Goal: Task Accomplishment & Management: Manage account settings

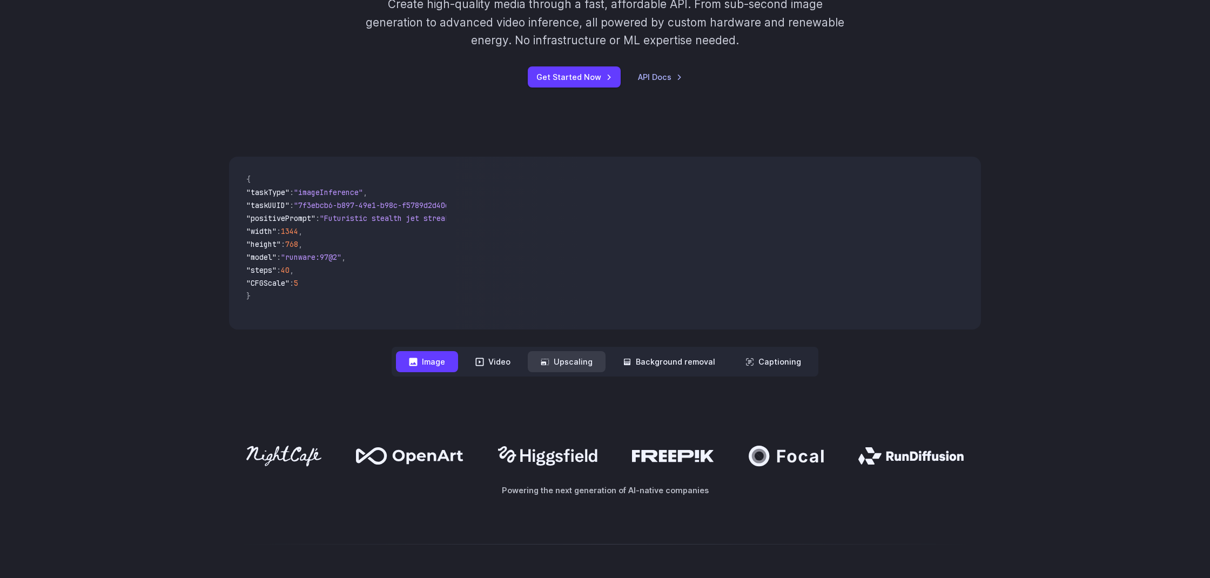
scroll to position [278, 0]
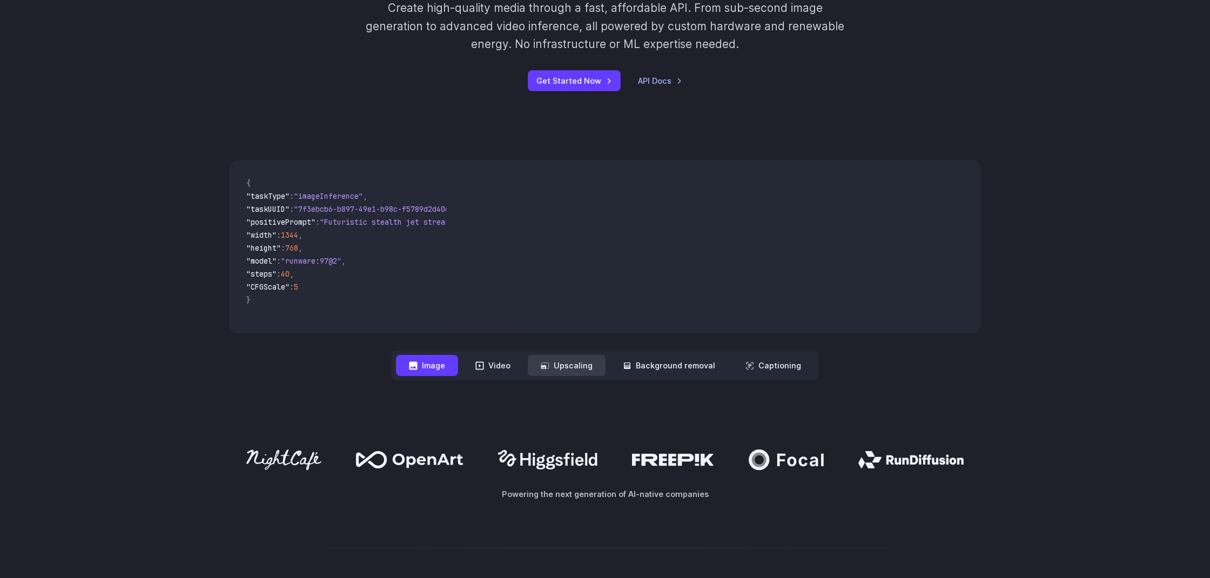
click at [560, 365] on button "Upscaling" at bounding box center [567, 365] width 78 height 21
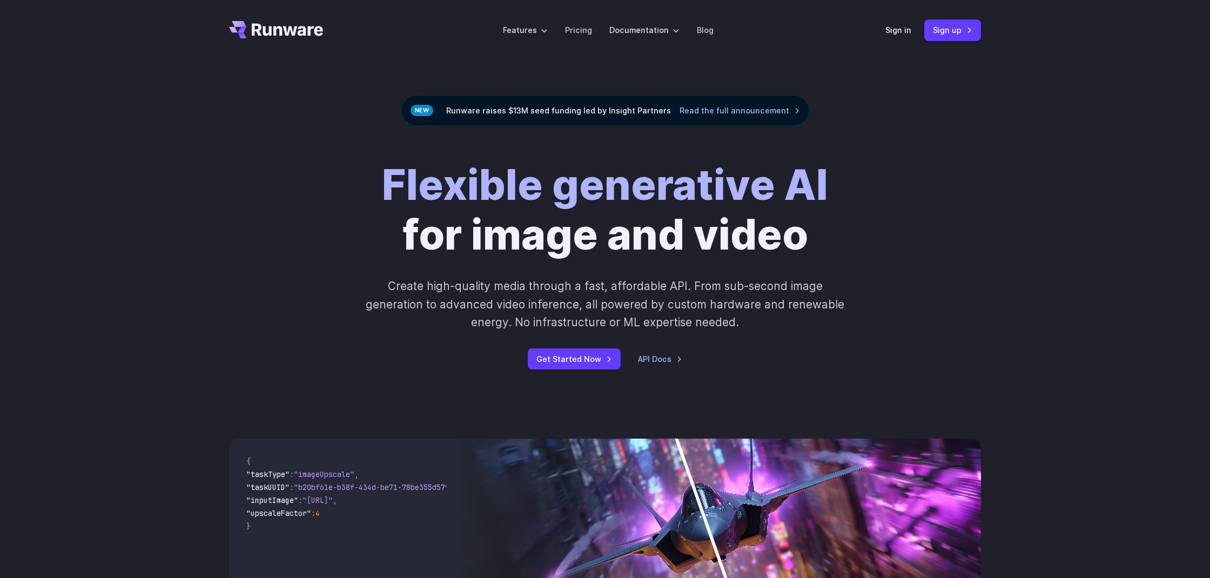
scroll to position [0, 0]
click at [568, 362] on link "Get Started Now" at bounding box center [574, 358] width 93 height 21
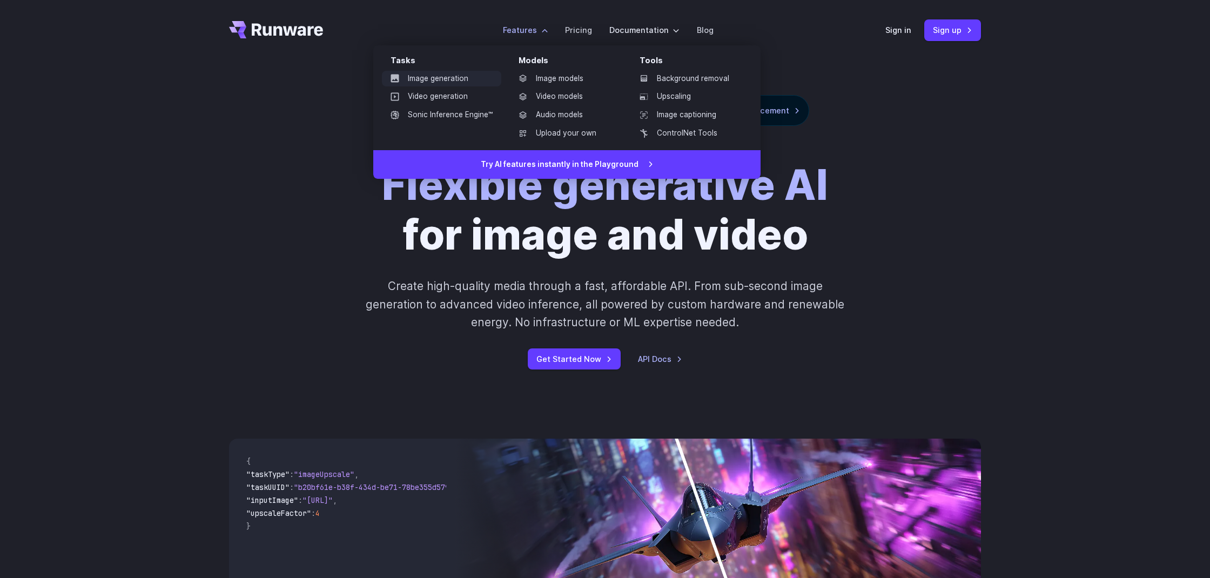
click at [455, 79] on link "Image generation" at bounding box center [441, 79] width 119 height 16
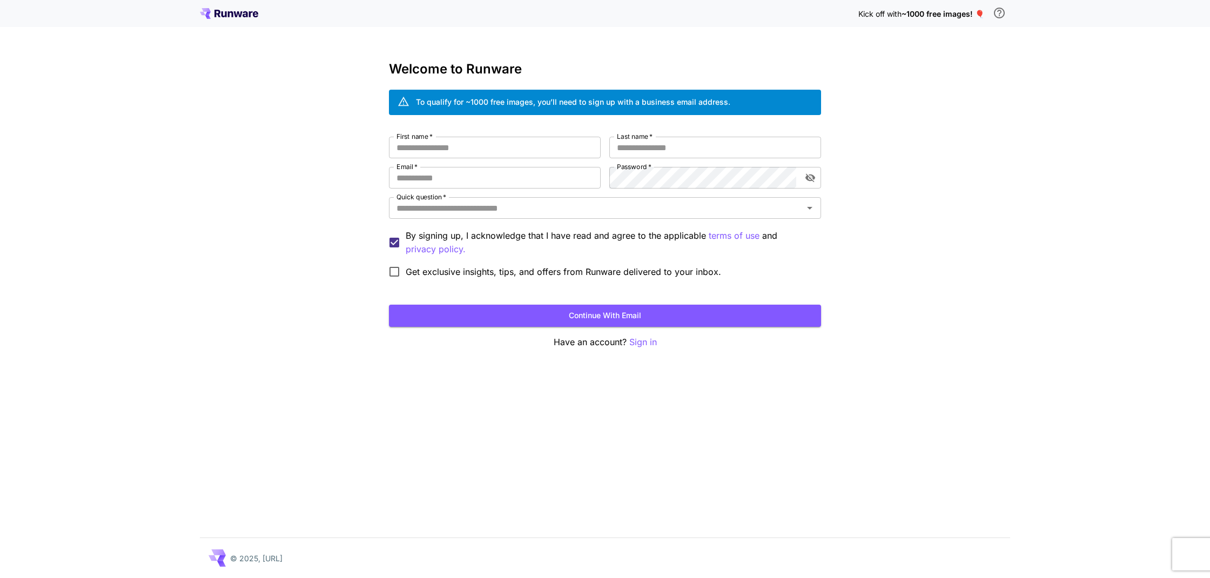
click at [233, 14] on icon at bounding box center [230, 14] width 5 height 6
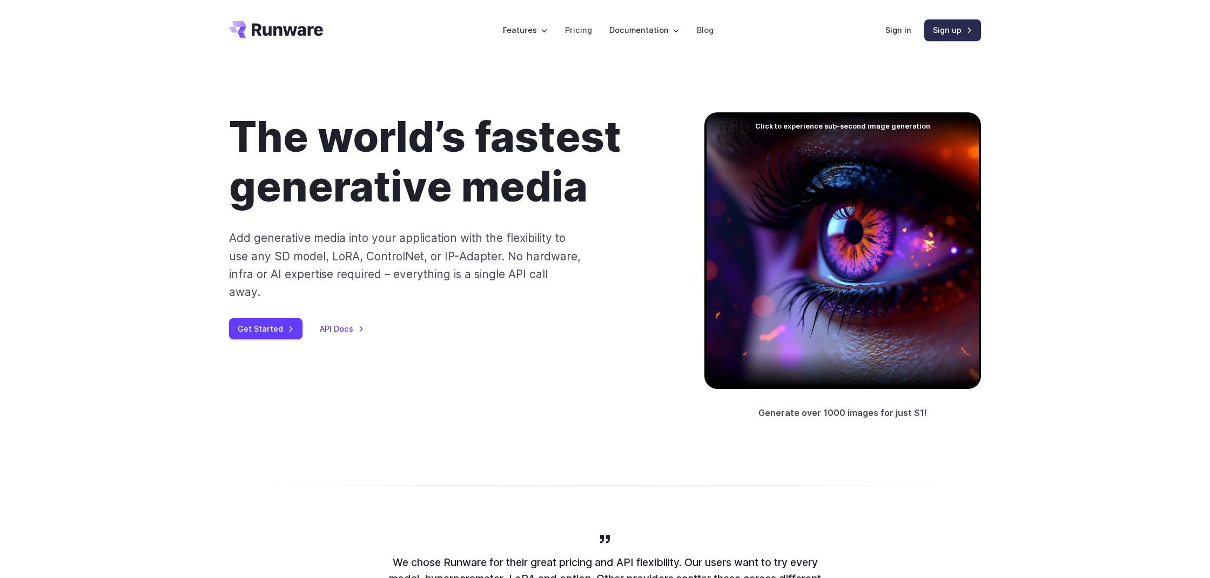
click at [946, 28] on link "Sign up" at bounding box center [952, 29] width 57 height 21
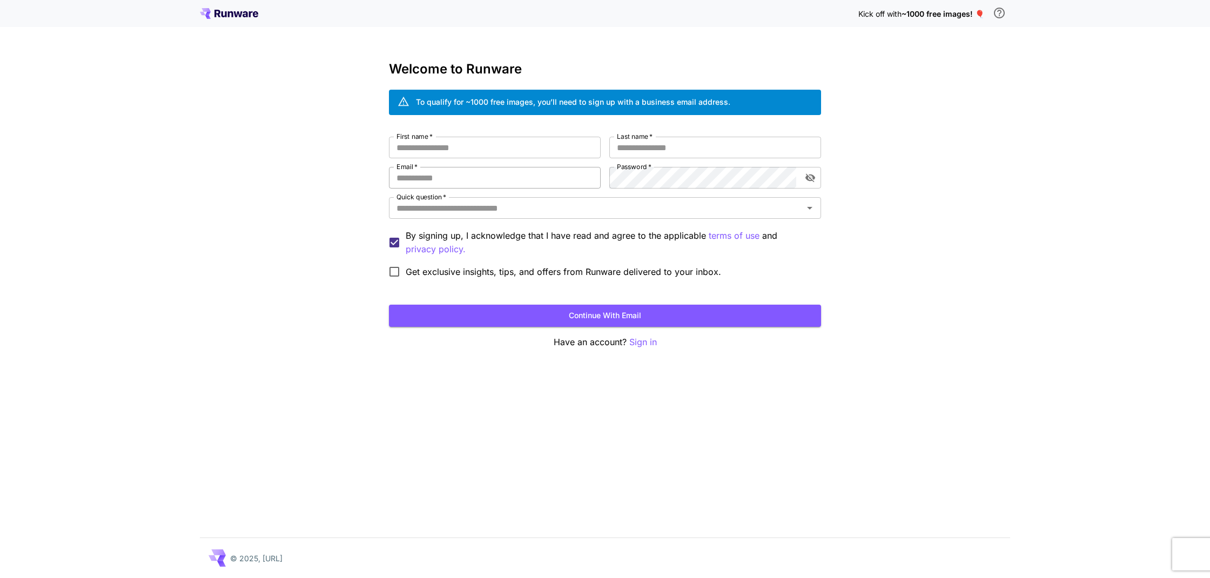
scroll to position [0, 1]
paste input "**********"
type input "**********"
type input "***"
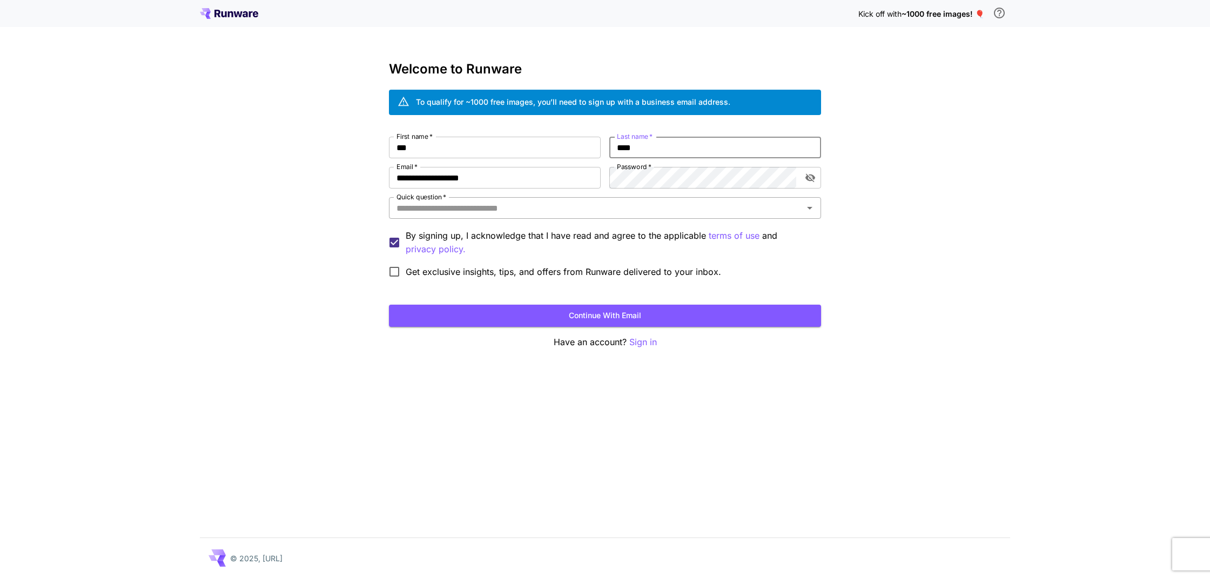
type input "****"
click at [492, 209] on input "Quick question   *" at bounding box center [596, 207] width 408 height 15
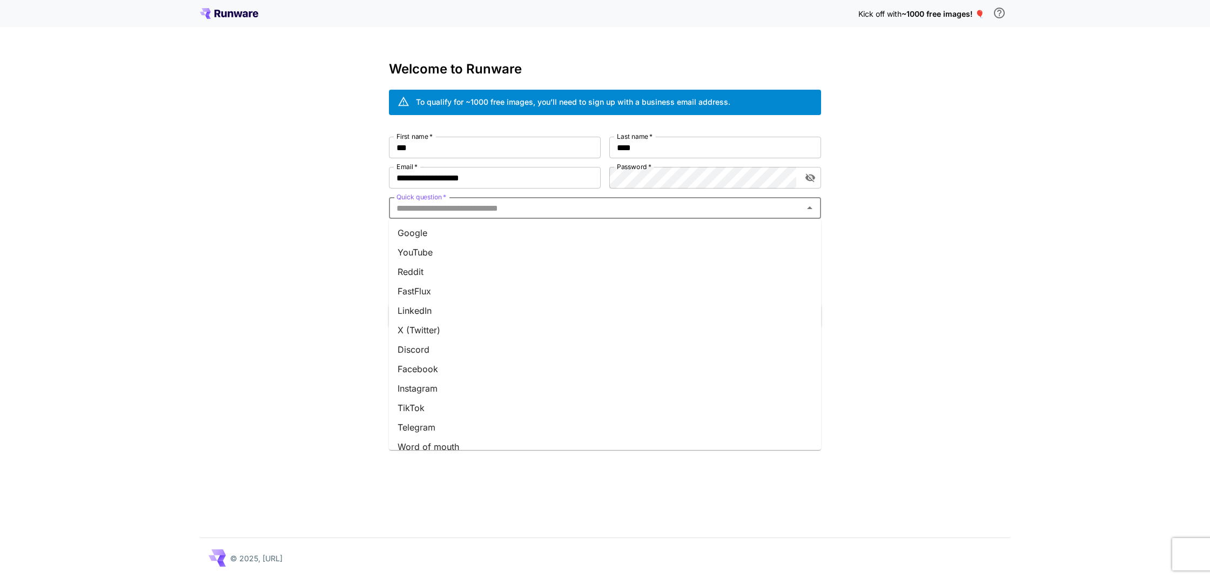
click at [435, 238] on li "Google" at bounding box center [605, 232] width 432 height 19
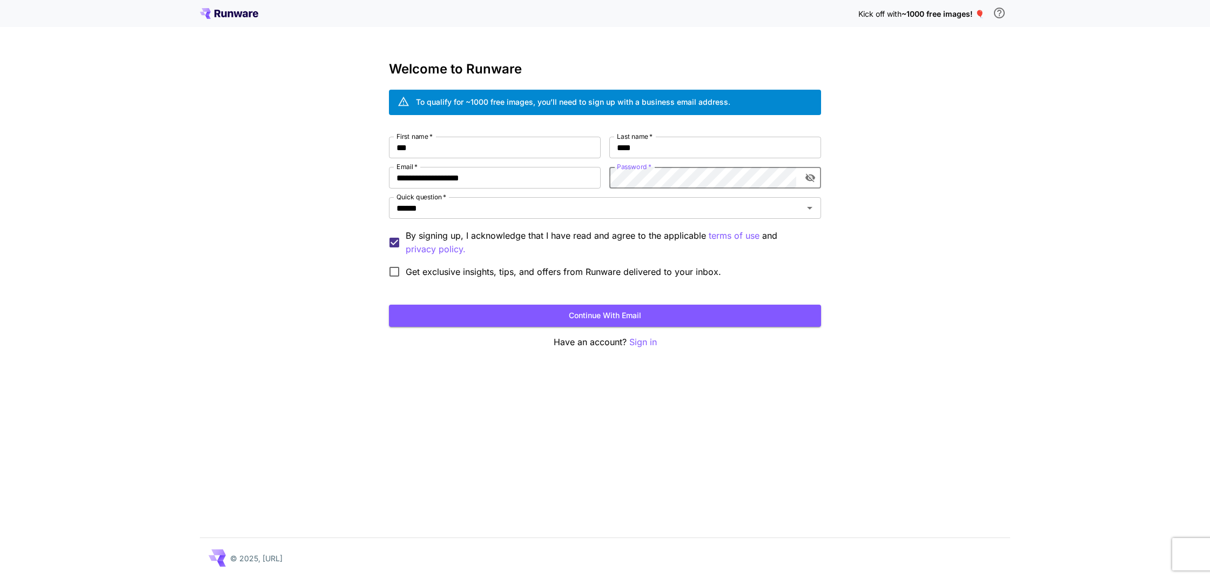
click at [609, 176] on div "**********" at bounding box center [605, 210] width 432 height 146
click at [888, 225] on div "**********" at bounding box center [605, 289] width 1210 height 578
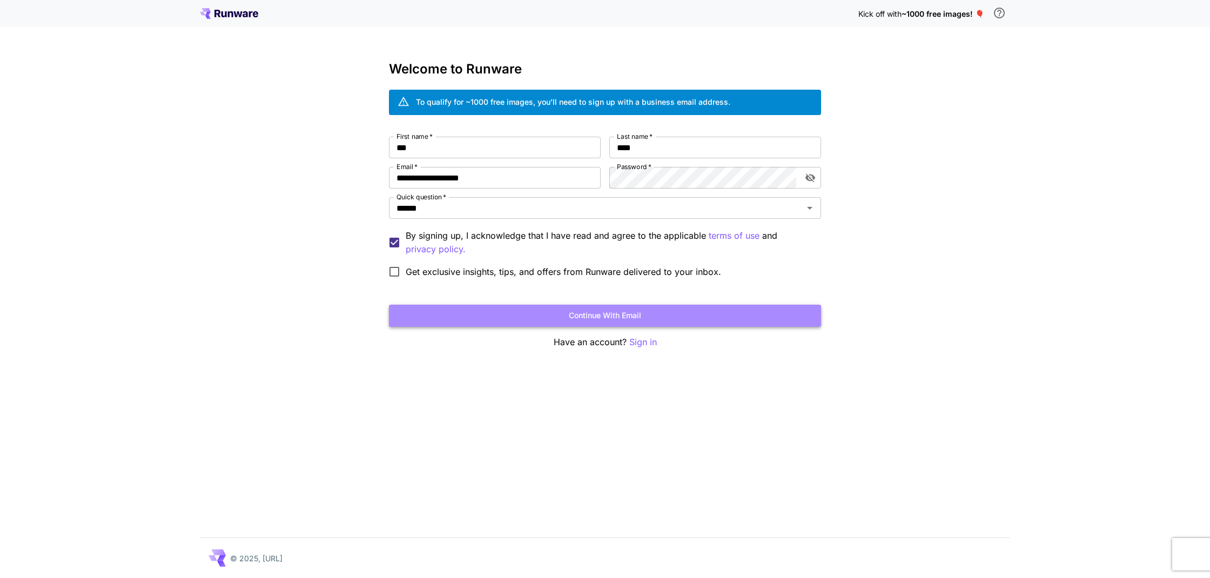
click at [576, 313] on button "Continue with email" at bounding box center [605, 316] width 432 height 22
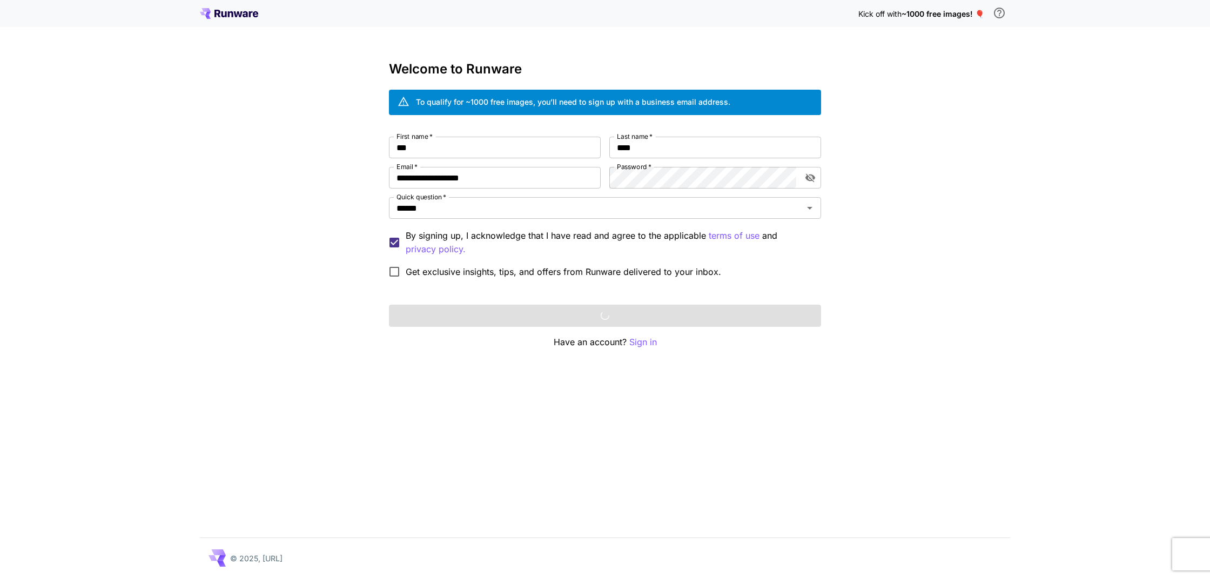
scroll to position [0, 0]
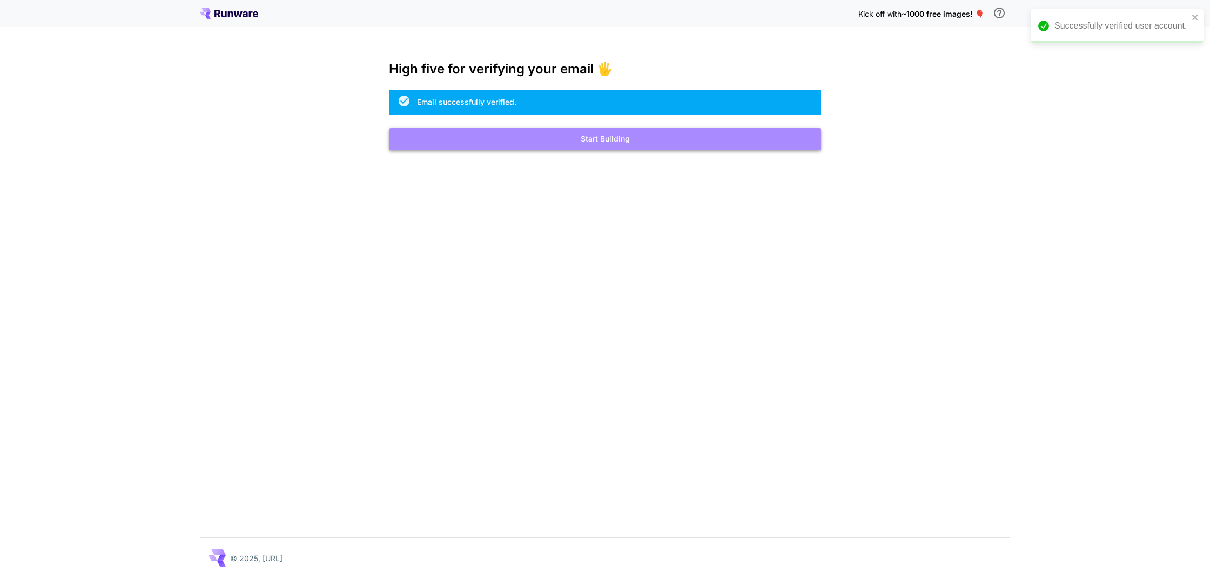
click at [555, 141] on button "Start Building" at bounding box center [605, 139] width 432 height 22
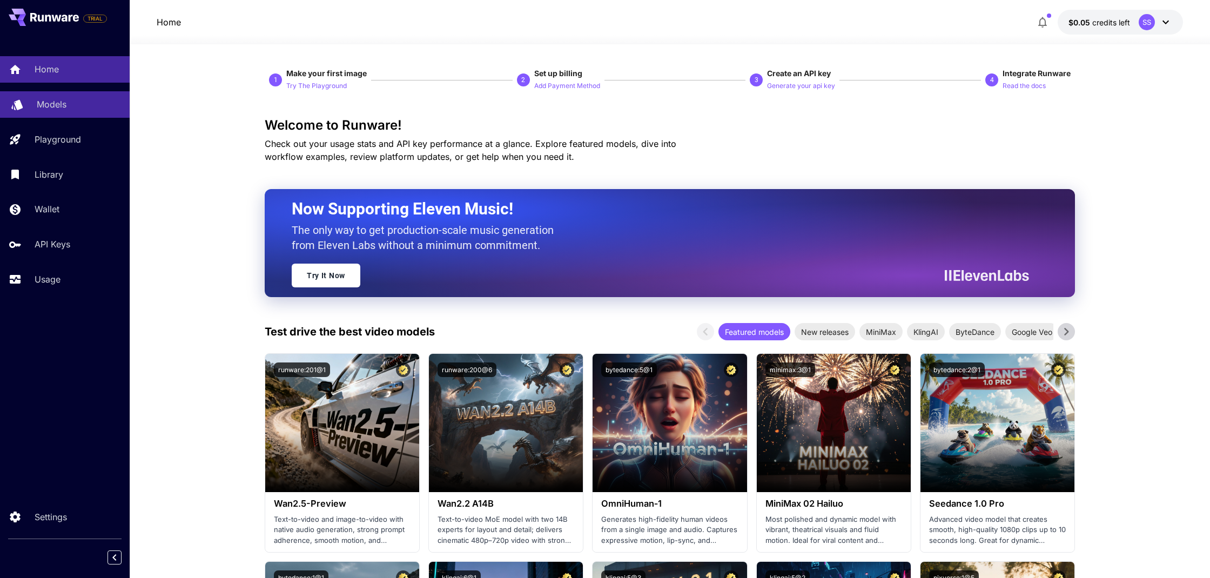
click at [45, 105] on p "Models" at bounding box center [52, 104] width 30 height 13
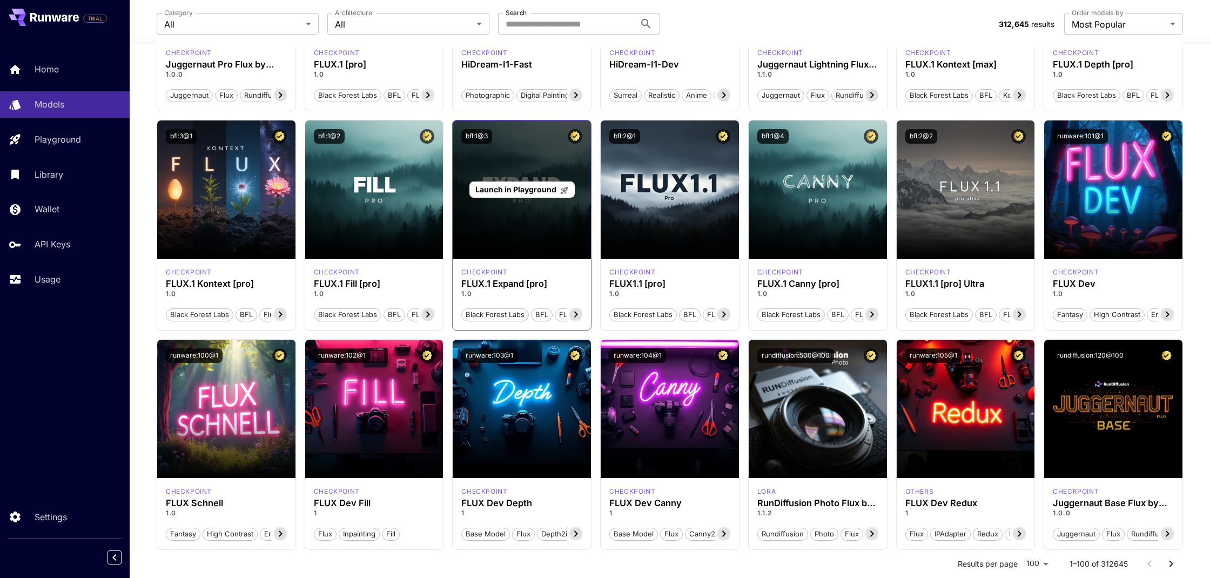
scroll to position [282, 0]
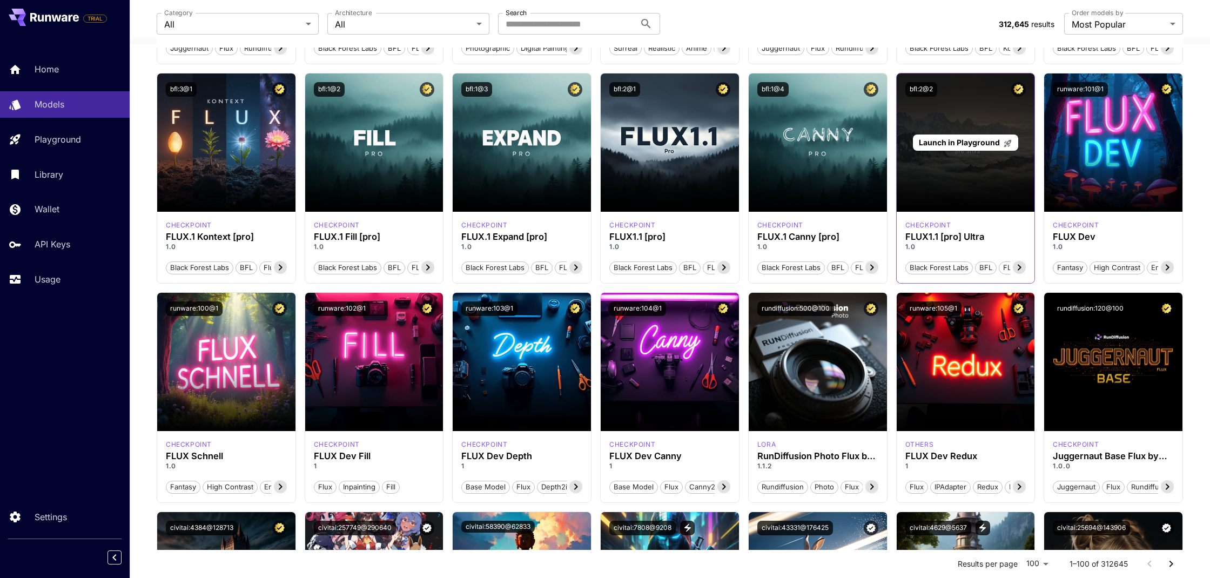
click at [941, 174] on div "Launch in Playground" at bounding box center [966, 142] width 138 height 138
click at [971, 170] on div "Launch in Playground" at bounding box center [966, 142] width 138 height 138
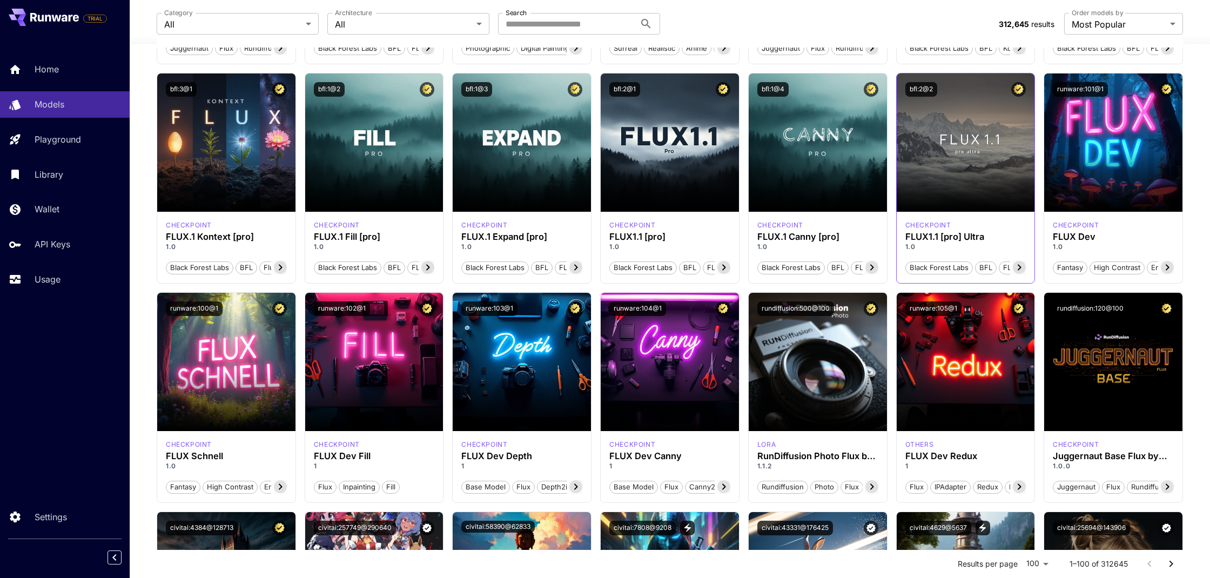
drag, startPoint x: 930, startPoint y: 103, endPoint x: 926, endPoint y: 97, distance: 6.6
click at [930, 102] on div "bfl:2@2" at bounding box center [966, 89] width 138 height 32
click at [919, 91] on button "bfl:2@2" at bounding box center [921, 89] width 32 height 15
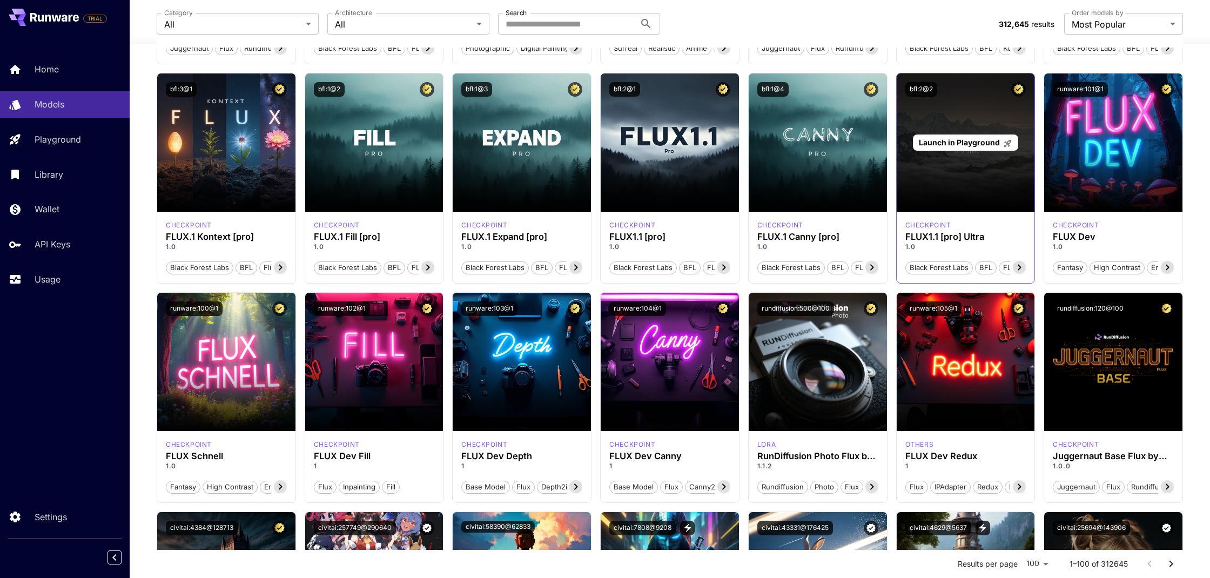
click at [926, 108] on div "Launch in Playground" at bounding box center [966, 142] width 138 height 138
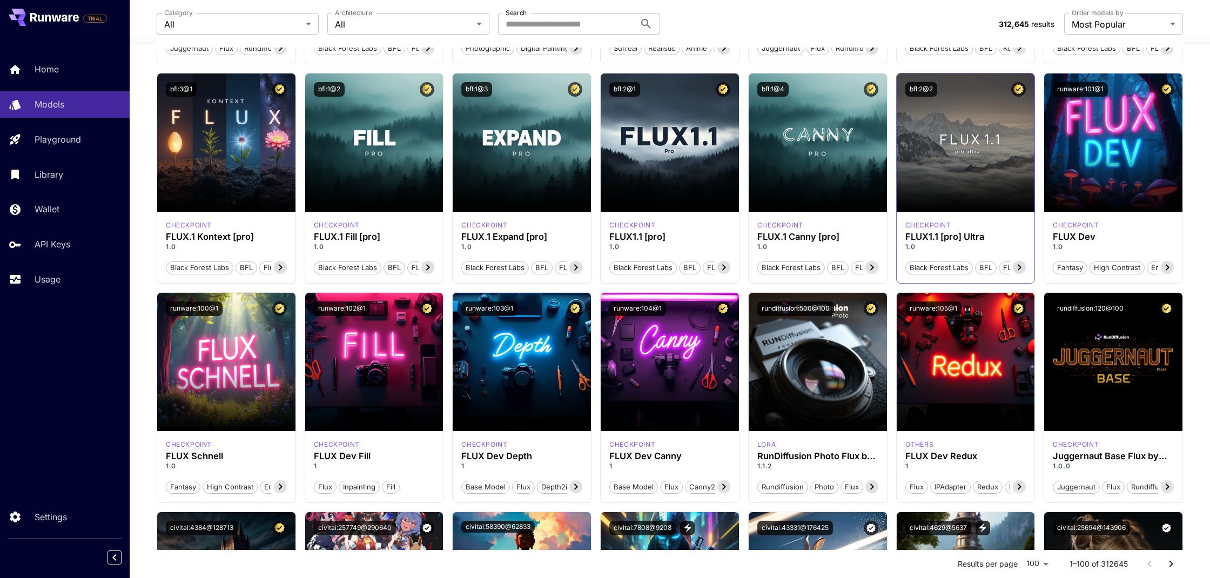
click at [1019, 267] on icon at bounding box center [1019, 267] width 13 height 13
click at [997, 267] on span "FLUX1.1 [pro] Ultra" at bounding box center [992, 268] width 70 height 11
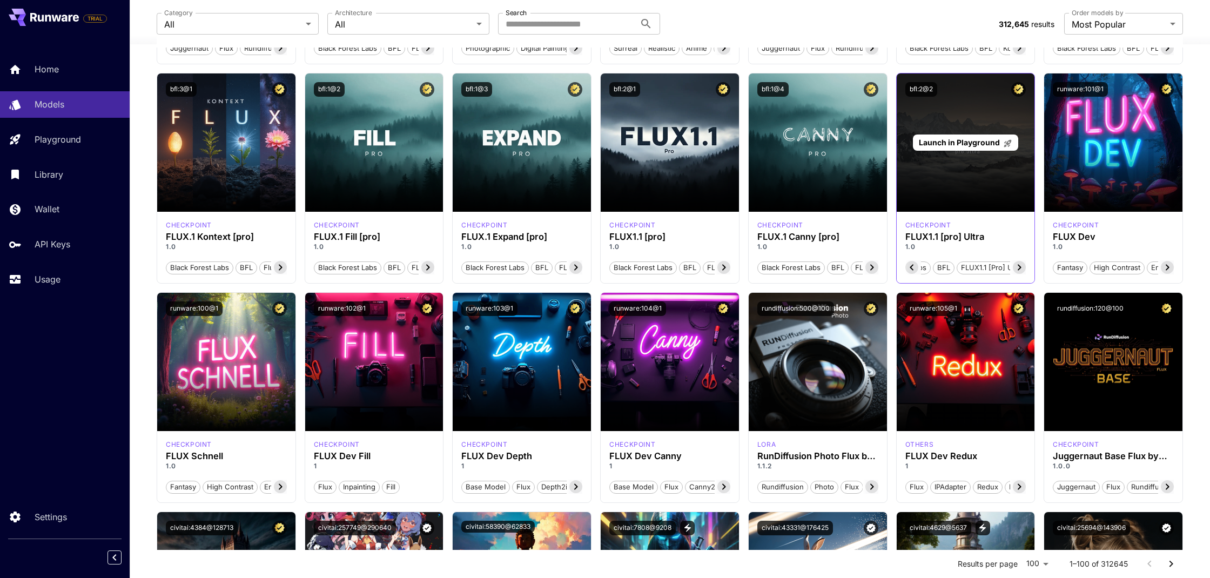
click at [938, 183] on div "Launch in Playground" at bounding box center [966, 142] width 138 height 138
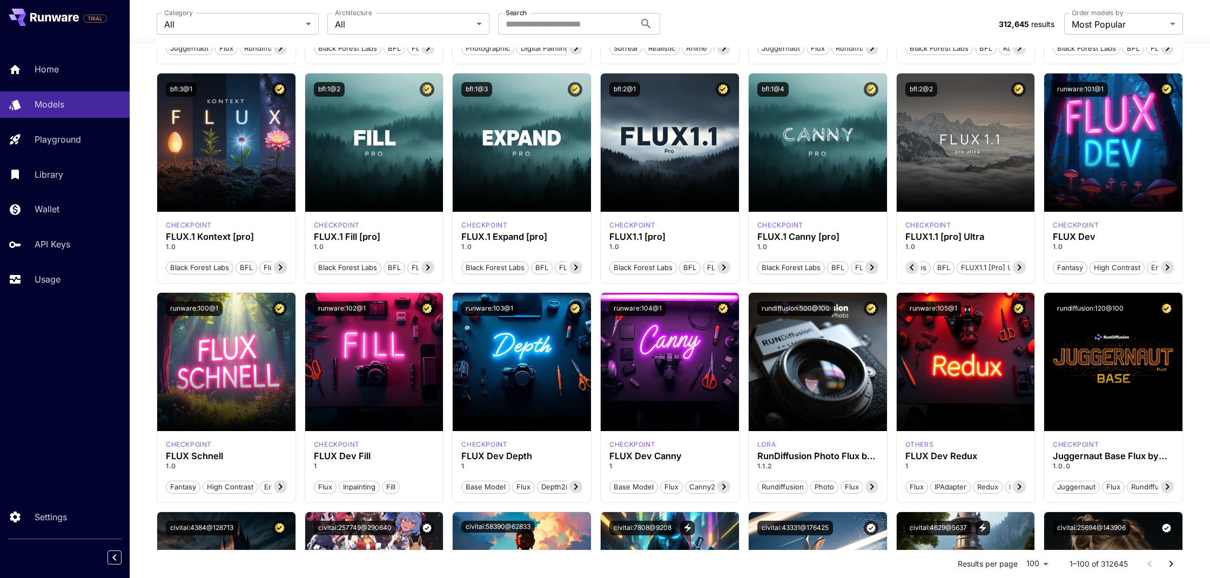
click at [951, 145] on span "Launch in Playground" at bounding box center [959, 142] width 81 height 9
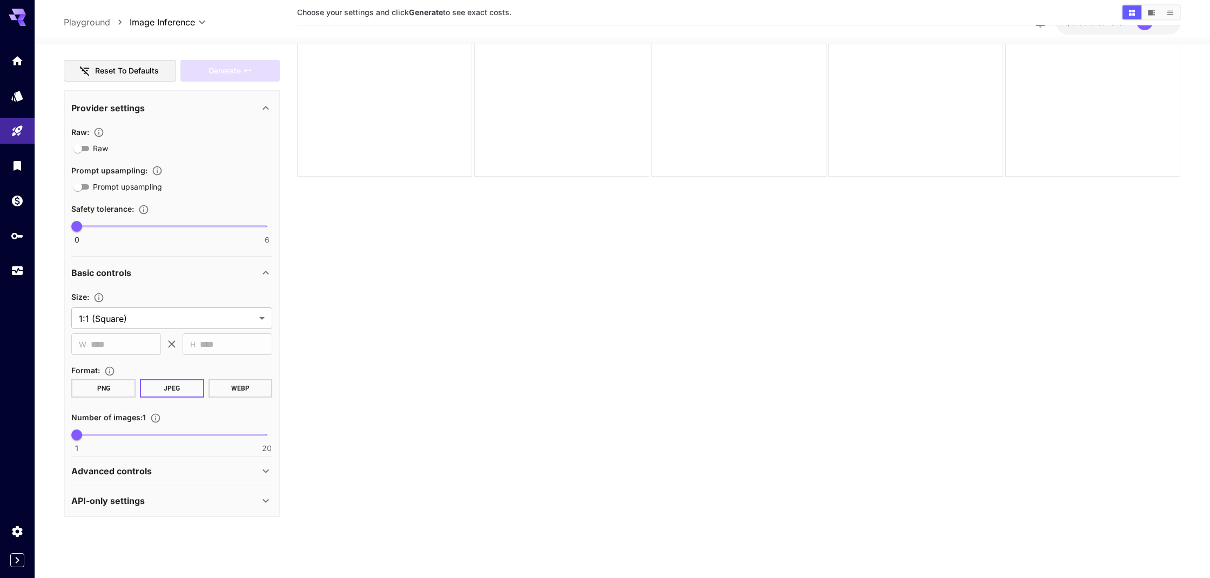
scroll to position [85, 0]
click at [263, 474] on icon at bounding box center [265, 471] width 13 height 13
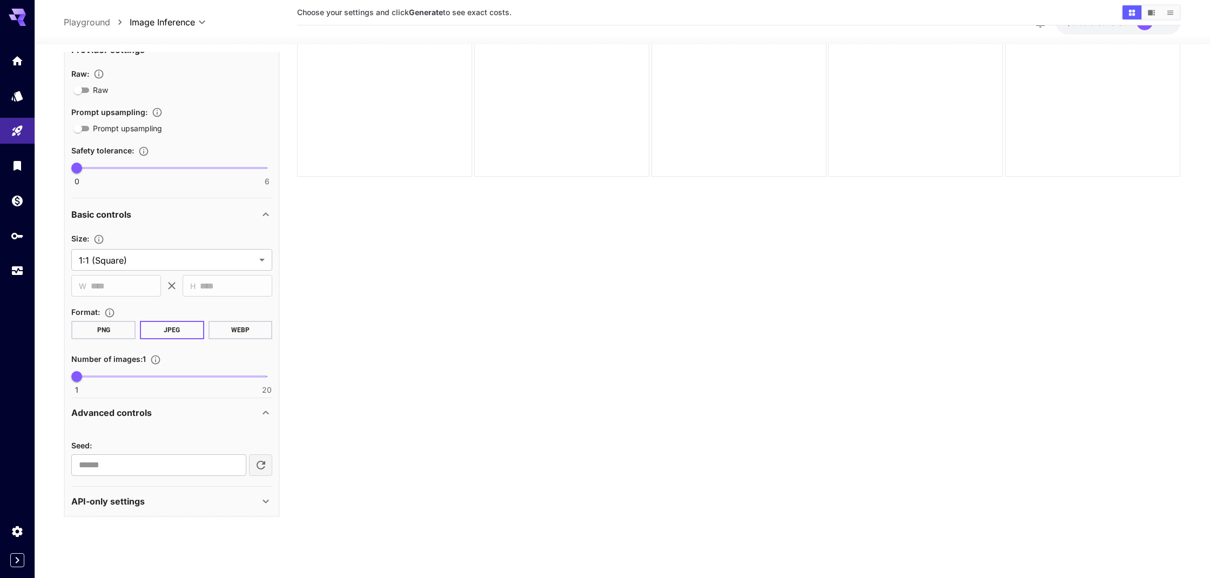
click at [258, 507] on div "API-only settings" at bounding box center [165, 501] width 188 height 13
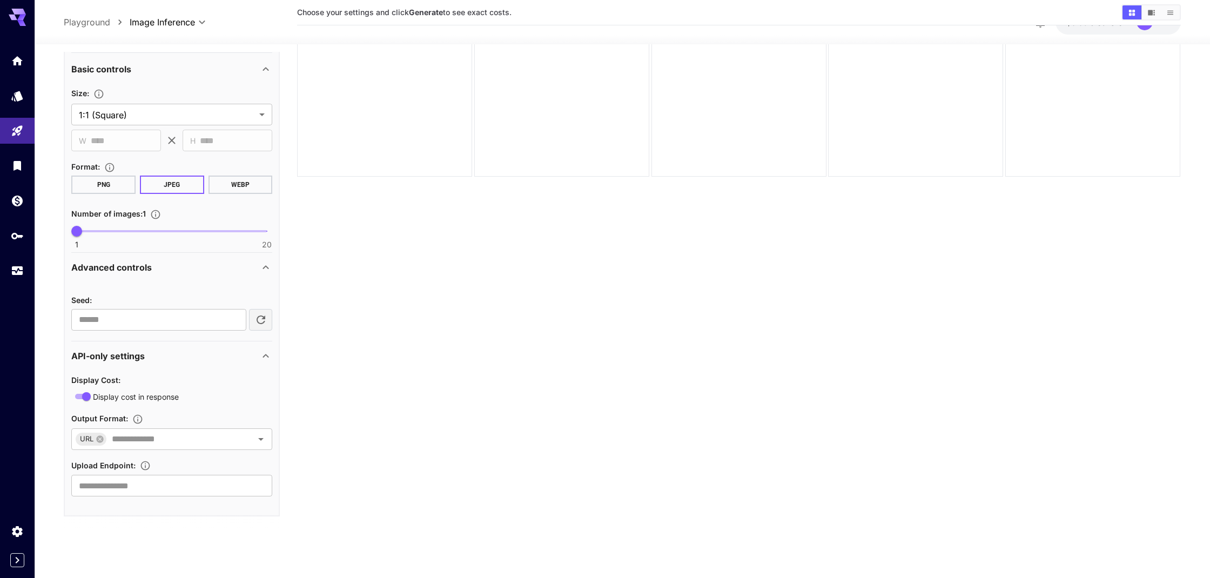
scroll to position [362, 0]
click at [227, 439] on input "text" at bounding box center [173, 439] width 130 height 15
click at [227, 440] on input "text" at bounding box center [173, 439] width 130 height 15
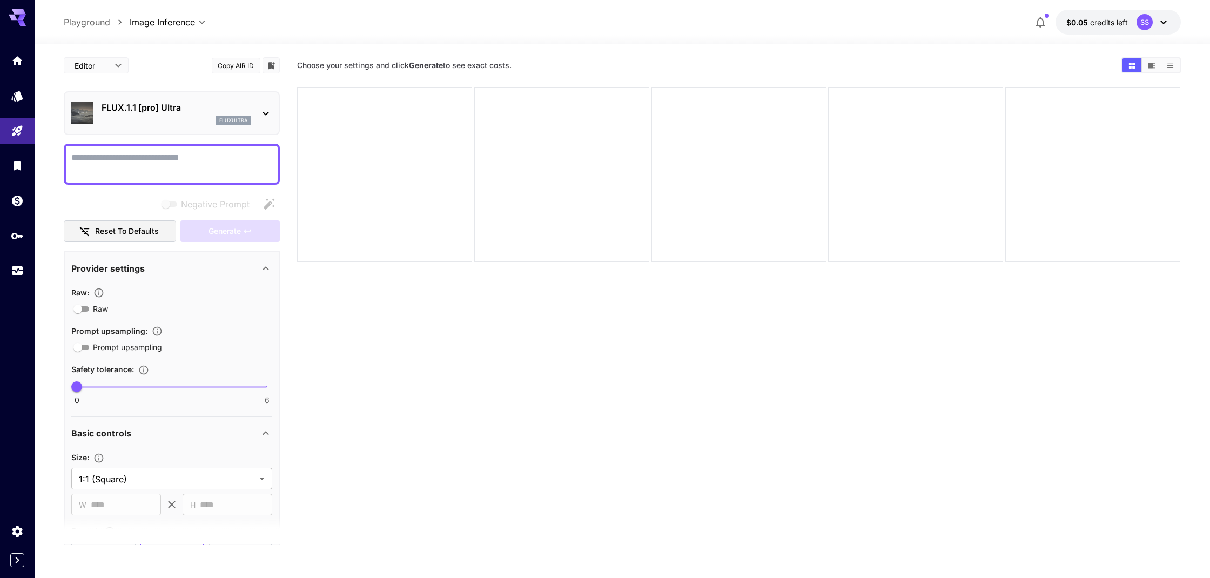
scroll to position [0, 0]
click at [269, 107] on icon at bounding box center [265, 113] width 13 height 13
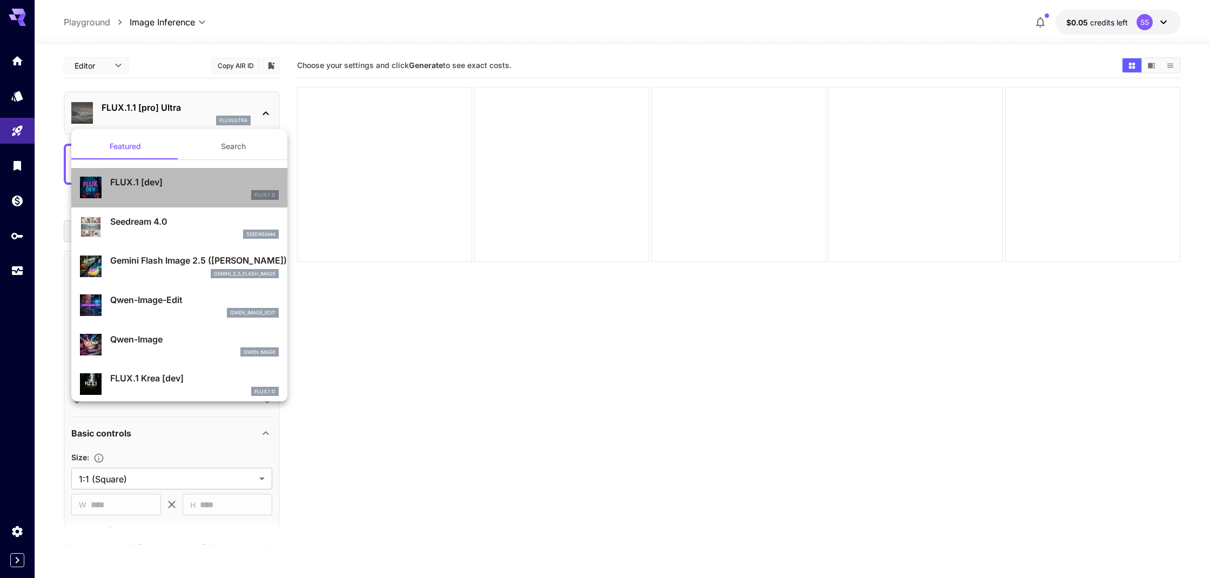
click at [132, 183] on p "FLUX.1 [dev]" at bounding box center [194, 182] width 169 height 13
type input "**********"
type input "****"
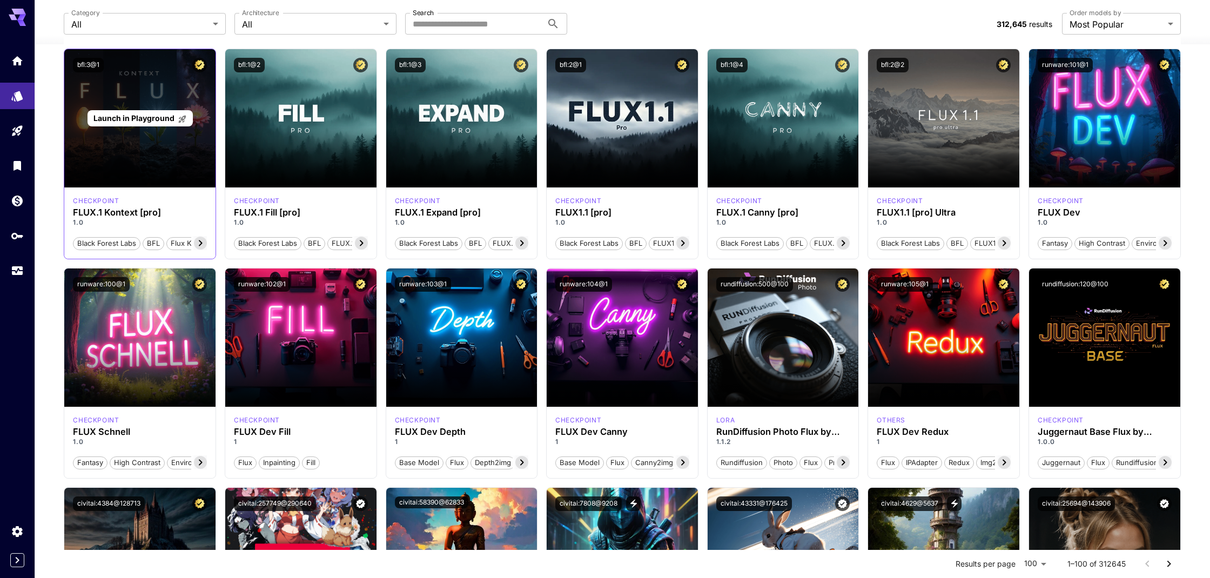
scroll to position [306, 0]
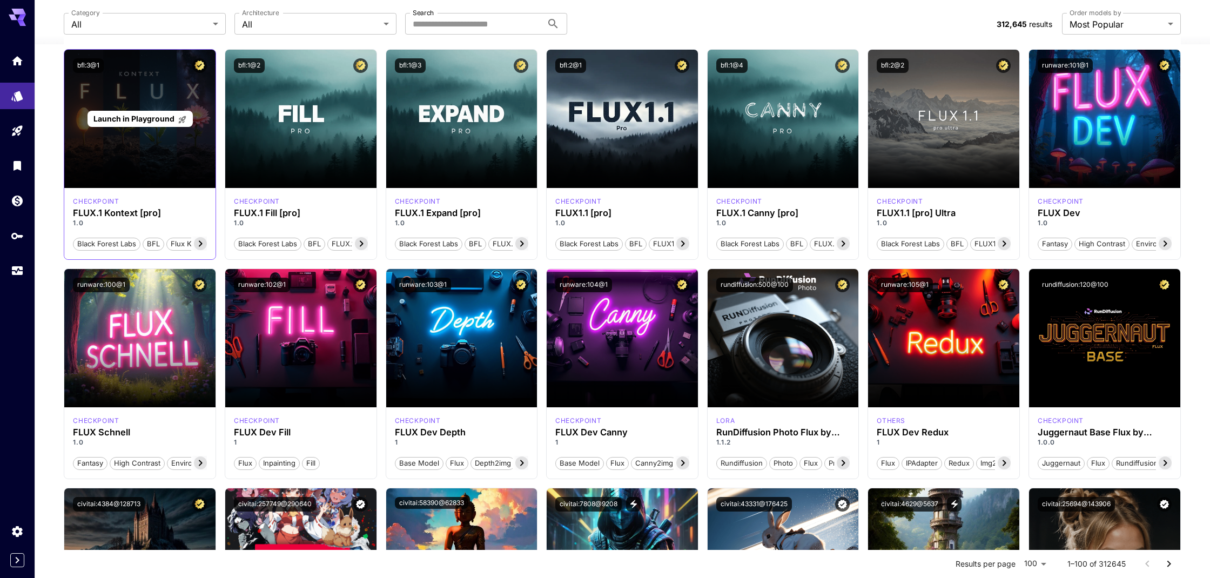
click at [109, 152] on div "Launch in Playground" at bounding box center [139, 119] width 151 height 138
click at [123, 118] on span "Launch in Playground" at bounding box center [133, 118] width 81 height 9
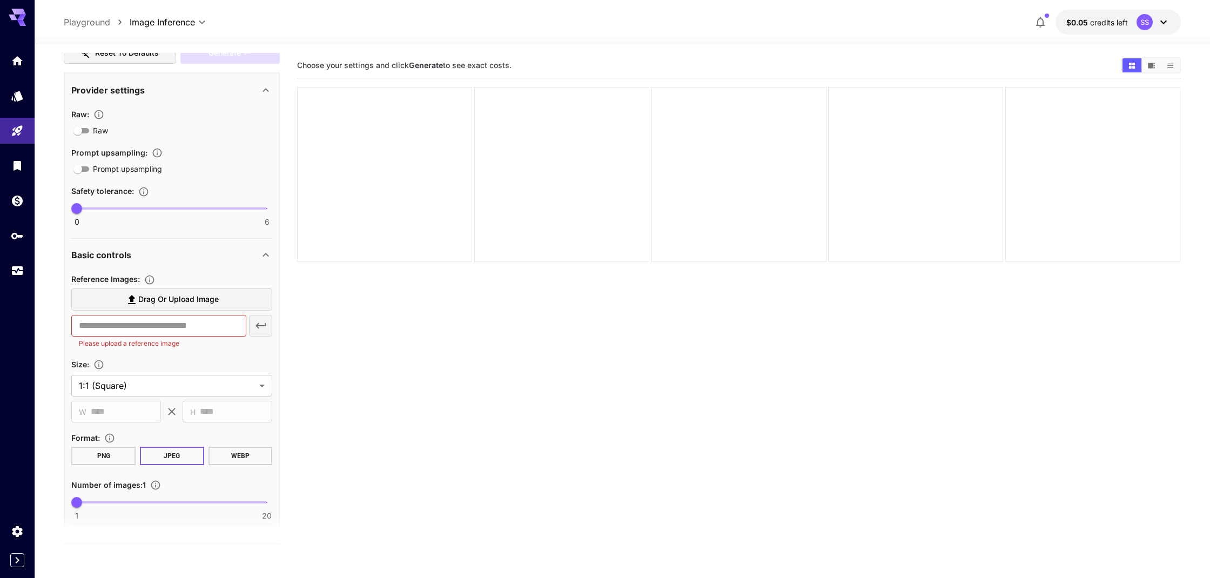
scroll to position [230, 0]
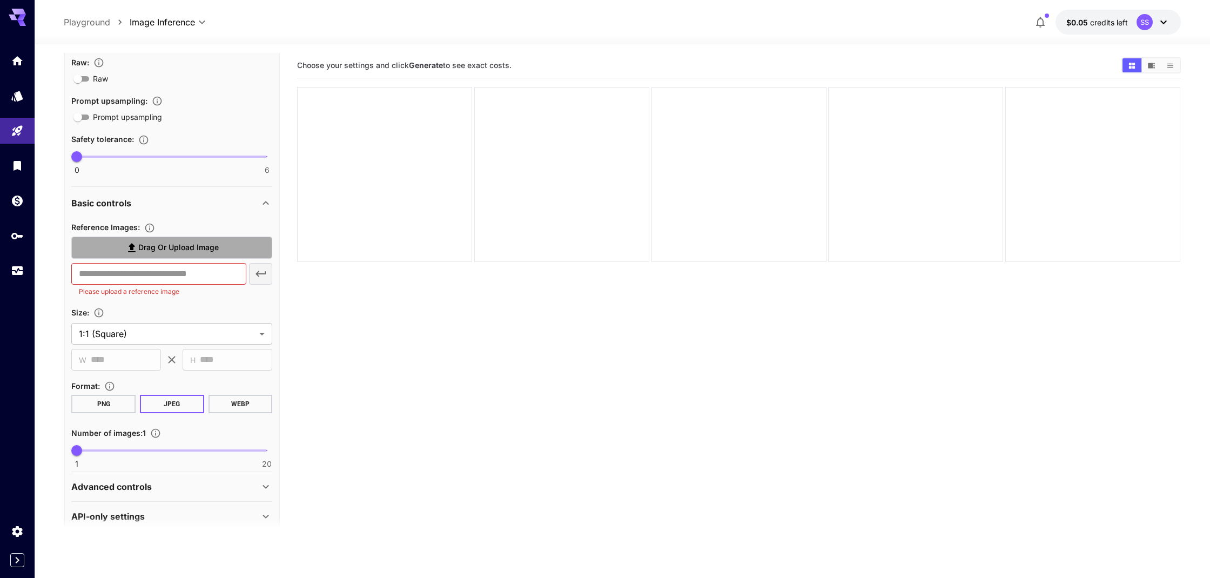
click at [203, 247] on span "Drag or upload image" at bounding box center [178, 248] width 80 height 14
click at [0, 0] on input "Drag or upload image" at bounding box center [0, 0] width 0 height 0
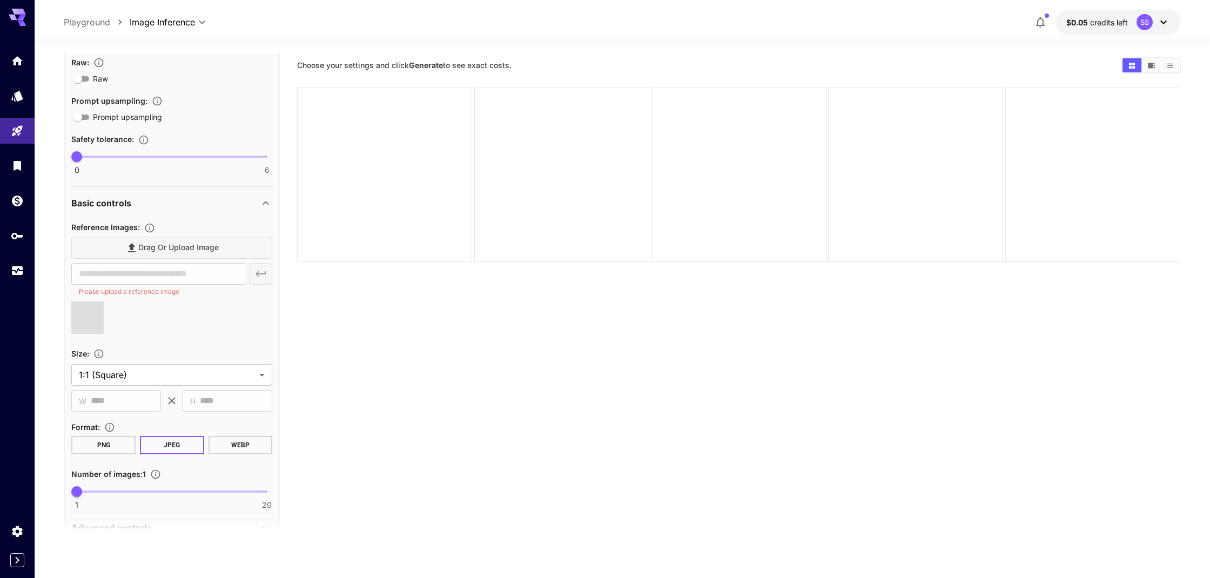
type input "**********"
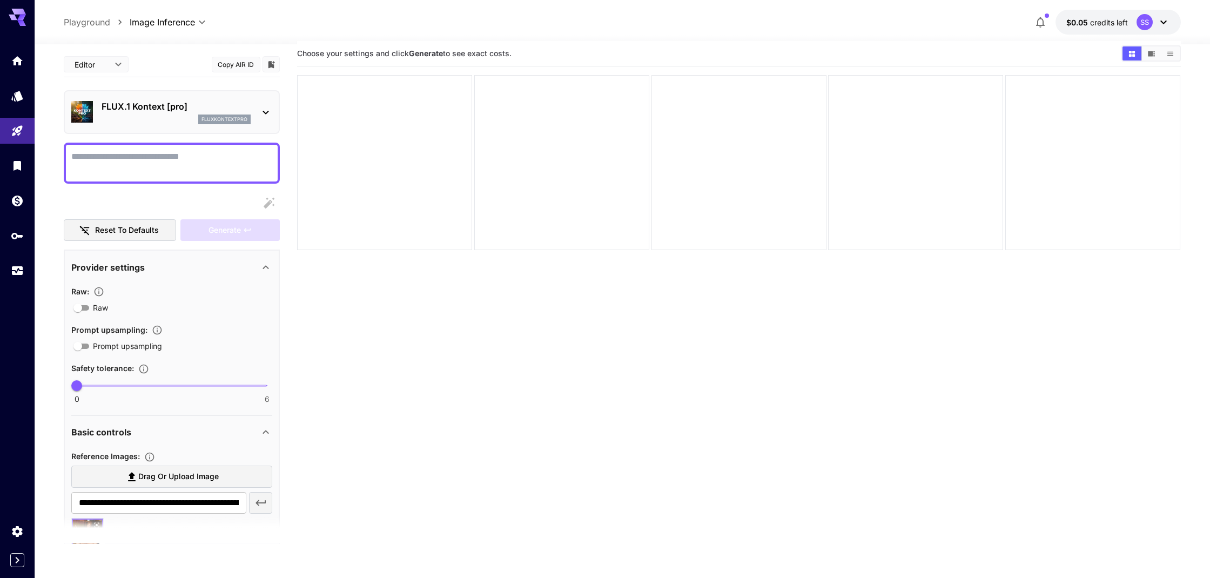
scroll to position [13, 0]
click at [155, 160] on textarea "Raw" at bounding box center [171, 163] width 201 height 26
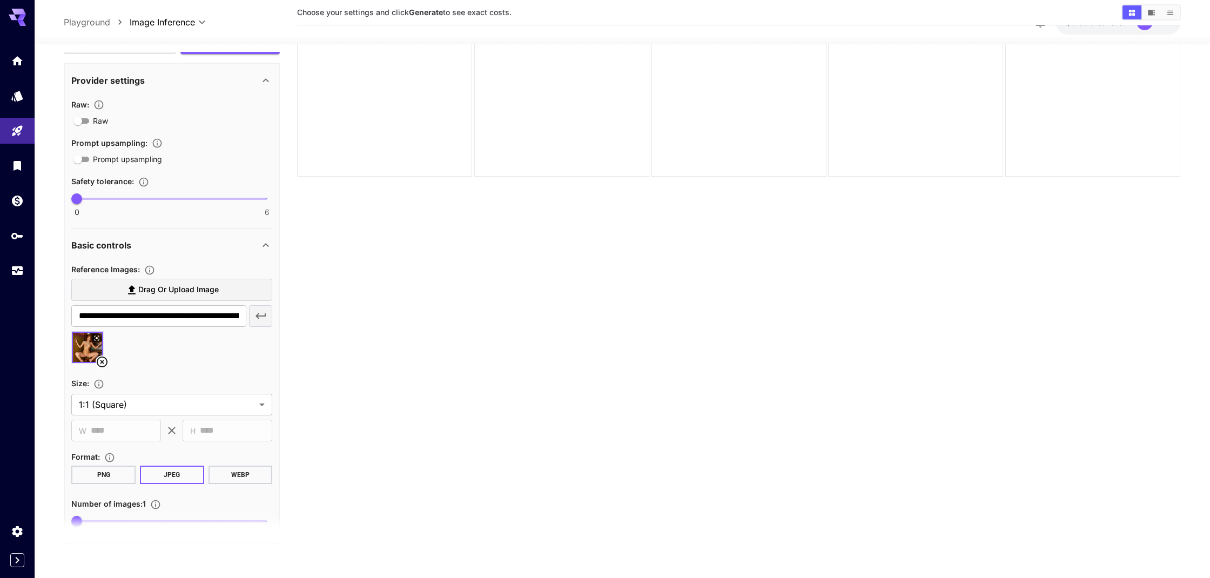
scroll to position [187, 0]
type textarea "**********"
type input "*"
drag, startPoint x: 108, startPoint y: 198, endPoint x: 263, endPoint y: 205, distance: 155.7
click at [263, 204] on span "6" at bounding box center [266, 198] width 11 height 11
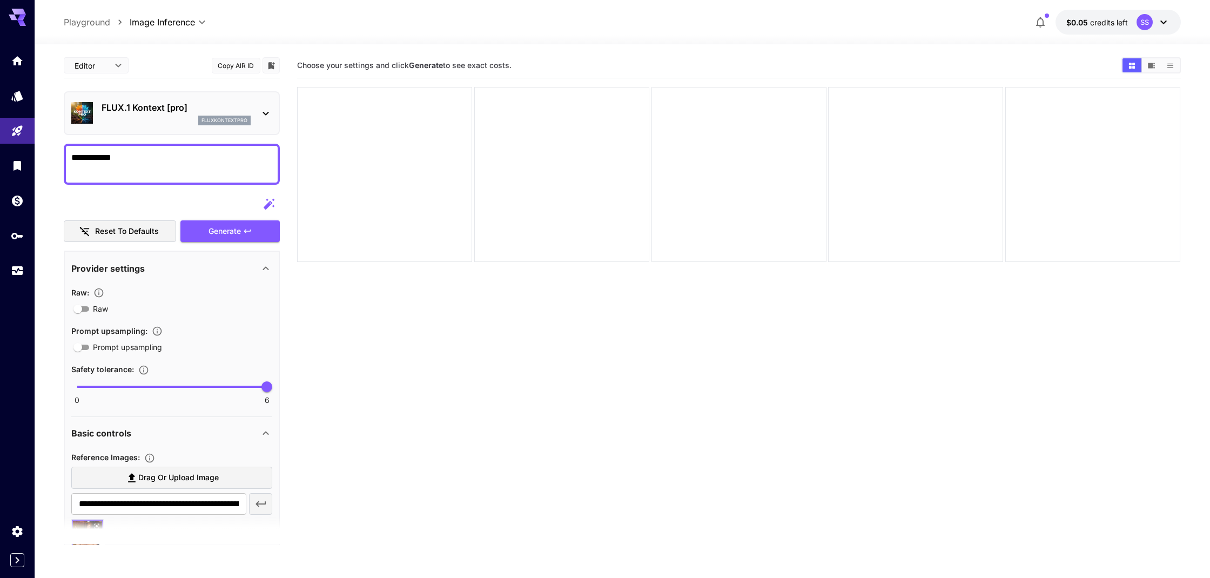
scroll to position [0, 0]
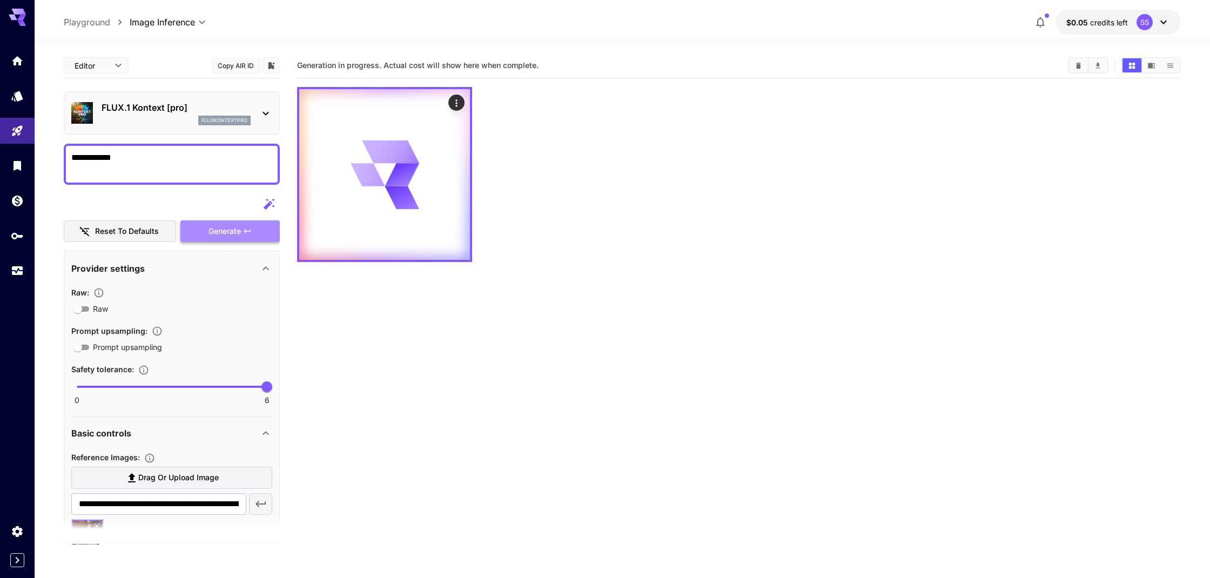
click at [216, 229] on span "Generate" at bounding box center [225, 232] width 32 height 14
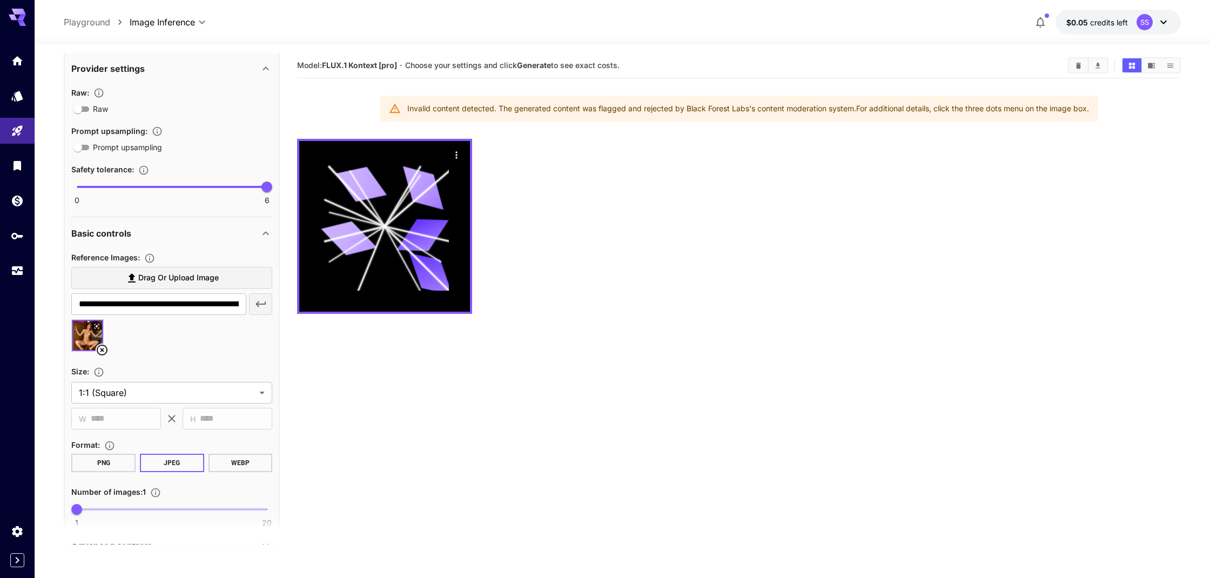
scroll to position [207, 0]
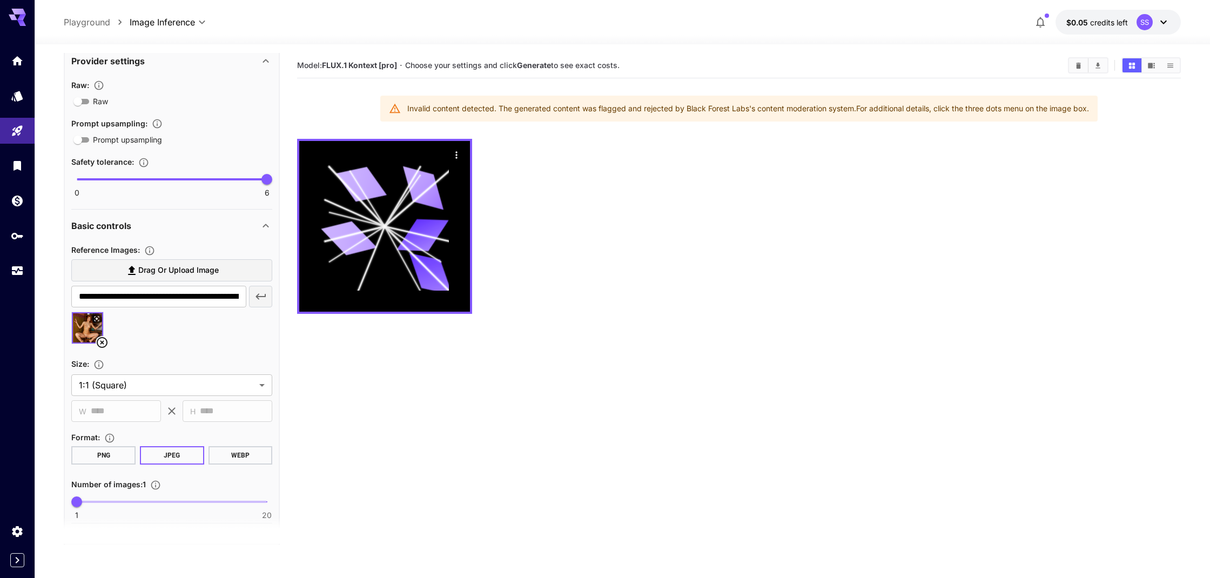
click at [255, 299] on icon "button" at bounding box center [260, 296] width 13 height 13
drag, startPoint x: 137, startPoint y: 338, endPoint x: 130, endPoint y: 340, distance: 7.2
click at [137, 338] on icon at bounding box center [138, 342] width 13 height 13
click at [105, 339] on icon at bounding box center [102, 342] width 13 height 13
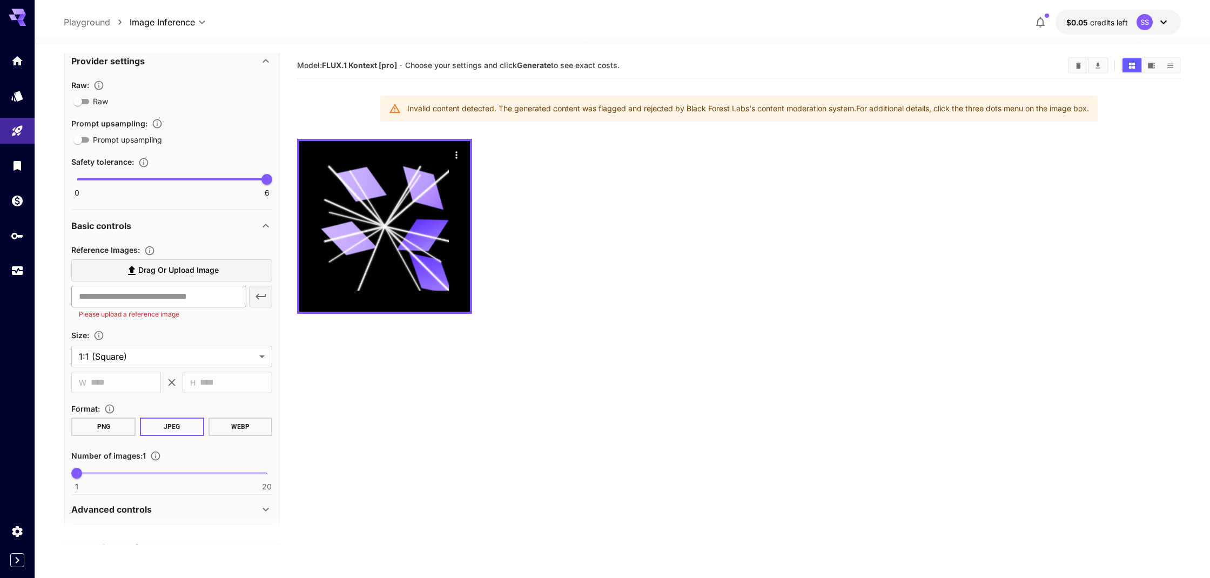
click at [170, 292] on input "text" at bounding box center [158, 297] width 174 height 22
click at [197, 273] on span "Drag or upload image" at bounding box center [178, 271] width 80 height 14
click at [0, 0] on input "Drag or upload image" at bounding box center [0, 0] width 0 height 0
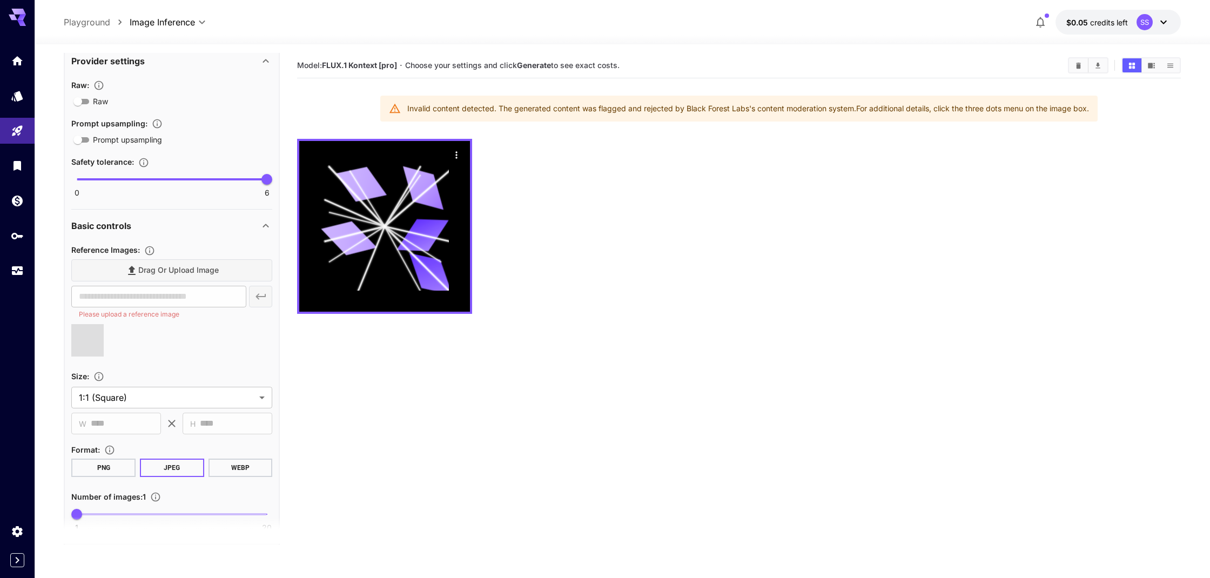
type input "**********"
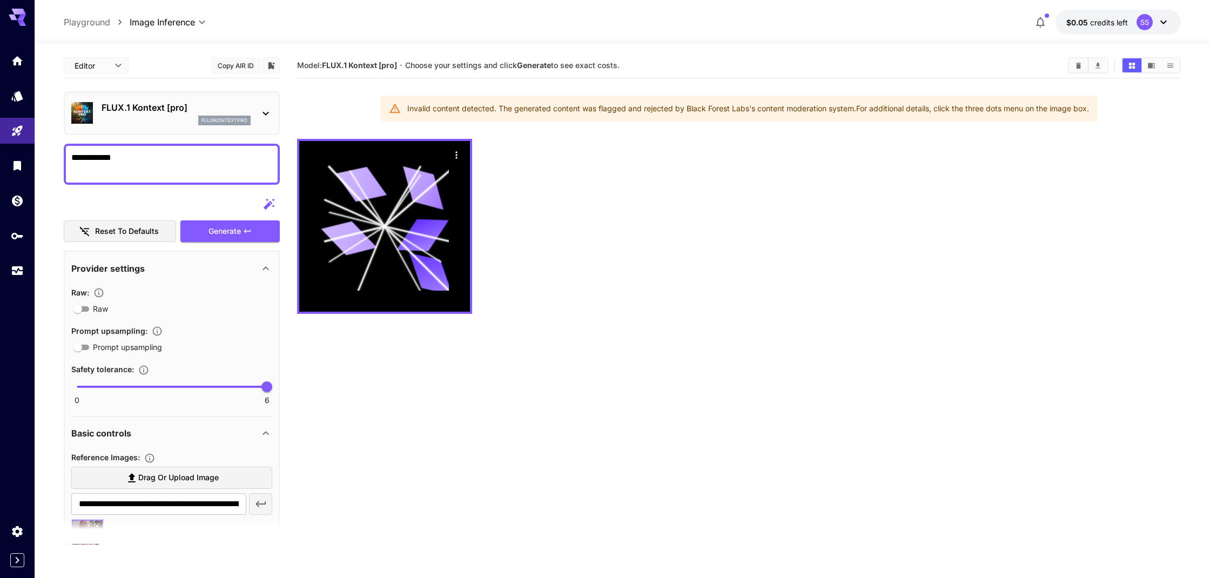
scroll to position [0, 0]
drag, startPoint x: 127, startPoint y: 158, endPoint x: 52, endPoint y: 161, distance: 75.1
click at [53, 159] on section "**********" at bounding box center [622, 353] width 1175 height 619
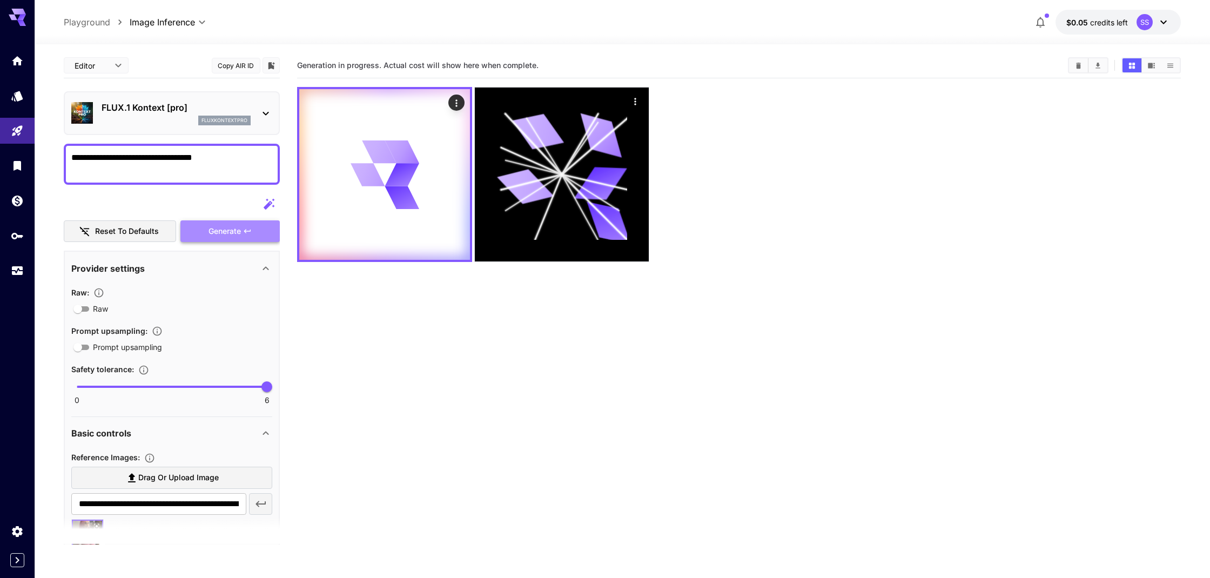
click at [216, 230] on span "Generate" at bounding box center [225, 232] width 32 height 14
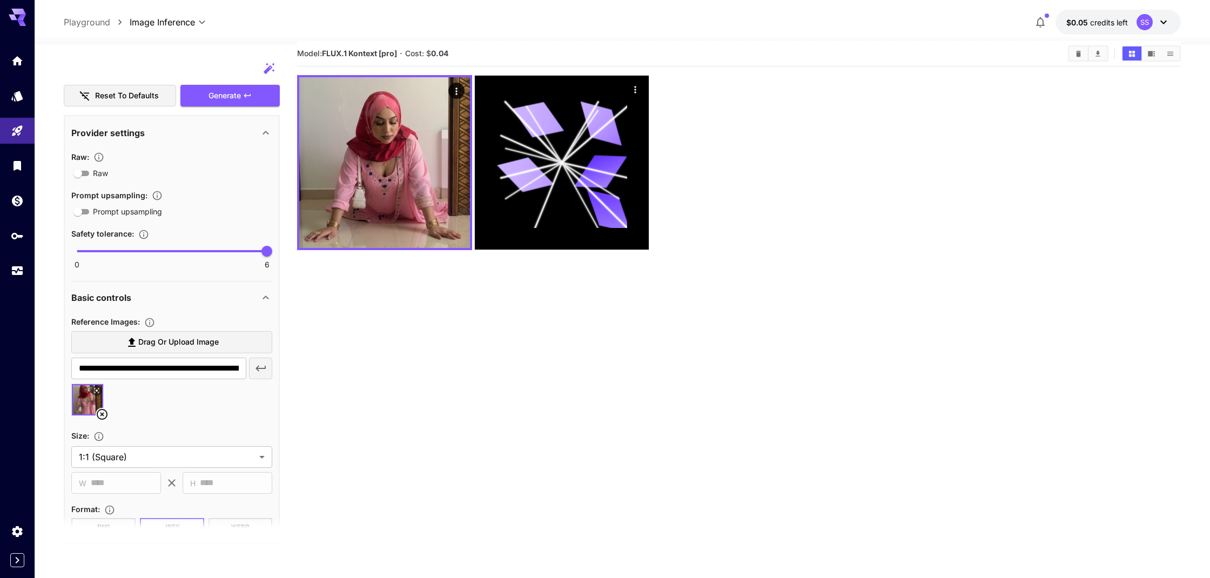
scroll to position [124, 0]
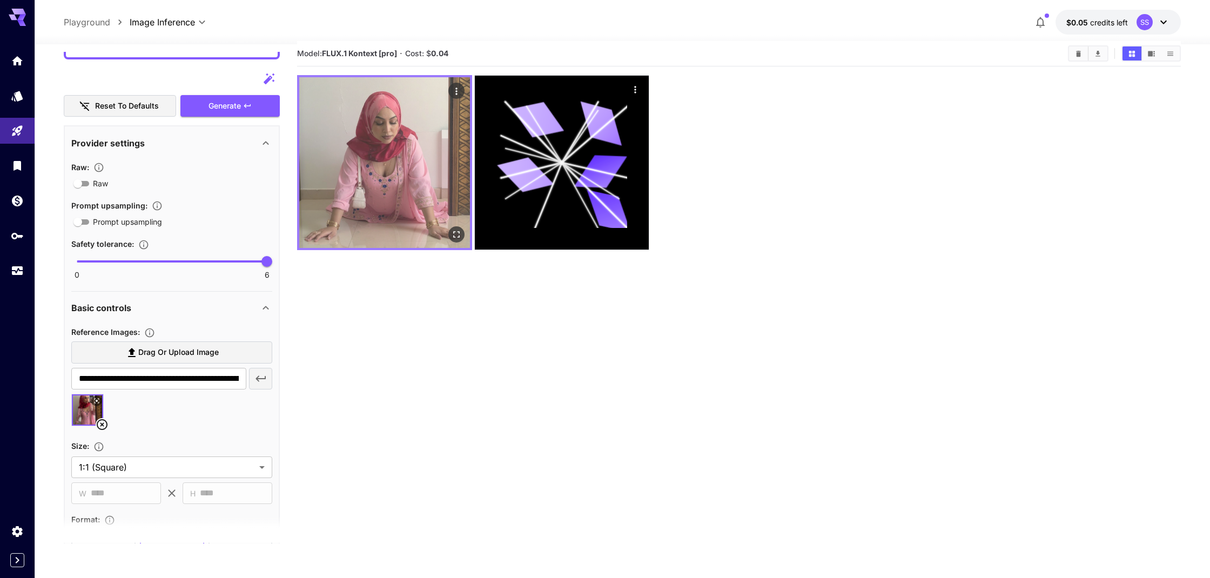
click at [369, 189] on img at bounding box center [384, 162] width 171 height 171
click at [455, 233] on icon "Open in fullscreen" at bounding box center [457, 234] width 11 height 11
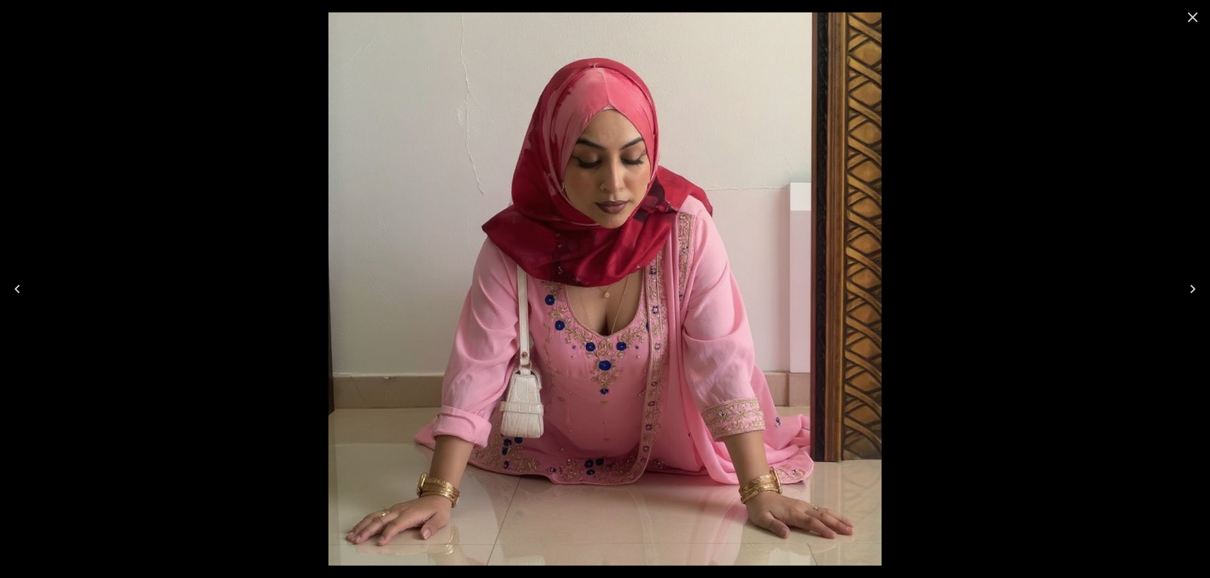
click at [1190, 22] on icon "Close" at bounding box center [1192, 17] width 17 height 17
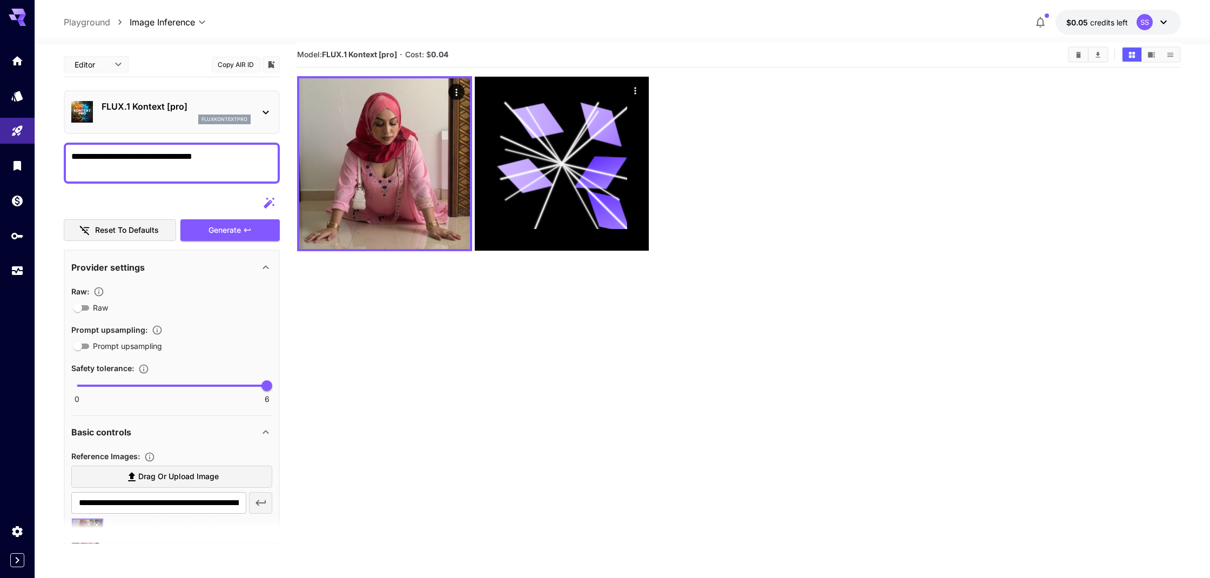
scroll to position [1, 0]
drag, startPoint x: 213, startPoint y: 156, endPoint x: 152, endPoint y: 156, distance: 61.0
click at [152, 156] on textarea "**********" at bounding box center [171, 162] width 201 height 26
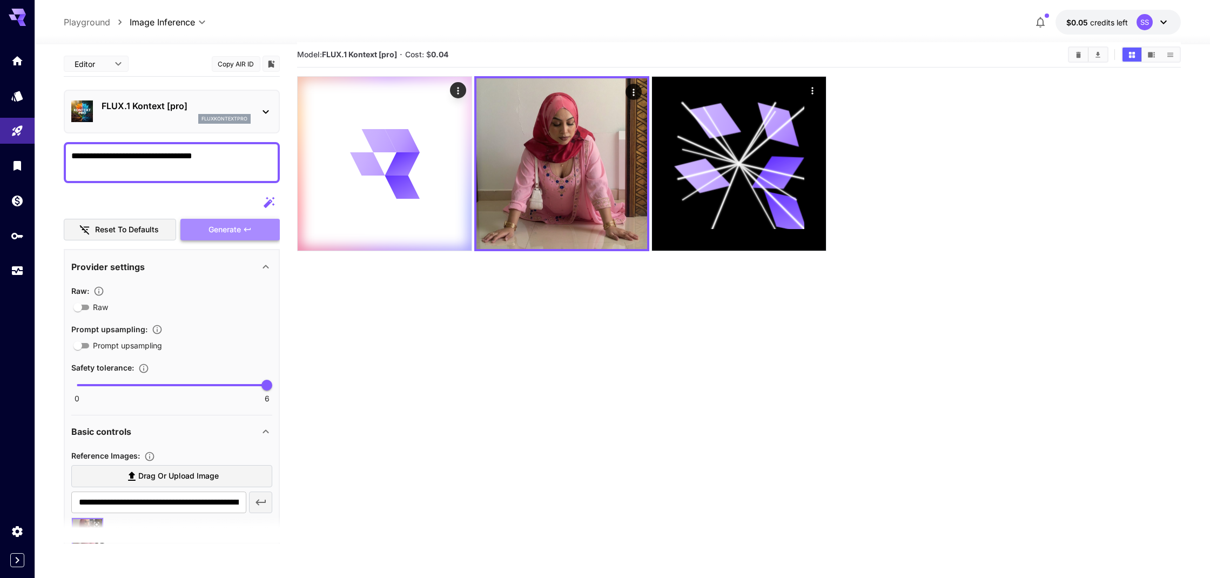
click at [226, 228] on span "Generate" at bounding box center [225, 230] width 32 height 14
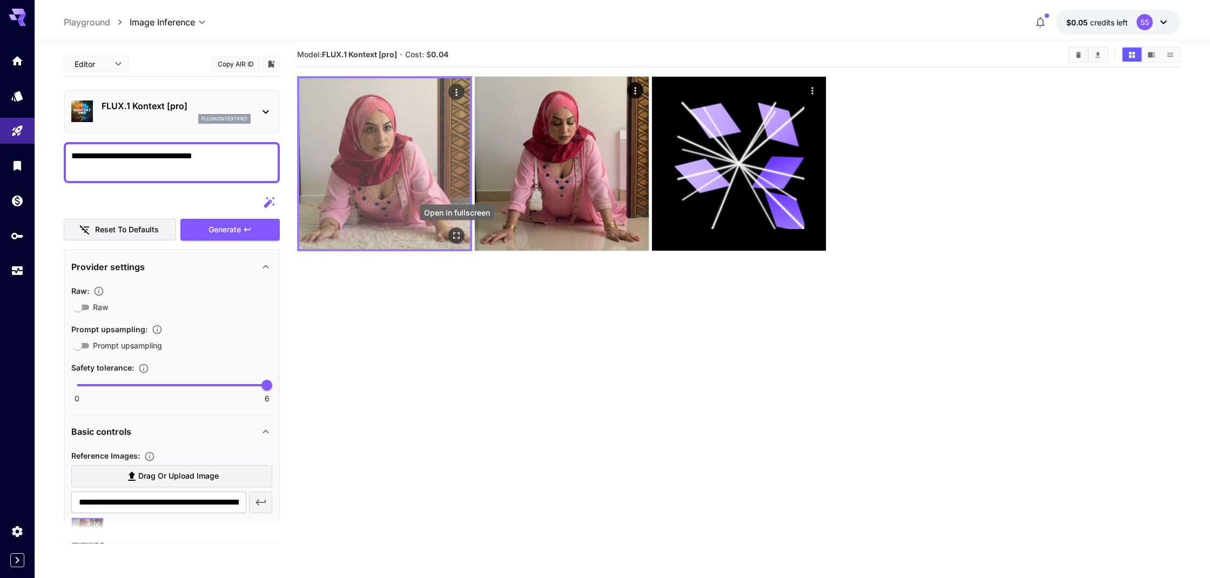
click at [460, 237] on icon "Open in fullscreen" at bounding box center [457, 235] width 11 height 11
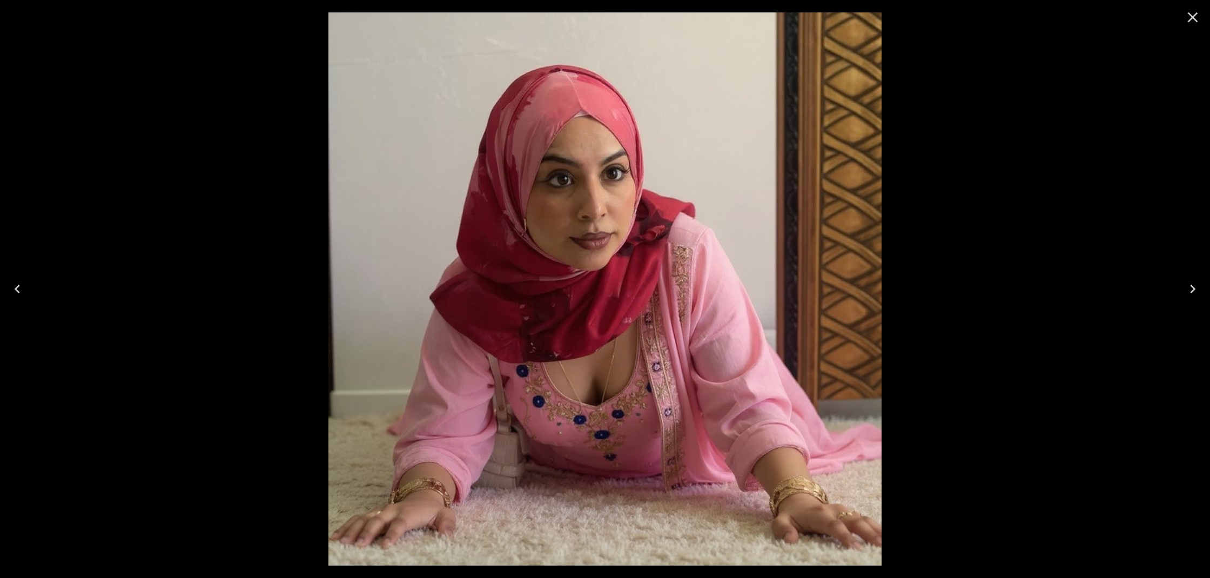
click at [1192, 19] on icon "Close" at bounding box center [1192, 17] width 17 height 17
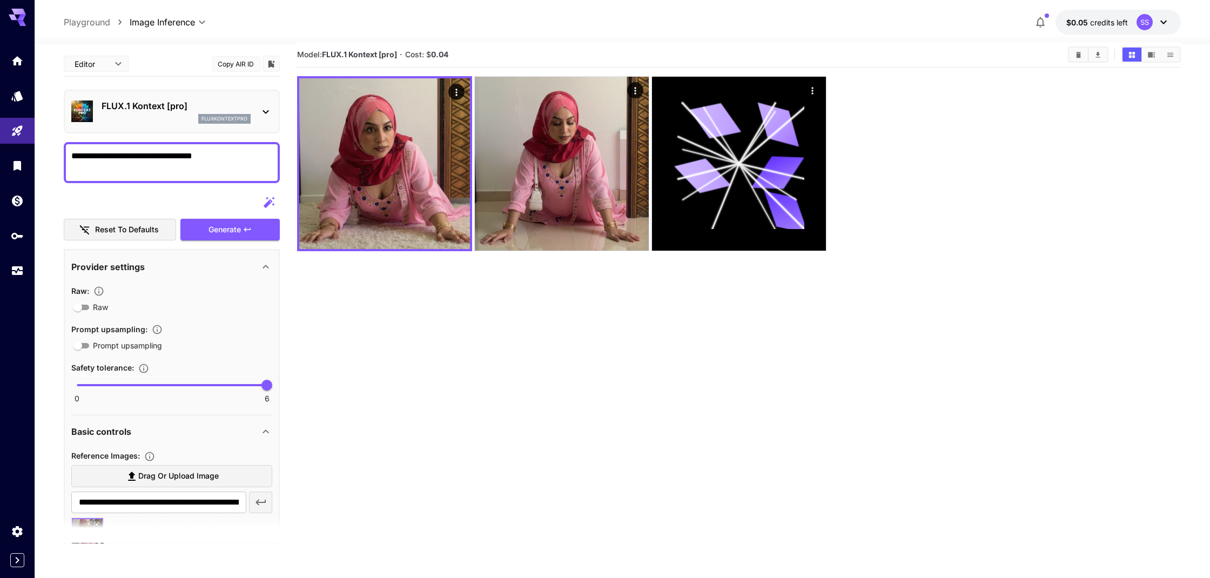
drag, startPoint x: 218, startPoint y: 153, endPoint x: 68, endPoint y: 158, distance: 150.3
click at [62, 153] on section "**********" at bounding box center [622, 342] width 1175 height 619
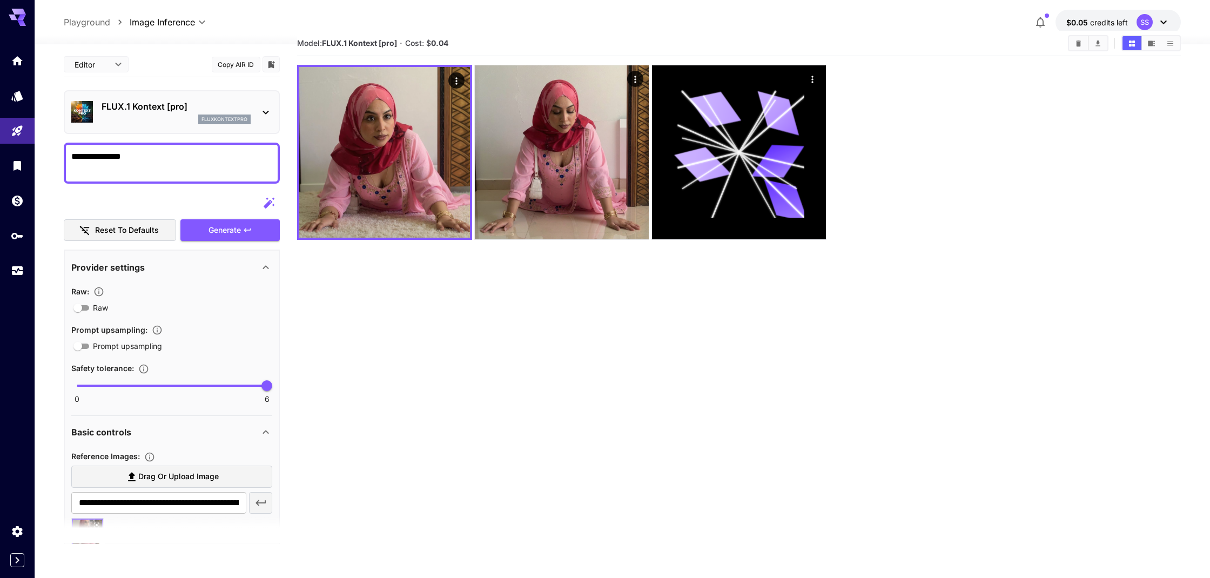
scroll to position [1, 0]
click at [222, 229] on span "Generate" at bounding box center [225, 230] width 32 height 14
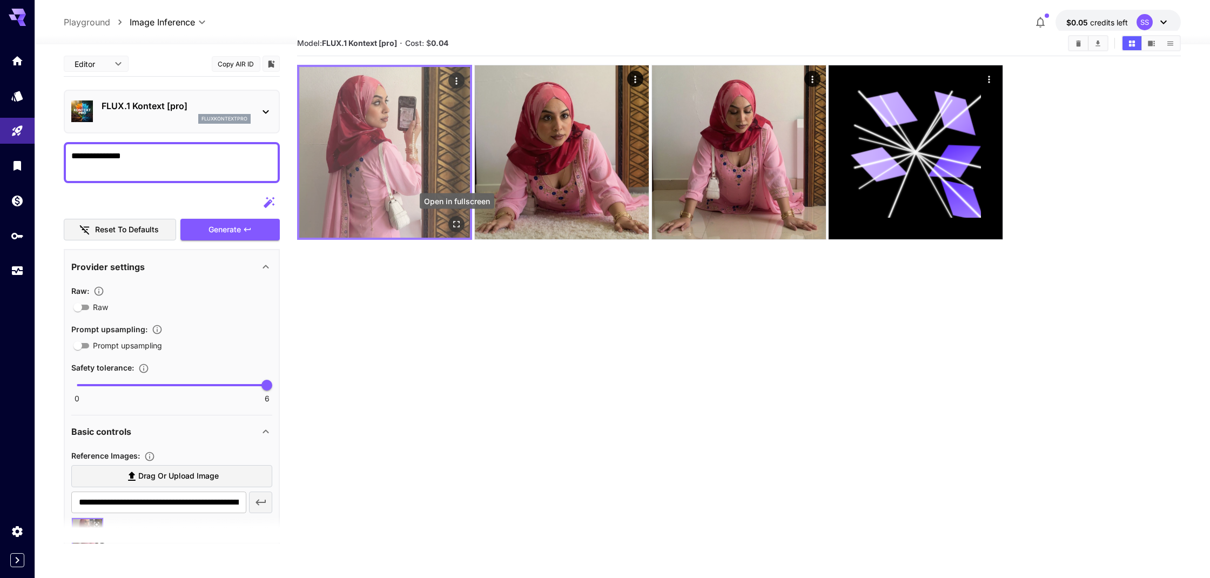
click at [460, 222] on icon "Open in fullscreen" at bounding box center [457, 224] width 6 height 6
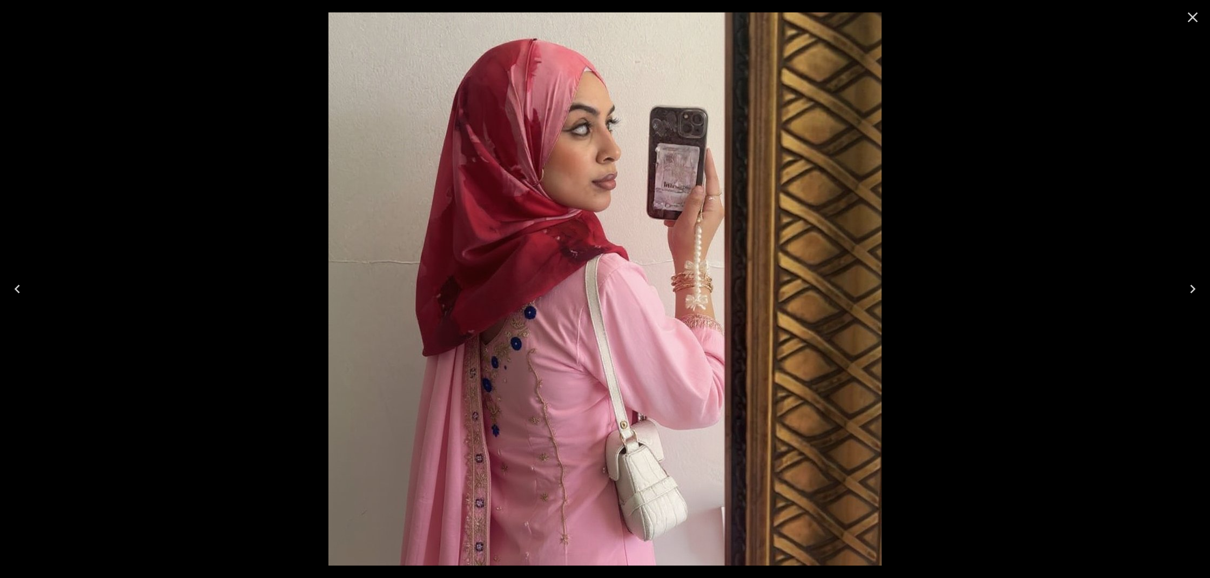
click at [1197, 21] on icon "Close" at bounding box center [1192, 17] width 17 height 17
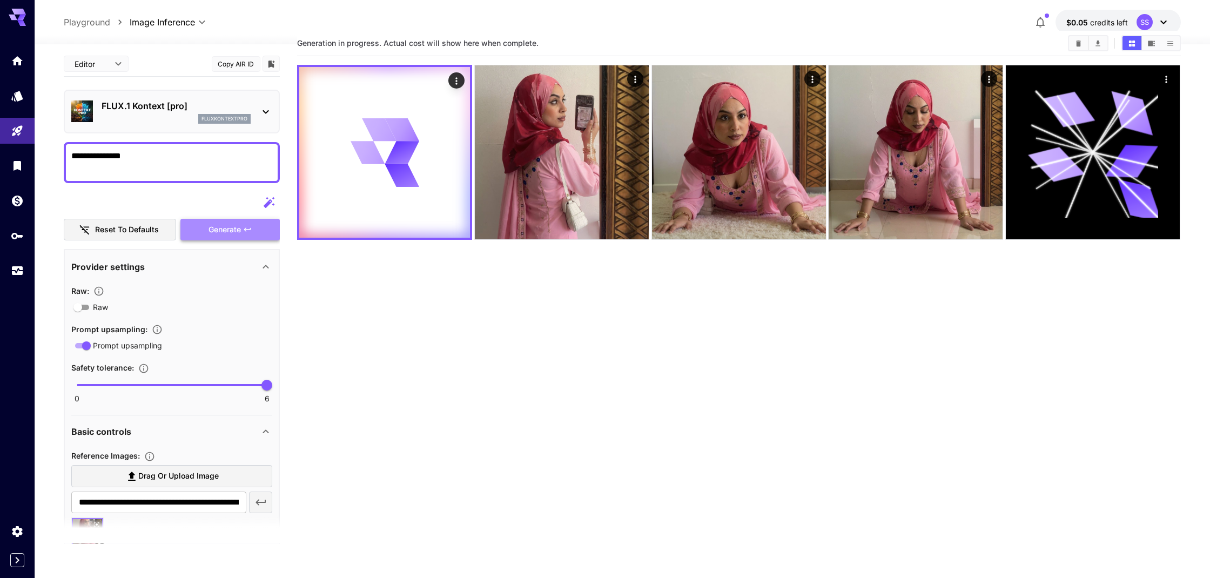
click at [226, 231] on span "Generate" at bounding box center [225, 230] width 32 height 14
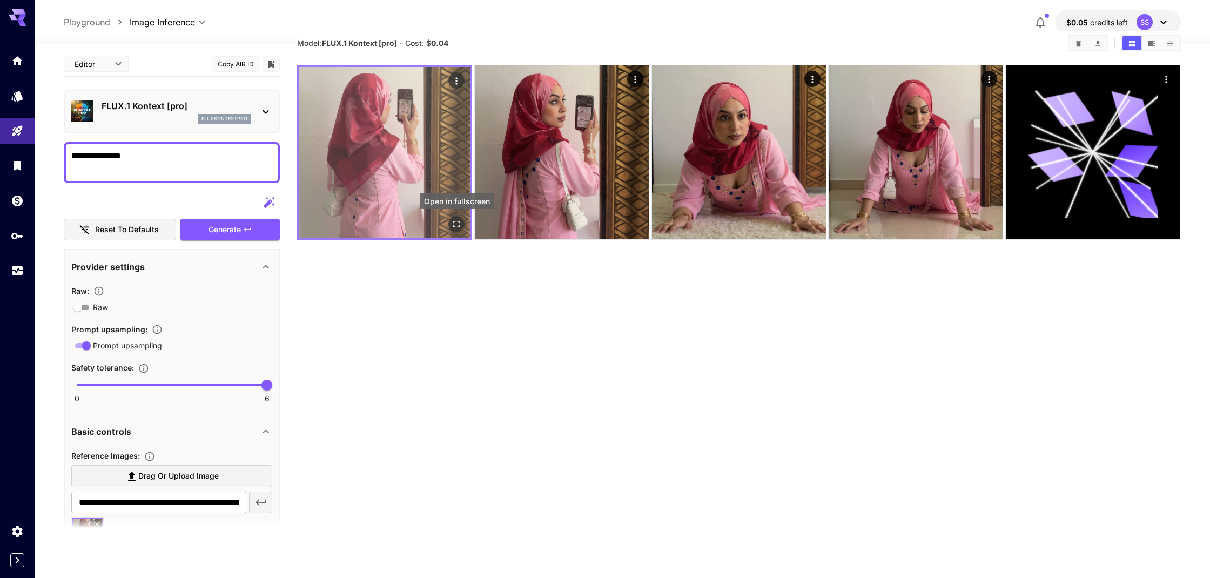
click at [458, 223] on icon "Open in fullscreen" at bounding box center [457, 224] width 11 height 11
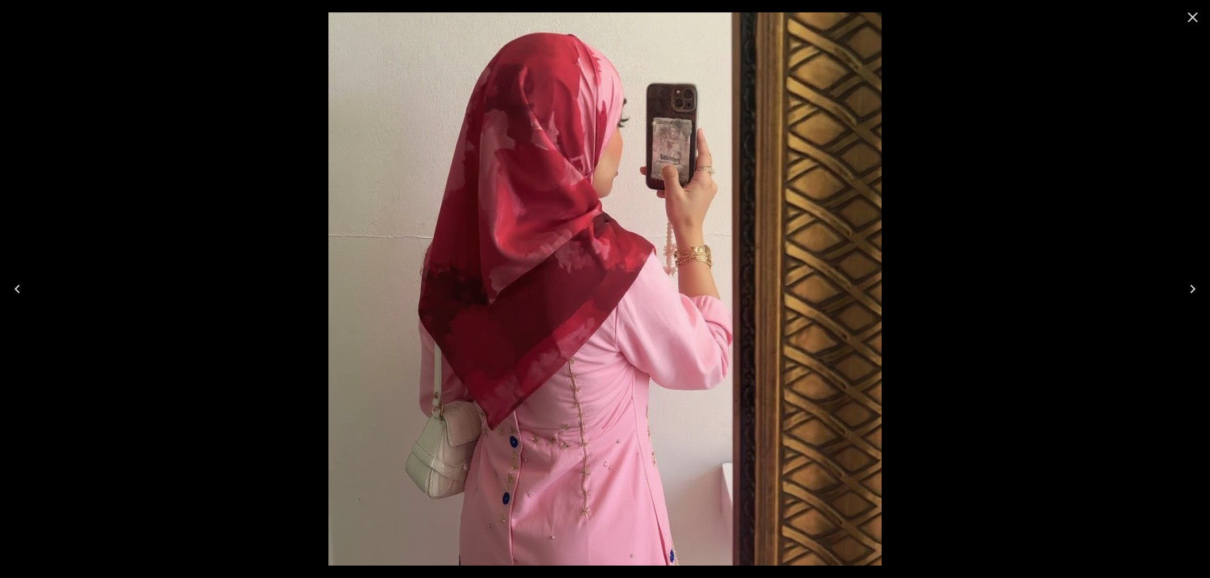
click at [1194, 20] on icon "Close" at bounding box center [1192, 17] width 17 height 17
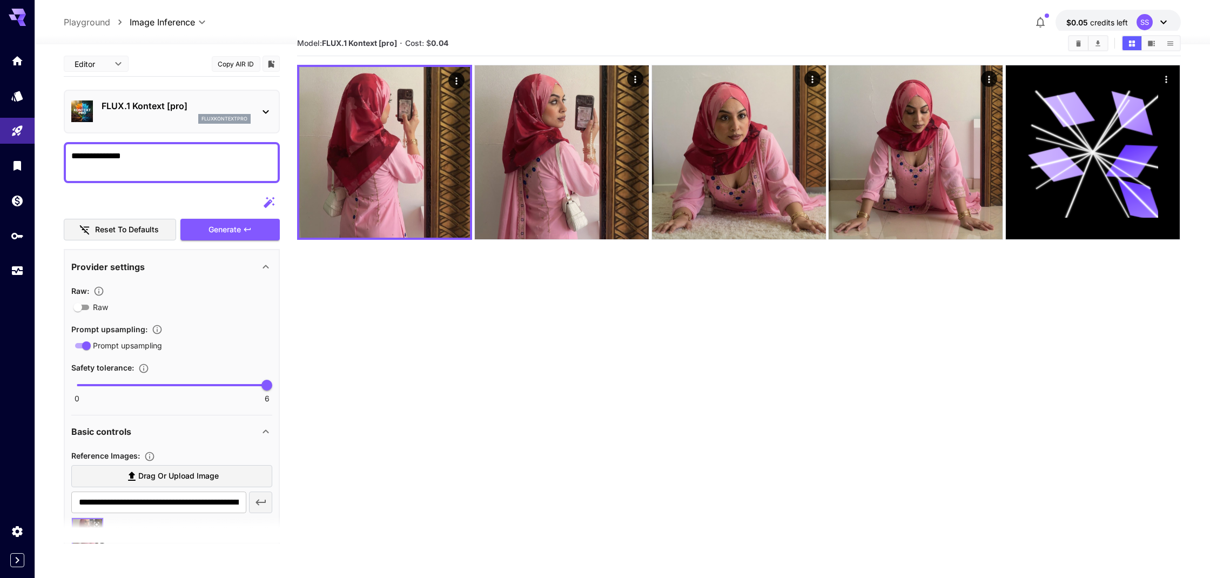
click at [145, 158] on textarea "**********" at bounding box center [171, 163] width 201 height 26
drag, startPoint x: 140, startPoint y: 157, endPoint x: 57, endPoint y: 156, distance: 83.2
click at [58, 156] on section "**********" at bounding box center [622, 331] width 1175 height 619
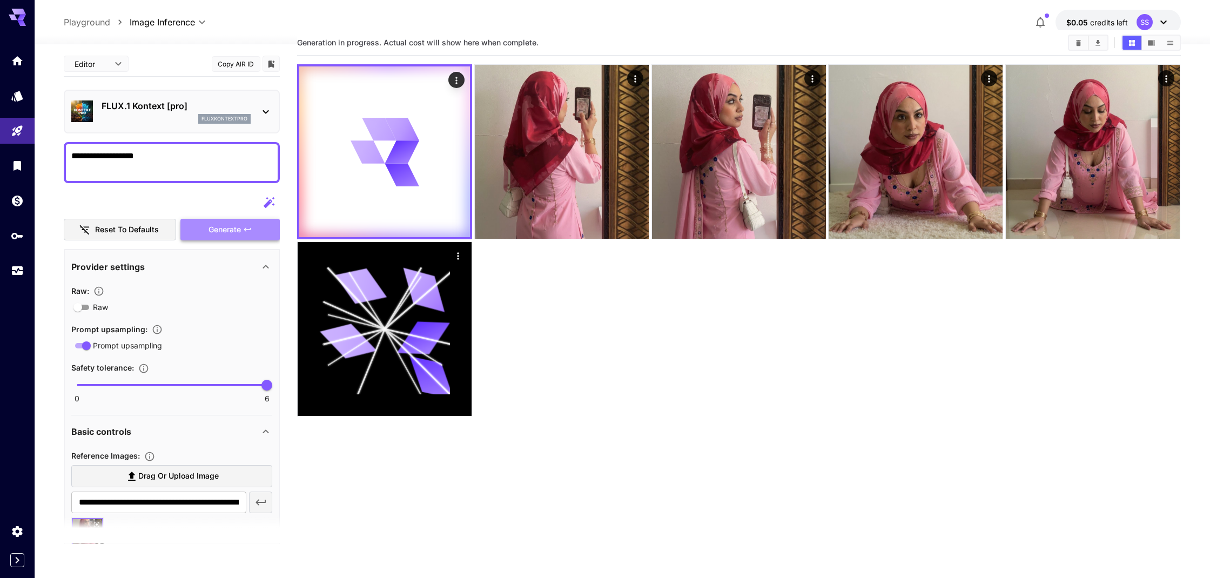
click at [234, 230] on span "Generate" at bounding box center [225, 230] width 32 height 14
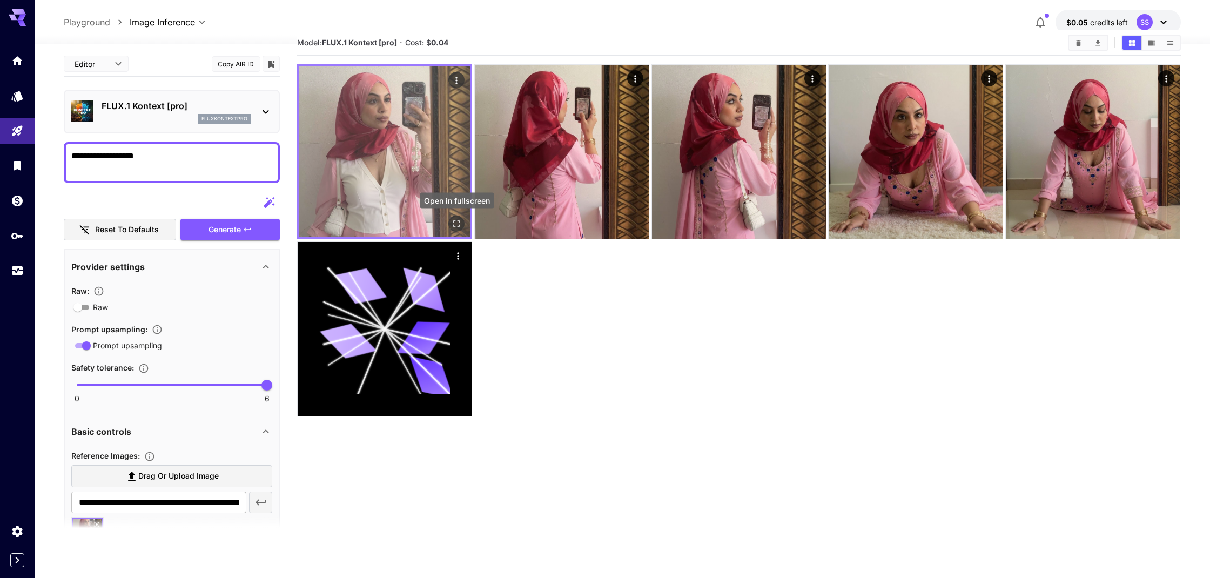
click at [456, 225] on icon "Open in fullscreen" at bounding box center [457, 223] width 11 height 11
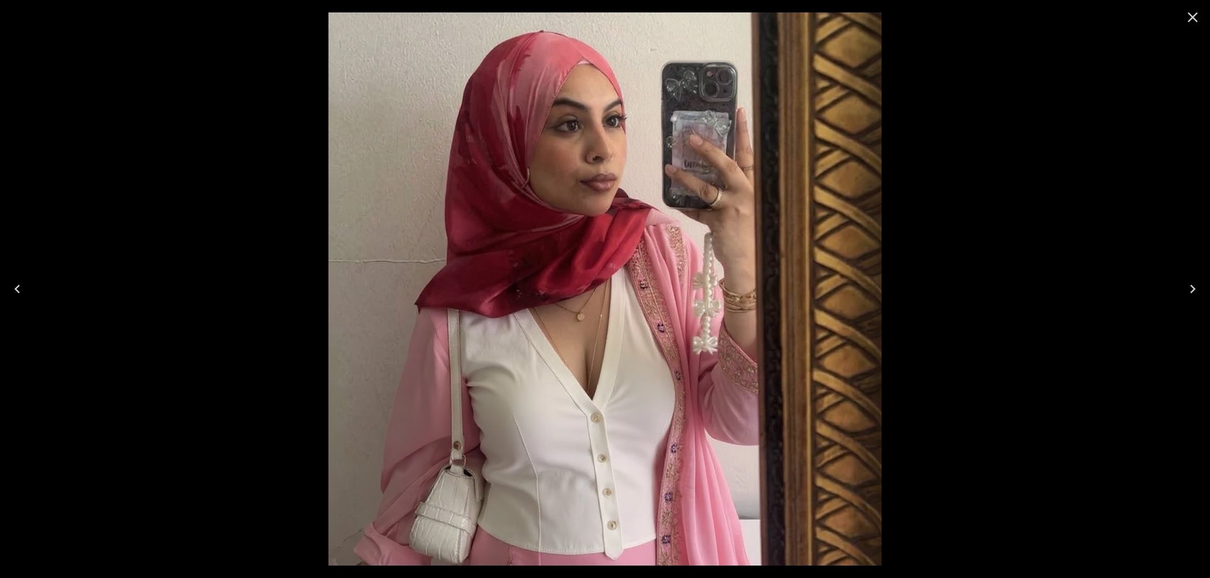
click at [1193, 19] on icon "Close" at bounding box center [1192, 17] width 17 height 17
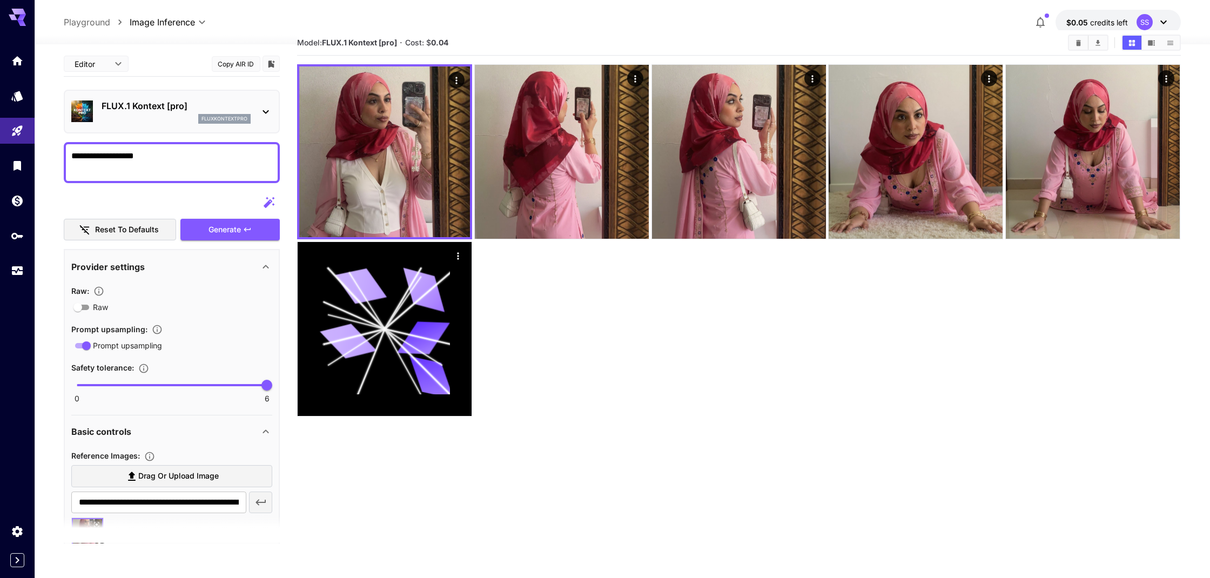
drag, startPoint x: 154, startPoint y: 154, endPoint x: 57, endPoint y: 155, distance: 96.7
click at [58, 155] on section "**********" at bounding box center [622, 331] width 1175 height 619
click at [231, 230] on span "Generate" at bounding box center [225, 230] width 32 height 14
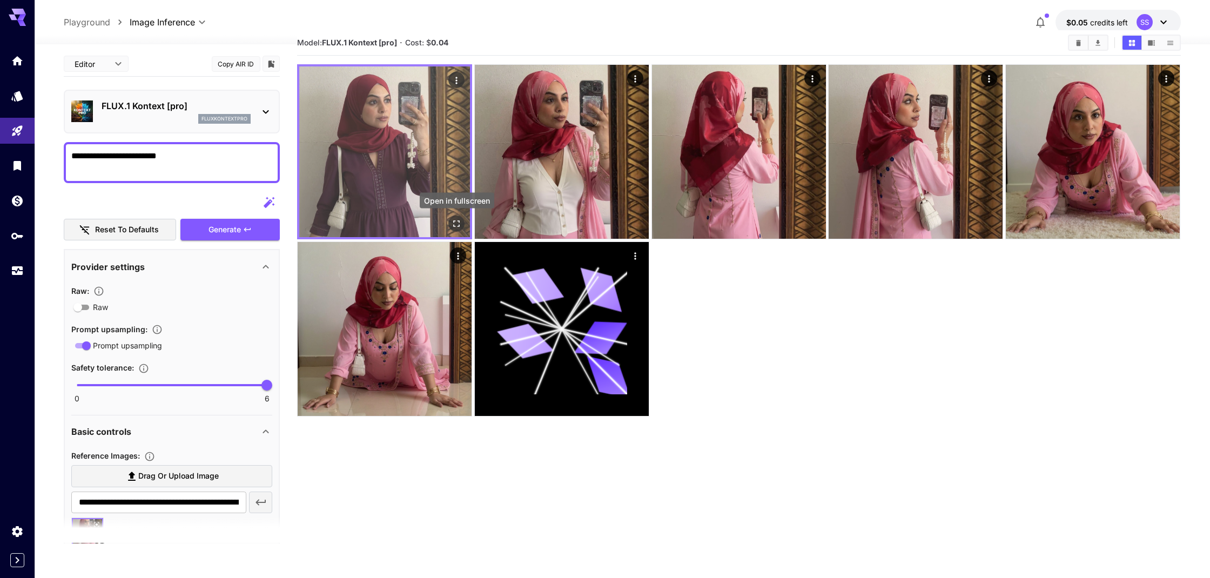
click at [455, 224] on icon "Open in fullscreen" at bounding box center [457, 223] width 11 height 11
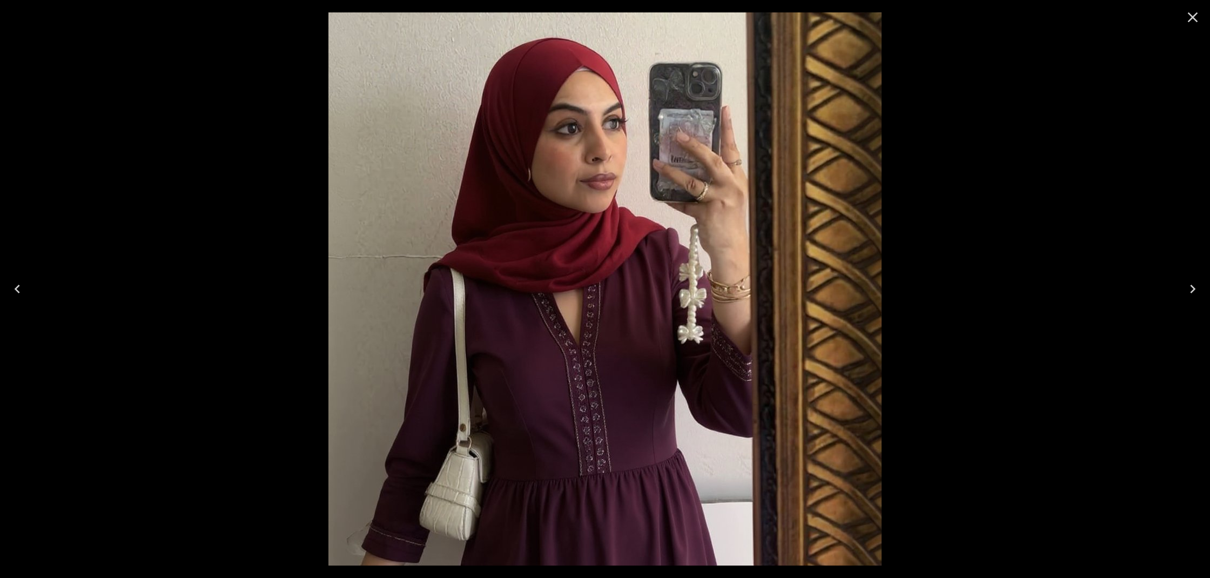
click at [1191, 16] on icon "Close" at bounding box center [1193, 17] width 10 height 10
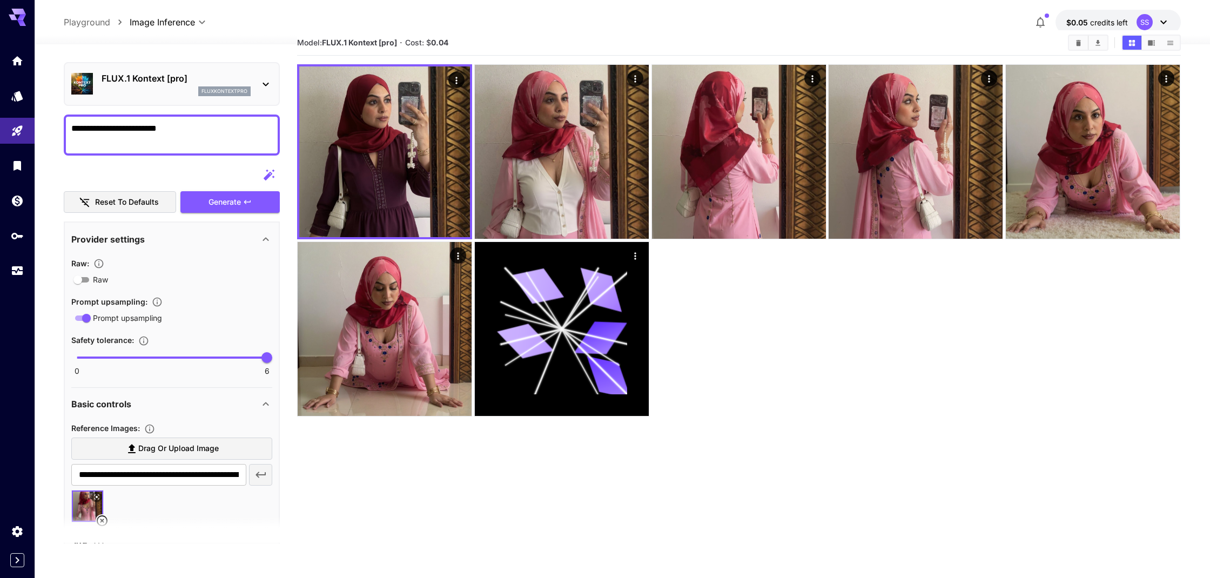
scroll to position [30, 0]
drag, startPoint x: 110, startPoint y: 126, endPoint x: 49, endPoint y: 129, distance: 61.1
click at [49, 129] on section "**********" at bounding box center [622, 331] width 1175 height 619
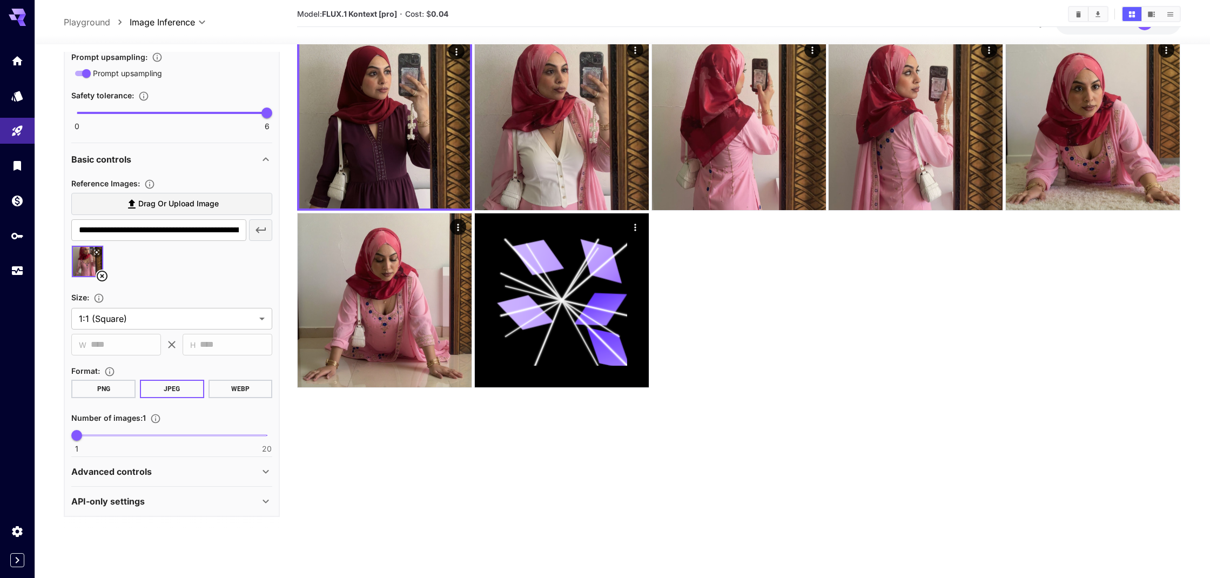
scroll to position [52, 0]
type textarea "**********"
click at [269, 467] on icon at bounding box center [265, 471] width 13 height 13
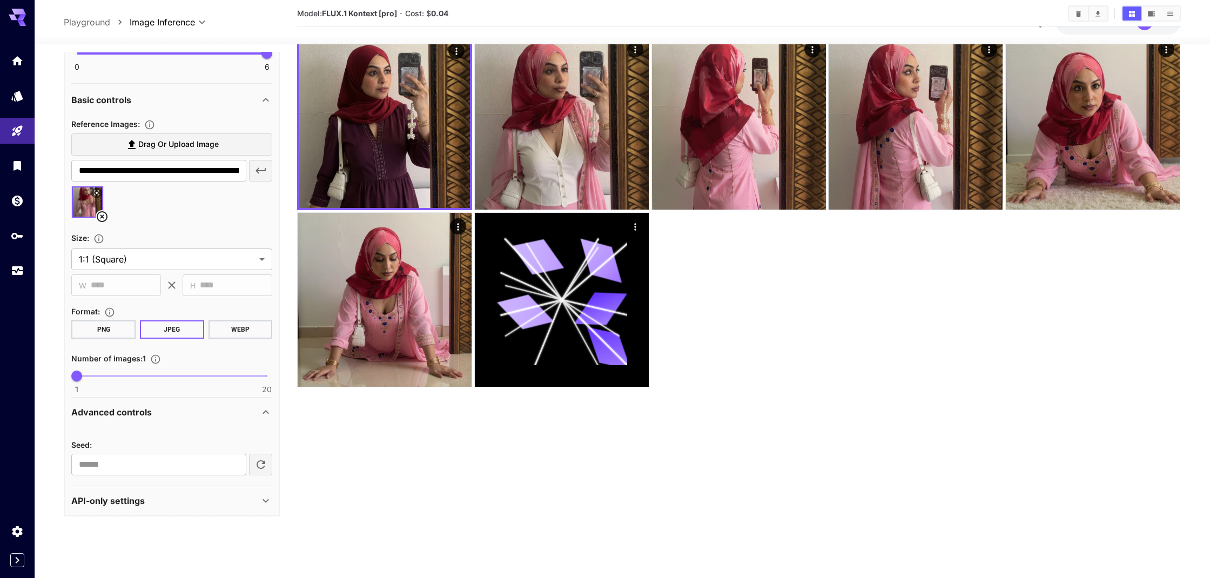
scroll to position [58, 0]
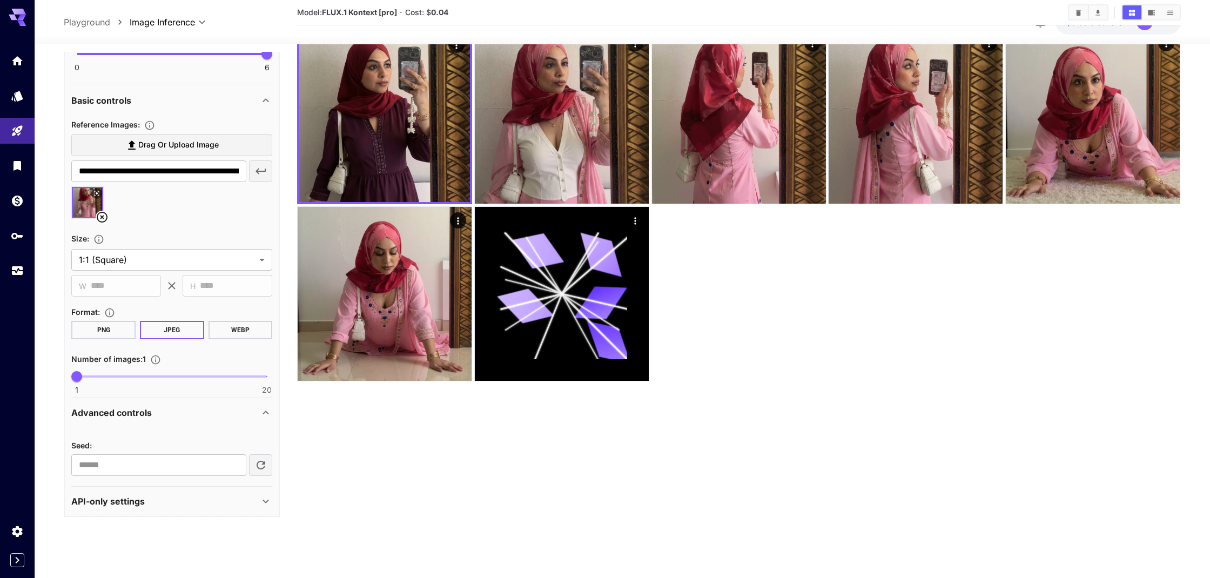
click at [262, 497] on icon at bounding box center [265, 501] width 13 height 13
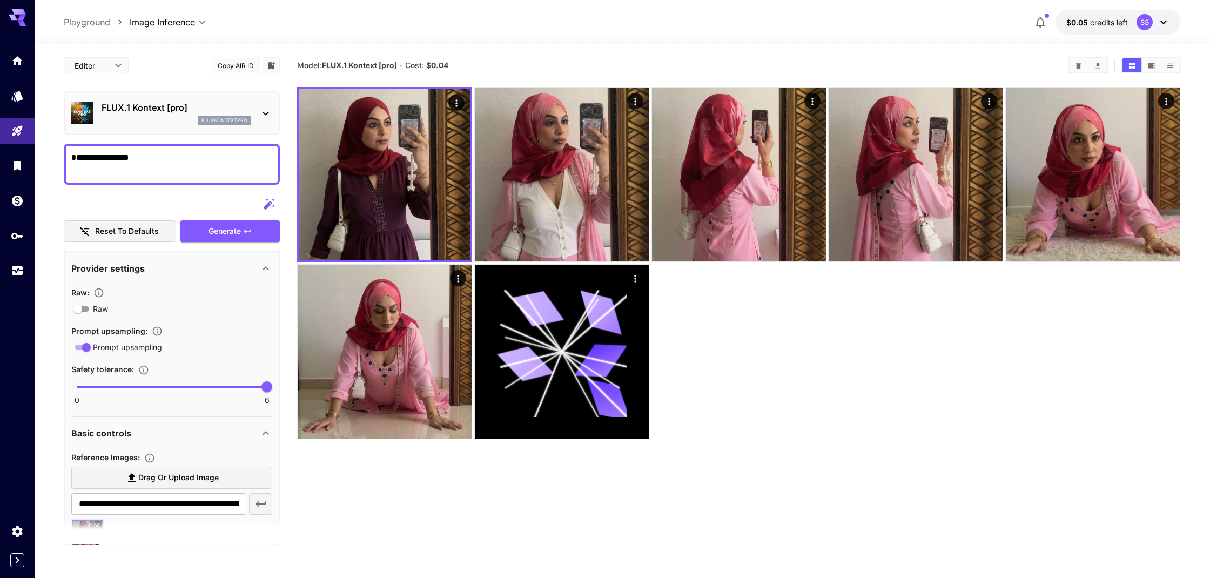
scroll to position [0, 0]
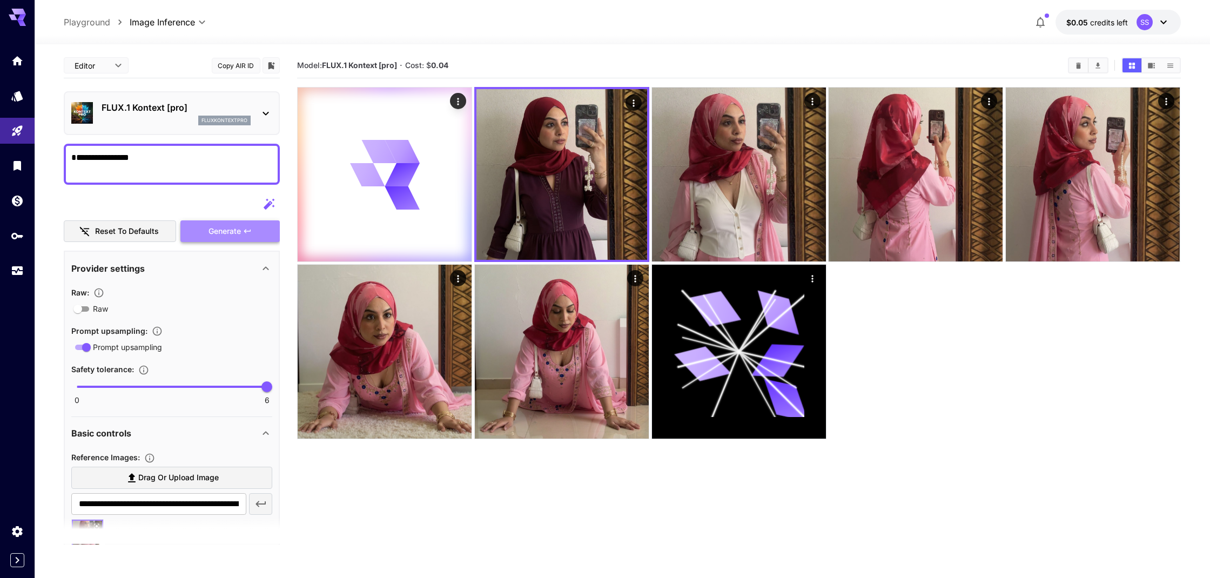
click at [221, 227] on span "Generate" at bounding box center [225, 232] width 32 height 14
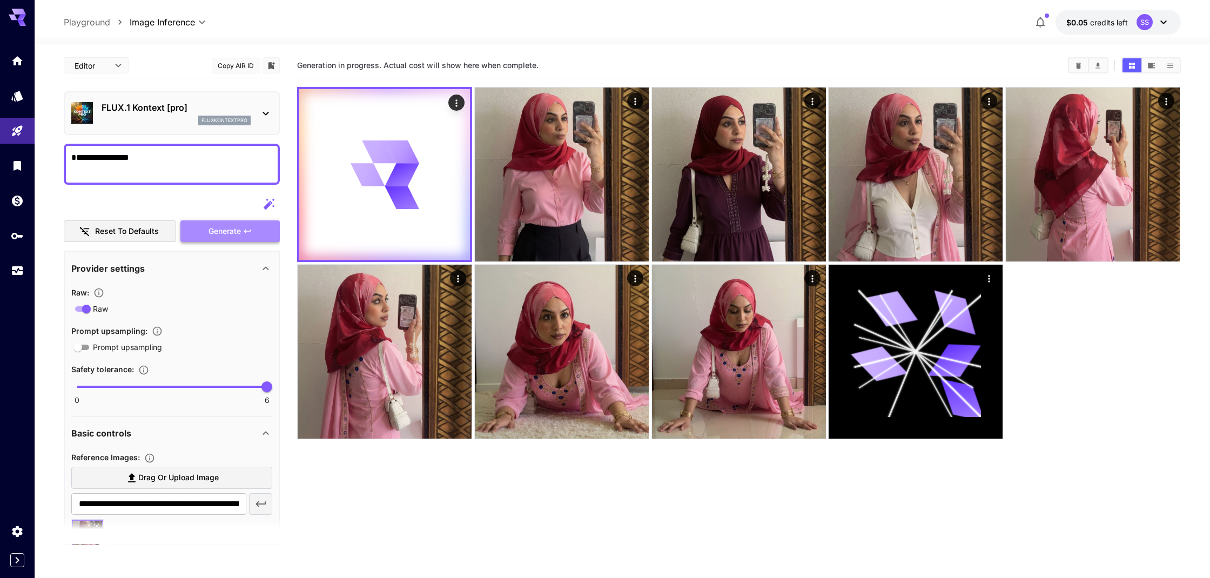
click at [225, 232] on span "Generate" at bounding box center [225, 232] width 32 height 14
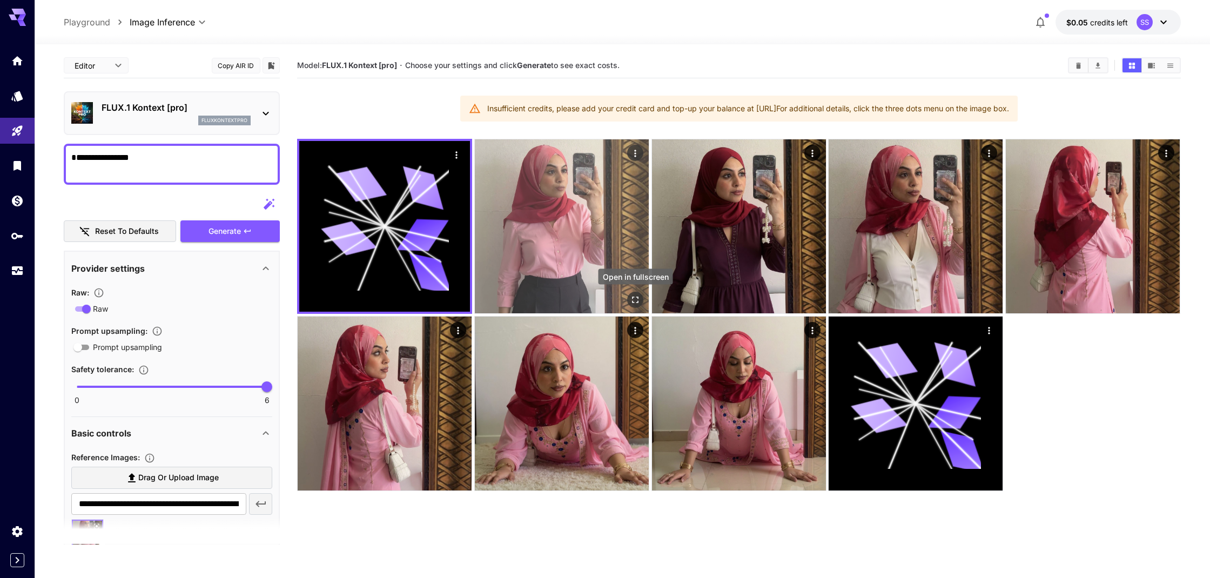
click at [636, 301] on icon "Open in fullscreen" at bounding box center [635, 300] width 11 height 11
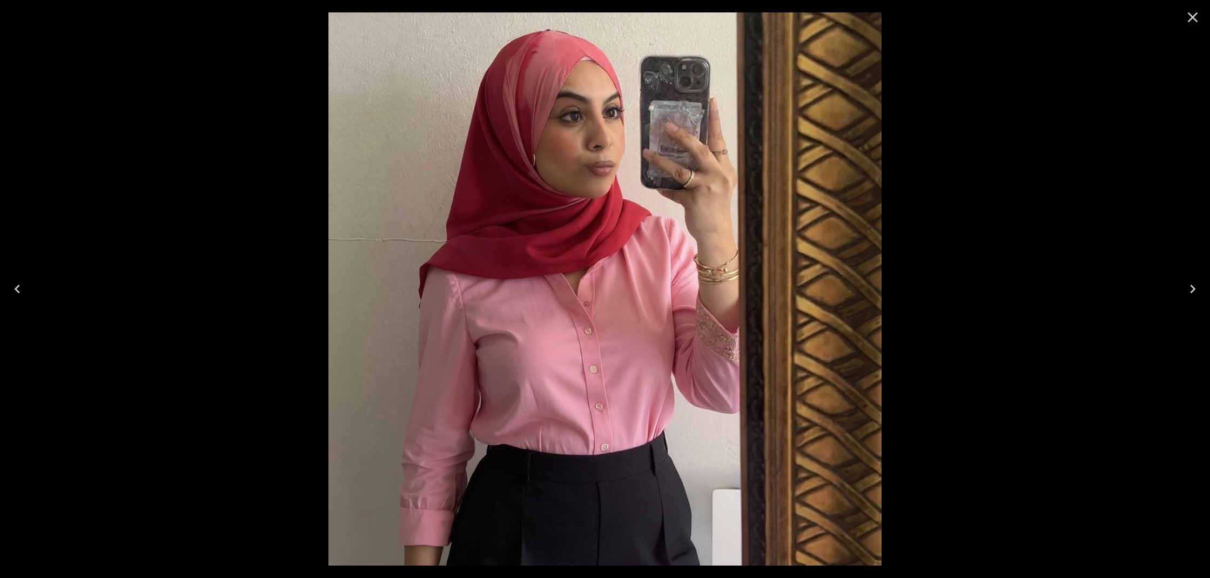
click at [1193, 288] on icon "Next" at bounding box center [1192, 289] width 5 height 9
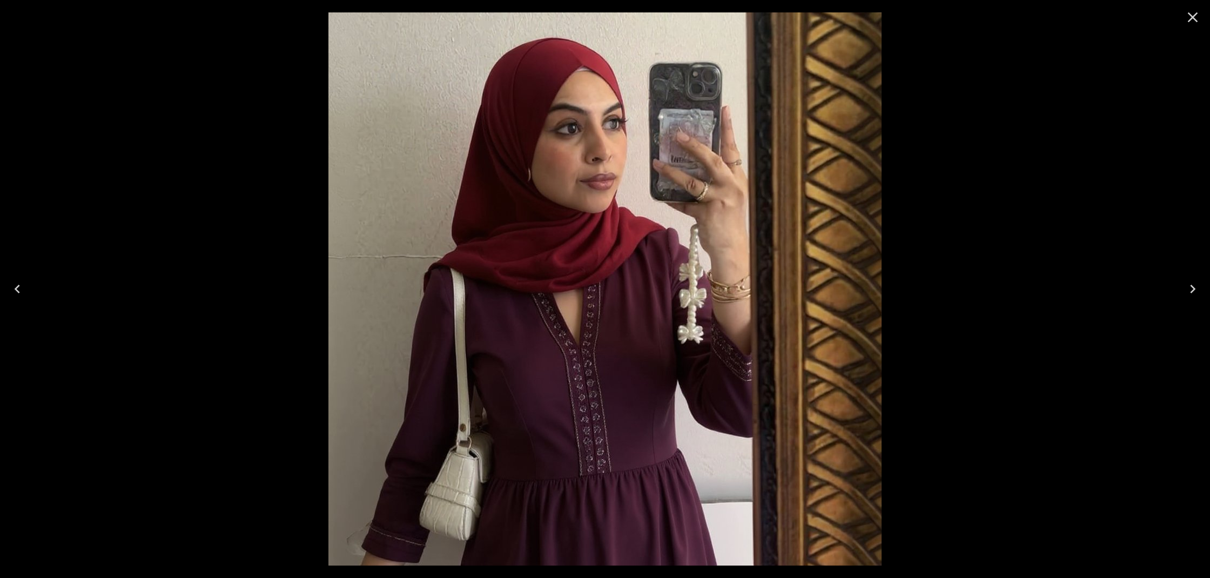
click at [1193, 288] on icon "Next" at bounding box center [1192, 289] width 5 height 9
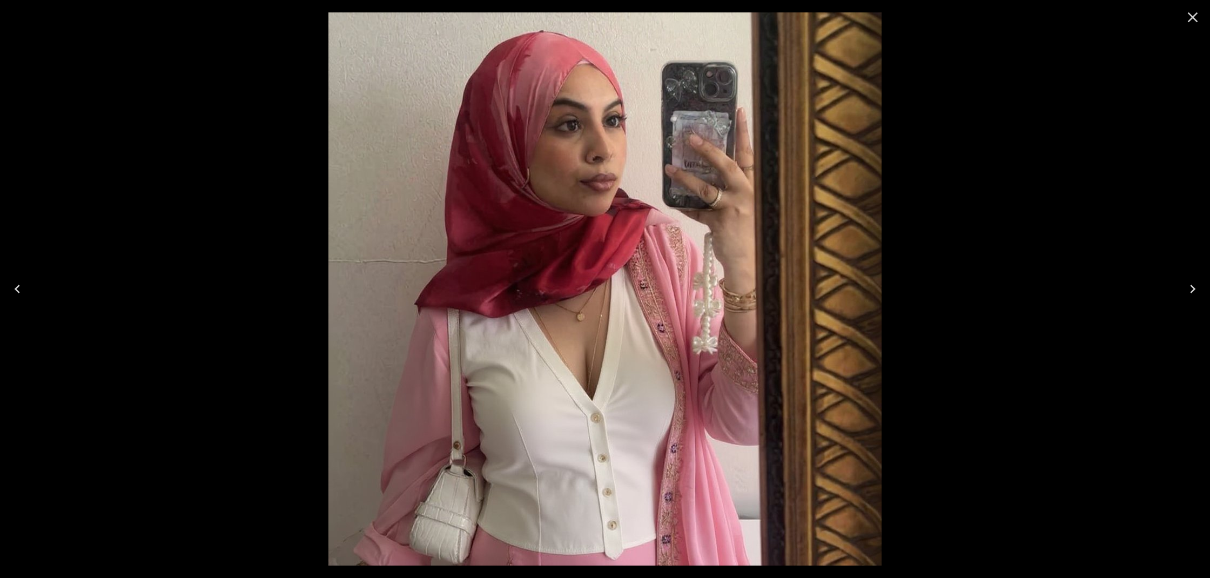
click at [1193, 288] on icon "Next" at bounding box center [1192, 289] width 5 height 9
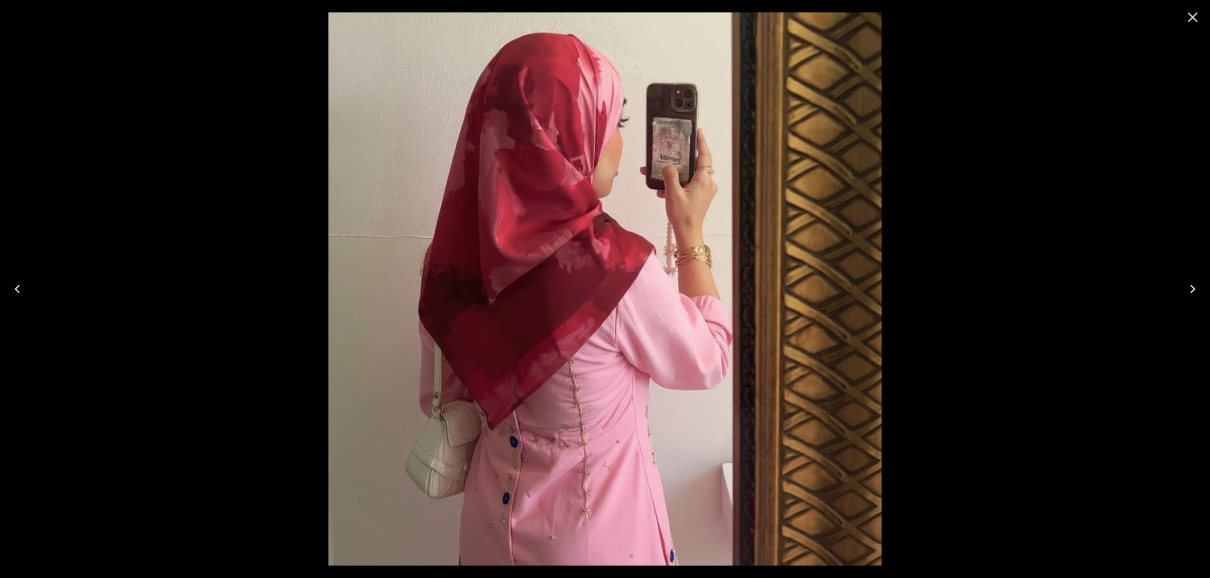
click at [1193, 288] on icon "Next" at bounding box center [1192, 289] width 5 height 9
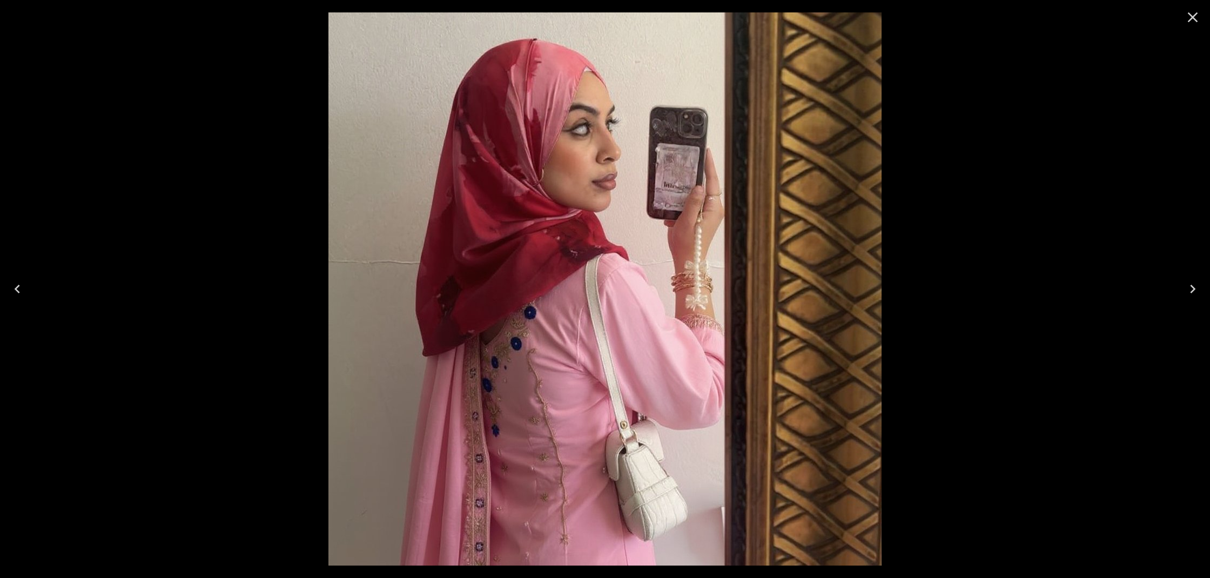
click at [1193, 288] on icon "Next" at bounding box center [1192, 289] width 5 height 9
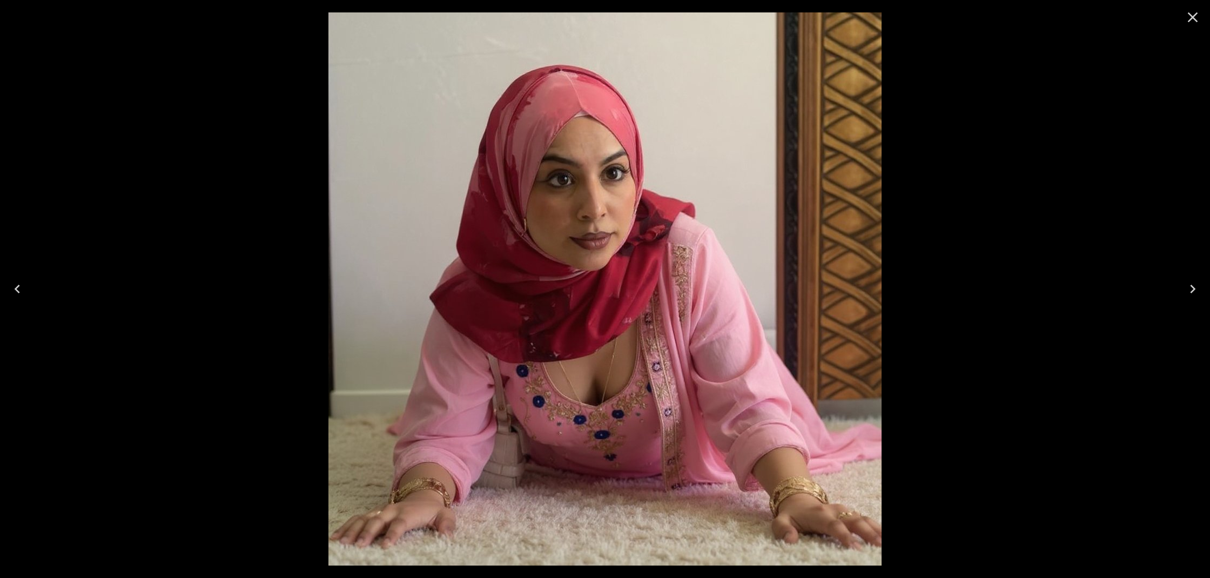
click at [1193, 288] on icon "Next" at bounding box center [1192, 289] width 5 height 9
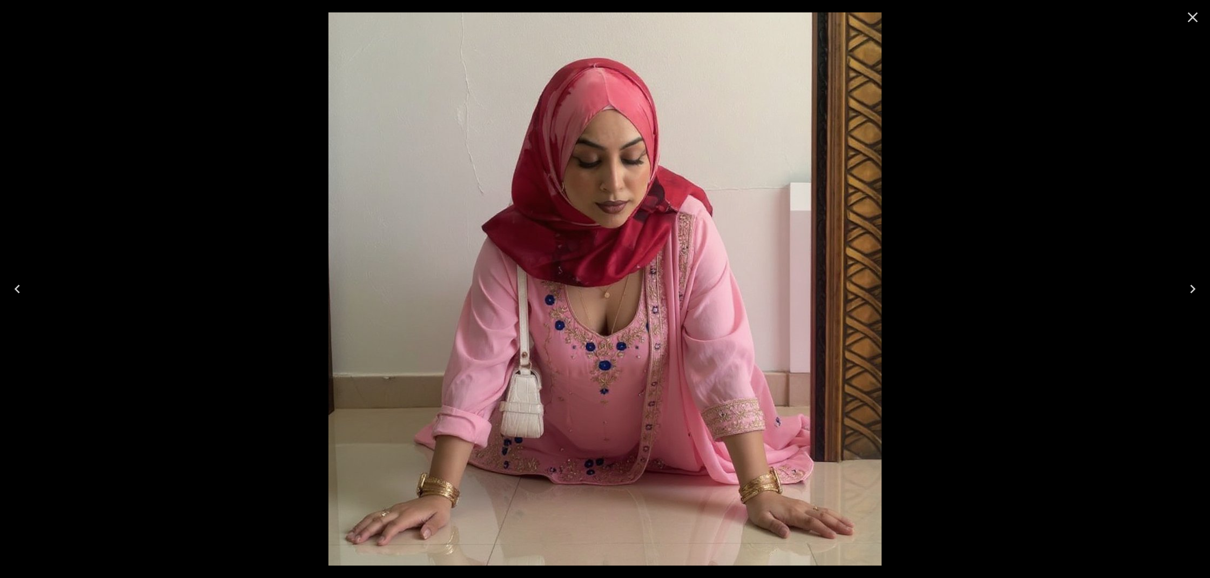
click at [1193, 288] on icon "Next" at bounding box center [1192, 289] width 5 height 9
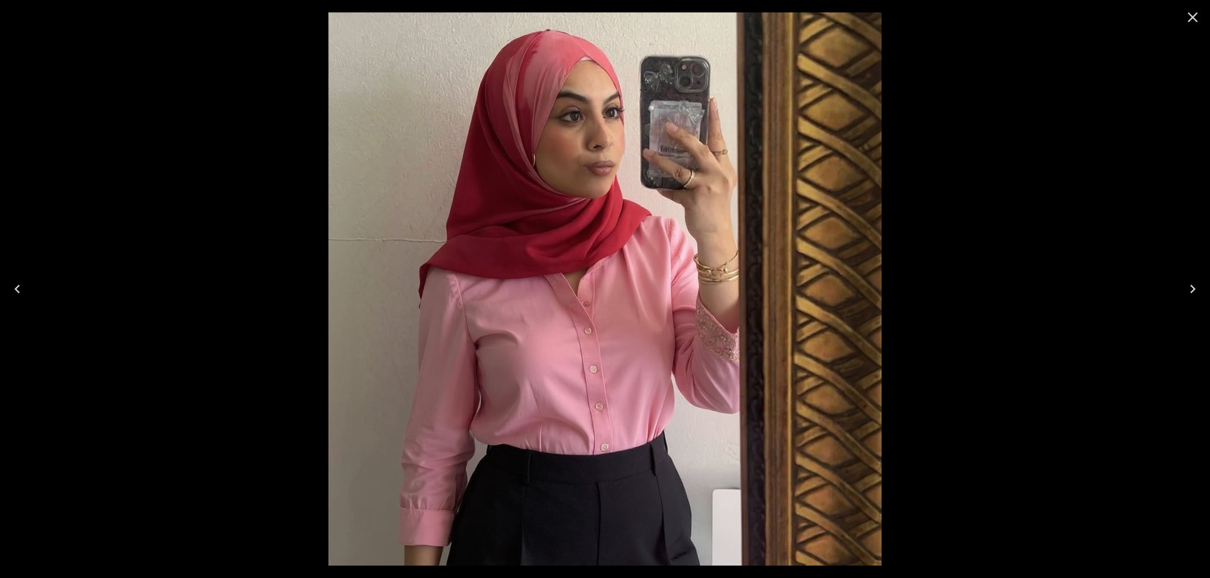
click at [1194, 20] on icon "Close" at bounding box center [1192, 17] width 17 height 17
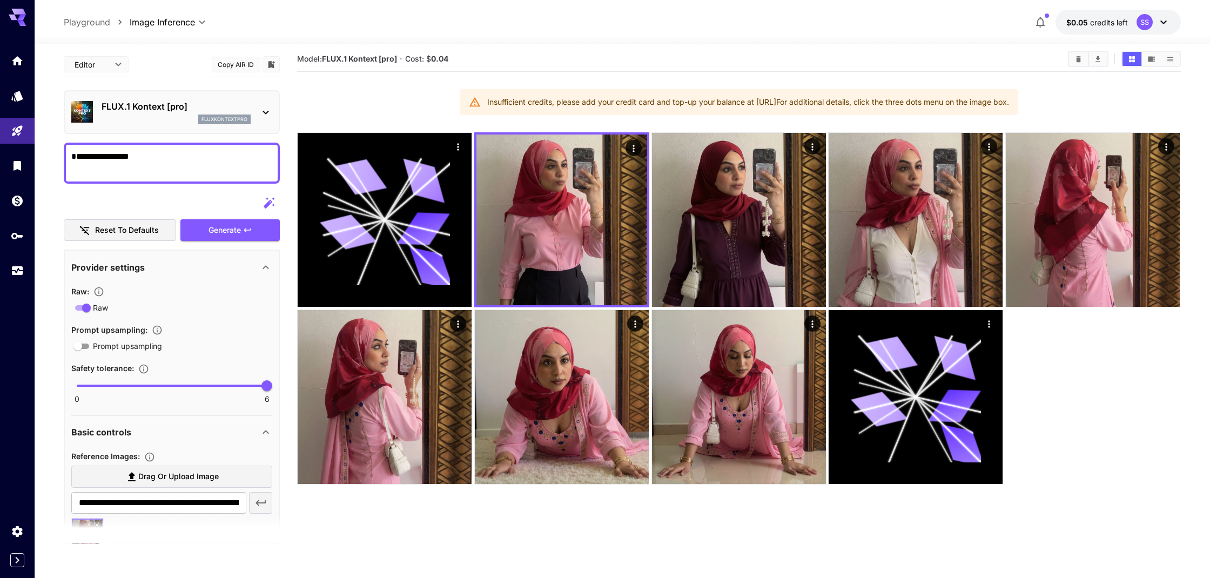
scroll to position [7, 0]
click at [1119, 22] on span "credits left" at bounding box center [1109, 22] width 38 height 9
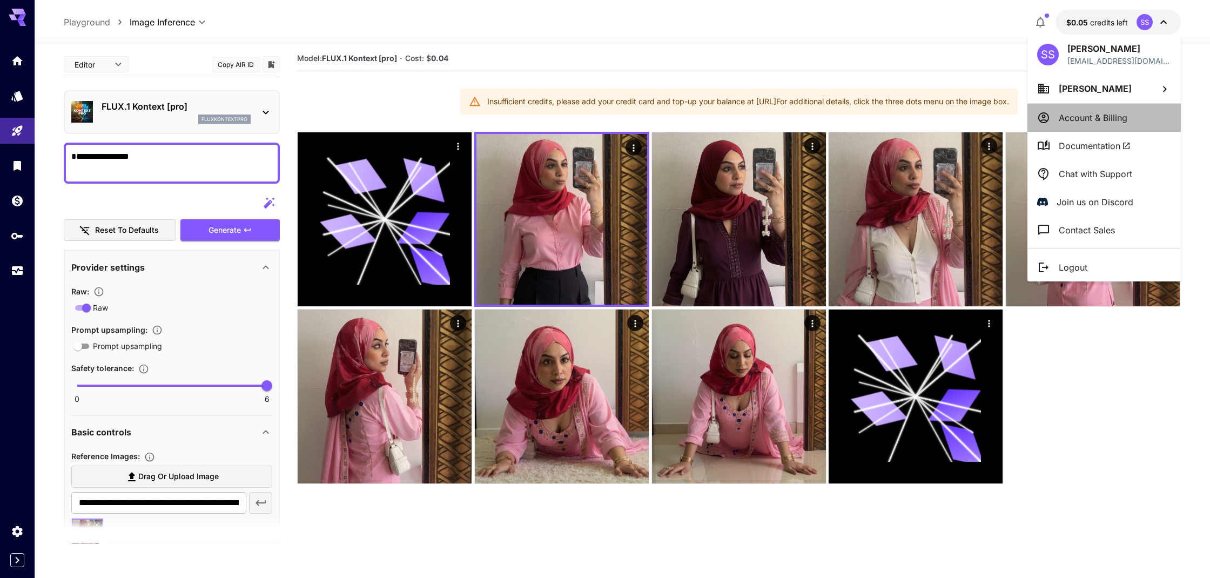
click at [1093, 123] on p "Account & Billing" at bounding box center [1093, 117] width 69 height 13
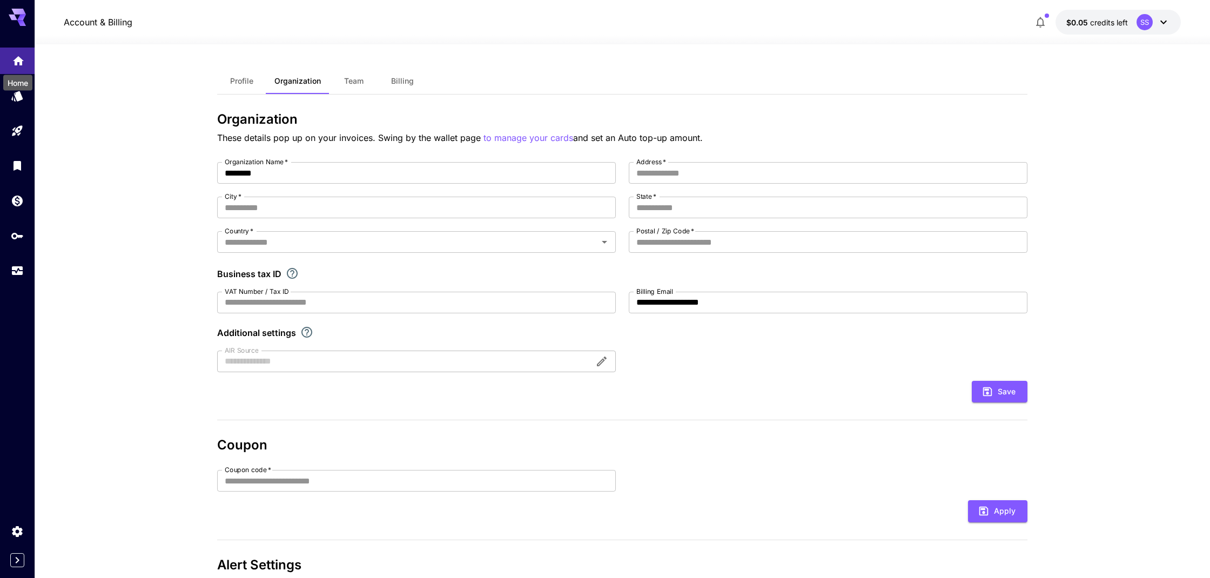
click at [21, 59] on icon "Home" at bounding box center [18, 57] width 11 height 9
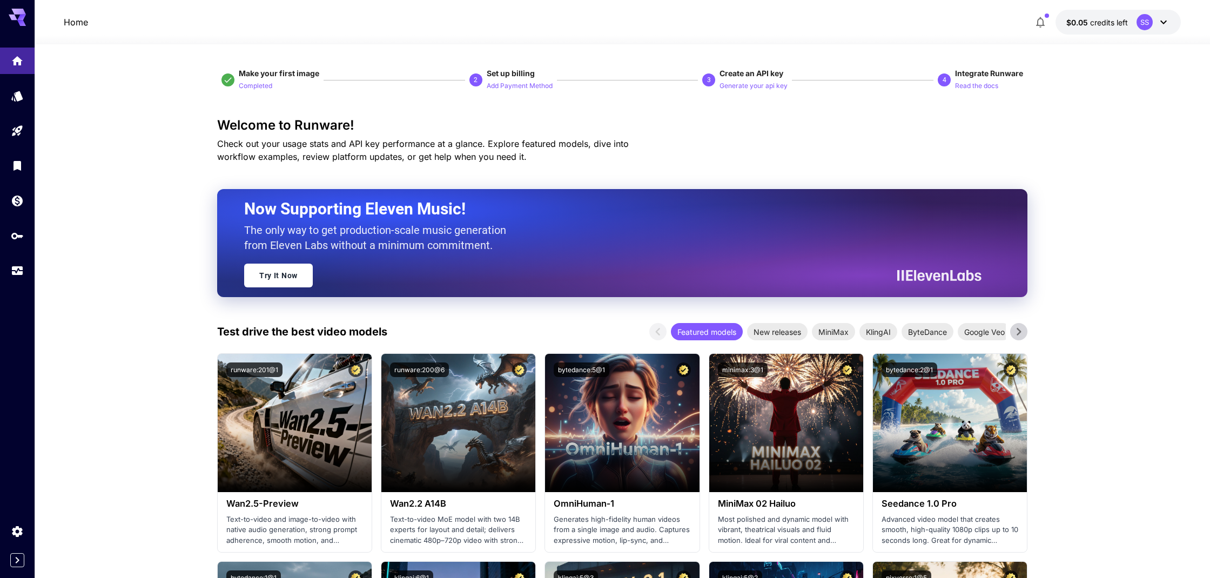
click at [1163, 21] on icon at bounding box center [1163, 22] width 13 height 13
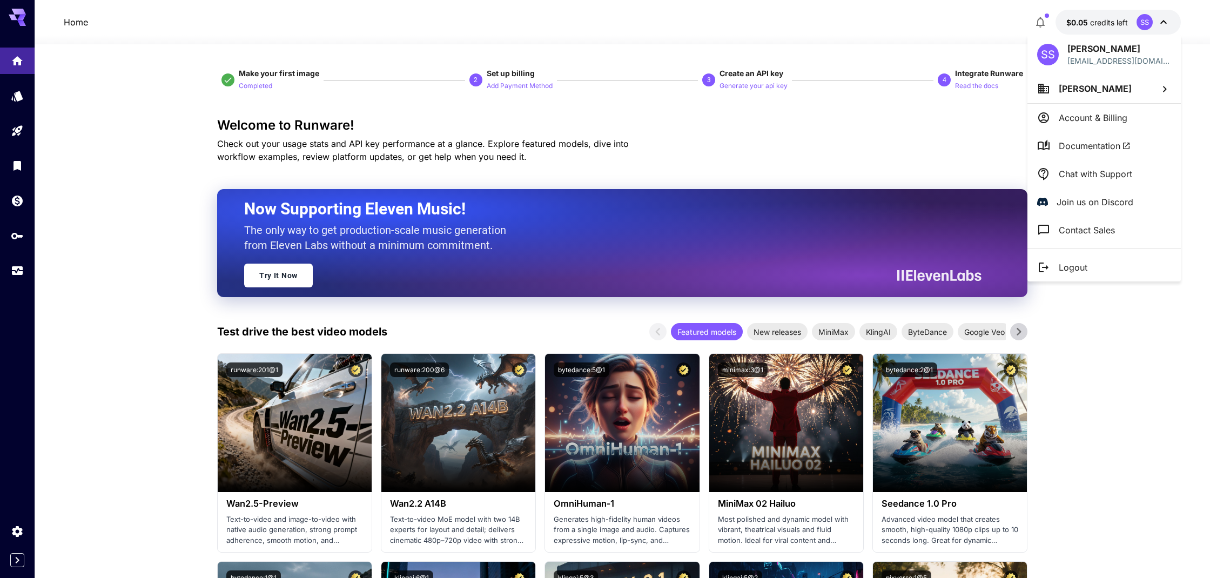
click at [1056, 90] on li "Sam Sand" at bounding box center [1103, 88] width 153 height 29
click at [945, 109] on p "Sam Sand" at bounding box center [957, 109] width 73 height 13
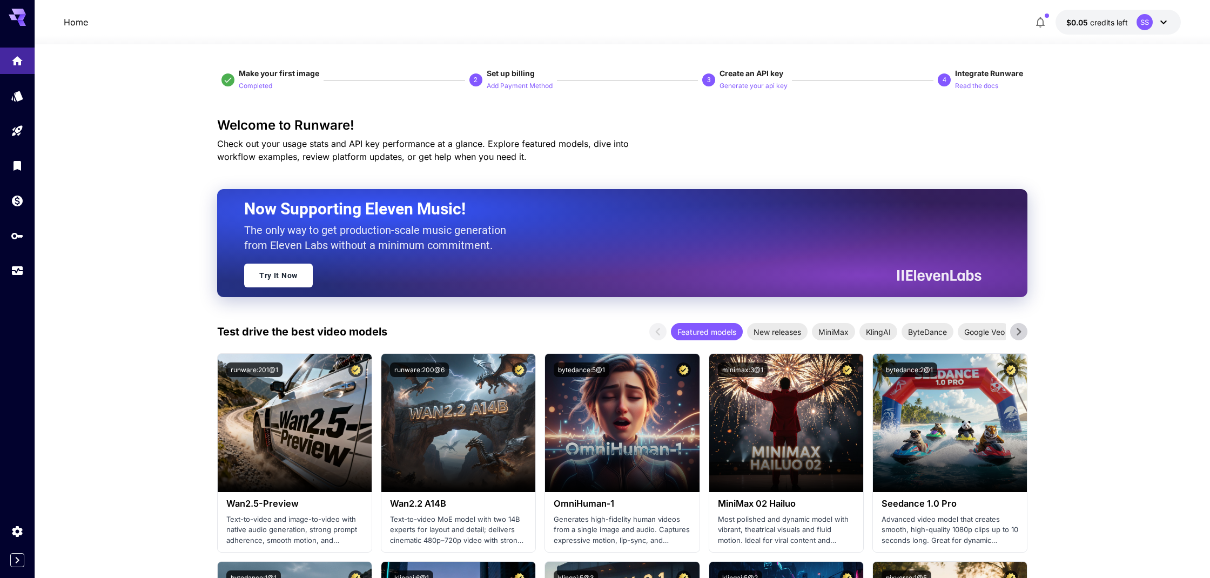
click at [1162, 20] on icon at bounding box center [1163, 22] width 13 height 13
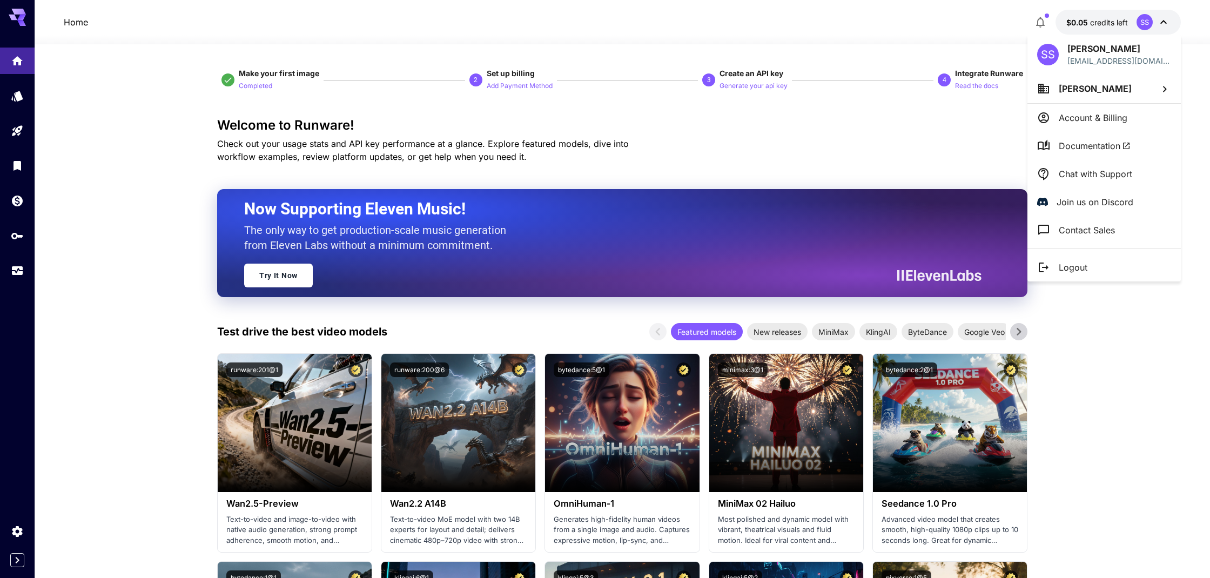
click at [1118, 86] on li "Sam Sand" at bounding box center [1103, 88] width 153 height 29
click at [836, 45] on div at bounding box center [605, 289] width 1210 height 578
click at [19, 18] on div at bounding box center [605, 289] width 1210 height 578
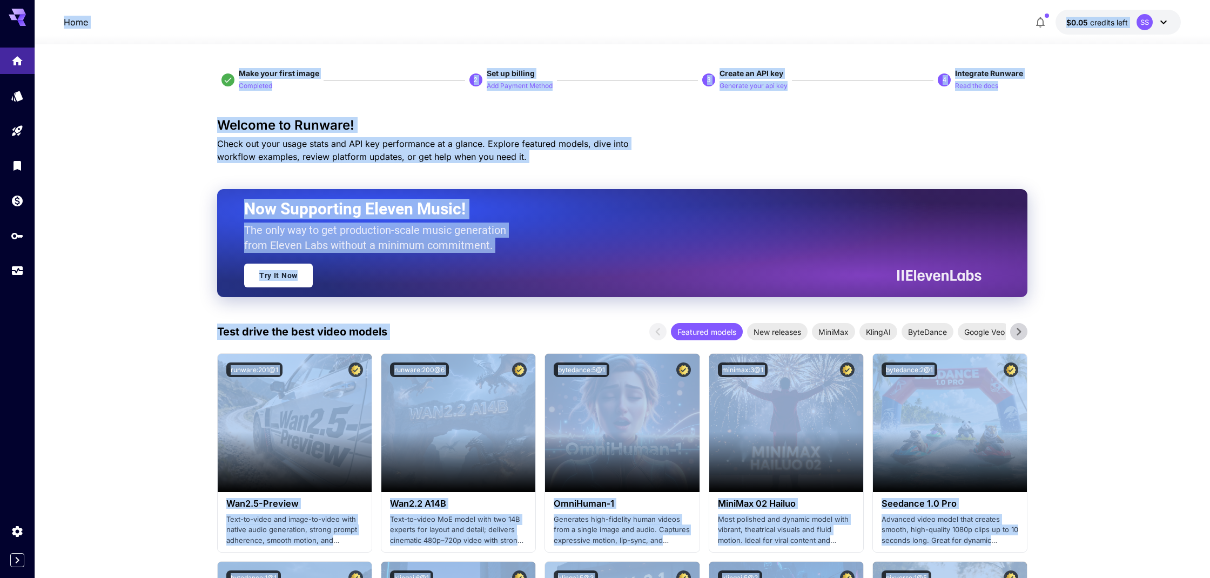
click at [16, 18] on icon at bounding box center [17, 14] width 17 height 11
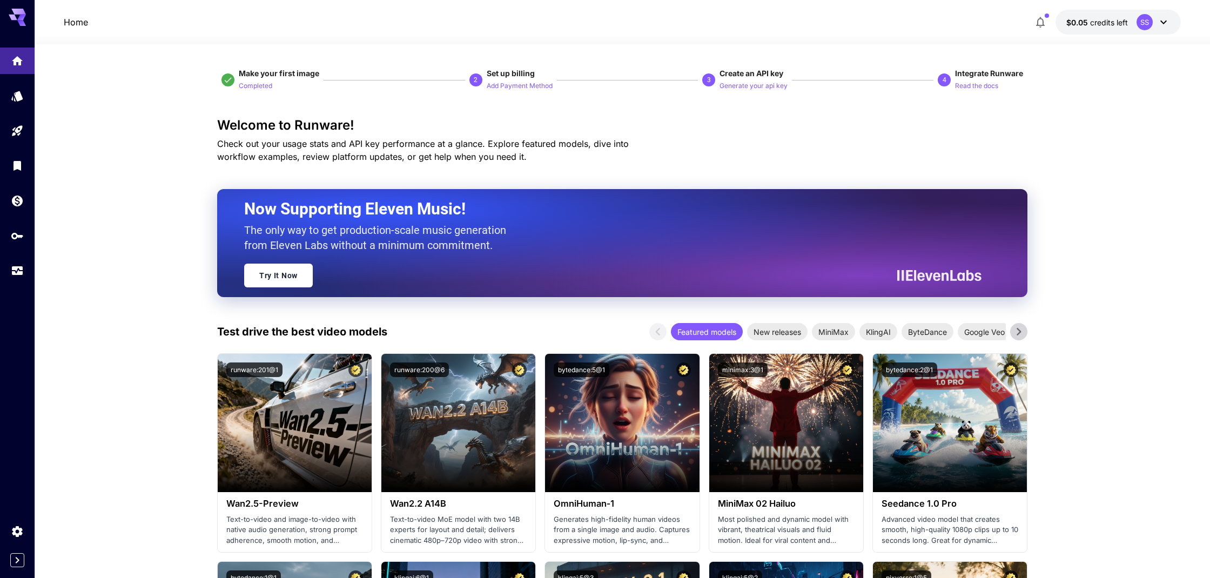
click at [19, 11] on icon at bounding box center [17, 14] width 17 height 11
click at [1166, 23] on icon at bounding box center [1163, 22] width 13 height 13
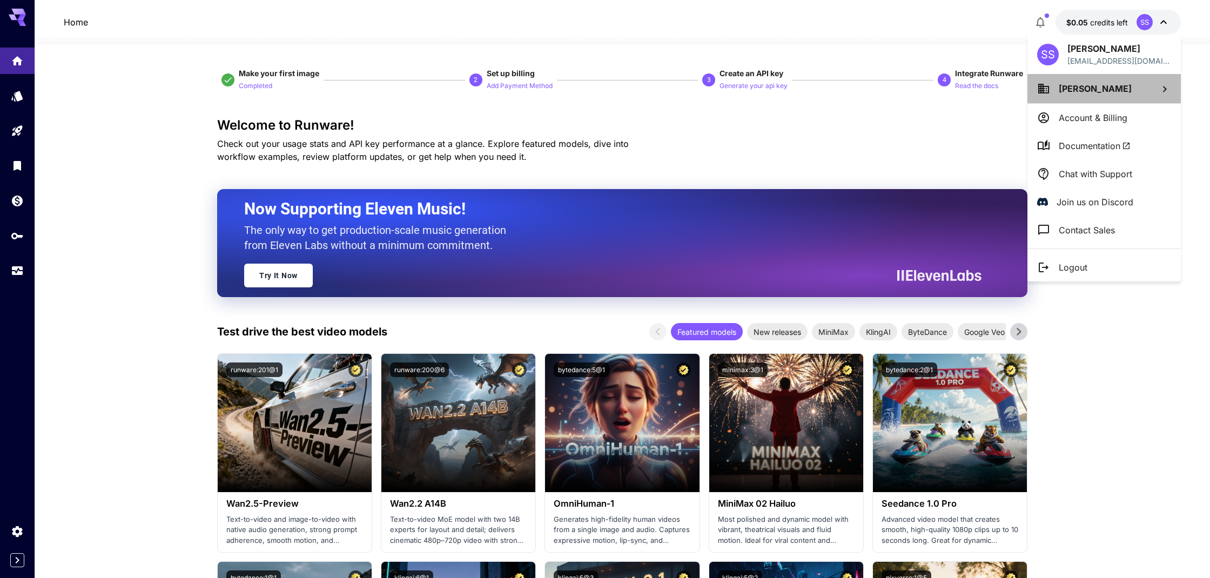
click at [1078, 89] on span "Sam Sand" at bounding box center [1095, 88] width 73 height 11
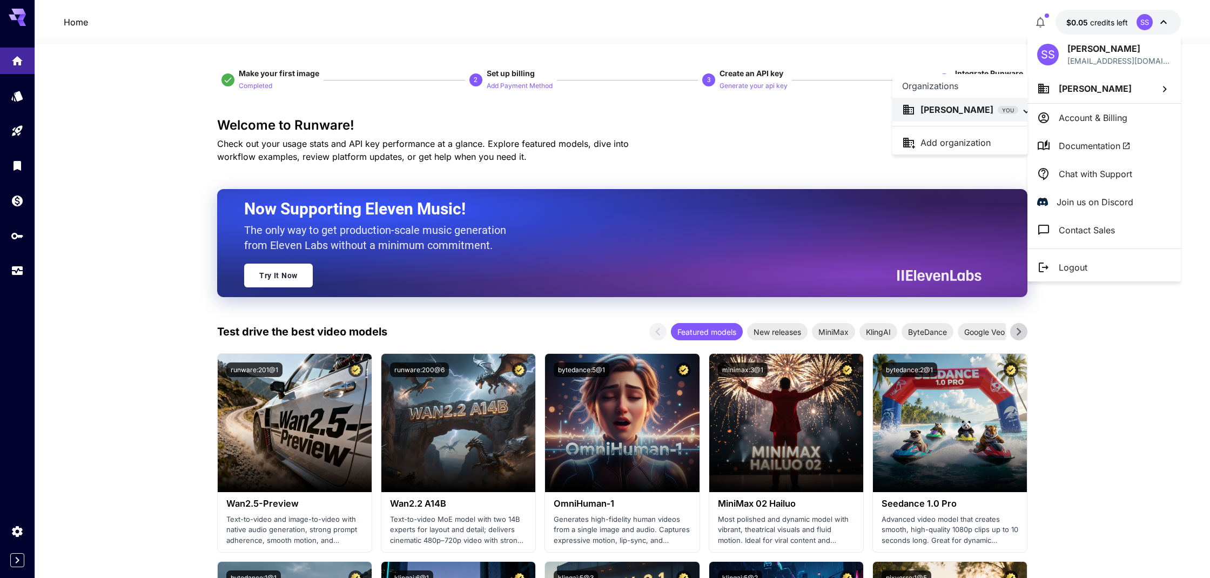
click at [931, 110] on p "Sam Sand" at bounding box center [957, 109] width 73 height 13
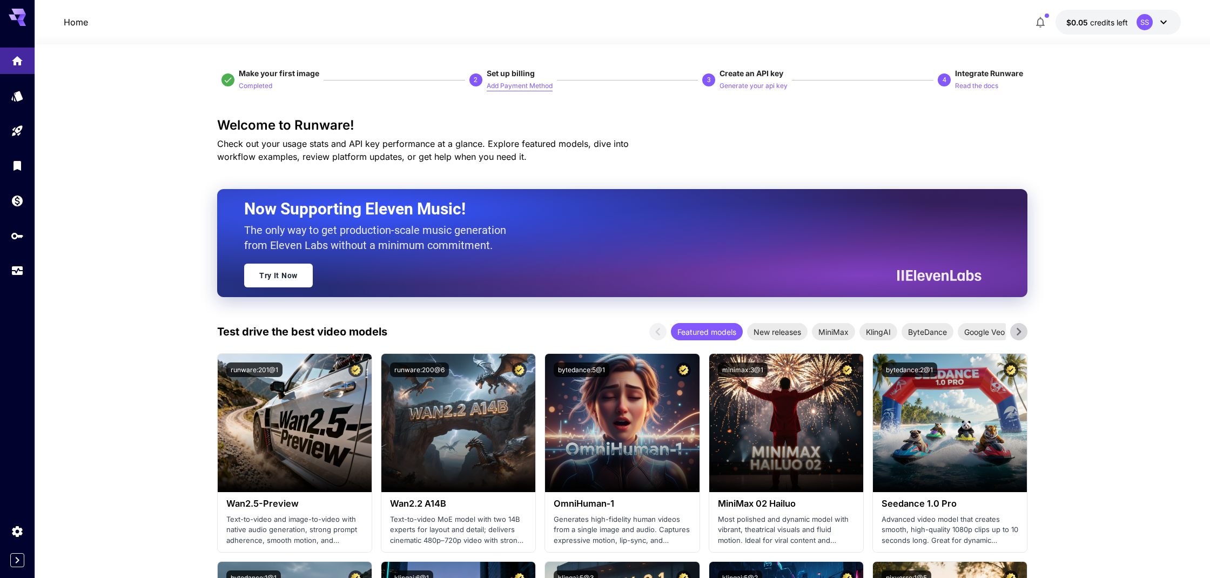
click at [509, 85] on p "Add Payment Method" at bounding box center [520, 86] width 66 height 10
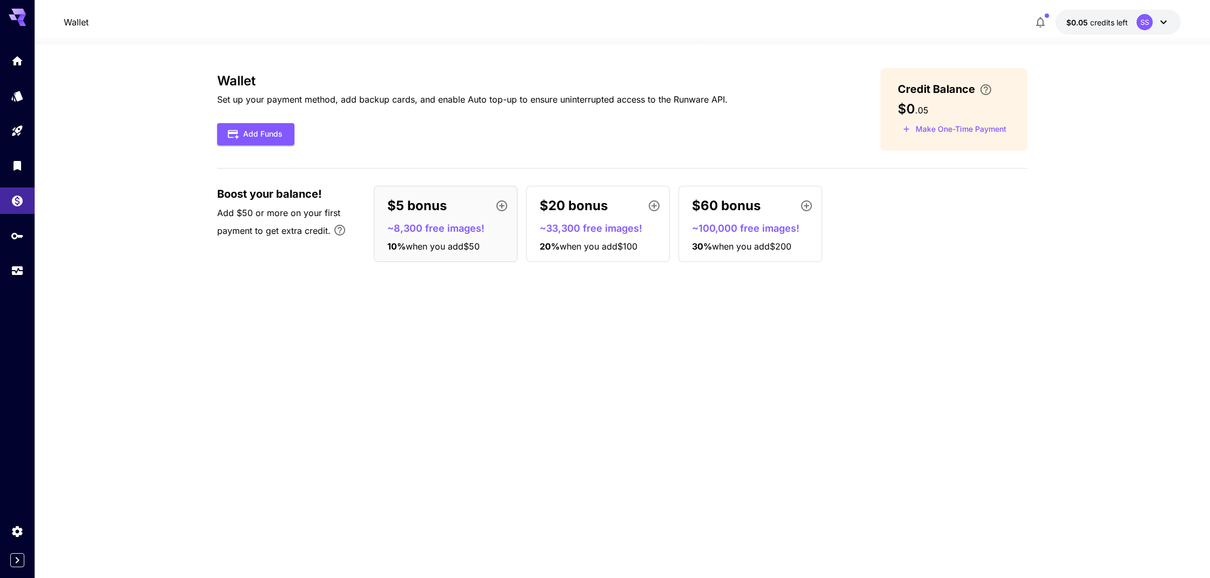
click at [502, 206] on icon "button" at bounding box center [501, 205] width 11 height 11
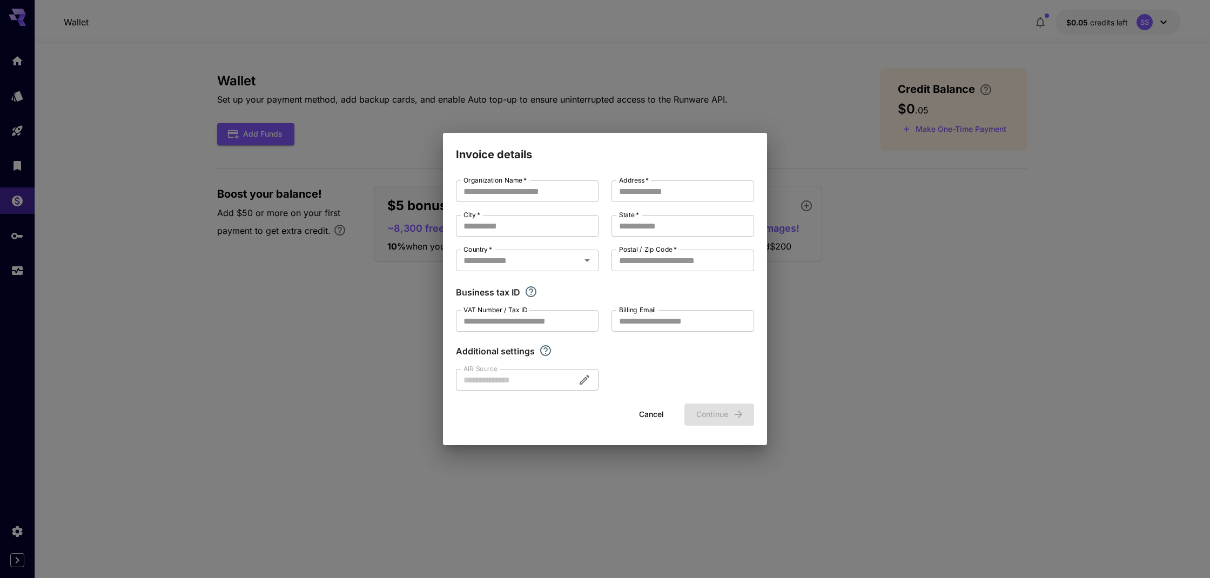
type input "********"
type input "**********"
click at [367, 288] on div "**********" at bounding box center [605, 289] width 1210 height 578
click at [647, 414] on button "Cancel" at bounding box center [651, 415] width 49 height 22
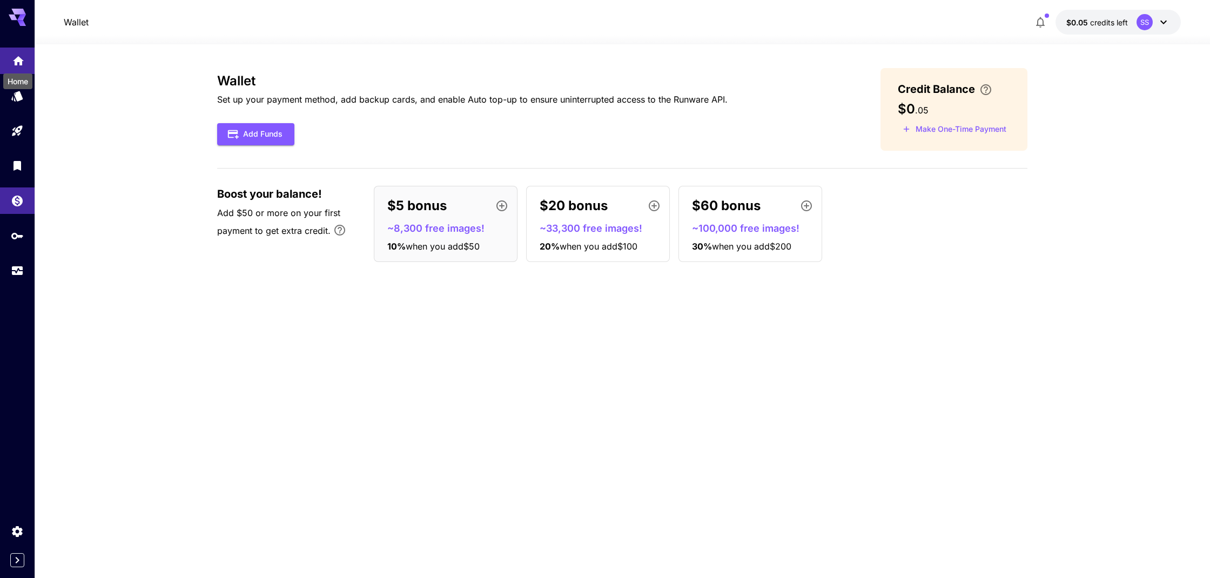
click at [14, 58] on icon "Home" at bounding box center [18, 57] width 13 height 13
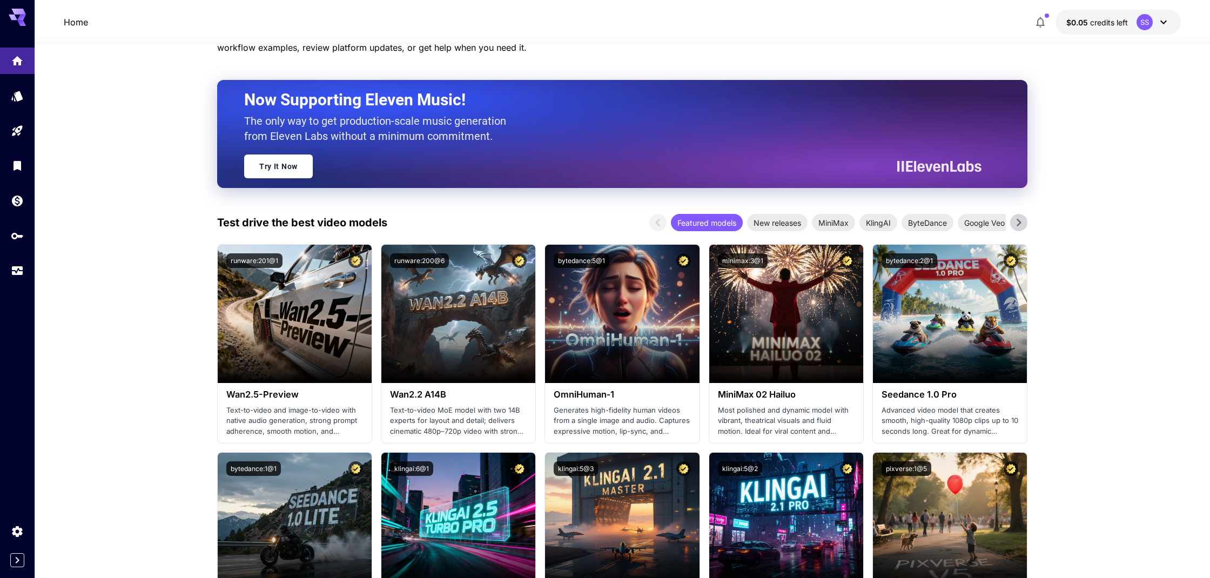
scroll to position [110, 0]
click at [792, 224] on span "New releases" at bounding box center [777, 222] width 61 height 11
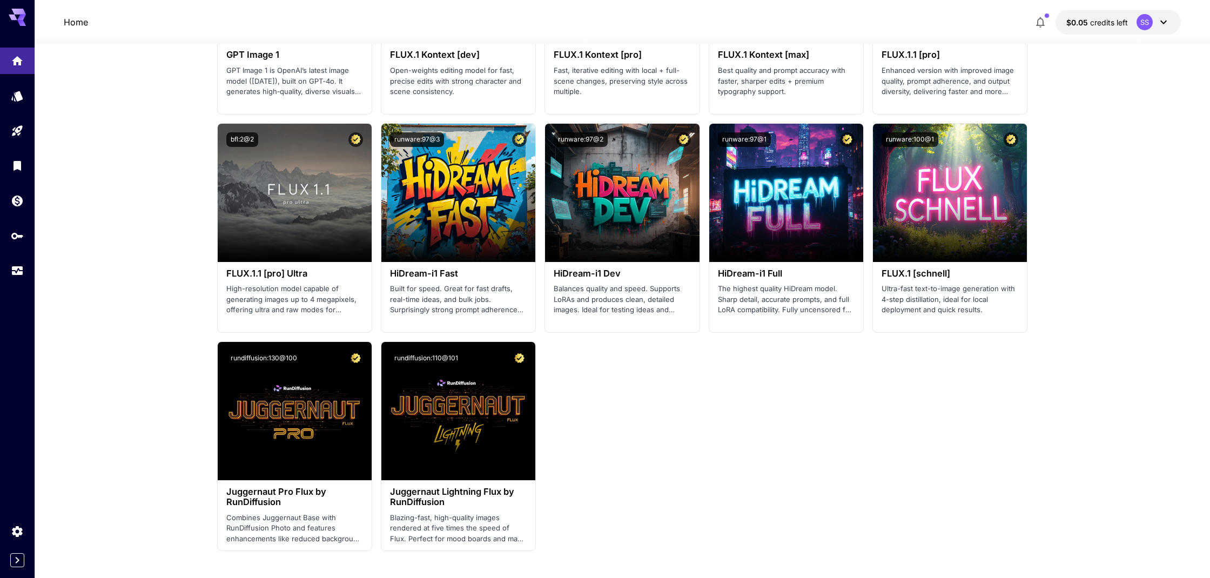
scroll to position [2158, 0]
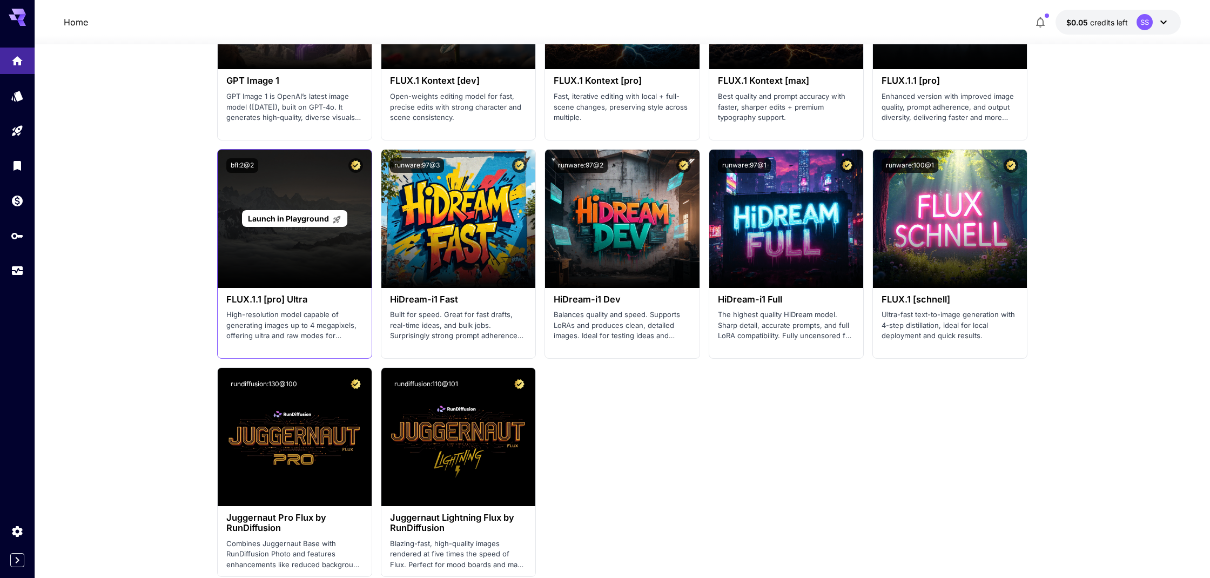
click at [284, 214] on span "Launch in Playground" at bounding box center [288, 218] width 81 height 9
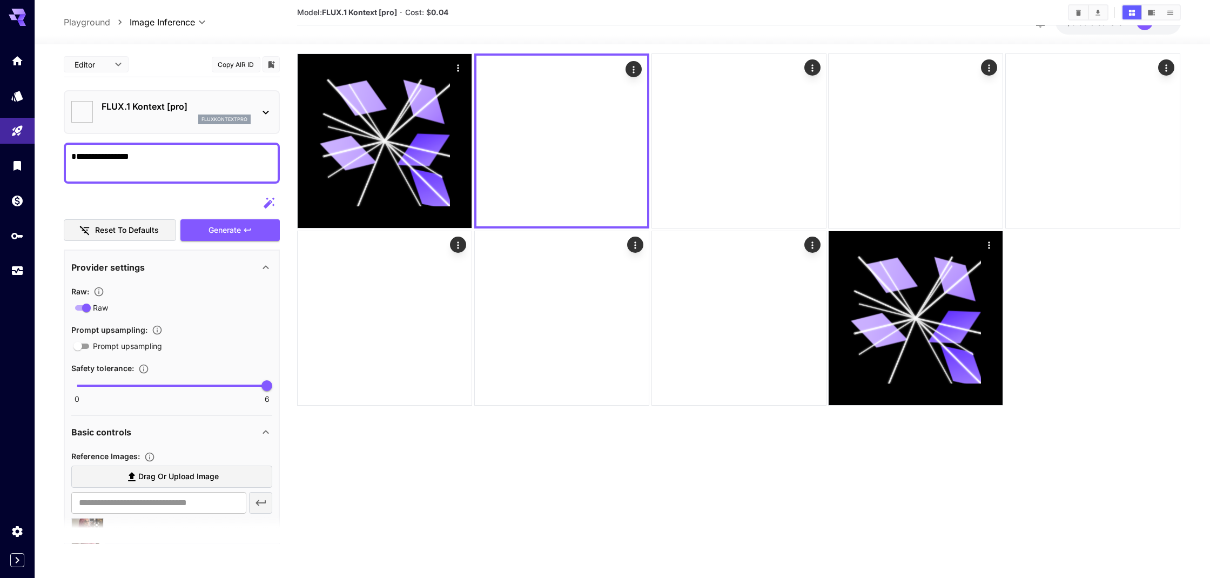
type input "**********"
type input "****"
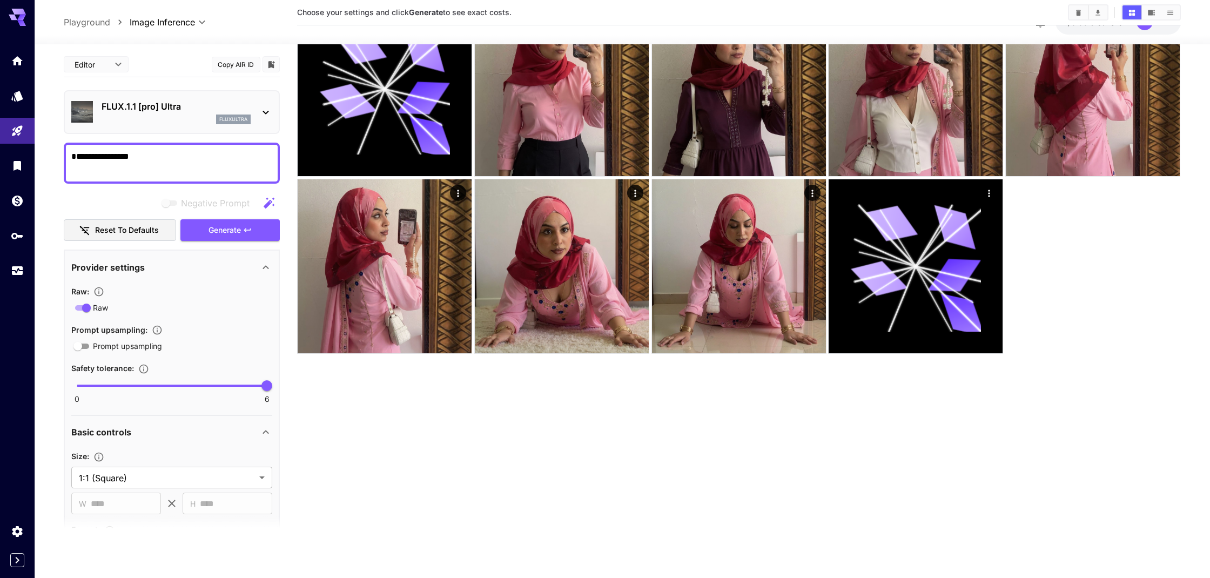
click at [267, 113] on icon at bounding box center [266, 113] width 6 height 4
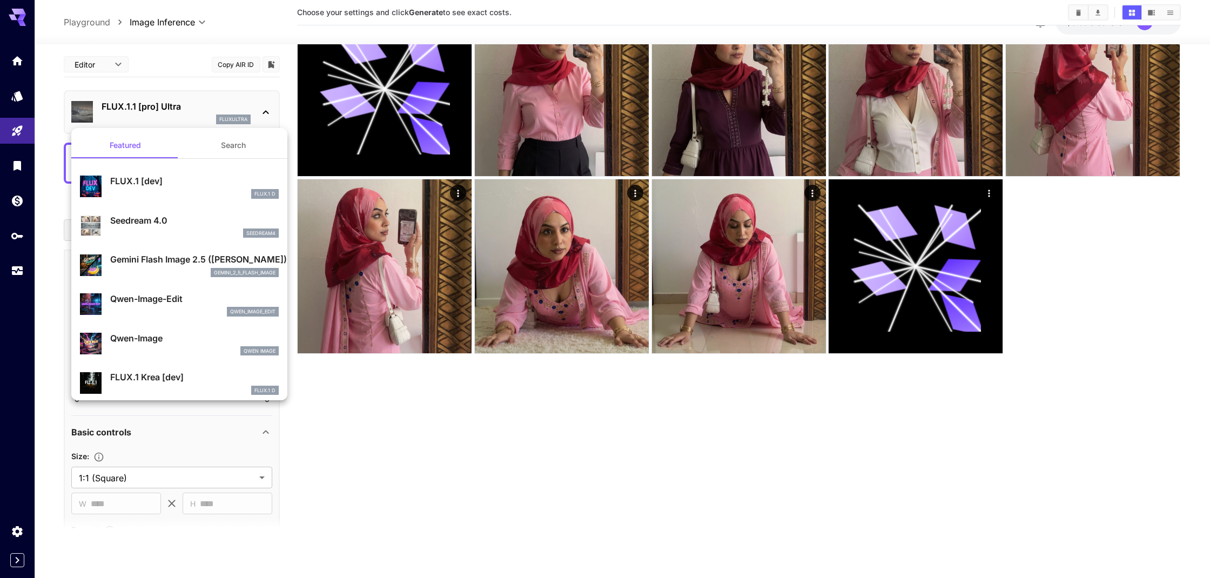
click at [137, 181] on p "FLUX.1 [dev]" at bounding box center [194, 180] width 169 height 13
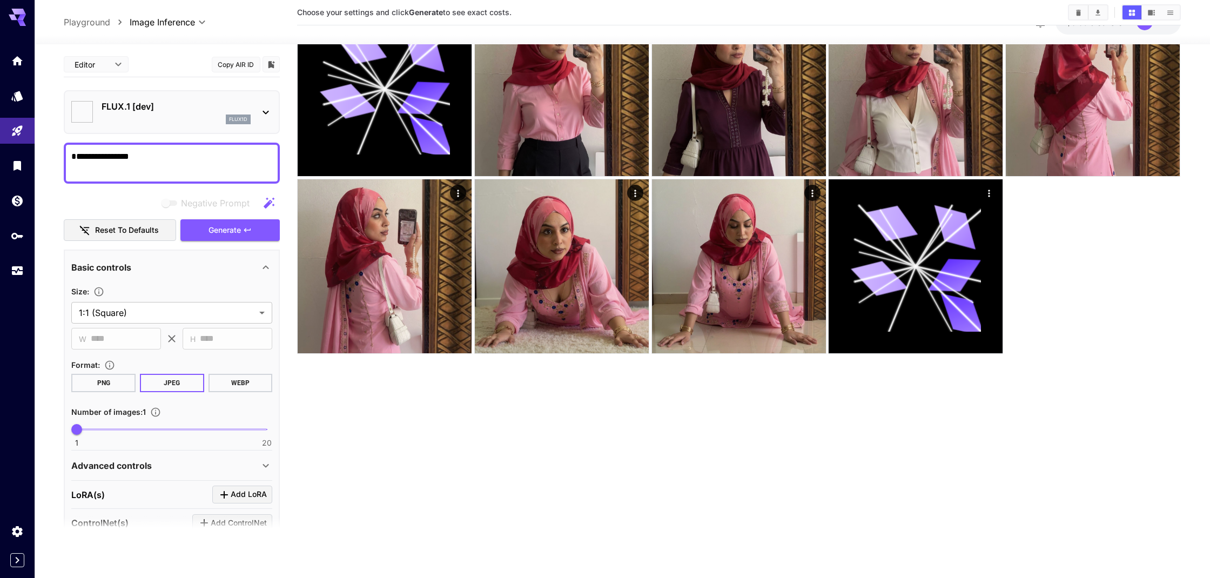
type input "**********"
type input "****"
type input "**********"
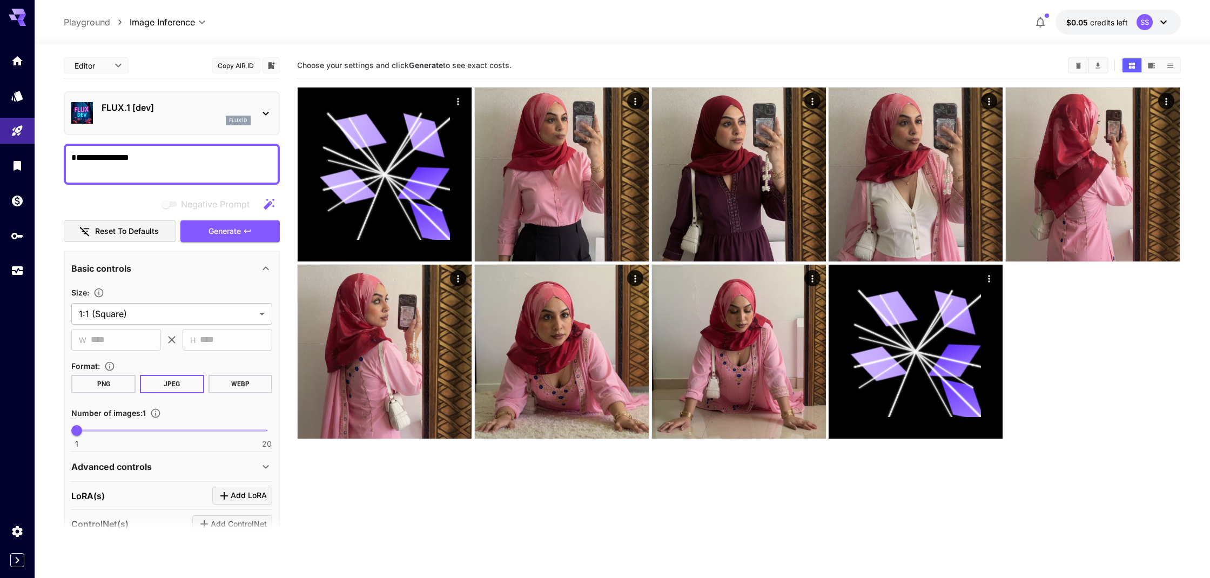
click at [97, 22] on p "Playground" at bounding box center [87, 22] width 46 height 13
click at [19, 59] on icon "Home" at bounding box center [18, 57] width 11 height 9
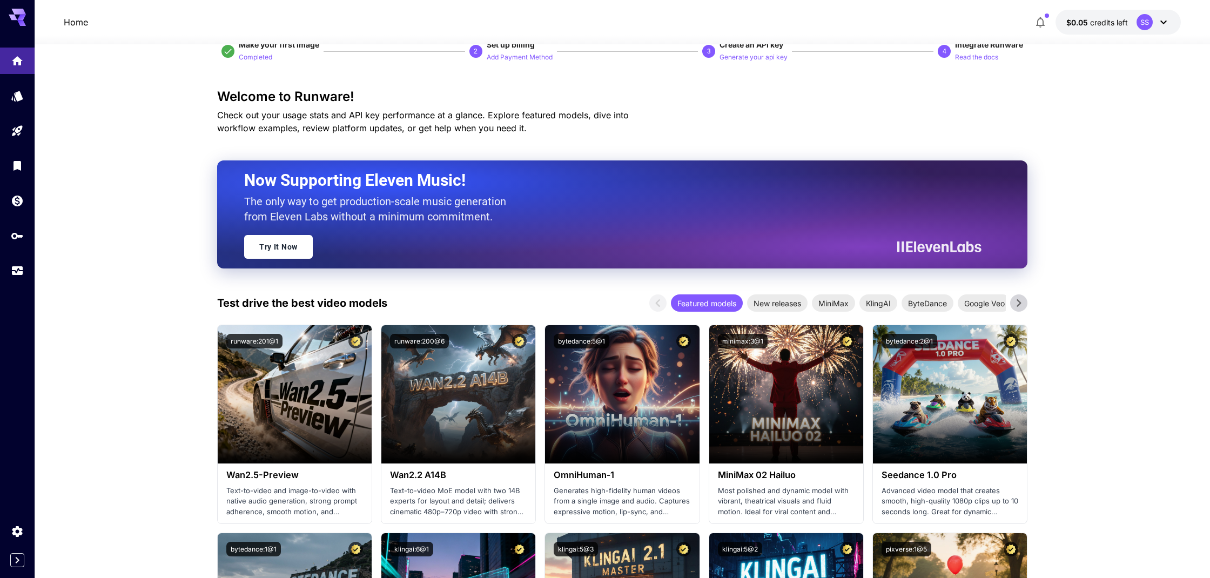
scroll to position [36, 0]
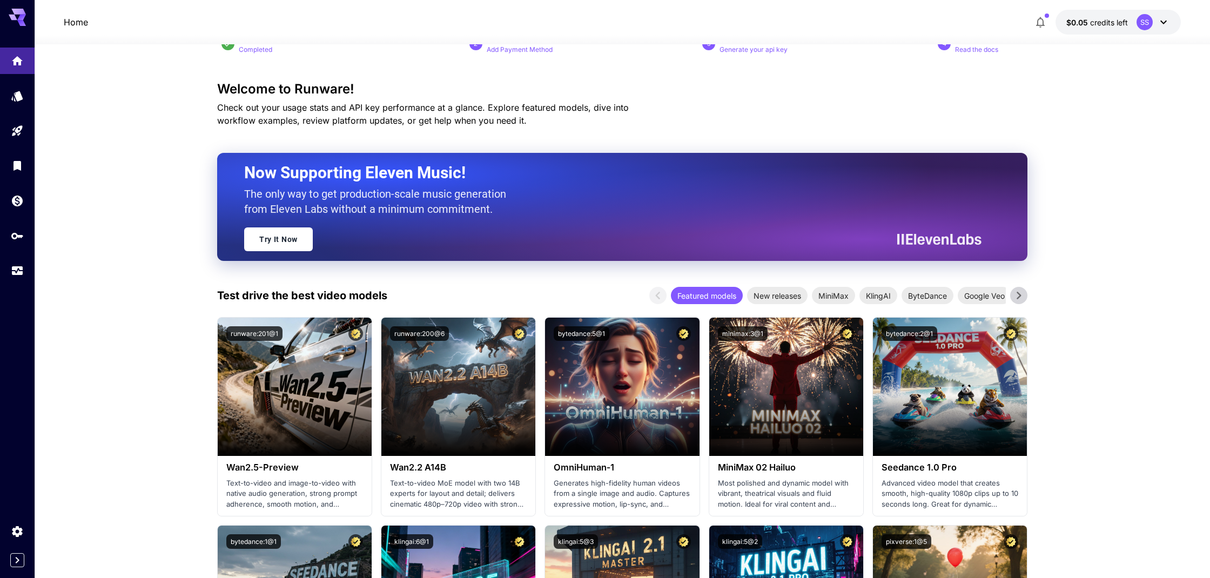
click at [1015, 296] on icon at bounding box center [1019, 295] width 16 height 16
click at [853, 296] on span "ByteDance" at bounding box center [850, 295] width 52 height 11
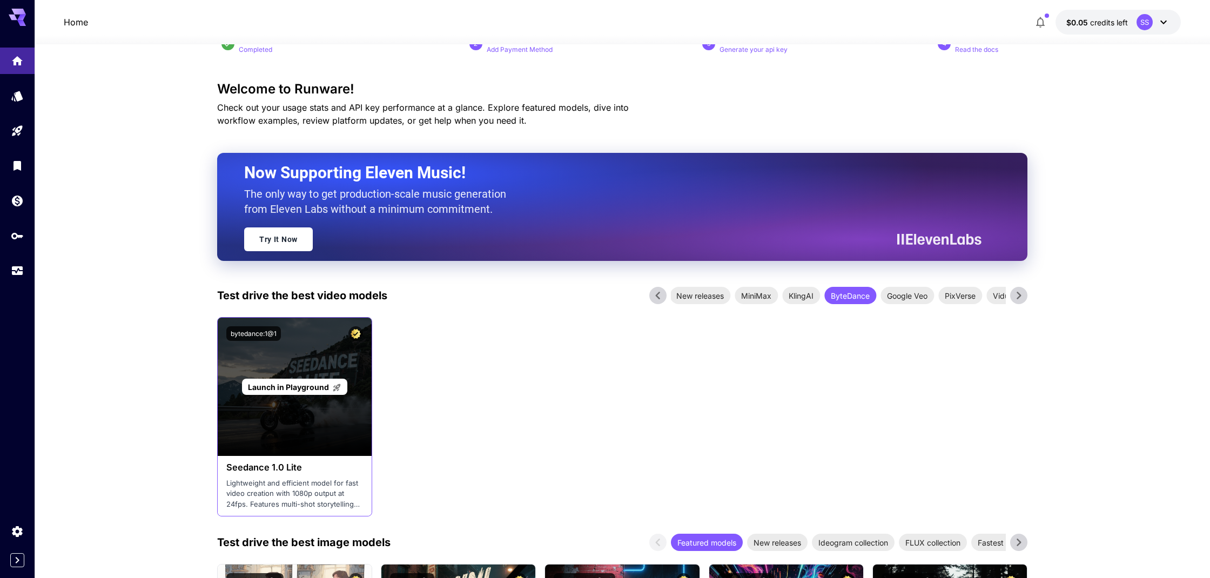
scroll to position [30, 0]
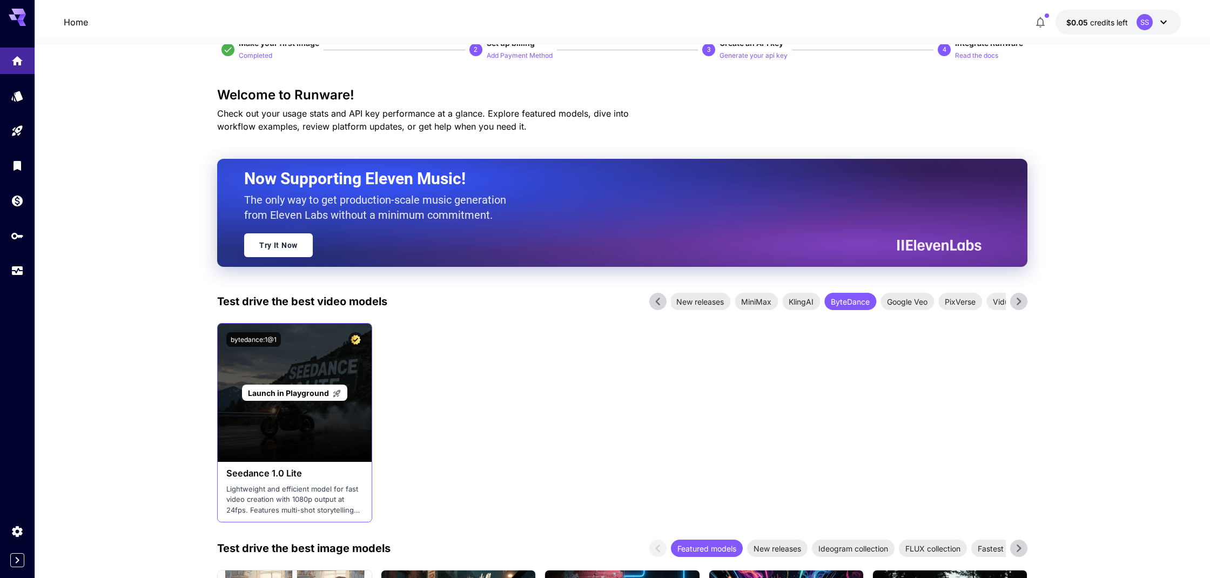
drag, startPoint x: 275, startPoint y: 373, endPoint x: 276, endPoint y: 381, distance: 8.7
click at [275, 373] on div "Launch in Playground" at bounding box center [295, 393] width 154 height 138
click at [274, 391] on span "Launch in Playground" at bounding box center [288, 392] width 81 height 9
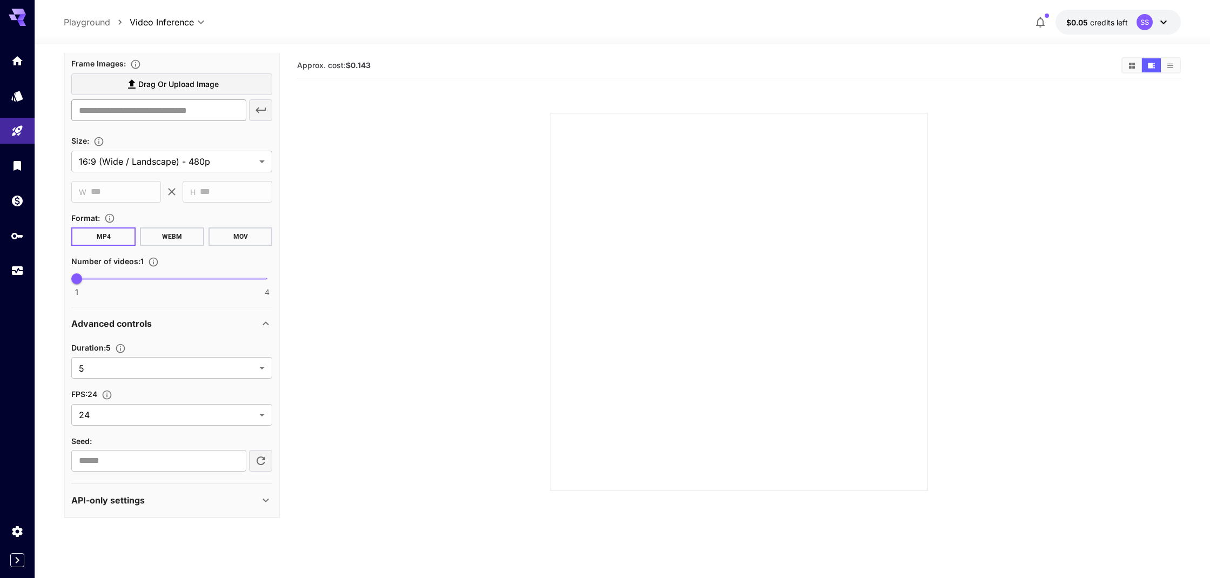
scroll to position [303, 0]
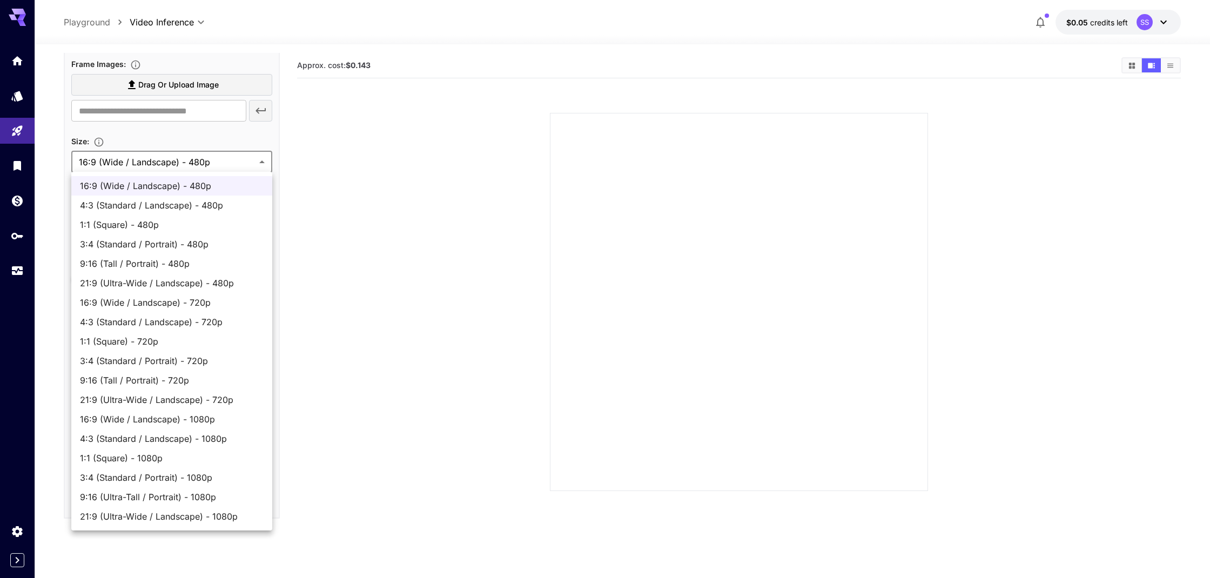
click at [170, 162] on body "**********" at bounding box center [605, 331] width 1210 height 663
click at [170, 162] on div at bounding box center [605, 289] width 1210 height 578
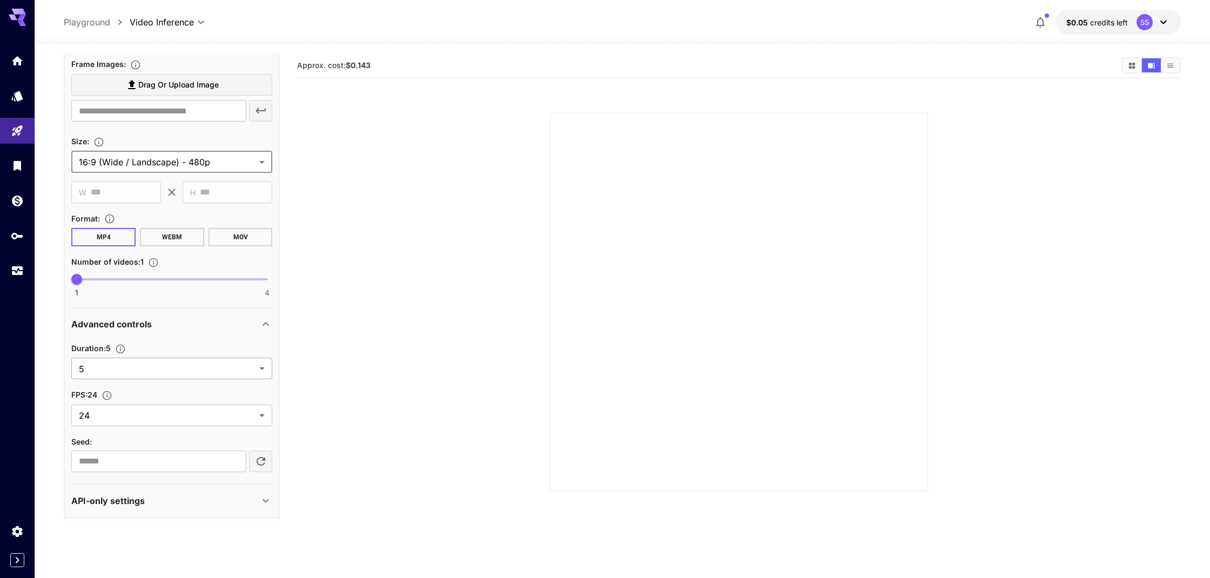
click at [203, 372] on body "**********" at bounding box center [605, 331] width 1210 height 663
click at [340, 357] on div at bounding box center [605, 289] width 1210 height 578
click at [189, 366] on body "**********" at bounding box center [605, 331] width 1210 height 663
click at [117, 559] on span "12" at bounding box center [172, 555] width 184 height 13
type input "**"
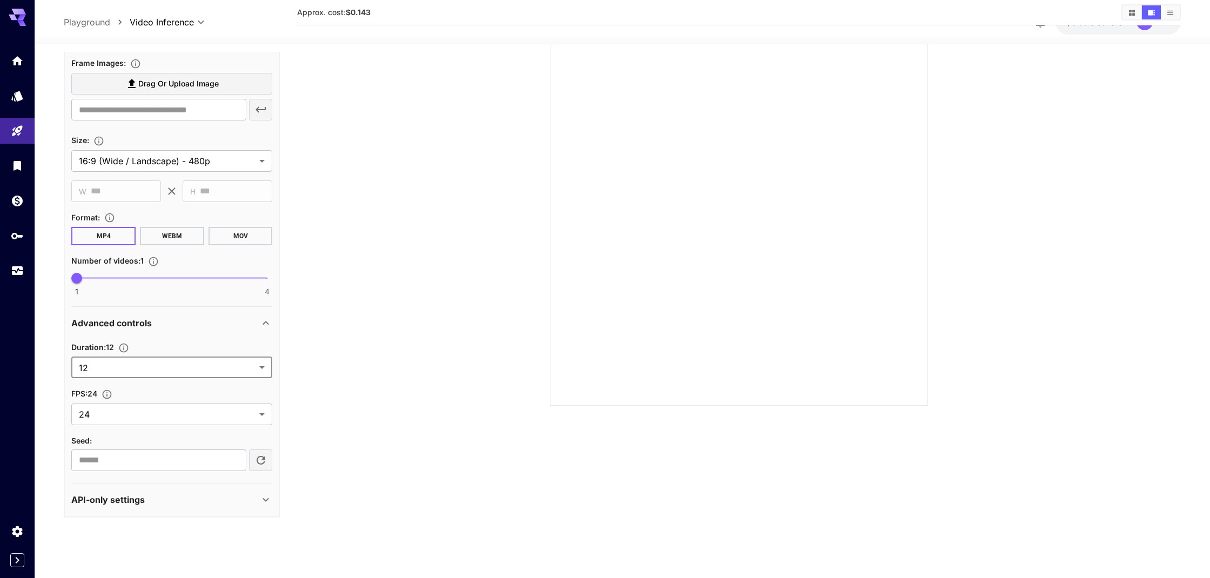
scroll to position [85, 0]
click at [15, 201] on icon "Wallet" at bounding box center [18, 197] width 11 height 11
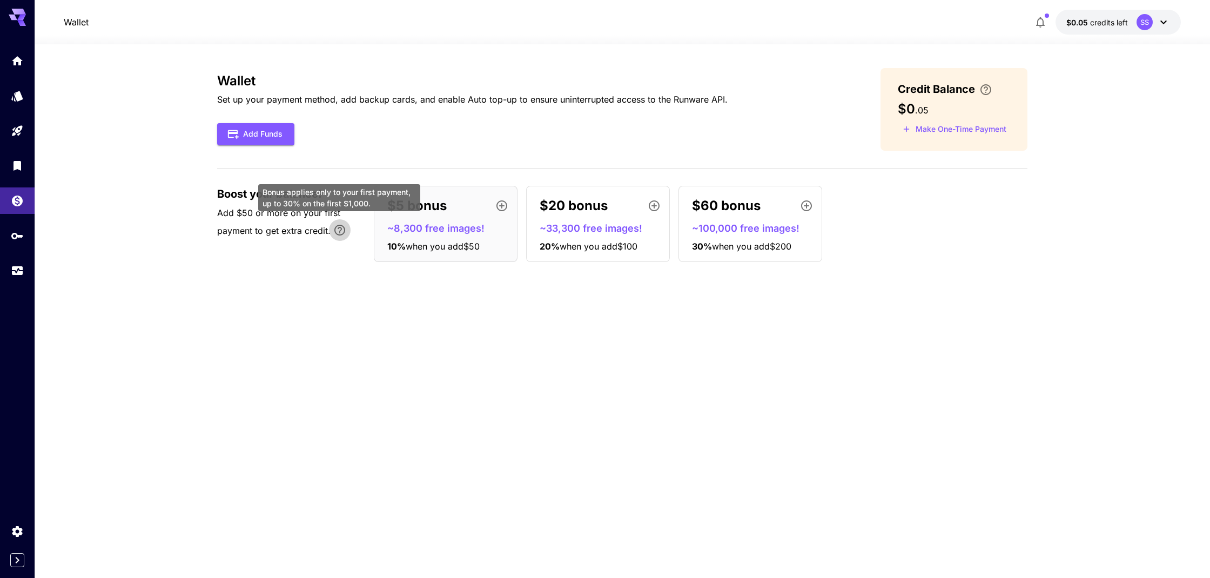
click at [337, 230] on icon "Bonus applies only to your first payment, up to 30% on the first $1,000." at bounding box center [339, 230] width 13 height 13
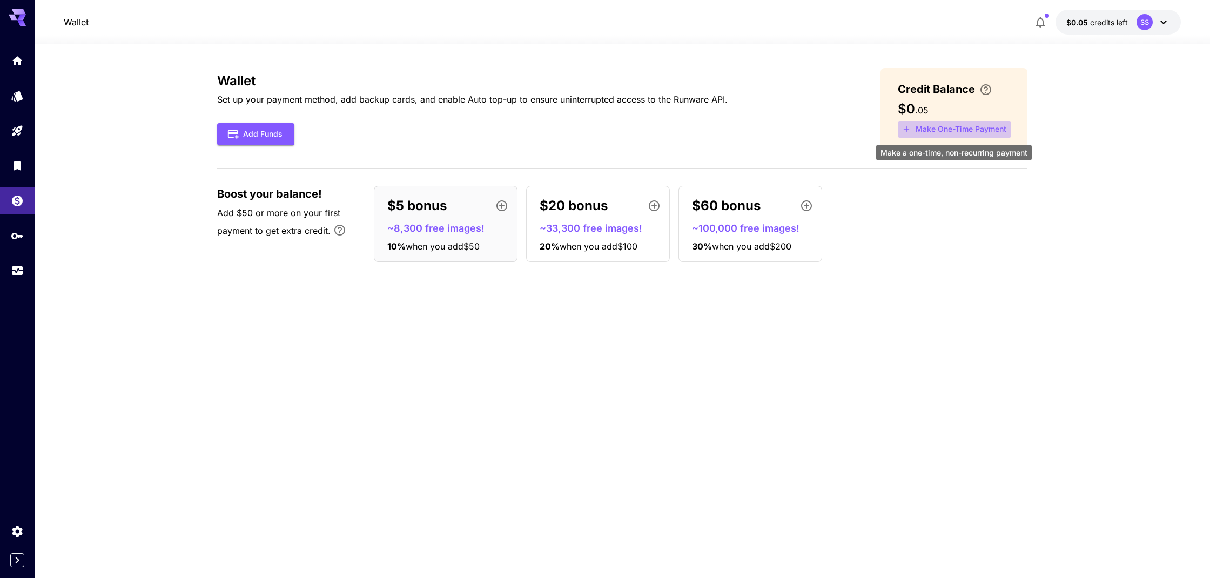
scroll to position [-1, 1]
click at [929, 126] on button "Make One-Time Payment" at bounding box center [954, 129] width 113 height 17
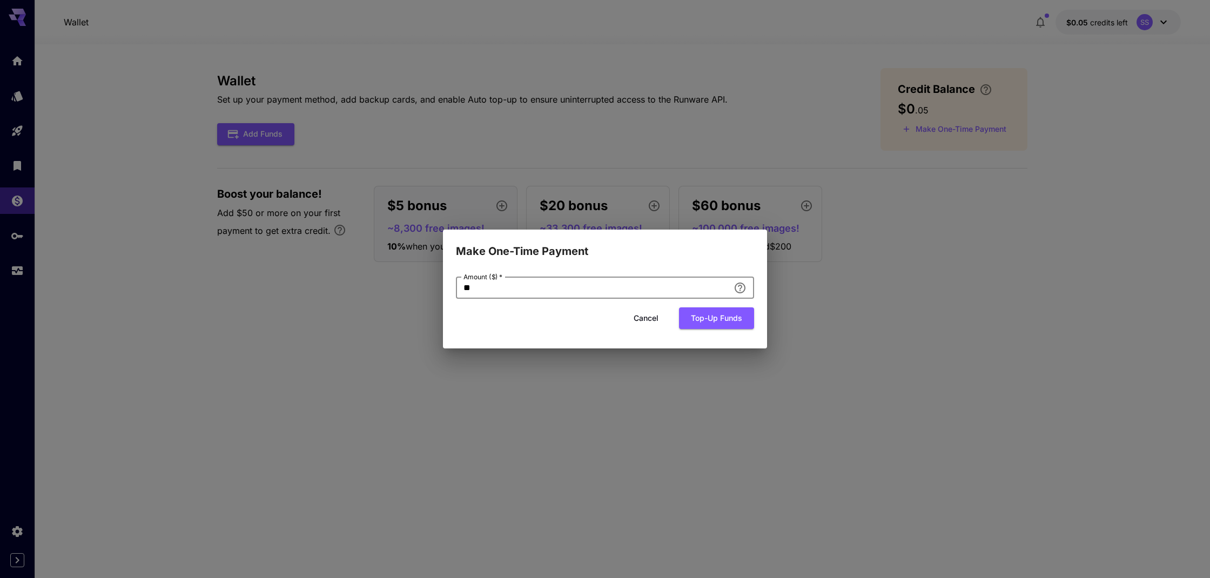
click at [581, 294] on input "**" at bounding box center [592, 288] width 273 height 22
click at [645, 315] on button "Cancel" at bounding box center [646, 318] width 49 height 22
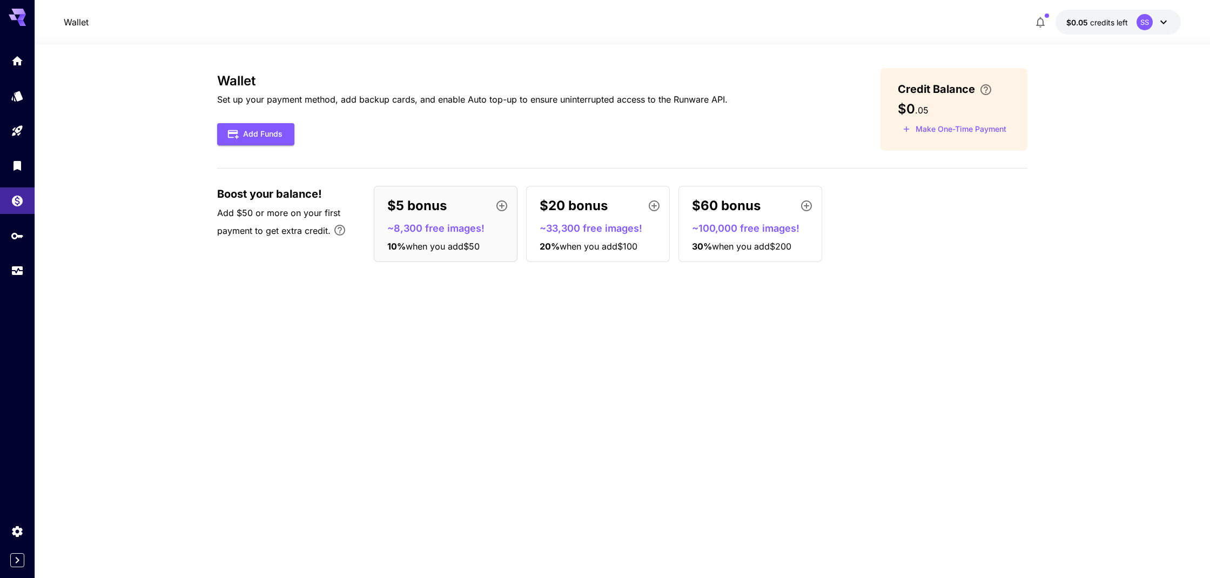
scroll to position [0, 0]
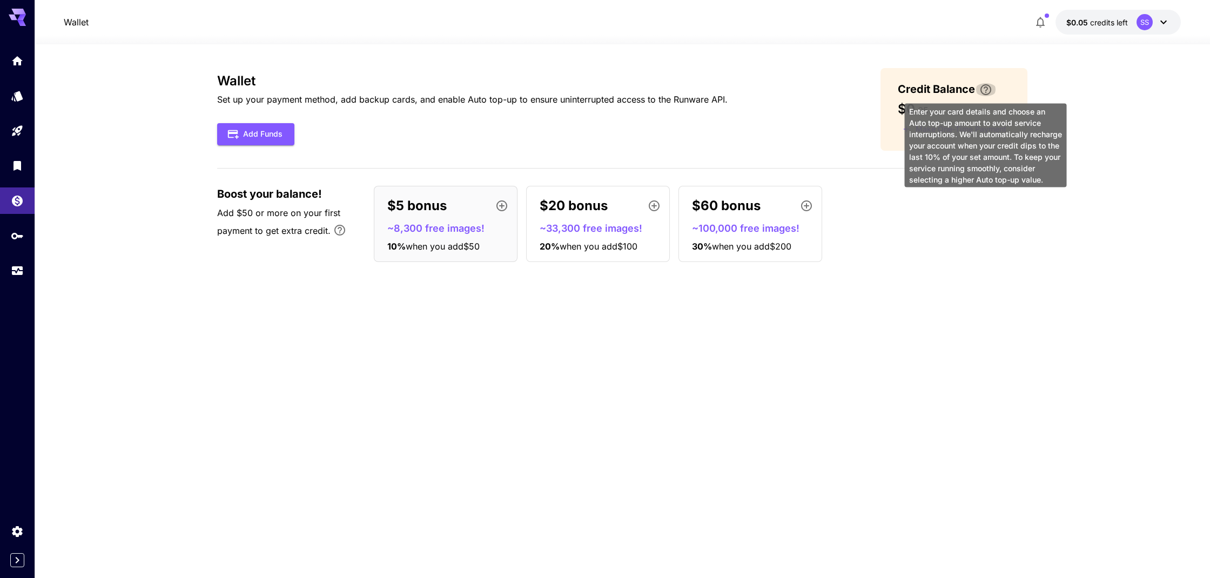
click at [982, 90] on icon "\a Enter your card details and choose an Auto top-up amount to avoid service in…" at bounding box center [985, 89] width 13 height 13
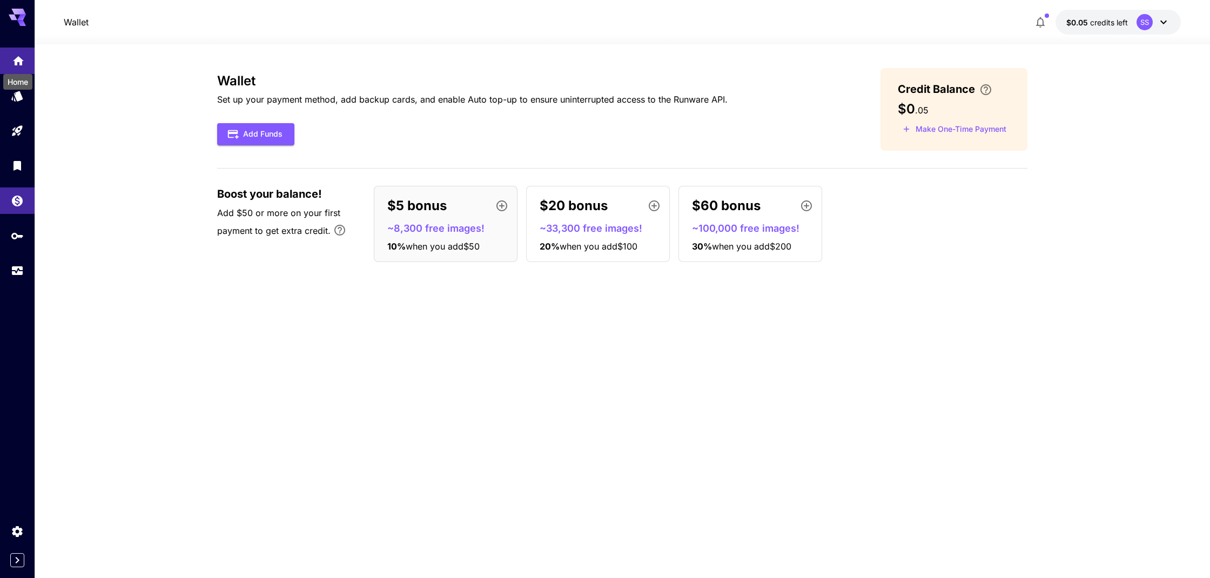
click at [16, 59] on icon "Home" at bounding box center [18, 57] width 11 height 9
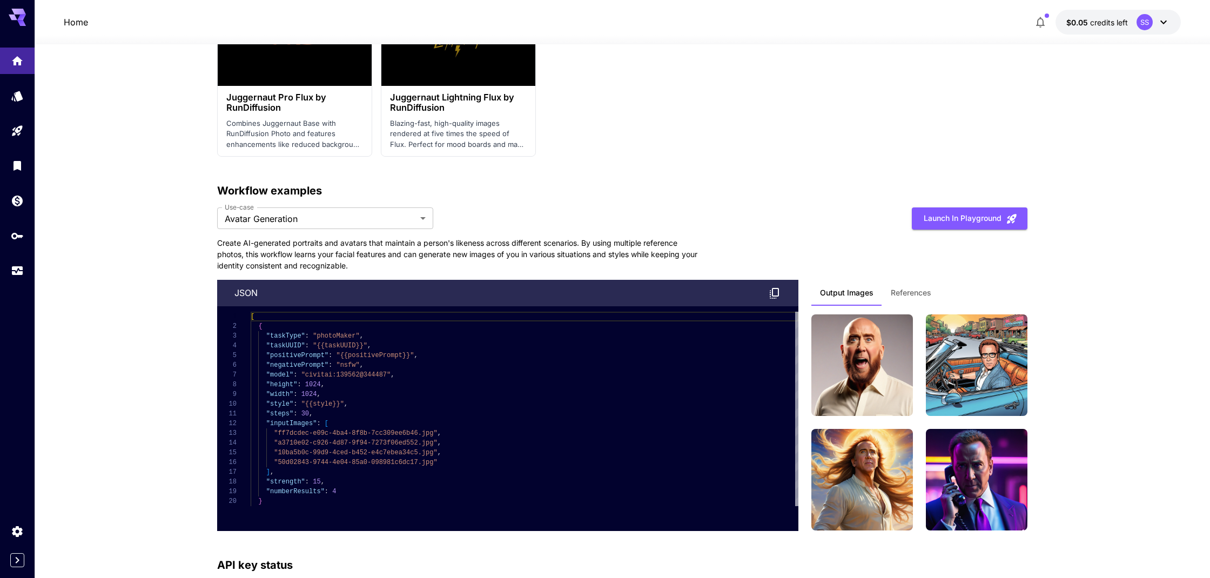
scroll to position [2594, 0]
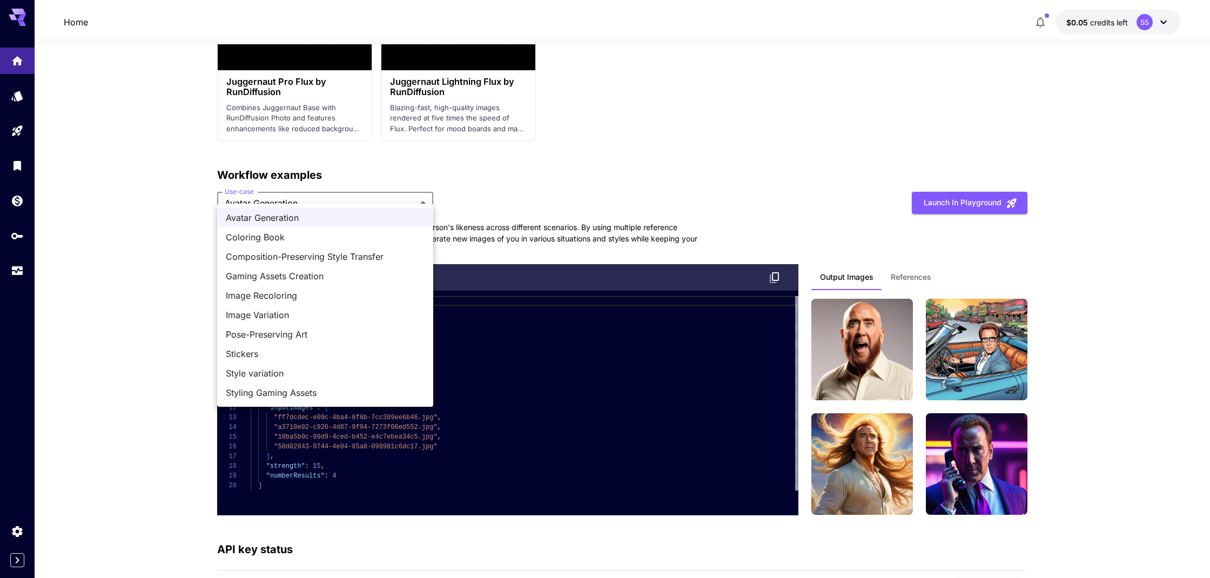
click at [194, 267] on div at bounding box center [605, 289] width 1210 height 578
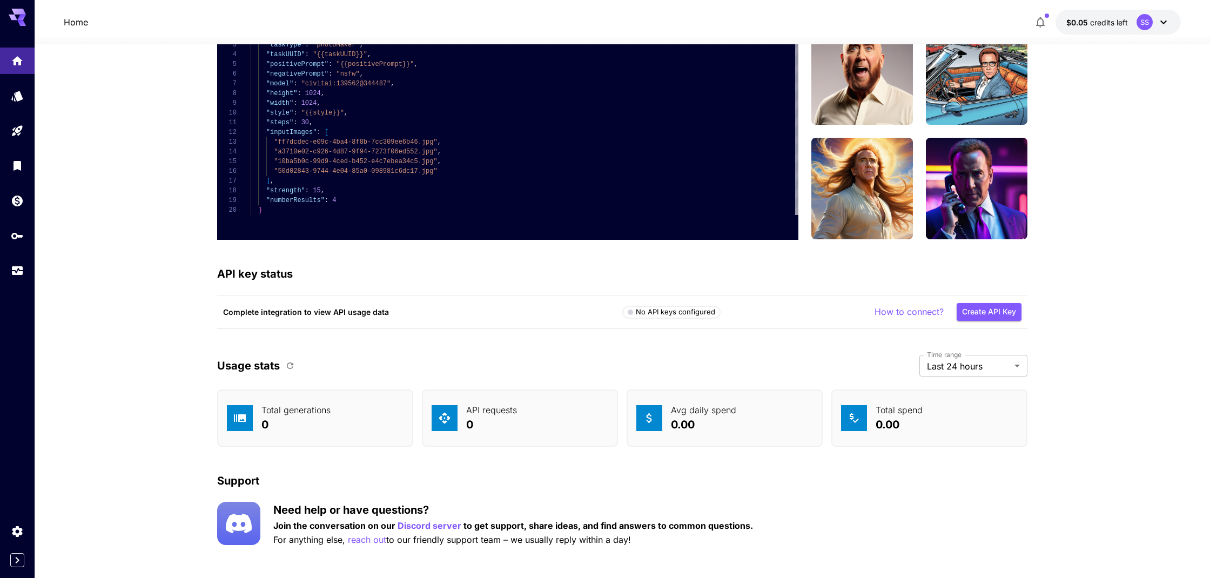
scroll to position [2868, 0]
click at [953, 415] on span "Last 30 days" at bounding box center [973, 419] width 91 height 13
type input "*******"
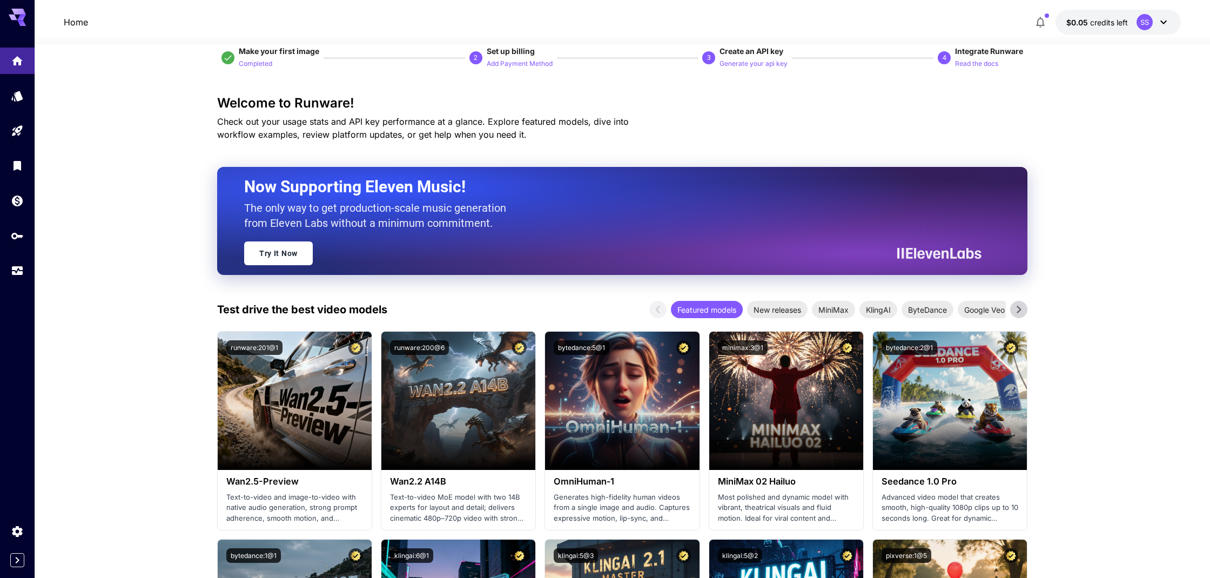
scroll to position [24, 0]
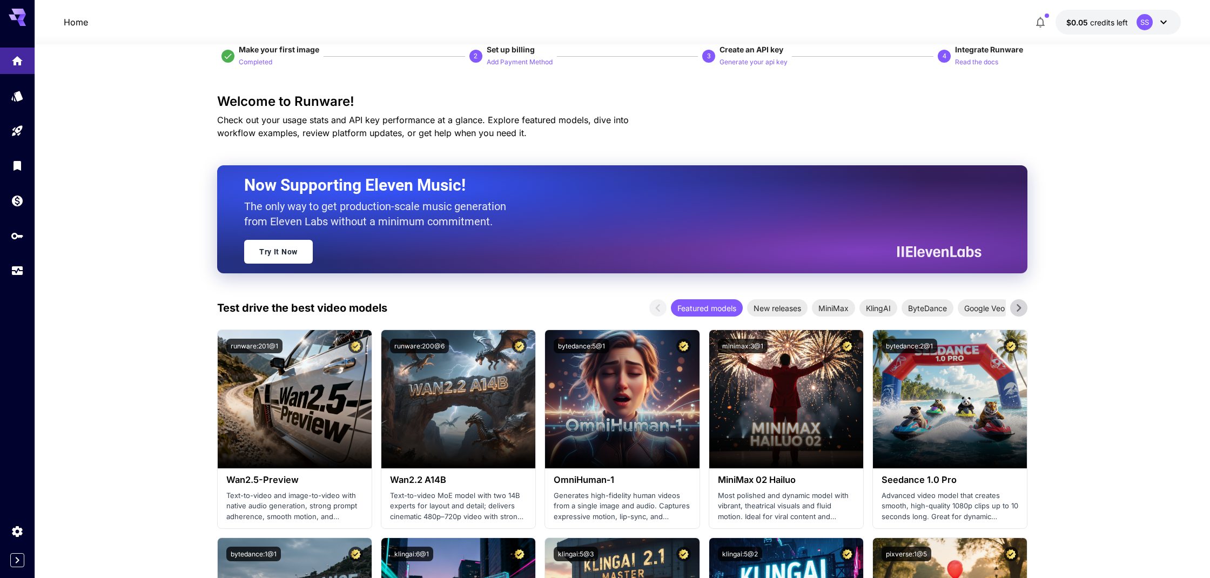
click at [71, 23] on p "Home" at bounding box center [76, 22] width 24 height 13
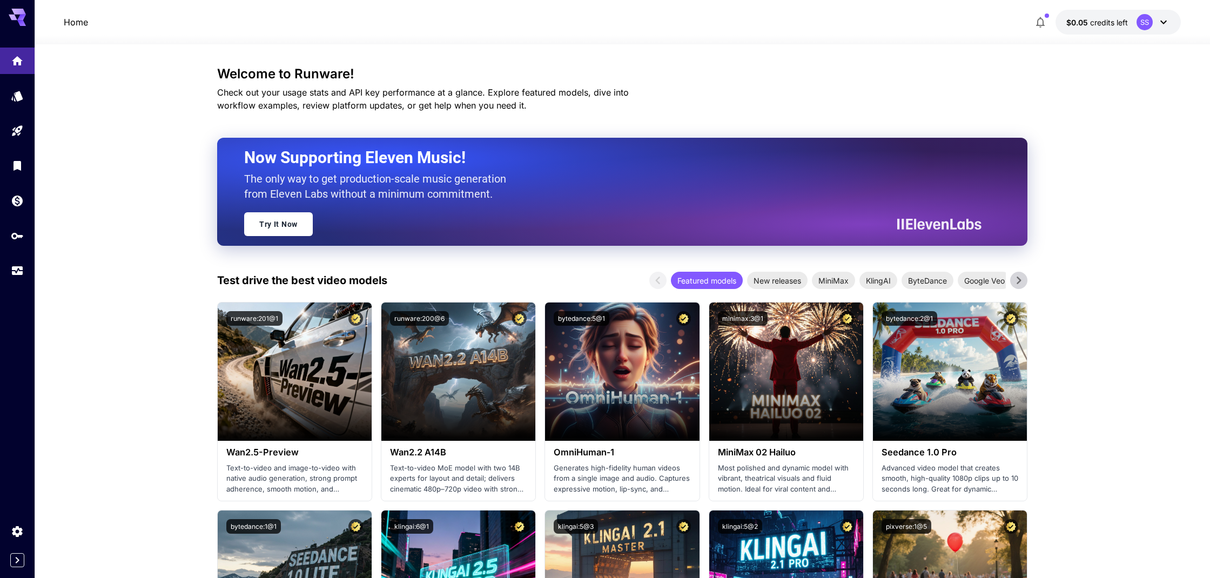
scroll to position [58, 0]
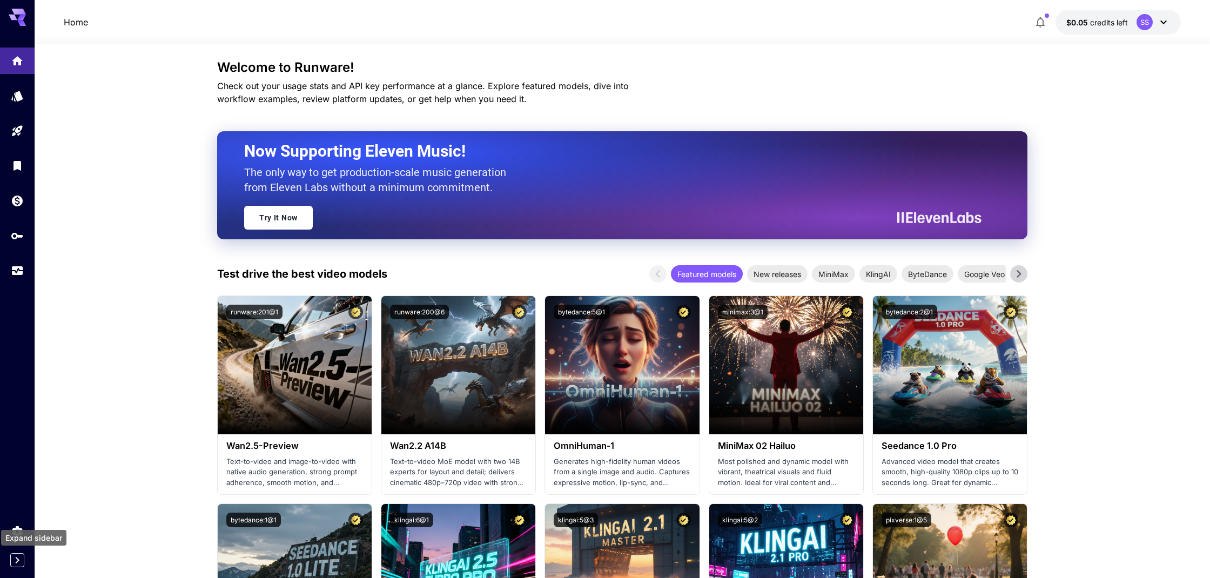
click at [12, 563] on icon "Expand sidebar" at bounding box center [17, 560] width 13 height 13
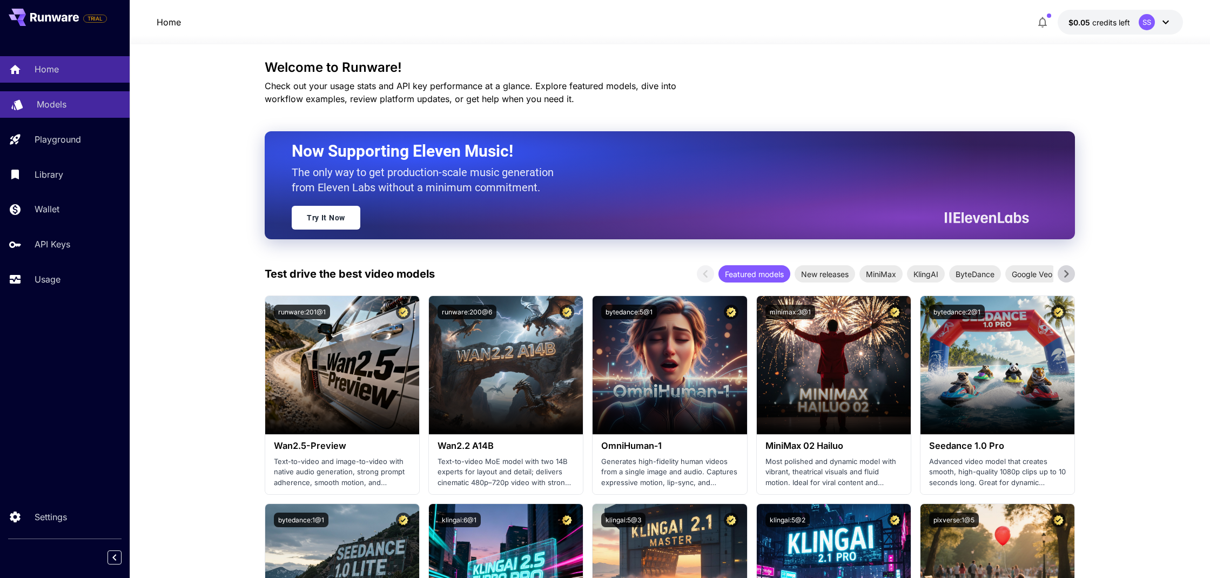
click at [54, 108] on p "Models" at bounding box center [52, 104] width 30 height 13
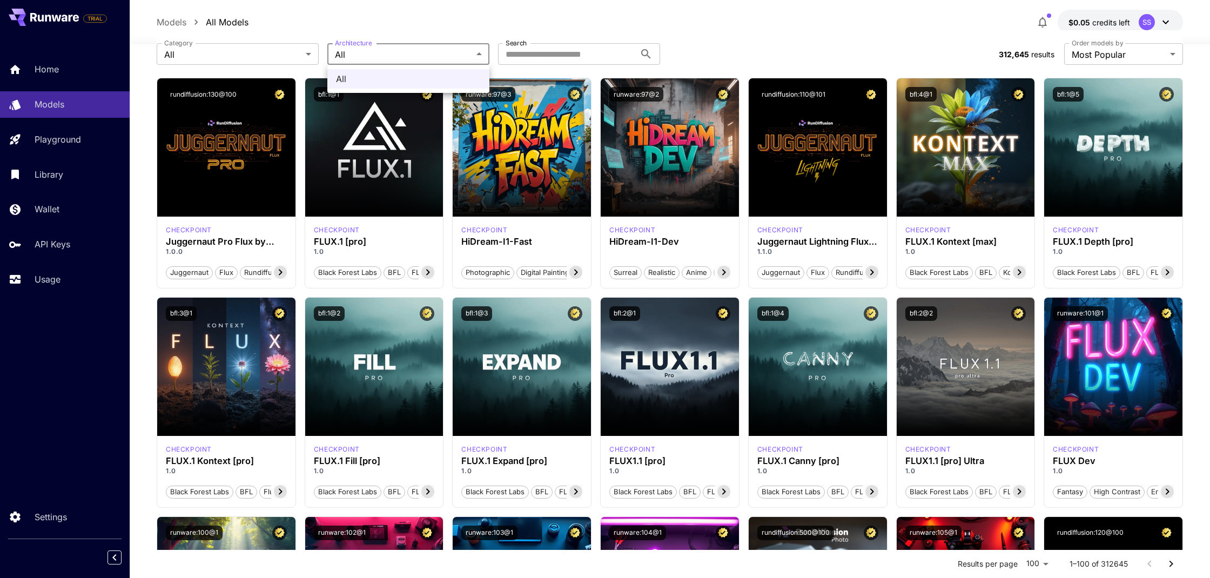
drag, startPoint x: 435, startPoint y: 53, endPoint x: 324, endPoint y: 58, distance: 111.4
click at [434, 53] on div at bounding box center [605, 289] width 1210 height 578
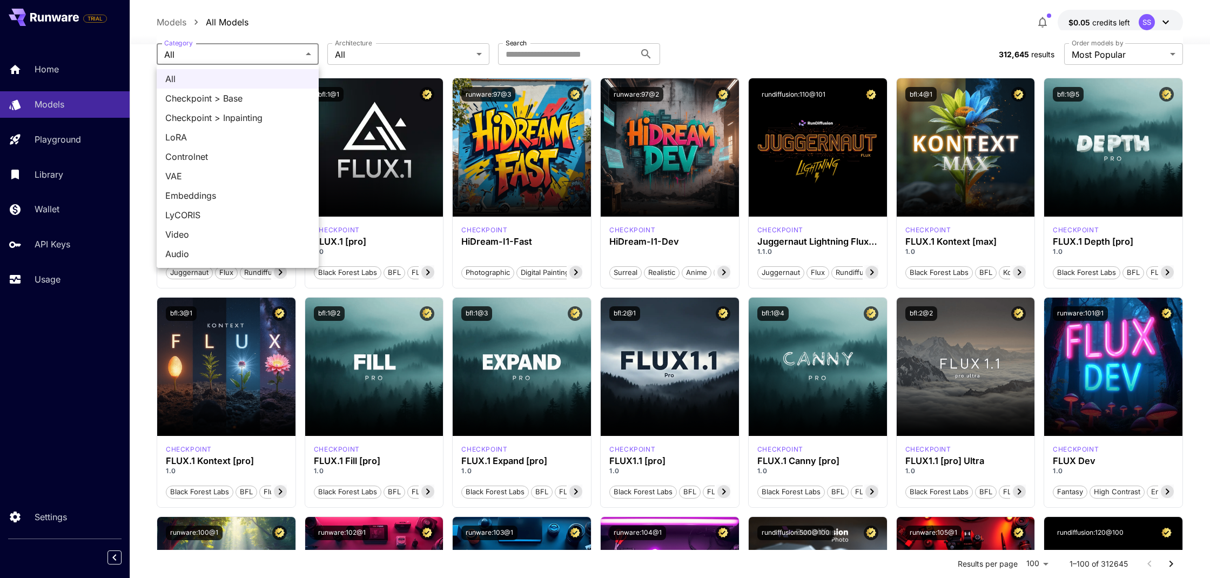
click at [297, 57] on div at bounding box center [605, 289] width 1210 height 578
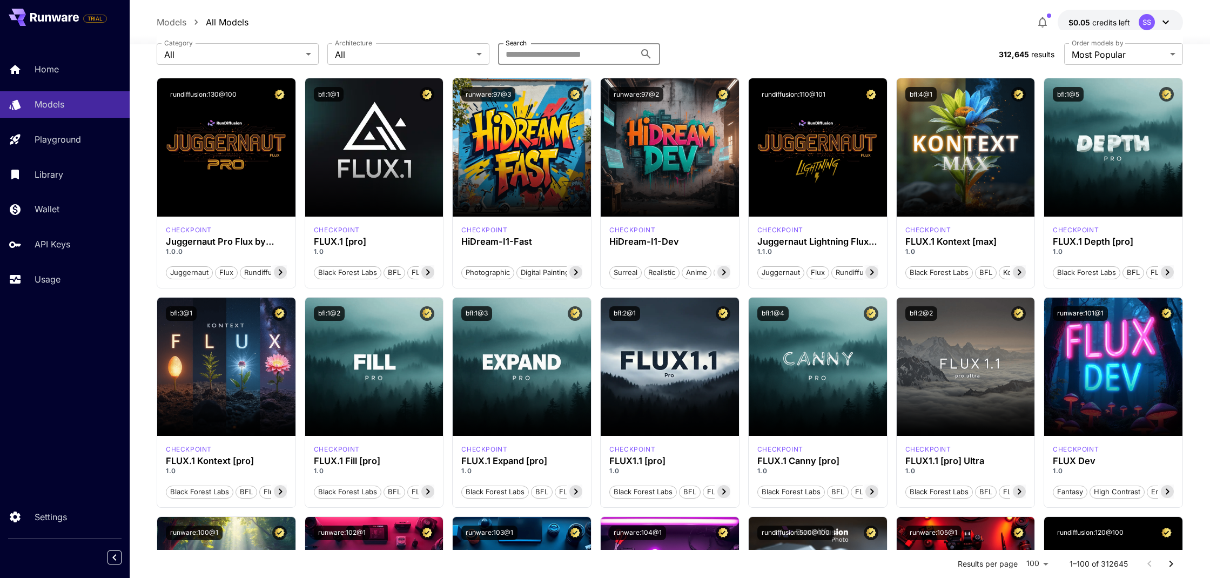
click at [562, 56] on input "Search" at bounding box center [566, 54] width 137 height 22
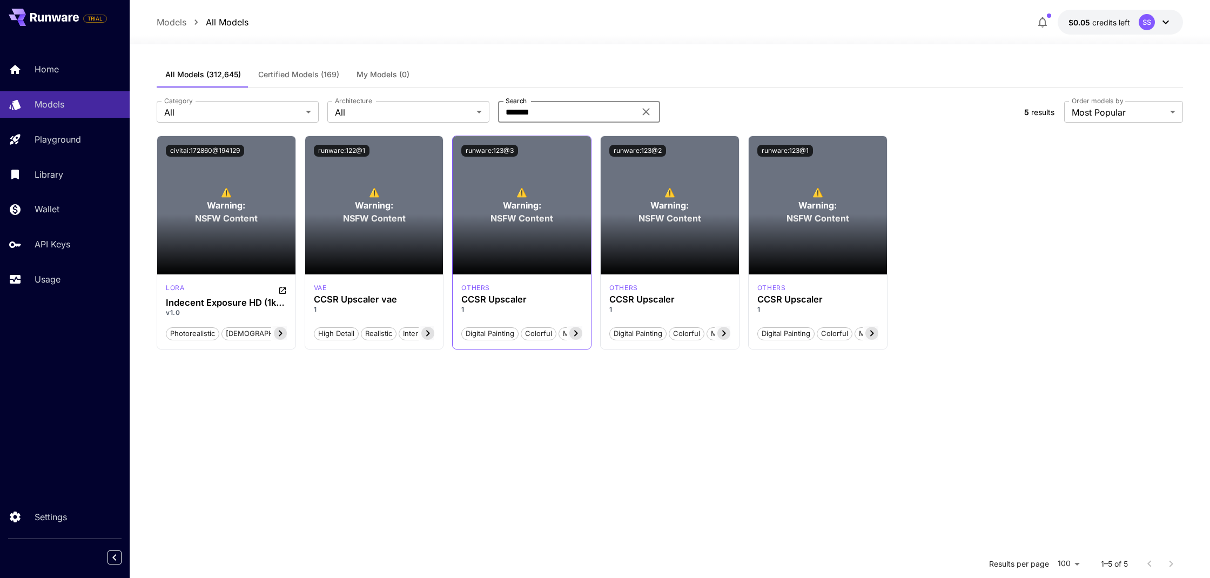
type input "*******"
click at [503, 241] on section at bounding box center [522, 244] width 138 height 61
drag, startPoint x: 505, startPoint y: 239, endPoint x: 505, endPoint y: 229, distance: 10.3
click at [505, 239] on section at bounding box center [522, 244] width 138 height 61
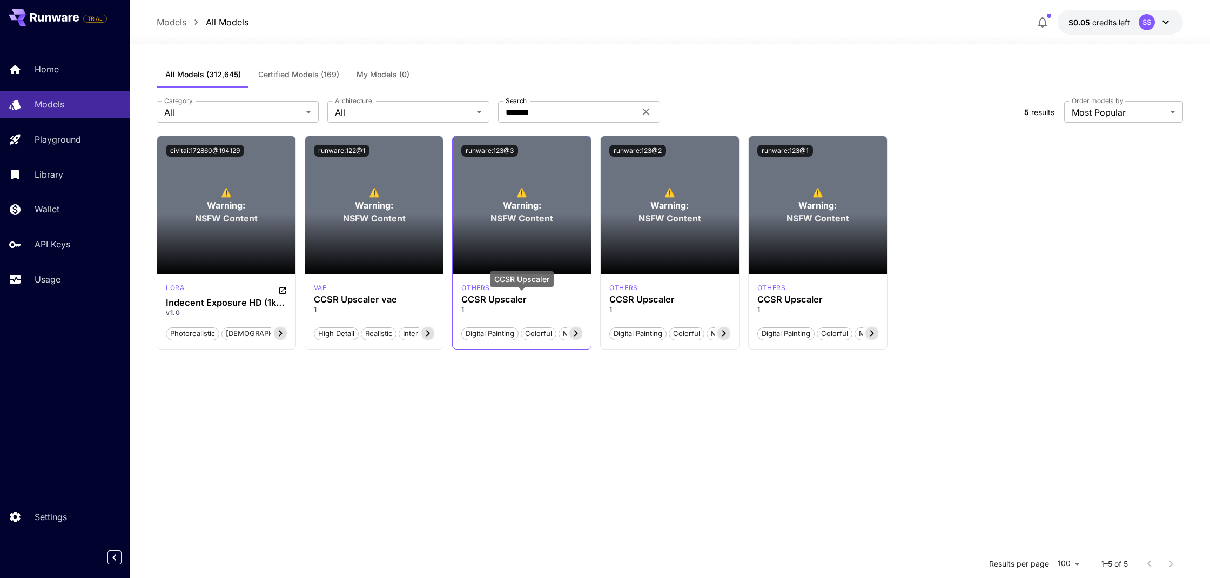
drag, startPoint x: 494, startPoint y: 302, endPoint x: 486, endPoint y: 300, distance: 7.9
click at [494, 301] on h3 "CCSR Upscaler" at bounding box center [521, 299] width 121 height 10
click at [471, 291] on p "others" at bounding box center [475, 288] width 29 height 10
click at [575, 332] on icon at bounding box center [576, 334] width 4 height 6
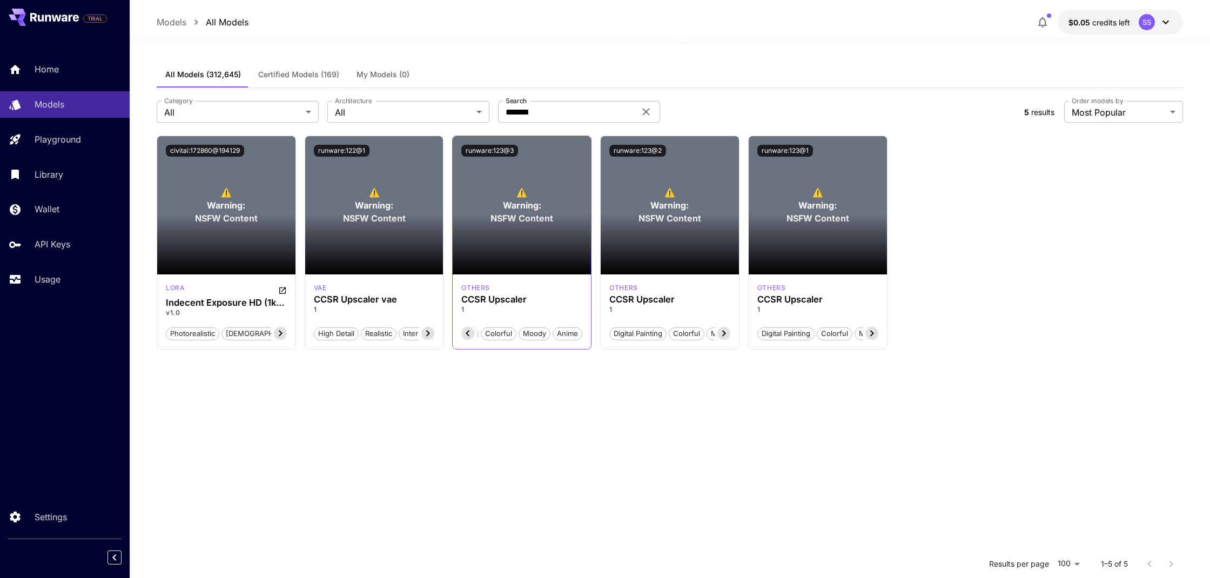
scroll to position [0, 56]
click at [575, 332] on span "Anime" at bounding box center [567, 333] width 29 height 11
click at [295, 74] on span "Certified Models (169)" at bounding box center [298, 75] width 81 height 10
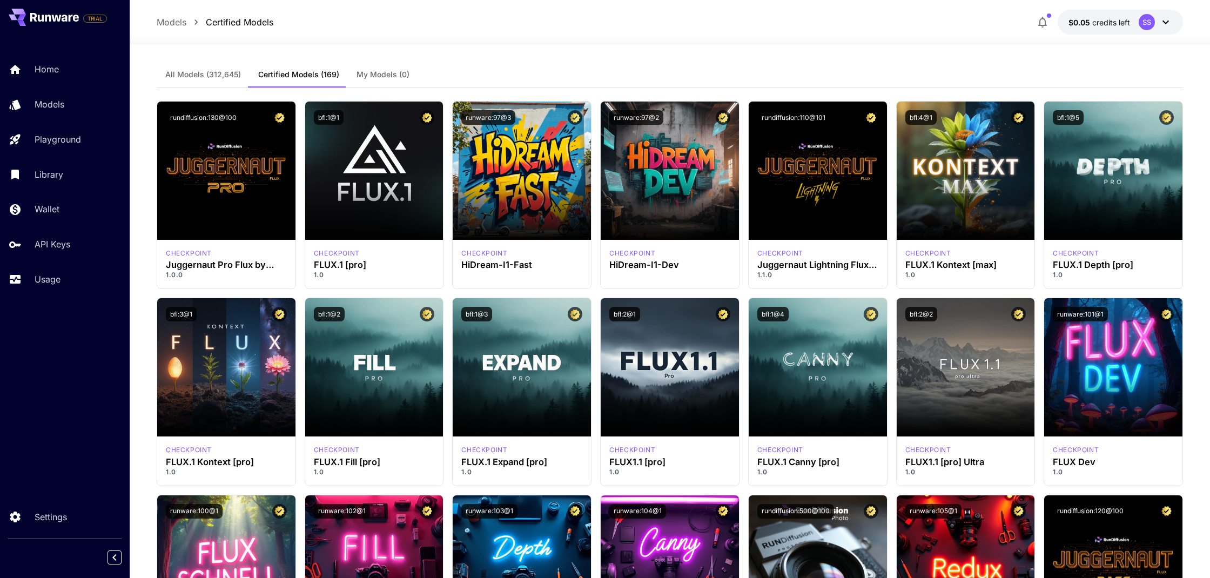
click at [197, 72] on span "All Models (312,645)" at bounding box center [203, 75] width 76 height 10
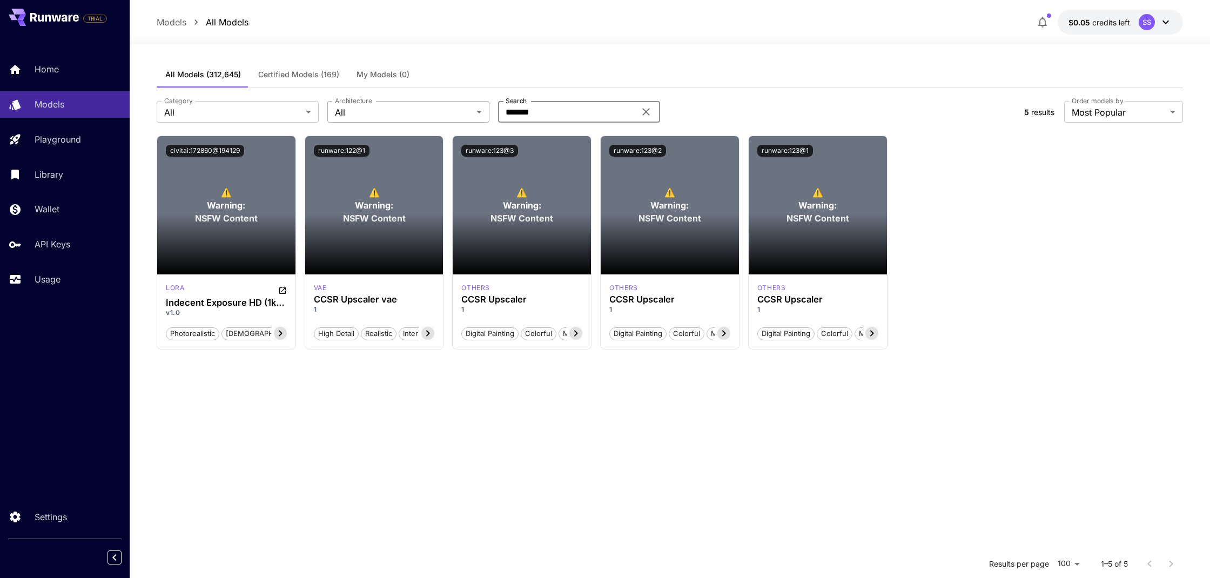
drag, startPoint x: 548, startPoint y: 113, endPoint x: 483, endPoint y: 116, distance: 64.9
click at [483, 115] on div "Category All *** Category Architecture All *** Architecture Search ******* Sear…" at bounding box center [586, 112] width 859 height 22
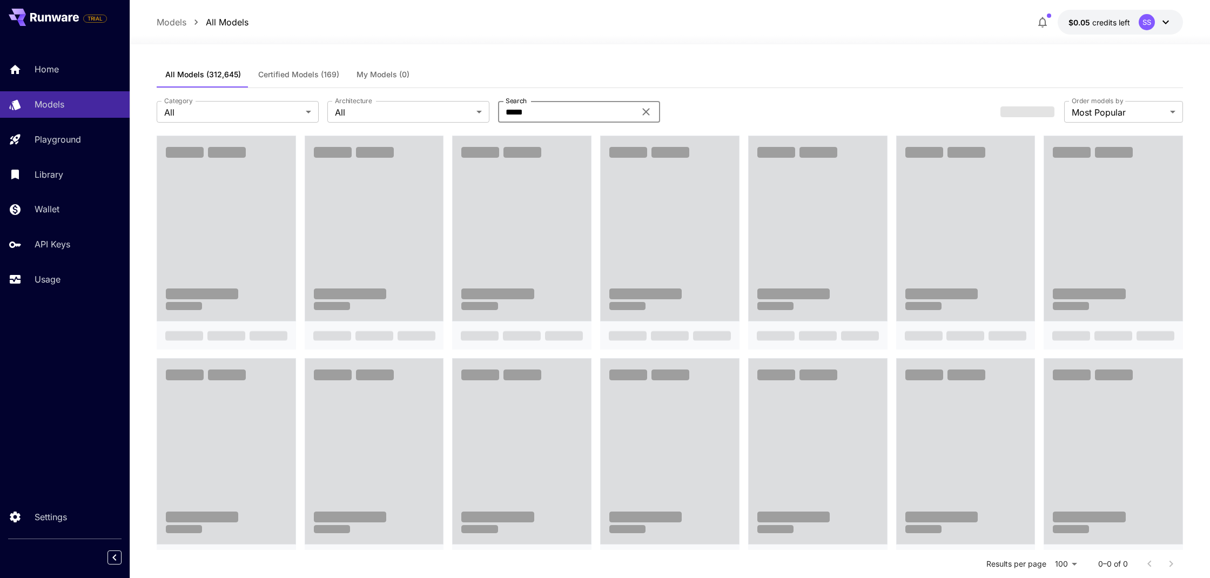
type input "*****"
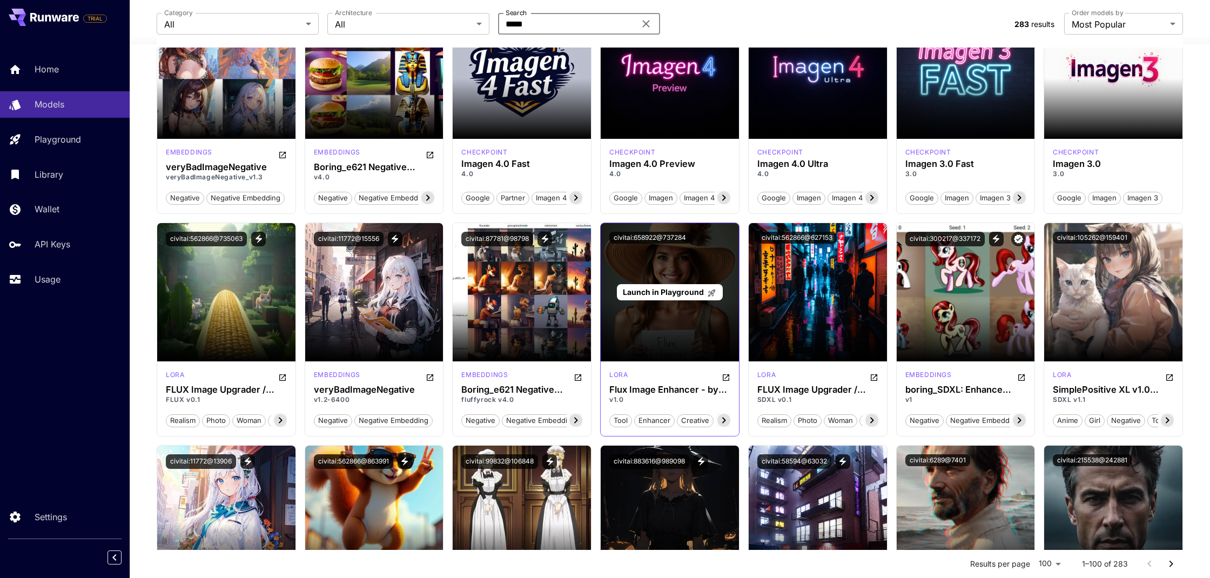
scroll to position [136, 0]
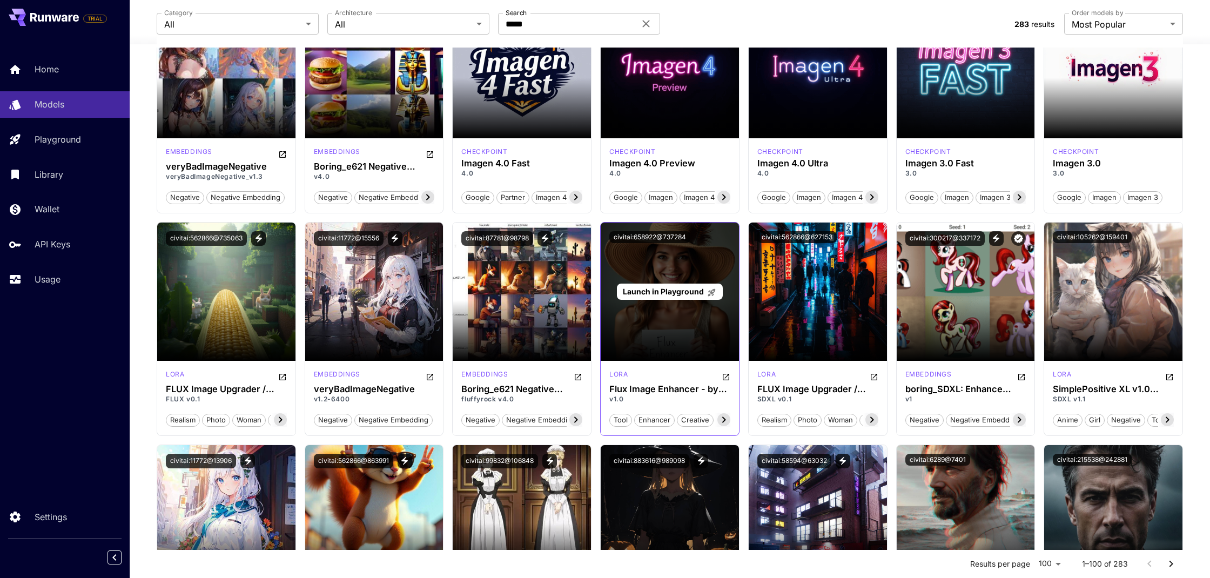
click at [661, 292] on span "Launch in Playground" at bounding box center [663, 291] width 81 height 9
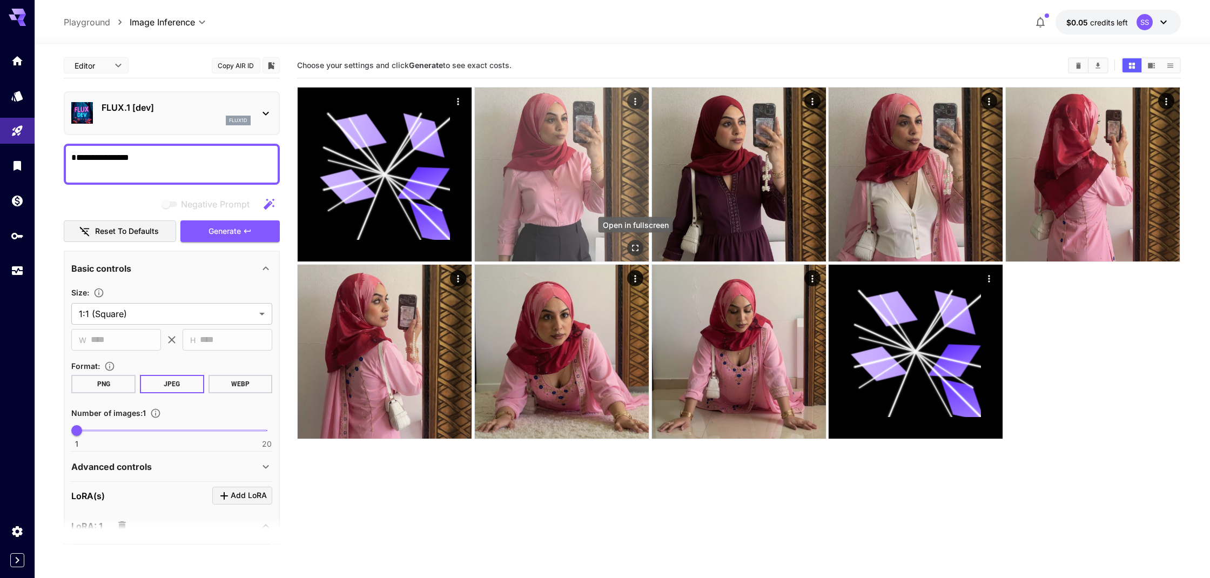
click at [638, 246] on icon "Open in fullscreen" at bounding box center [636, 248] width 6 height 6
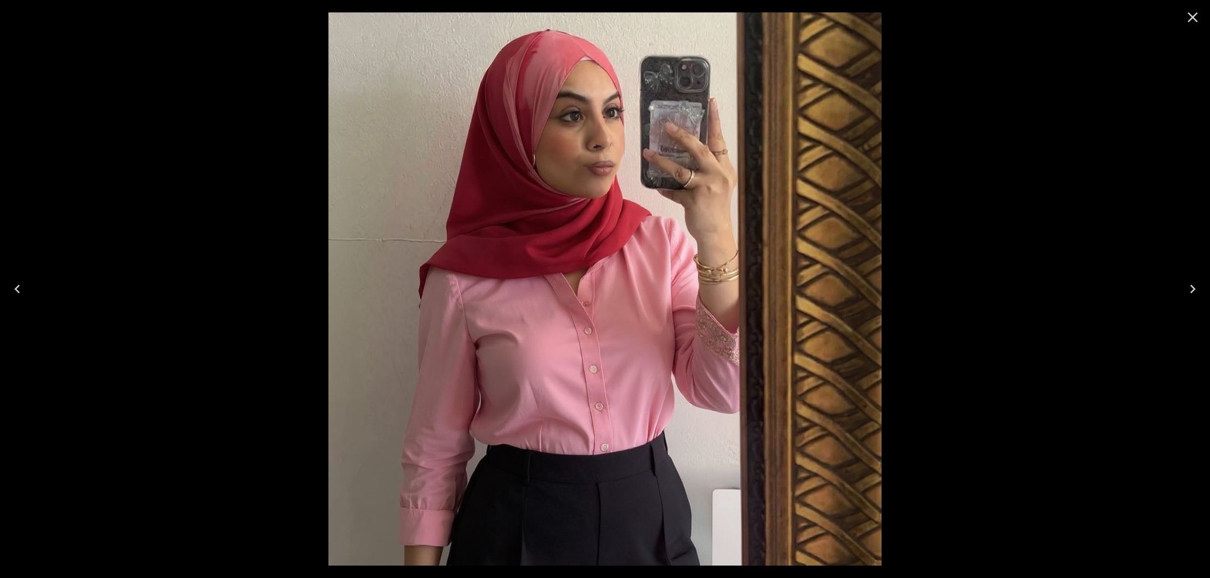
click at [1186, 292] on icon "Next" at bounding box center [1192, 288] width 17 height 17
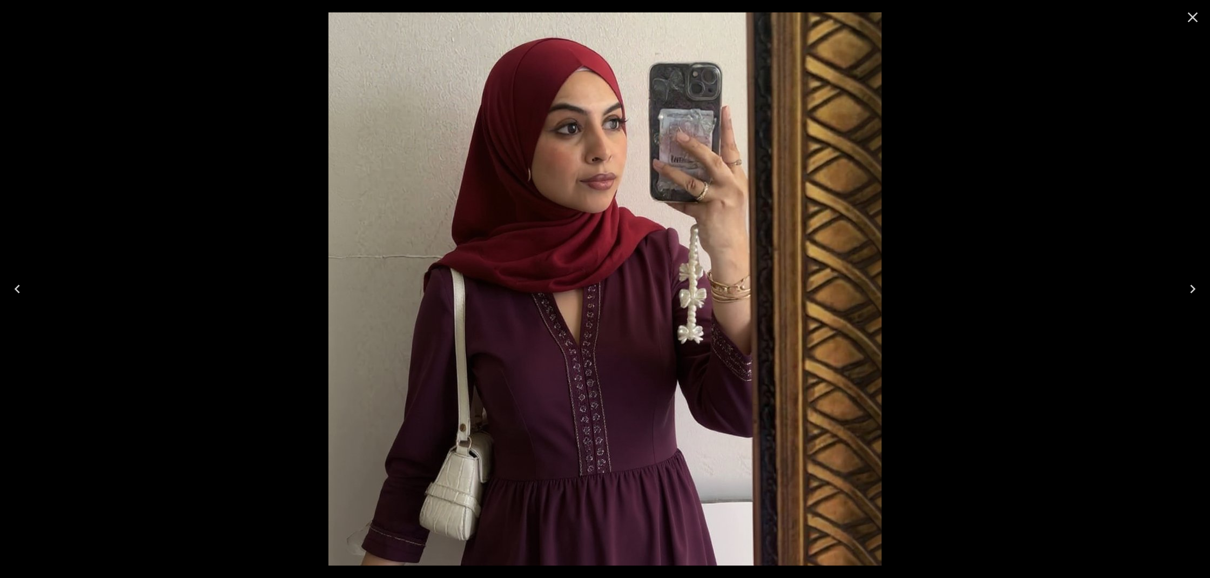
click at [1186, 292] on icon "Next" at bounding box center [1192, 288] width 17 height 17
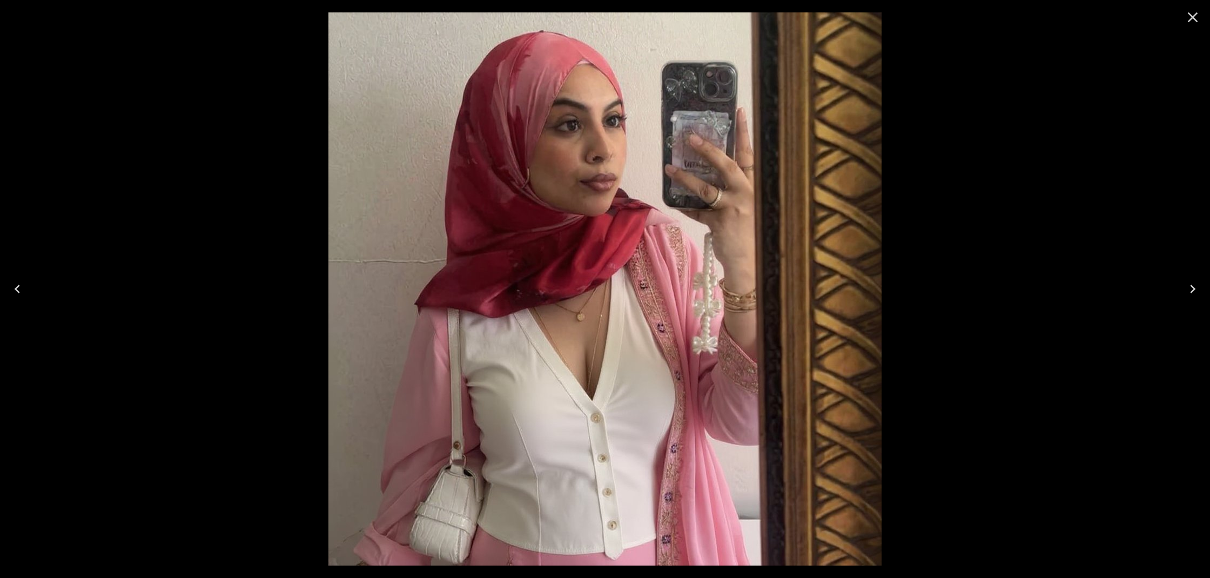
click at [1185, 292] on icon "Next" at bounding box center [1192, 288] width 17 height 17
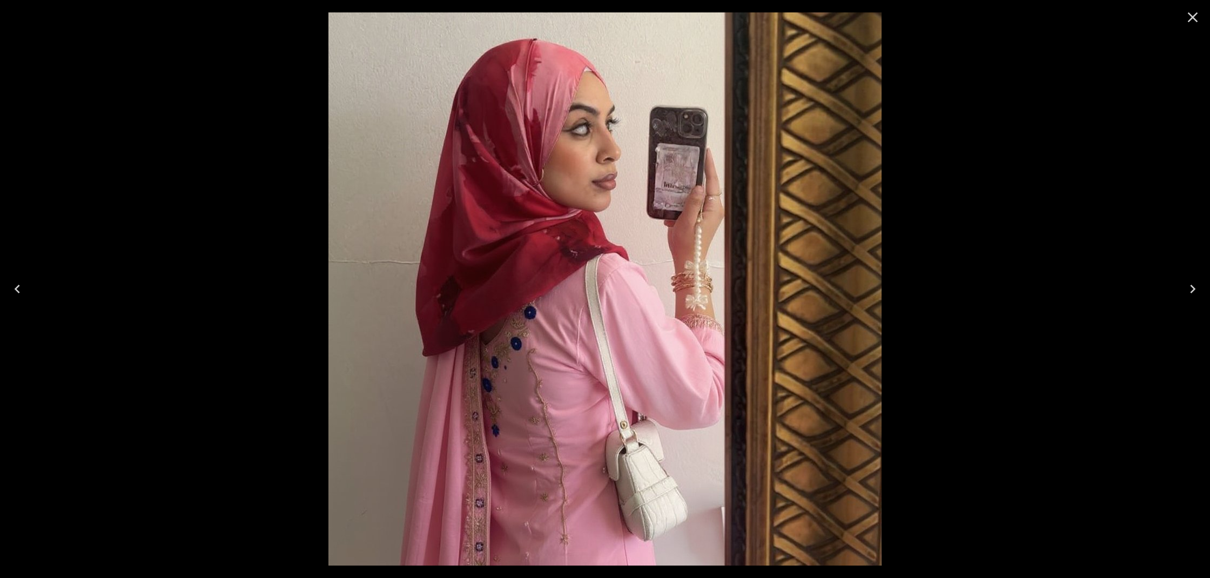
click at [1185, 292] on icon "Next" at bounding box center [1192, 288] width 17 height 17
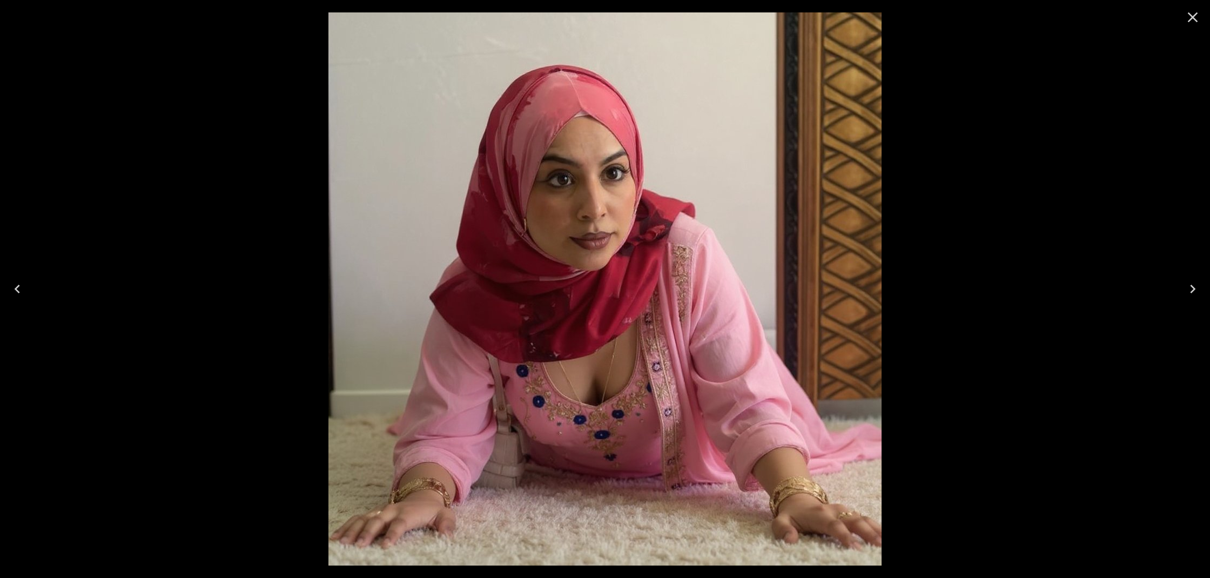
click at [1185, 292] on icon "Next" at bounding box center [1192, 288] width 17 height 17
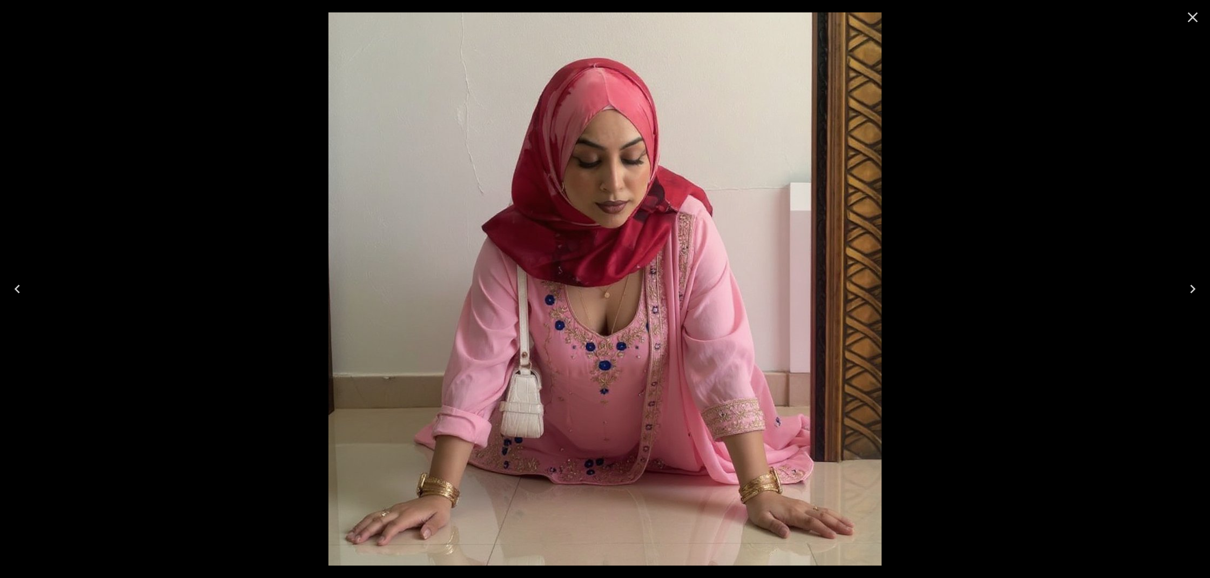
click at [1185, 292] on icon "Next" at bounding box center [1192, 288] width 17 height 17
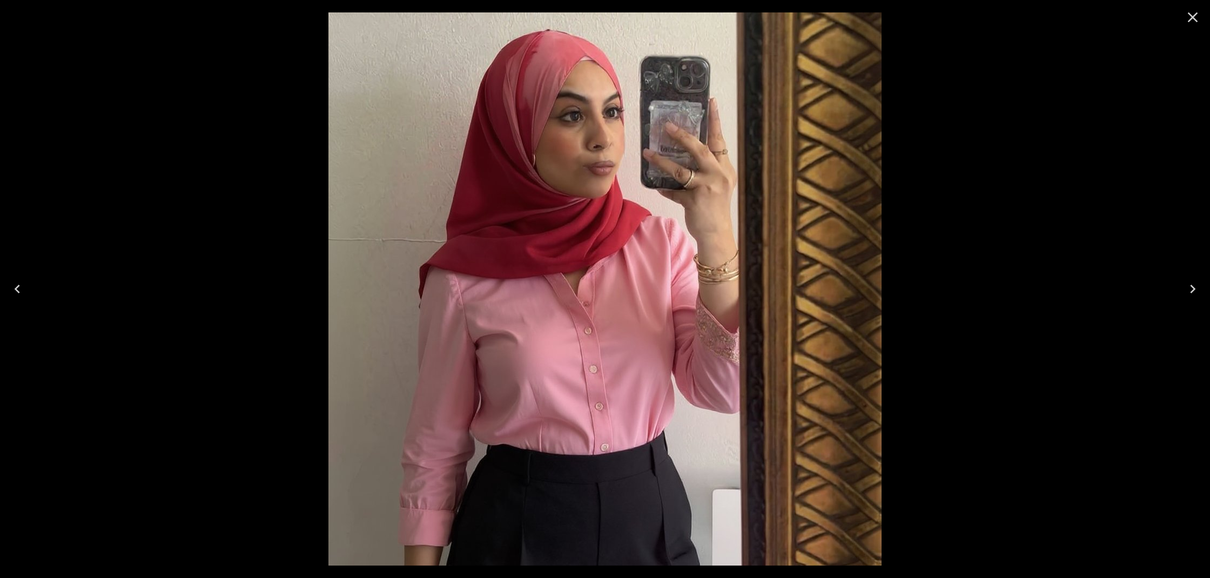
click at [1193, 22] on icon "Close" at bounding box center [1192, 17] width 17 height 17
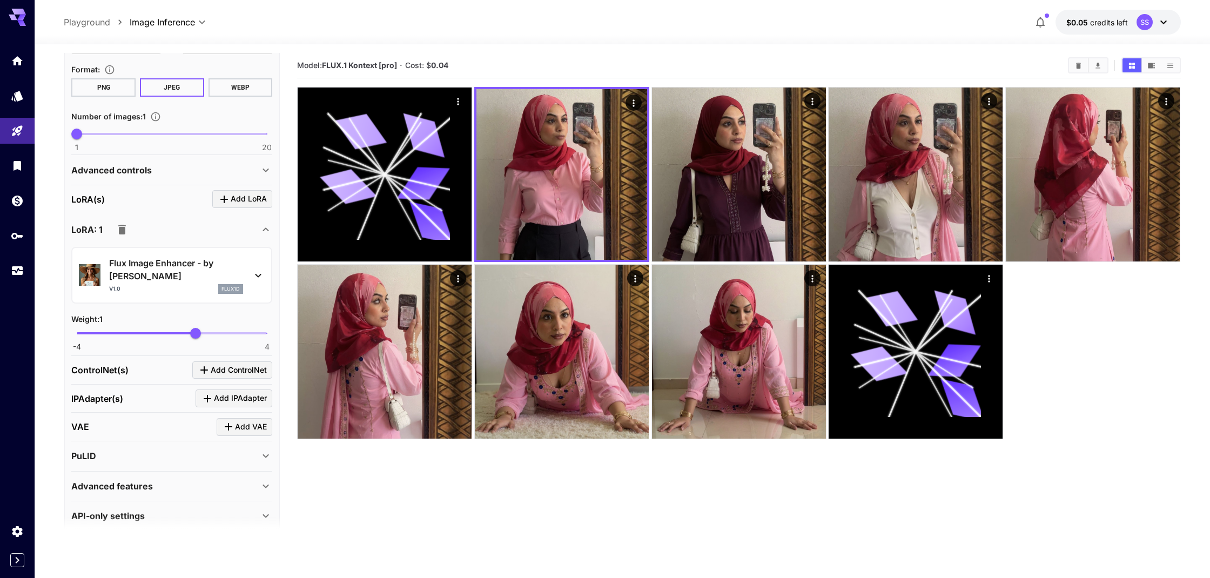
scroll to position [296, 0]
click at [261, 510] on icon at bounding box center [265, 516] width 13 height 13
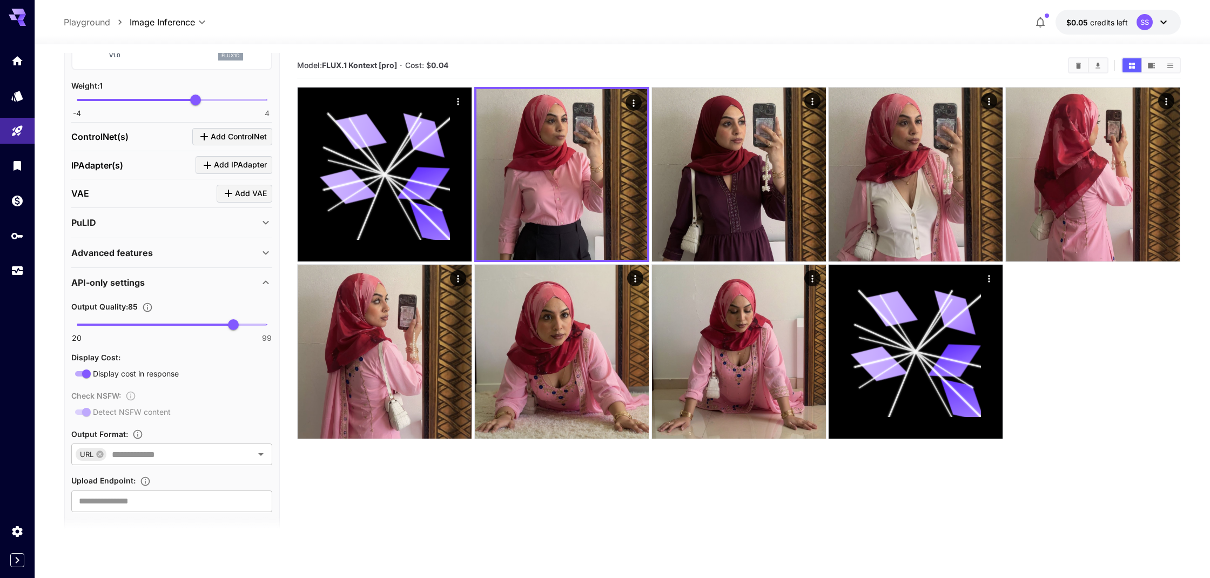
scroll to position [529, 0]
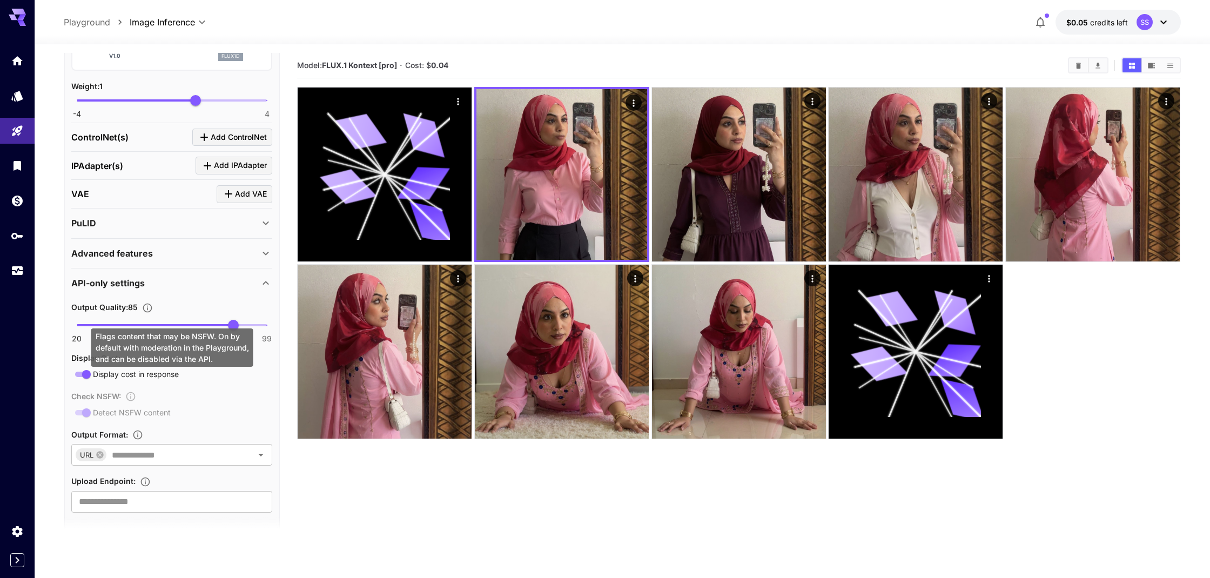
click at [85, 398] on div "Check NSFW : Detect NSFW content" at bounding box center [171, 404] width 201 height 30
click at [82, 399] on div "Check NSFW : Detect NSFW content" at bounding box center [171, 404] width 201 height 30
click at [80, 398] on div "Check NSFW : Detect NSFW content" at bounding box center [171, 404] width 201 height 30
click at [207, 398] on div "Check NSFW : Detect NSFW content" at bounding box center [171, 404] width 201 height 30
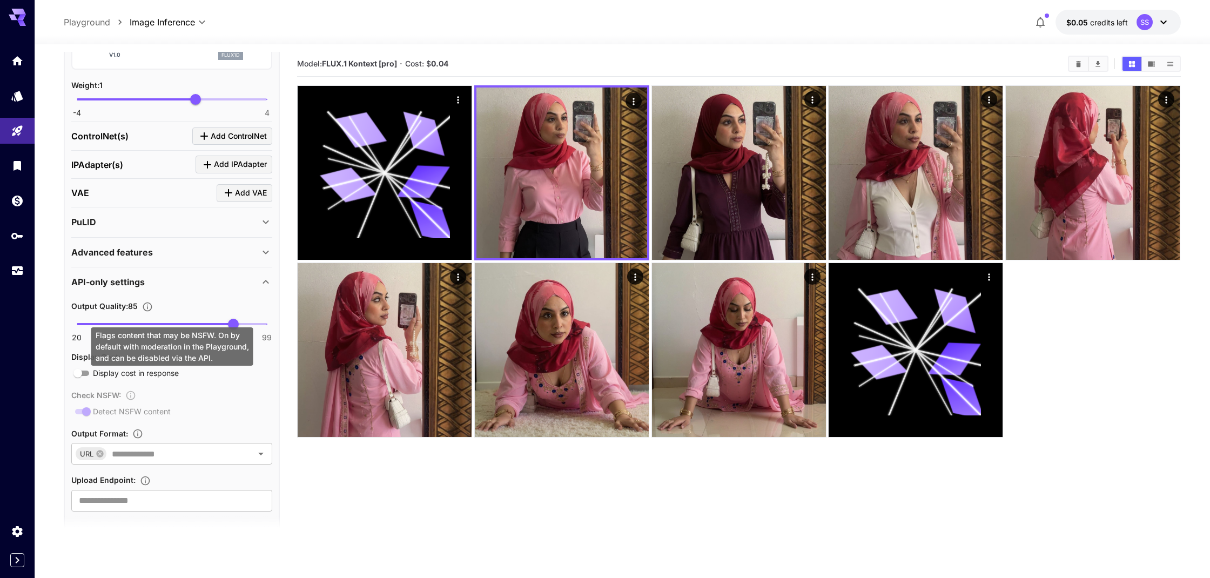
click at [184, 392] on div "Check NSFW : Detect NSFW content" at bounding box center [171, 403] width 201 height 30
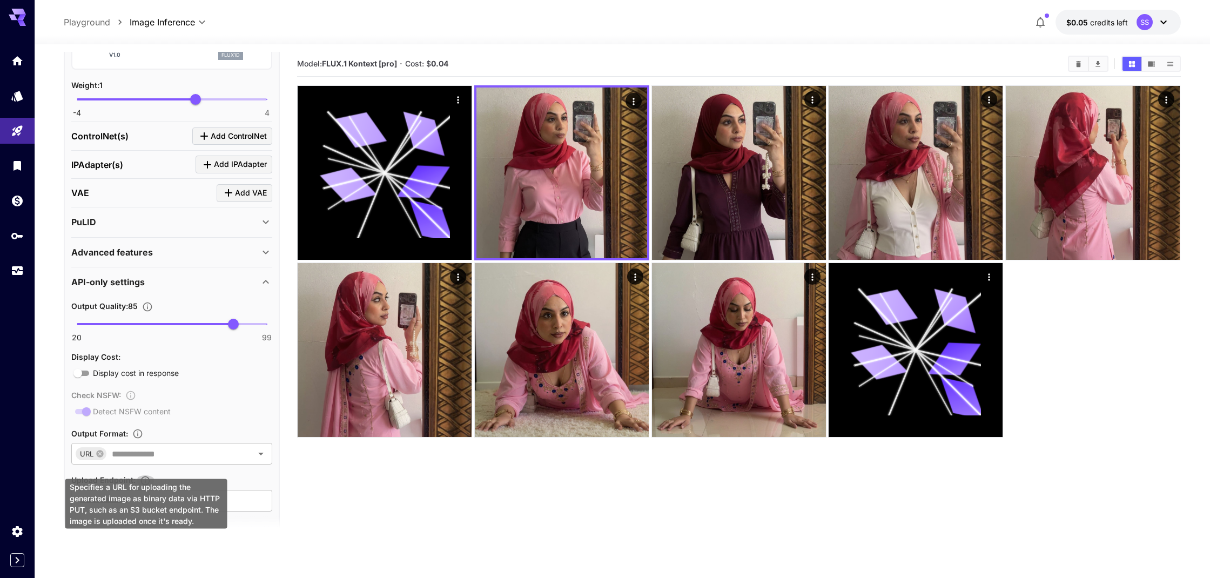
click at [149, 475] on icon "Specifies a URL for uploading the generated image as binary data via HTTP PUT, …" at bounding box center [145, 480] width 11 height 11
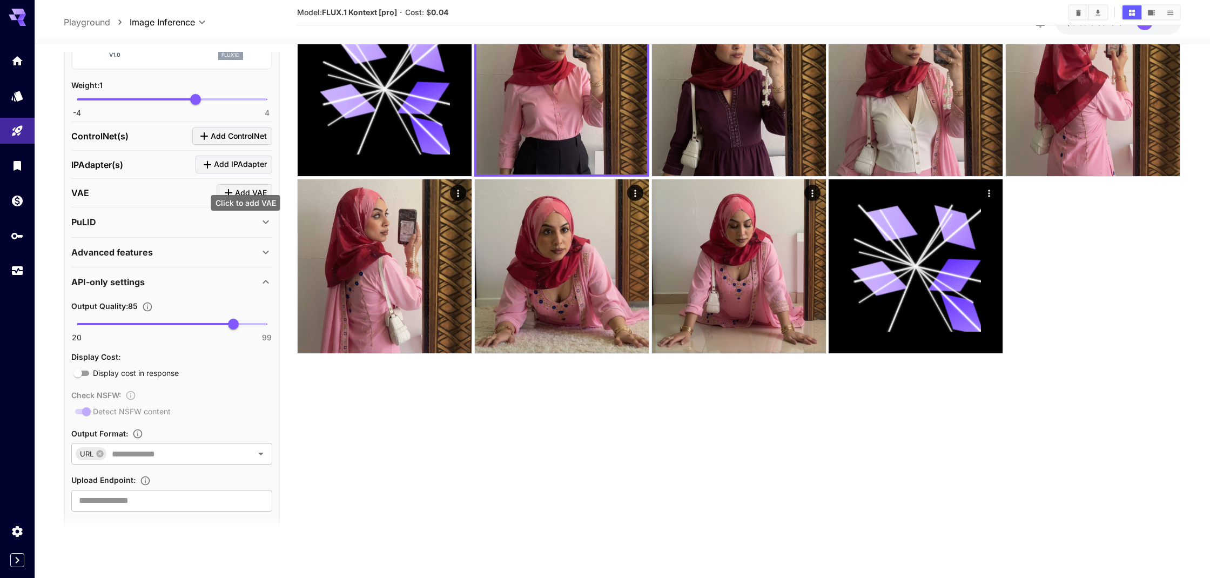
scroll to position [85, 0]
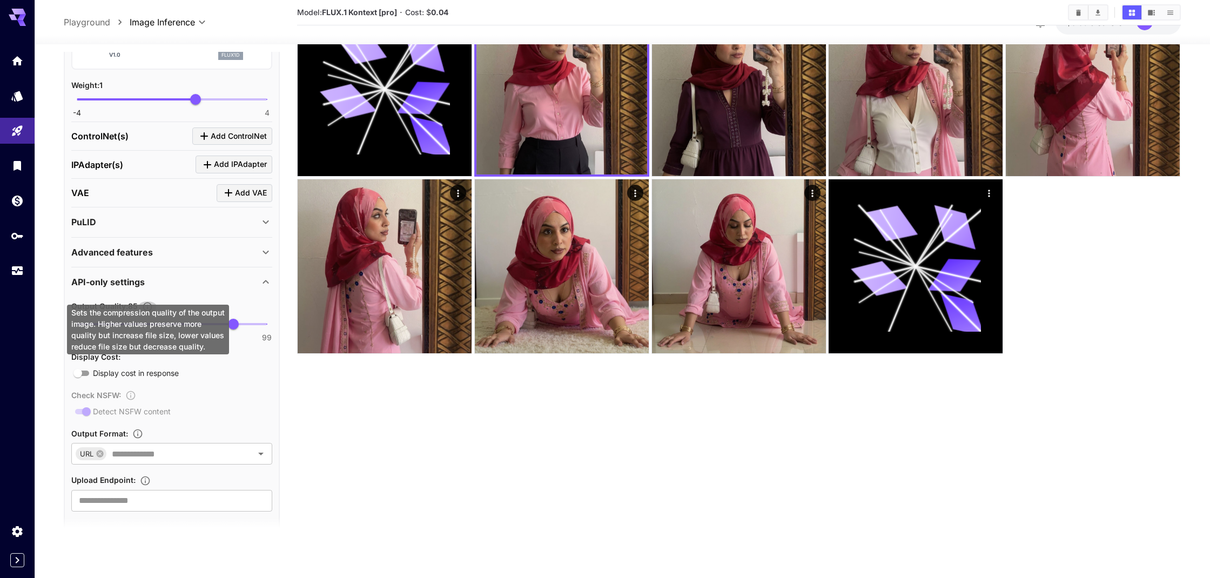
click at [147, 301] on icon "Sets the compression quality of the output image. Higher values preserve more q…" at bounding box center [147, 306] width 11 height 11
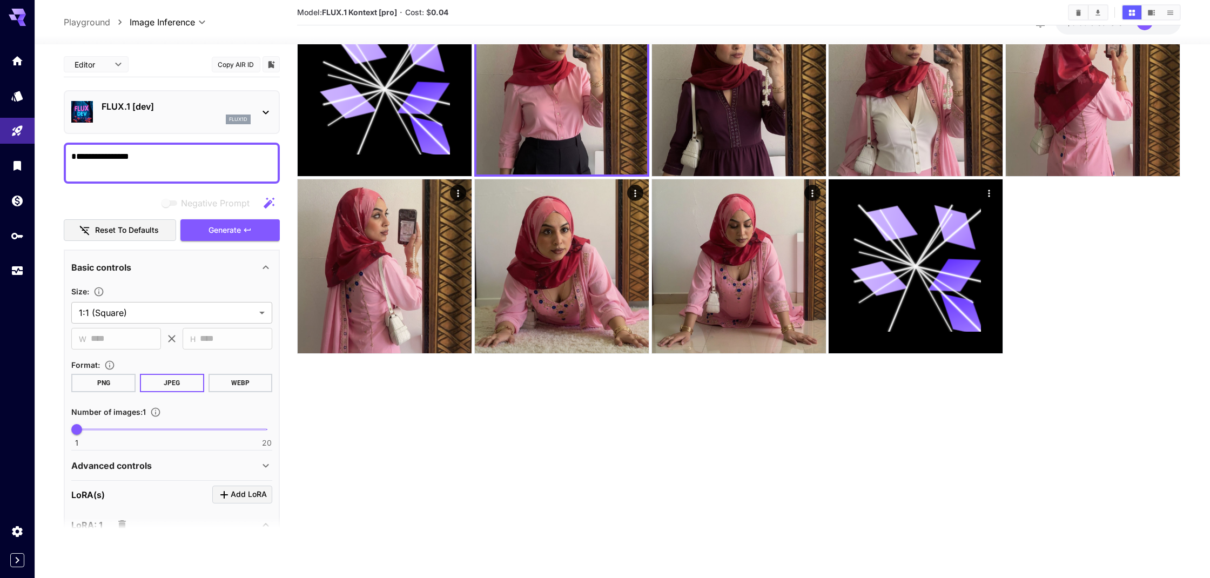
scroll to position [0, 0]
click at [230, 380] on button "WEBP" at bounding box center [241, 383] width 64 height 18
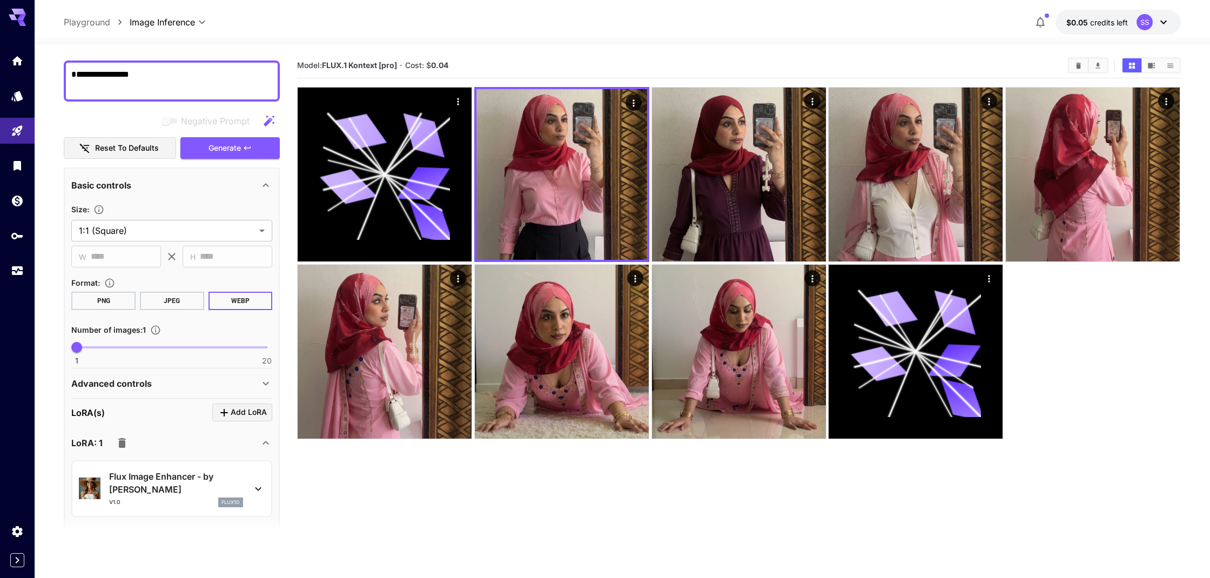
scroll to position [83, 0]
click at [174, 121] on span "Negative prompts are not compatible with the selected model." at bounding box center [170, 121] width 14 height 5
click at [165, 120] on span "Negative prompts are not compatible with the selected model." at bounding box center [170, 121] width 14 height 5
click at [171, 120] on span "Negative prompts are not compatible with the selected model." at bounding box center [170, 121] width 14 height 5
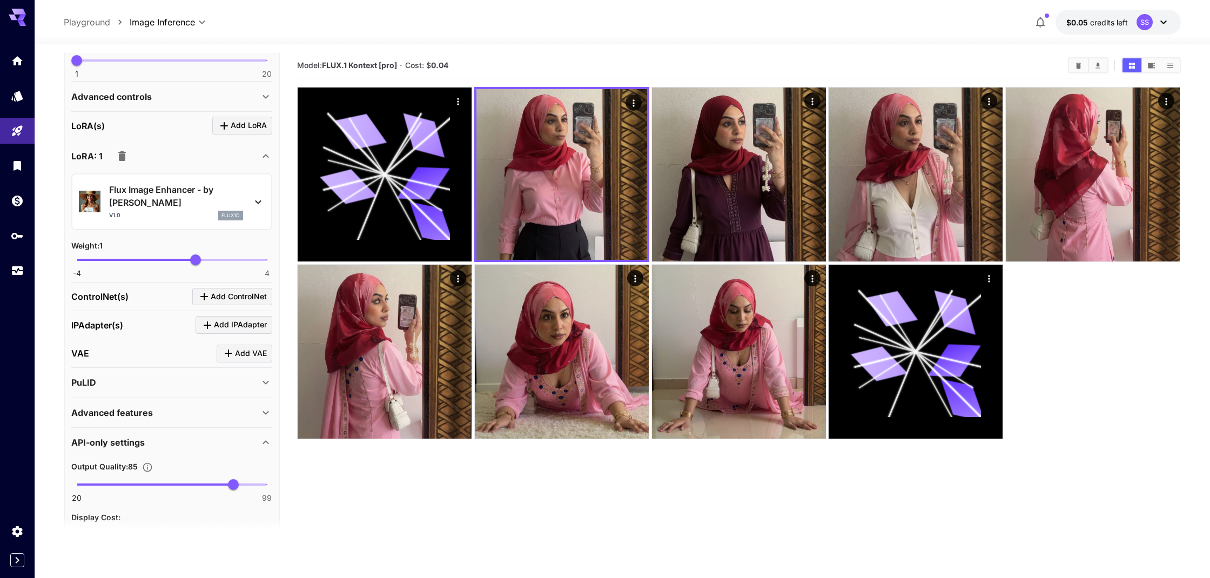
scroll to position [372, 0]
click at [189, 98] on div "Advanced controls" at bounding box center [165, 95] width 188 height 13
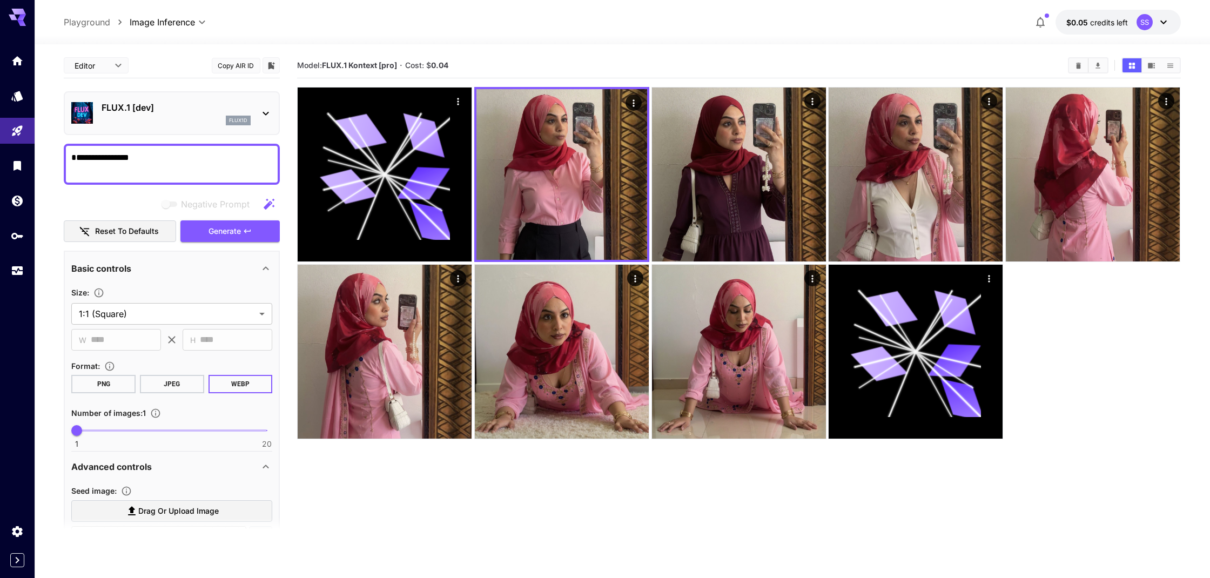
scroll to position [0, 0]
click at [16, 67] on link at bounding box center [17, 61] width 35 height 26
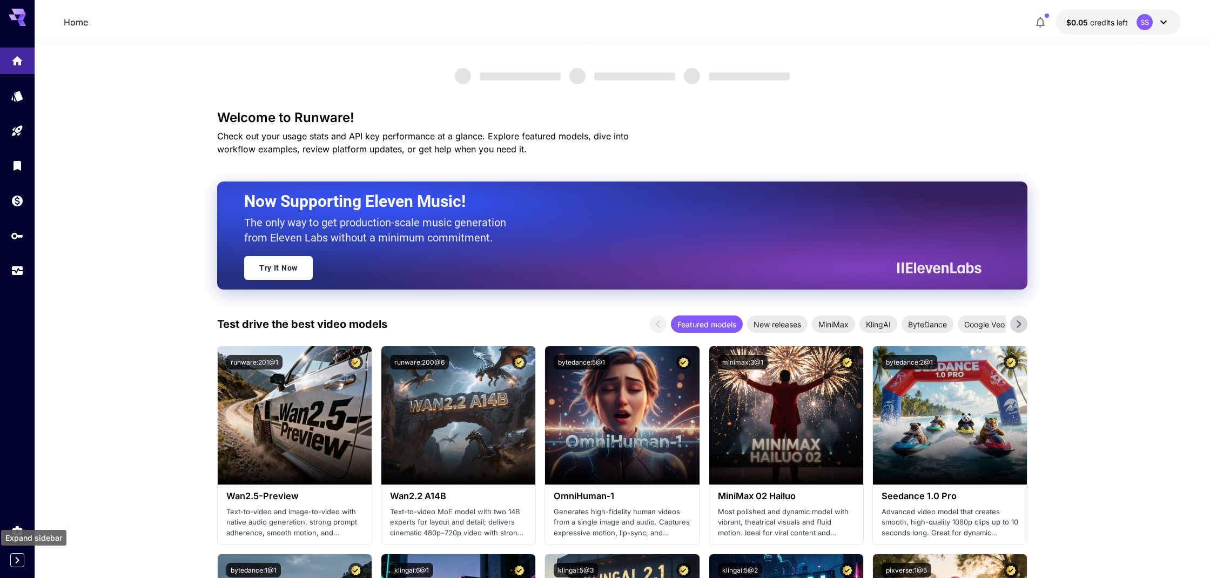
click at [16, 566] on icon "Expand sidebar" at bounding box center [17, 560] width 13 height 13
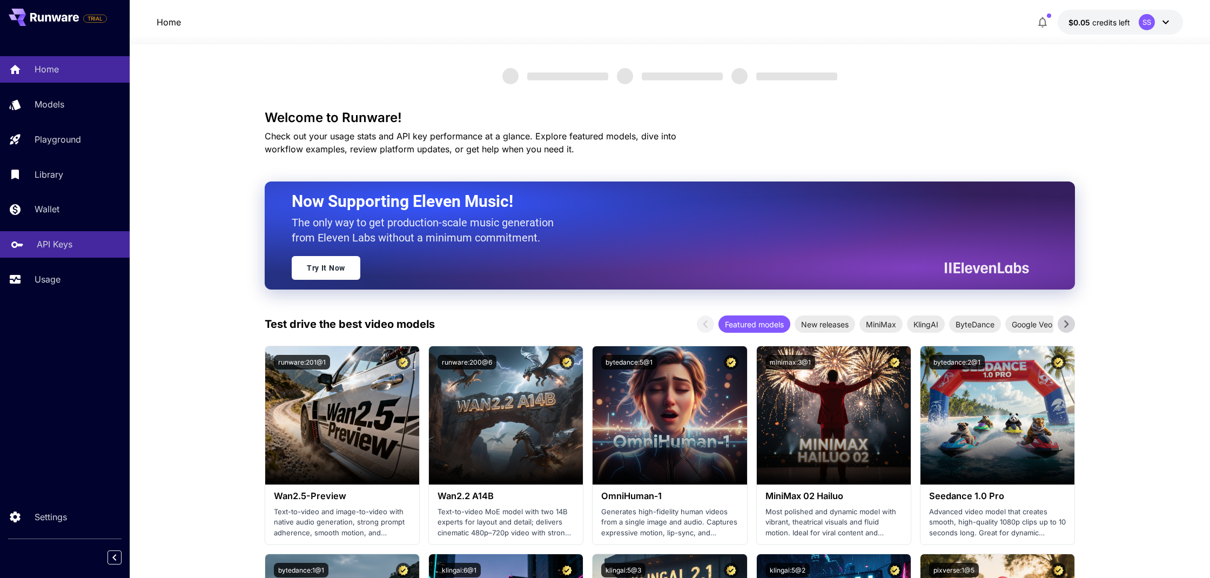
scroll to position [1, 0]
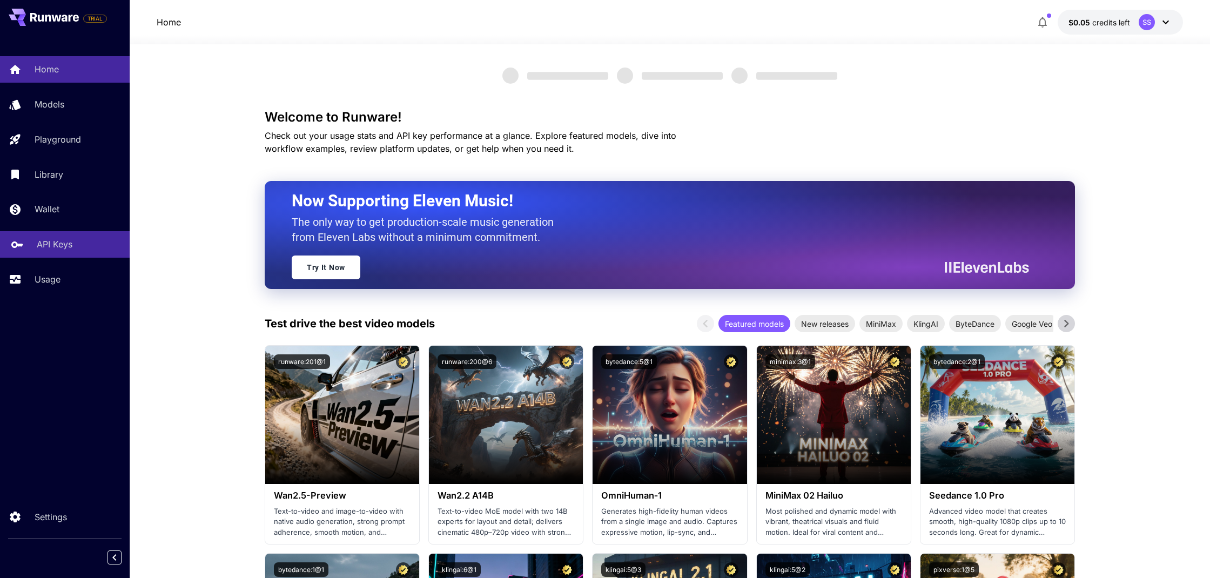
click at [47, 242] on p "API Keys" at bounding box center [55, 244] width 36 height 13
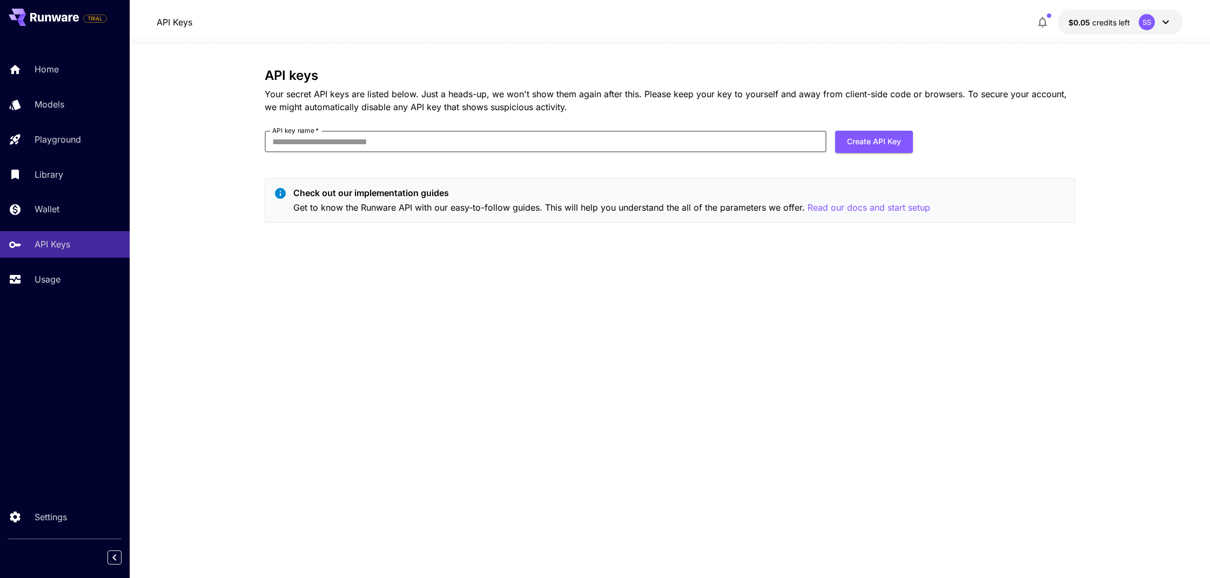
click at [398, 145] on input "API key name   *" at bounding box center [546, 142] width 562 height 22
click at [1166, 22] on icon at bounding box center [1165, 22] width 13 height 13
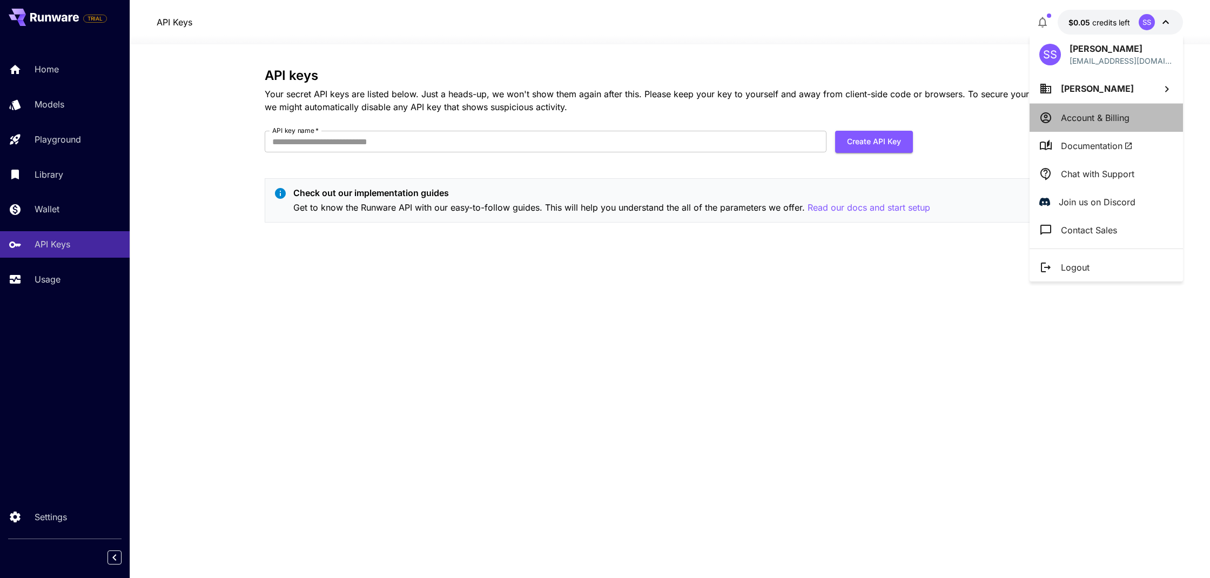
click at [1084, 120] on p "Account & Billing" at bounding box center [1095, 117] width 69 height 13
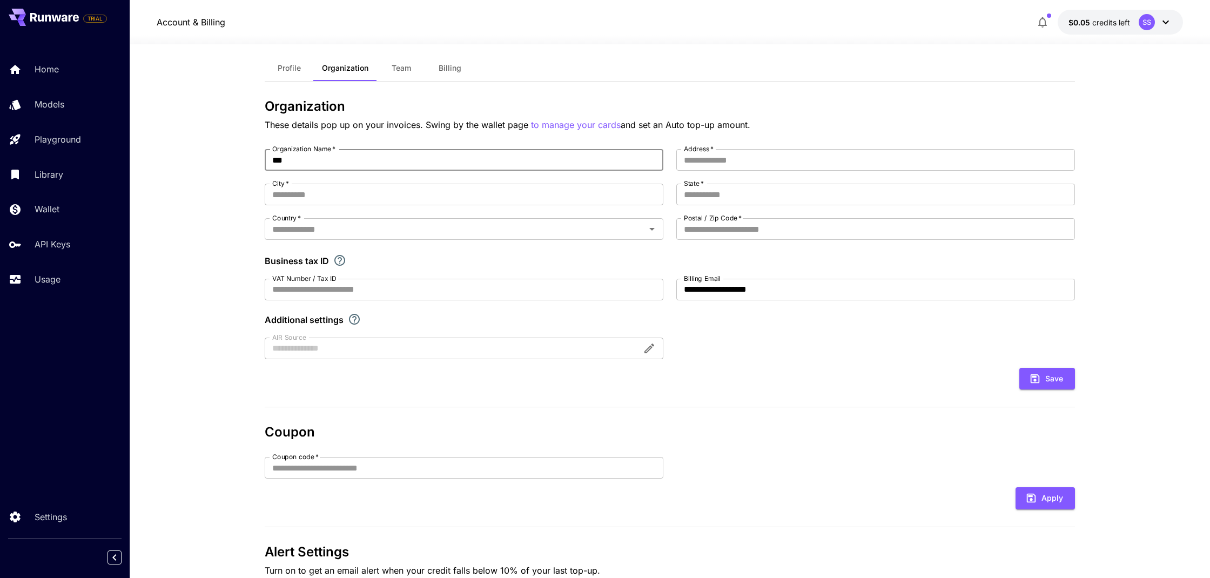
scroll to position [16, 0]
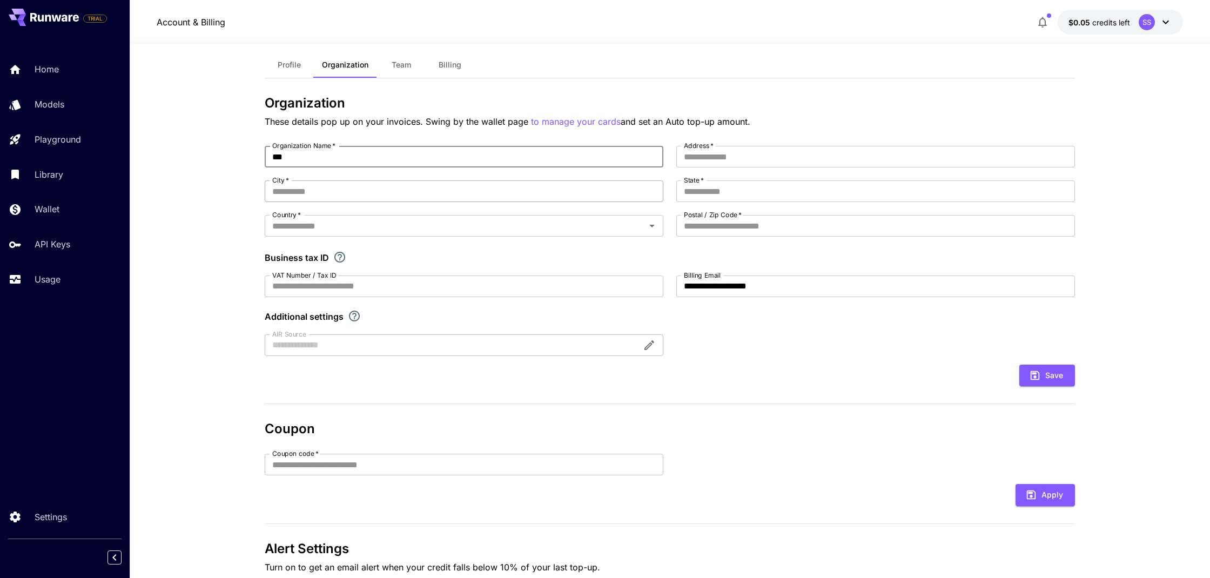
type input "***"
click at [650, 225] on icon "Open" at bounding box center [651, 226] width 5 height 3
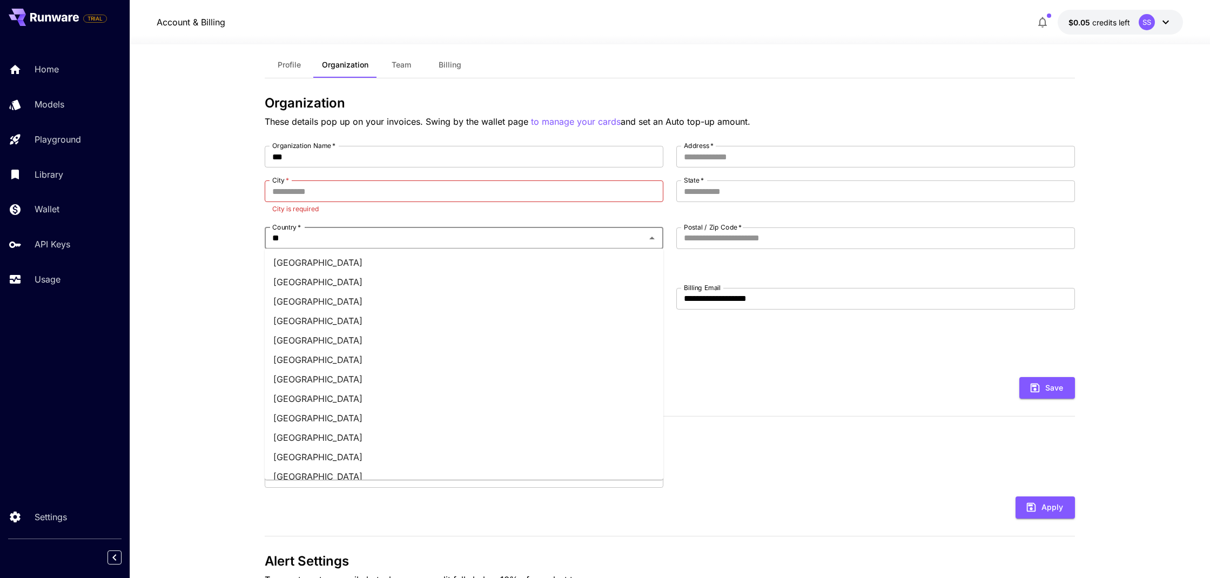
type input "*"
click at [310, 442] on li "United Kingdom" at bounding box center [464, 445] width 399 height 19
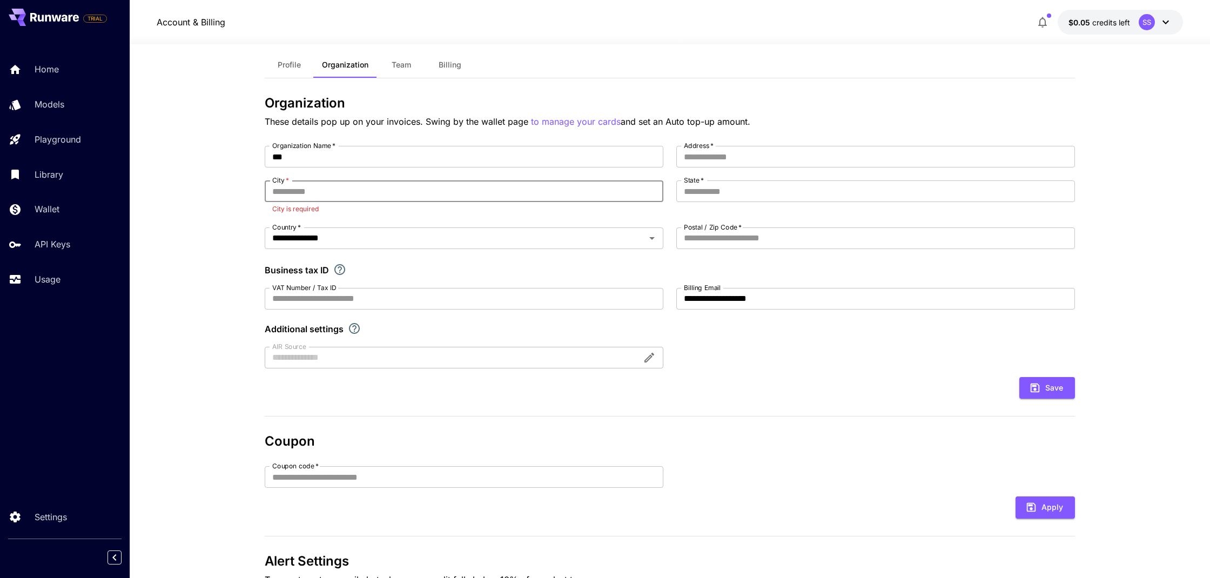
click at [352, 193] on input "City   *" at bounding box center [464, 191] width 399 height 22
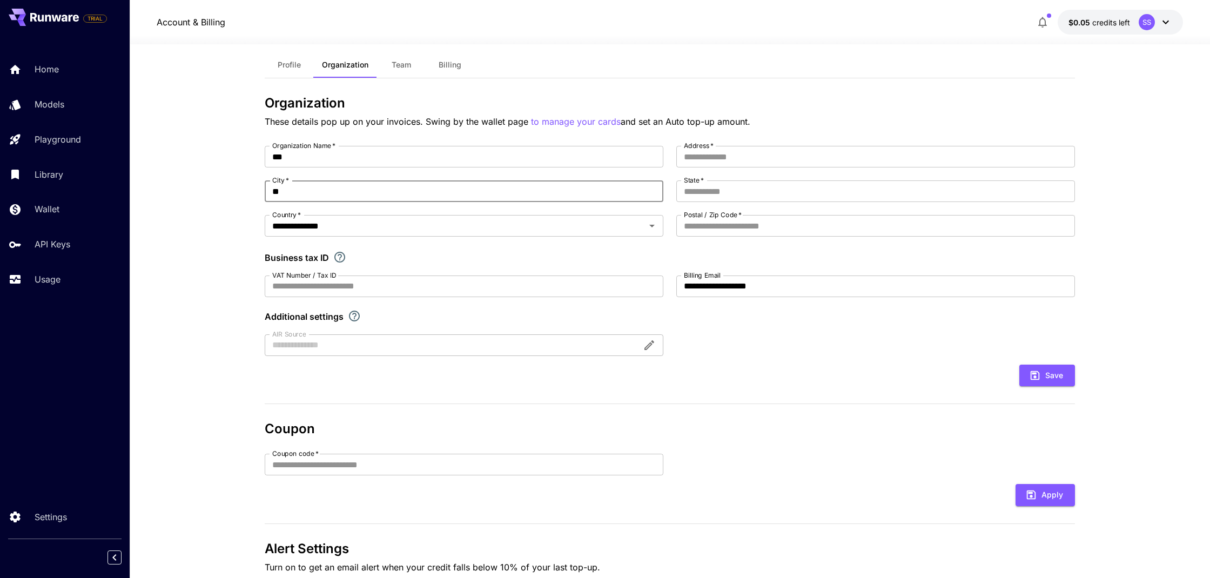
type input "*"
type input "*****"
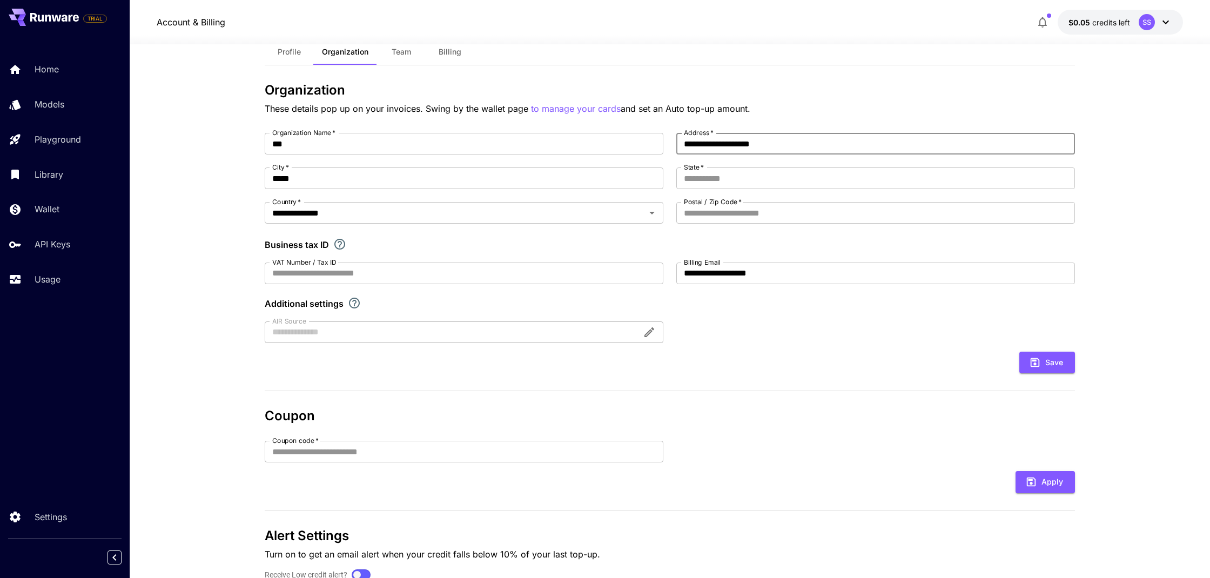
scroll to position [33, 0]
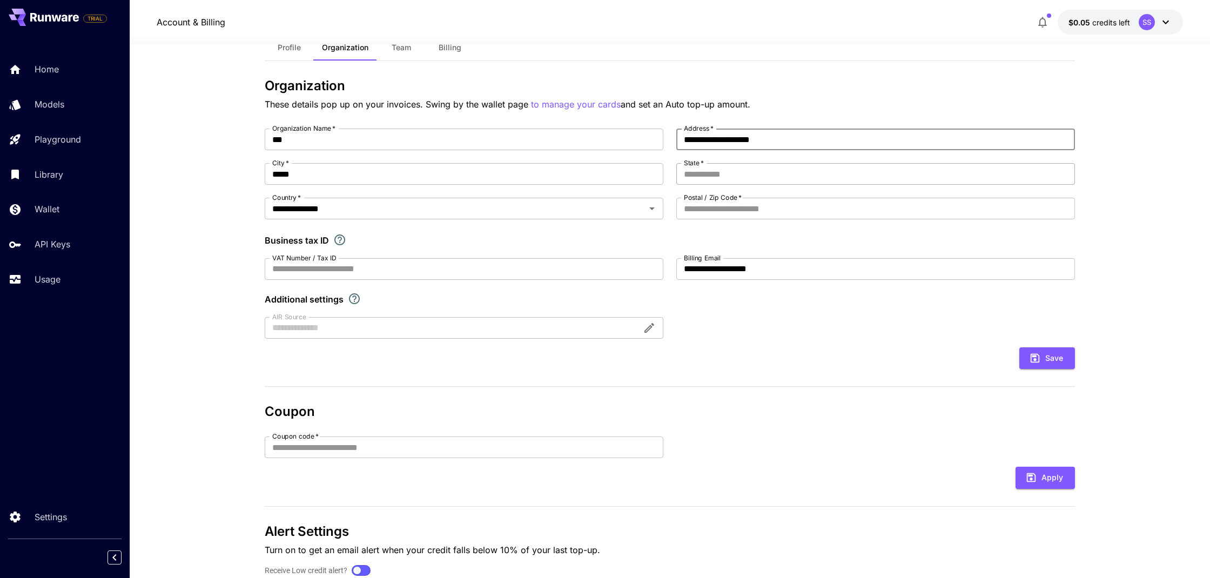
type input "**********"
click at [1065, 173] on input "State   *" at bounding box center [875, 174] width 399 height 22
click at [761, 174] on input "State   *" at bounding box center [875, 174] width 399 height 22
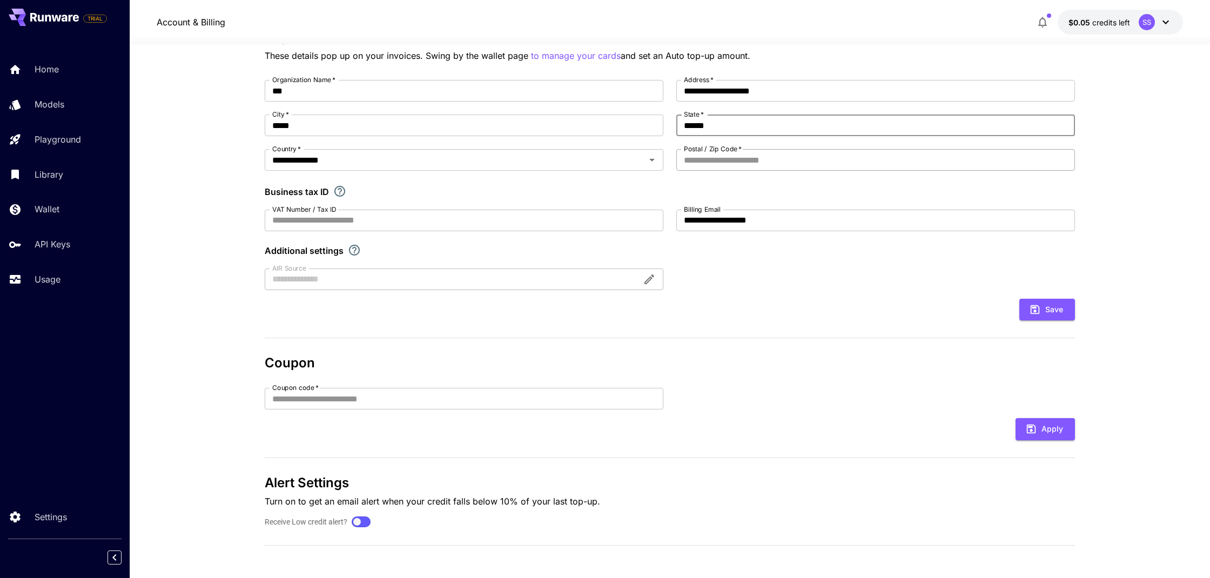
scroll to position [82, 0]
type input "******"
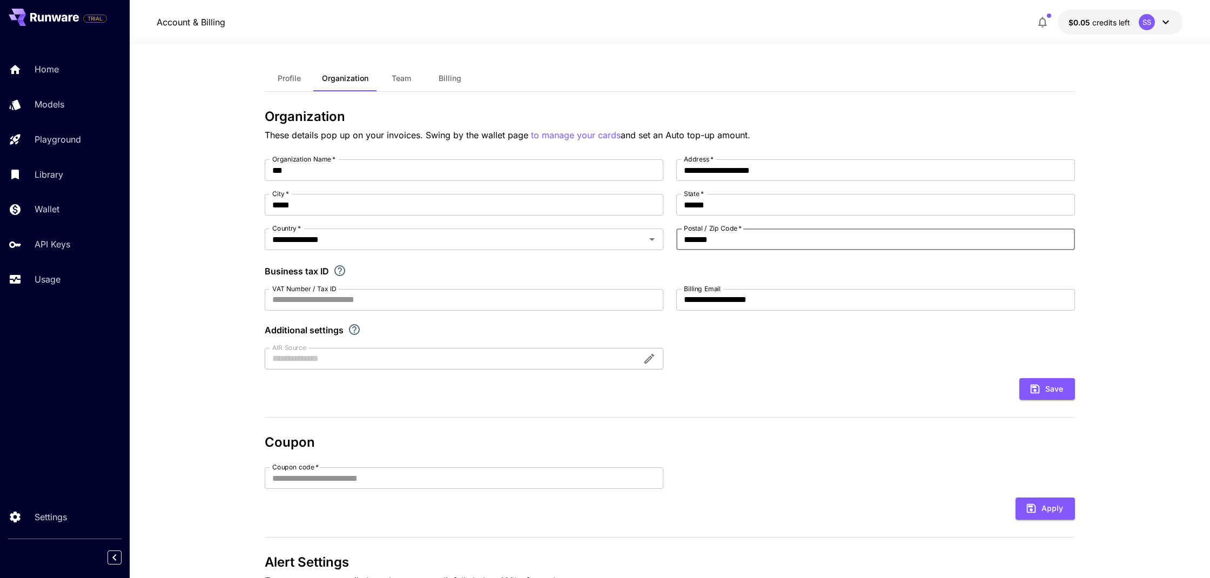
scroll to position [2, 0]
type input "*******"
click at [1051, 388] on button "Save" at bounding box center [1047, 390] width 56 height 22
type input "********"
type input "**********"
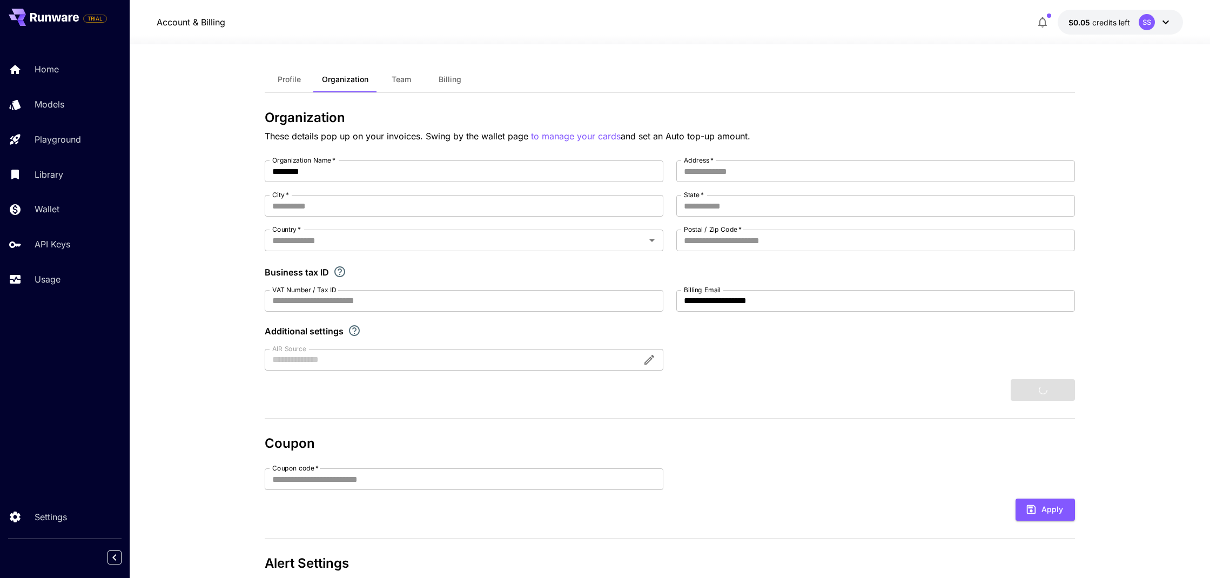
type input "*****"
type input "******"
type input "*******"
type input "***"
click at [402, 79] on span "Team" at bounding box center [401, 80] width 19 height 10
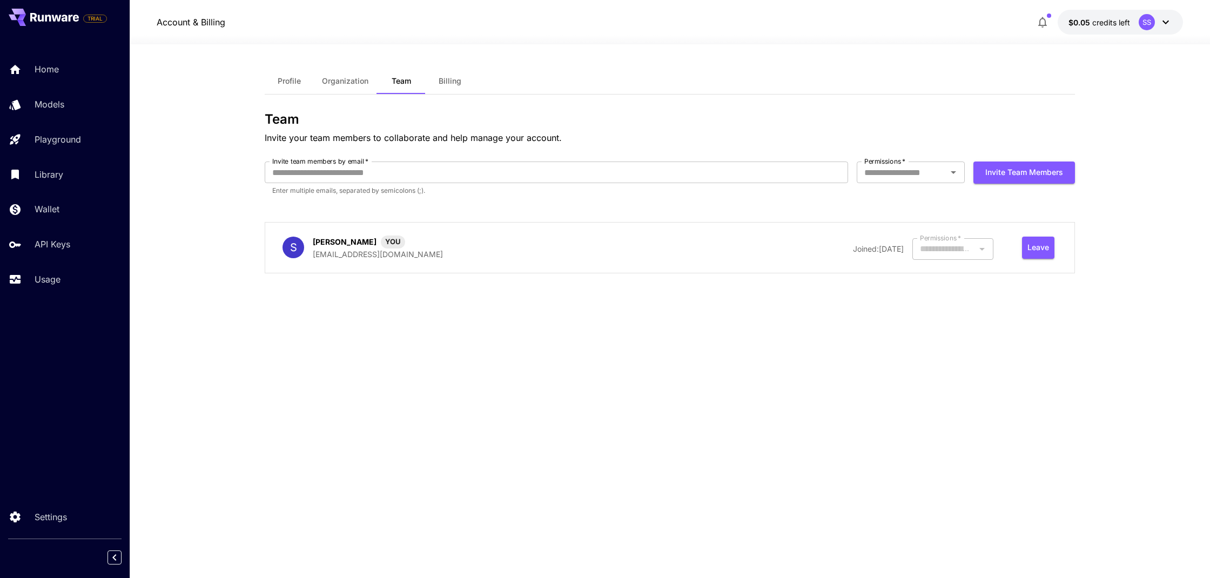
type input "*****"
click at [448, 79] on span "Billing" at bounding box center [450, 81] width 23 height 10
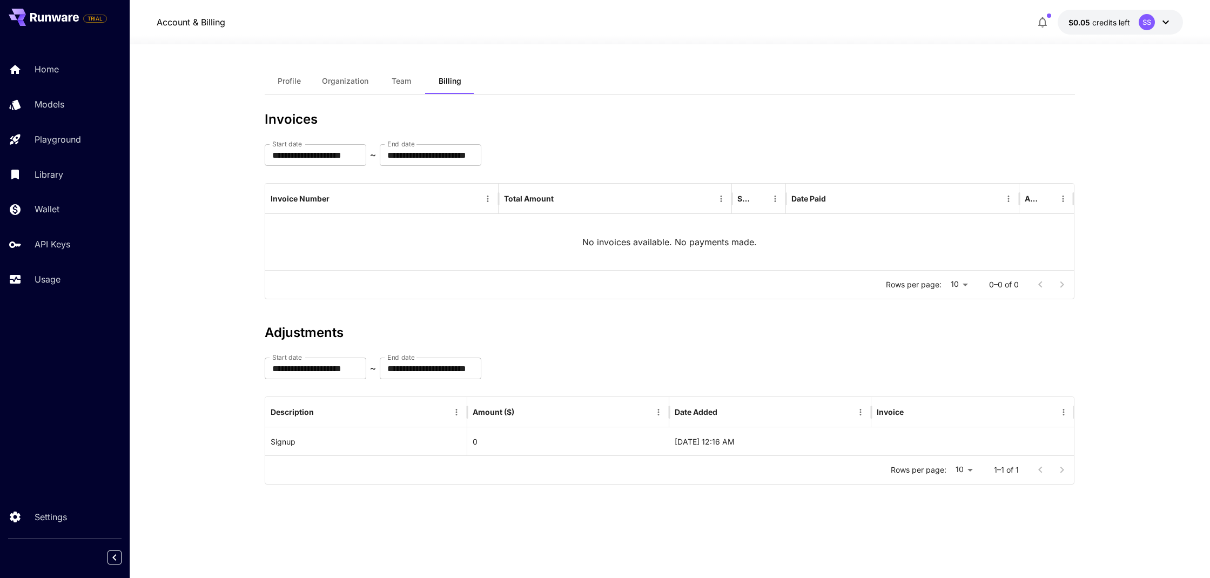
click at [284, 77] on span "Profile" at bounding box center [289, 81] width 23 height 10
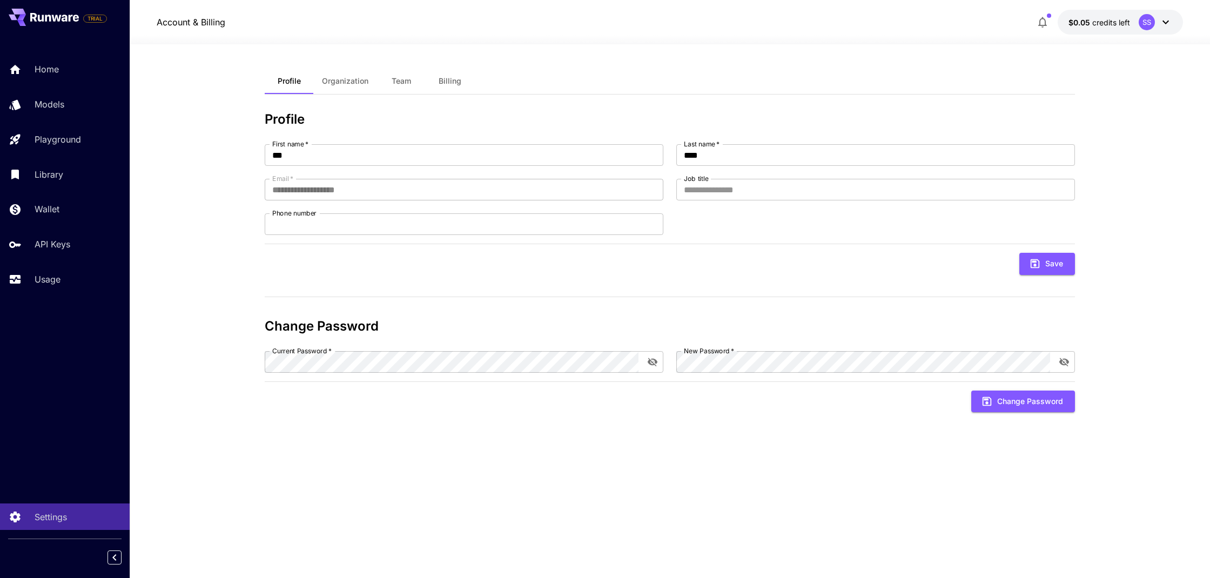
click at [1166, 24] on icon at bounding box center [1166, 23] width 6 height 4
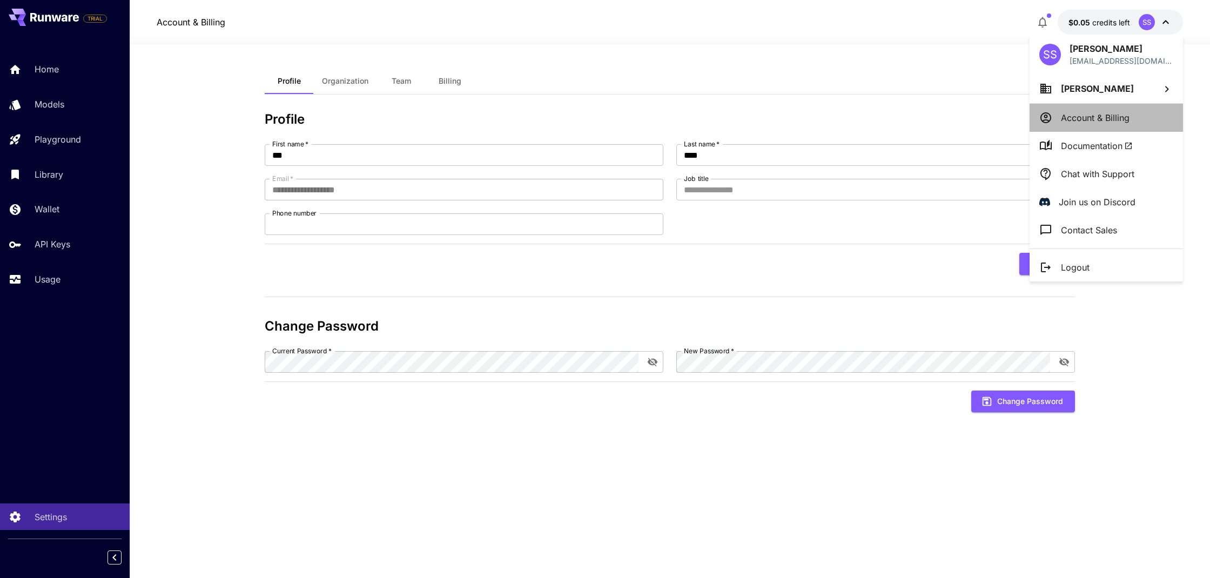
click at [1088, 116] on p "Account & Billing" at bounding box center [1095, 117] width 69 height 13
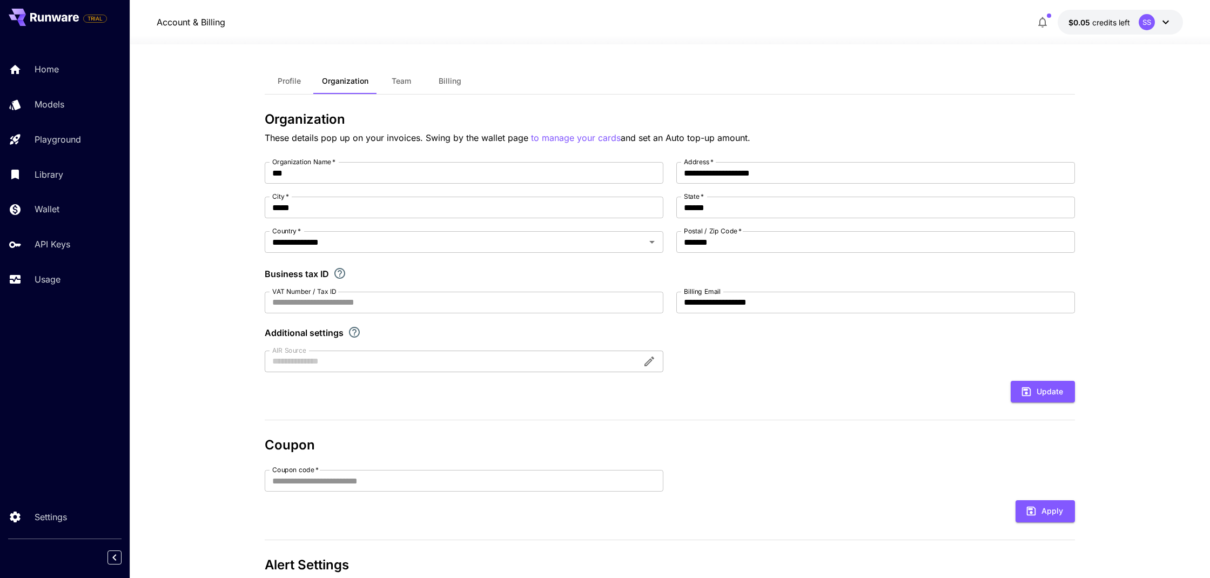
click at [1152, 19] on div "SS" at bounding box center [1147, 22] width 16 height 16
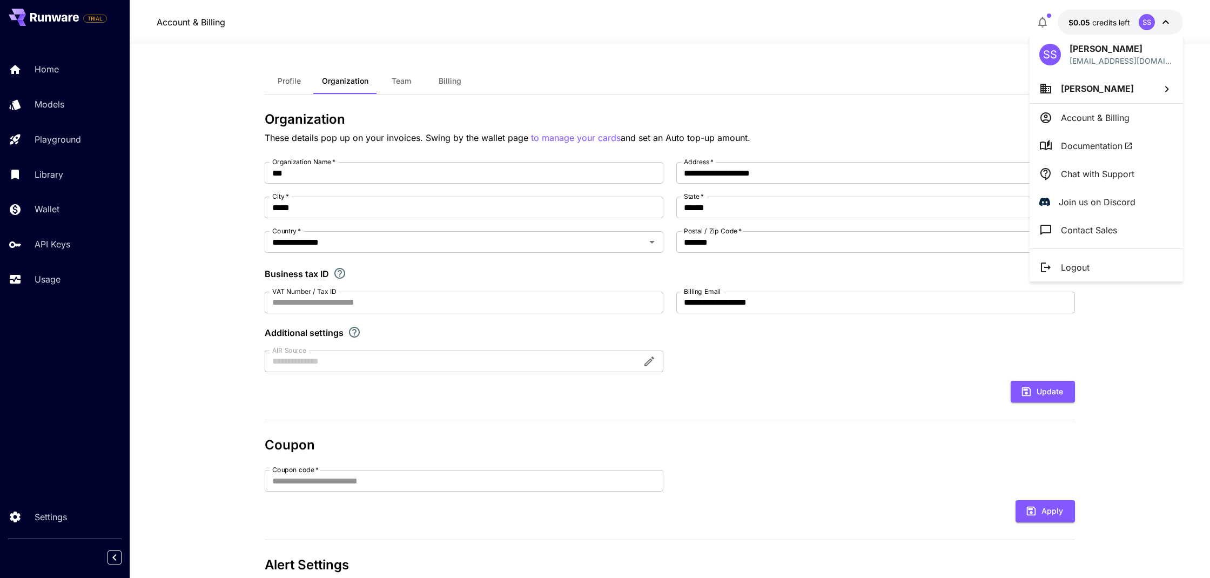
click at [1081, 89] on span "Sam Sand" at bounding box center [1097, 88] width 73 height 11
click at [1000, 110] on span "YOU" at bounding box center [1010, 110] width 21 height 8
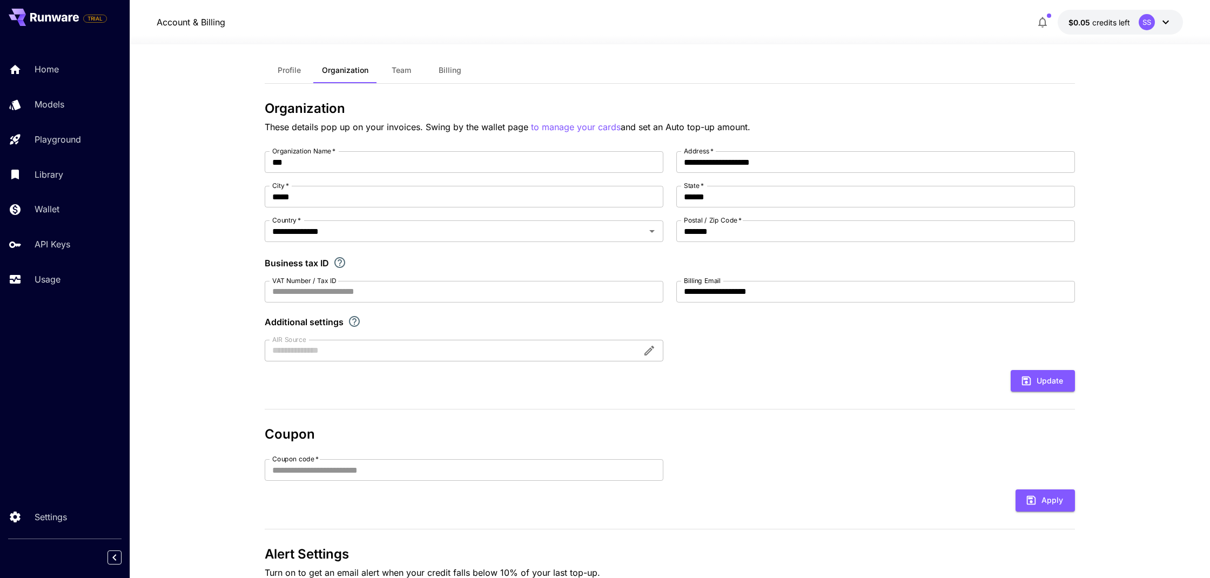
scroll to position [10, 0]
click at [40, 71] on p "Home" at bounding box center [49, 69] width 24 height 13
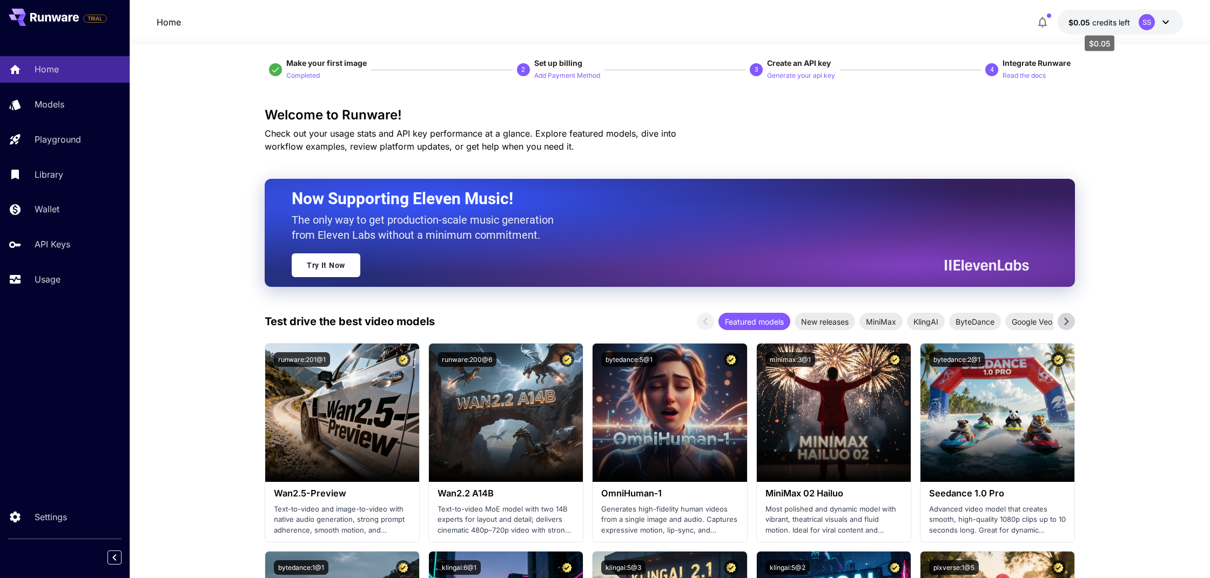
click at [1087, 21] on span "$0.05" at bounding box center [1081, 22] width 24 height 9
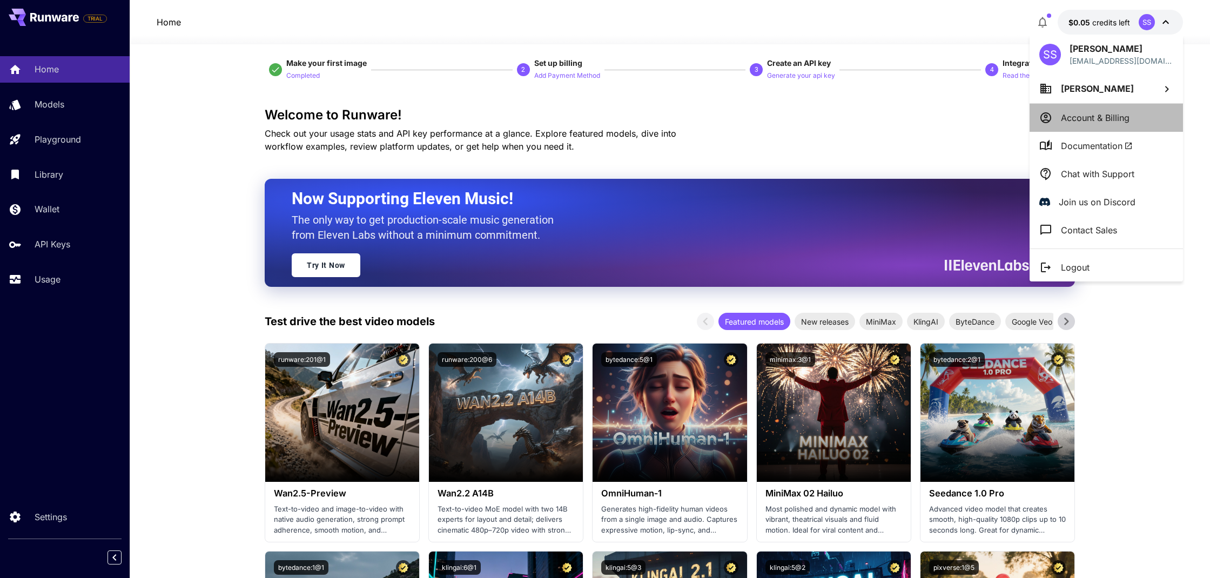
click at [1070, 118] on p "Account & Billing" at bounding box center [1095, 117] width 69 height 13
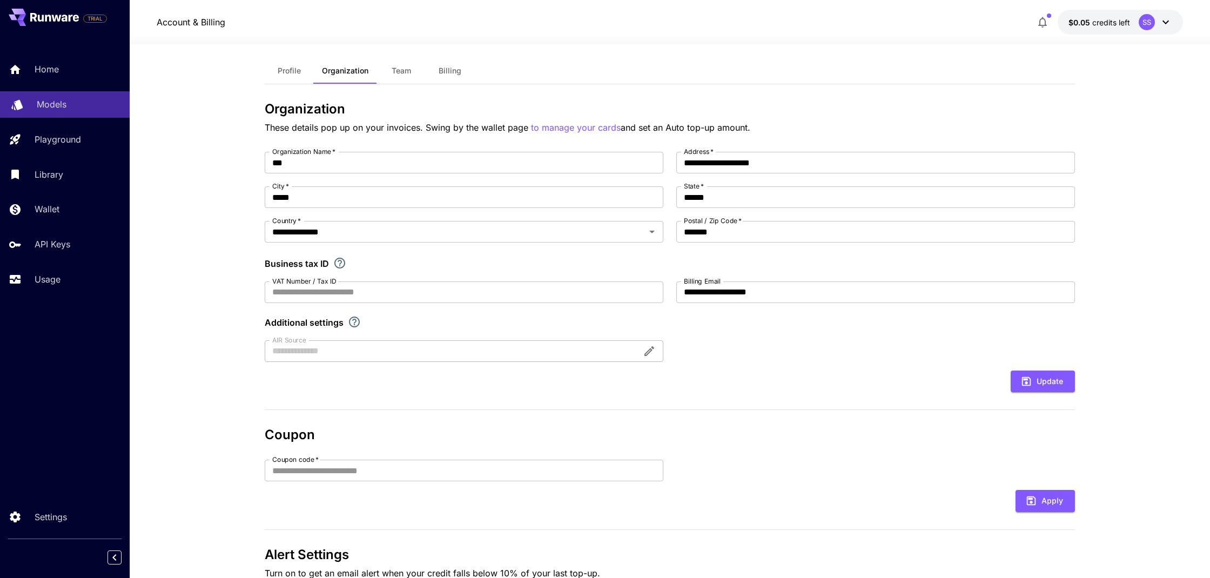
click at [47, 99] on p "Models" at bounding box center [52, 104] width 30 height 13
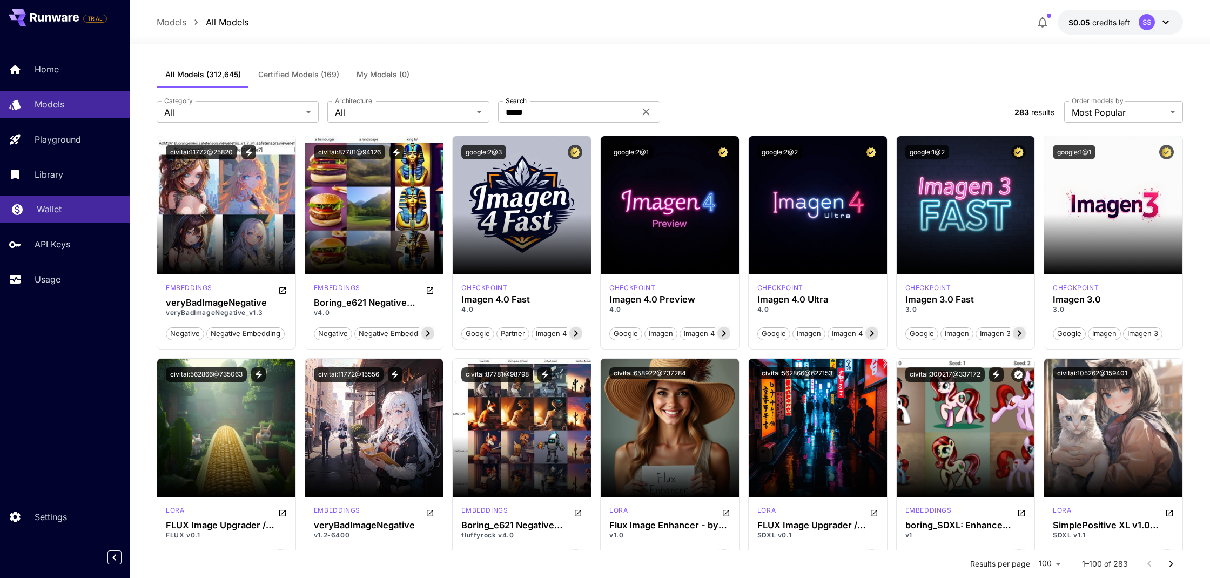
click at [54, 215] on p "Wallet" at bounding box center [49, 209] width 25 height 13
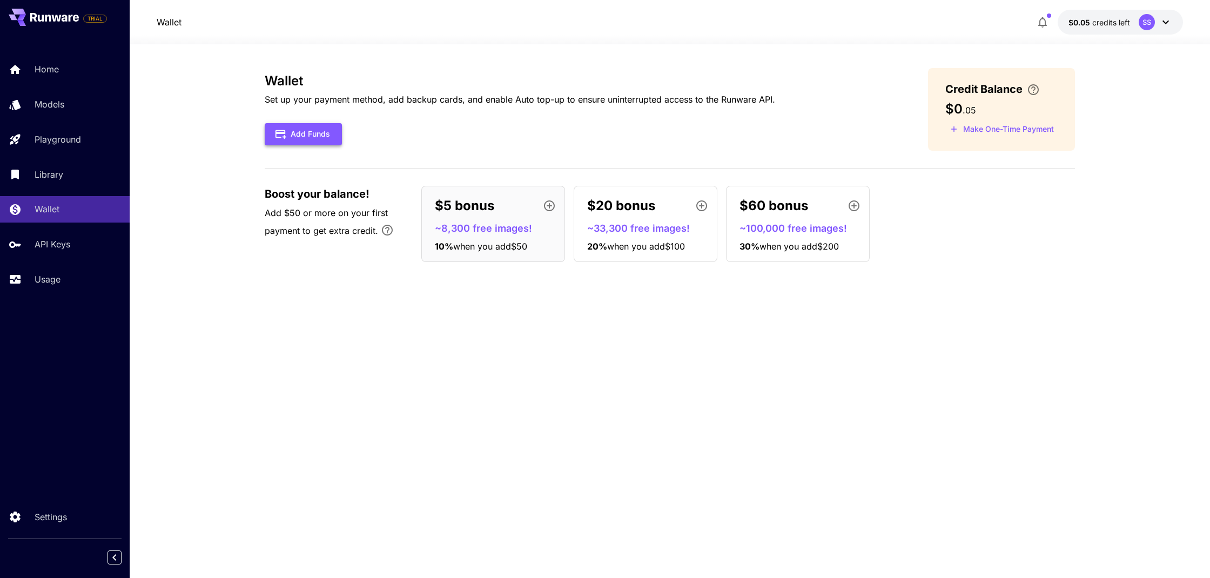
click at [331, 124] on button "Add Funds" at bounding box center [303, 134] width 77 height 22
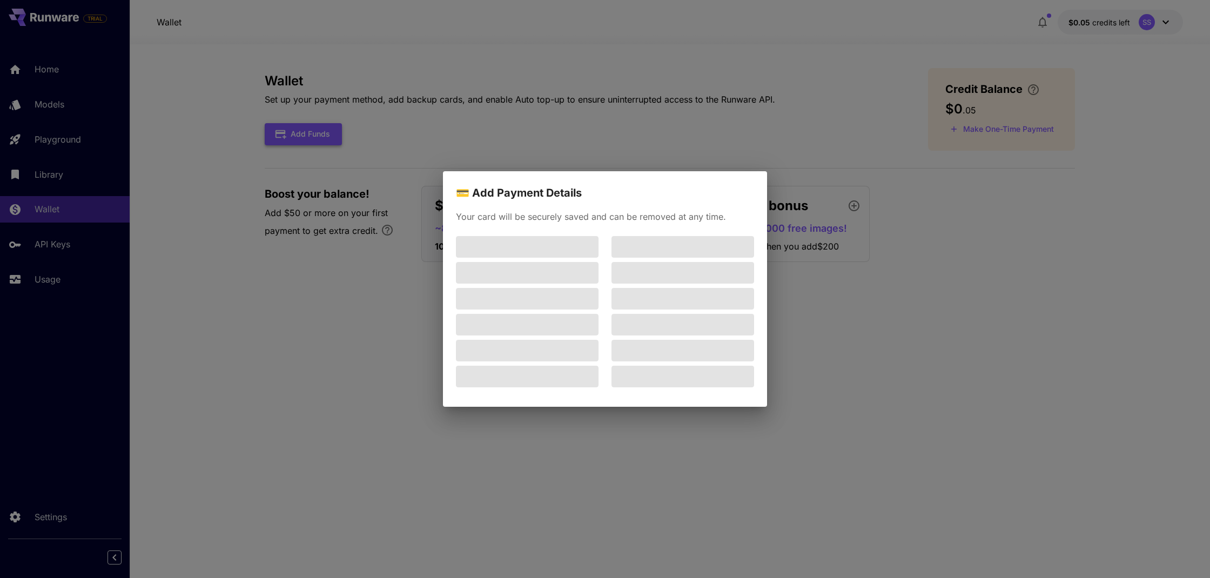
scroll to position [0, 1]
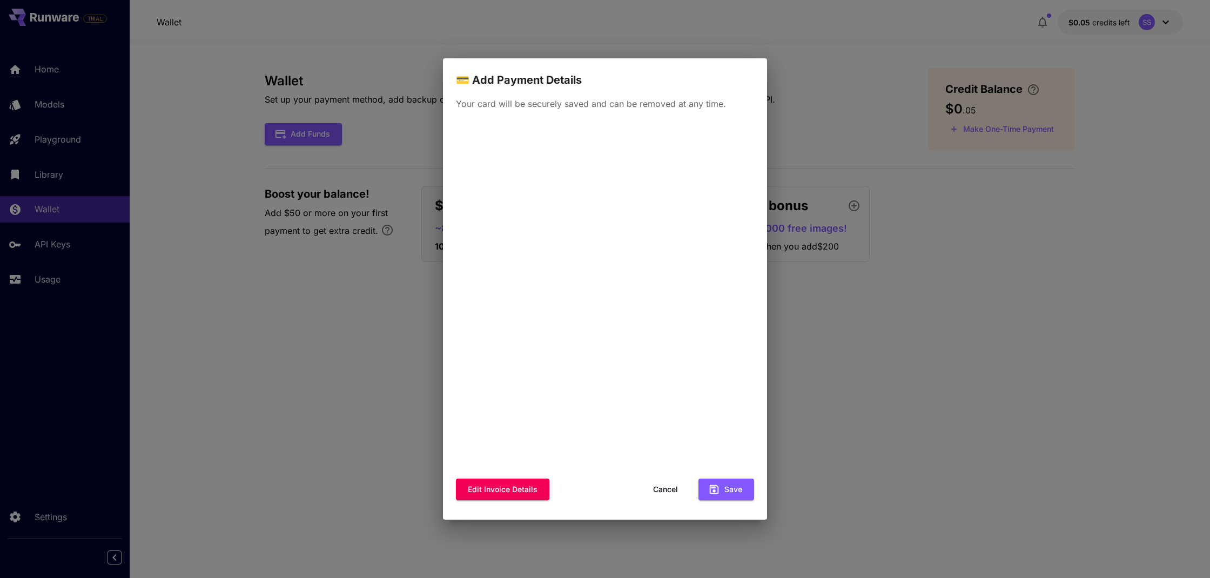
drag, startPoint x: 452, startPoint y: 230, endPoint x: 719, endPoint y: 487, distance: 371.0
click at [719, 487] on icon "button" at bounding box center [714, 489] width 12 height 12
click at [515, 485] on button "Edit invoice details" at bounding box center [502, 490] width 93 height 22
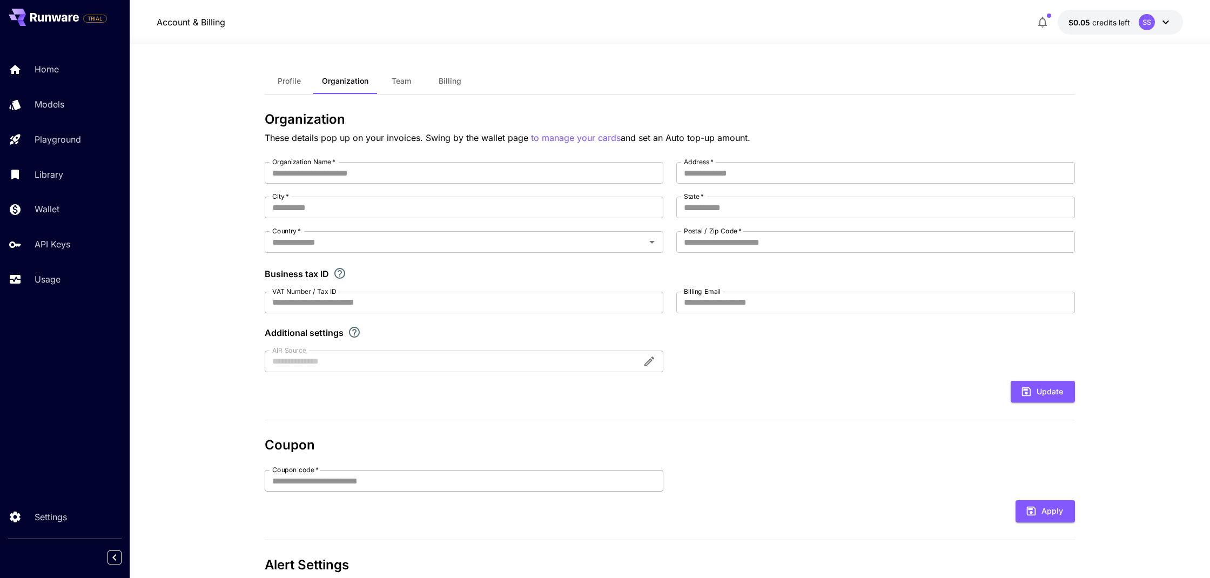
type input "***"
type input "**********"
type input "*****"
type input "******"
type input "*******"
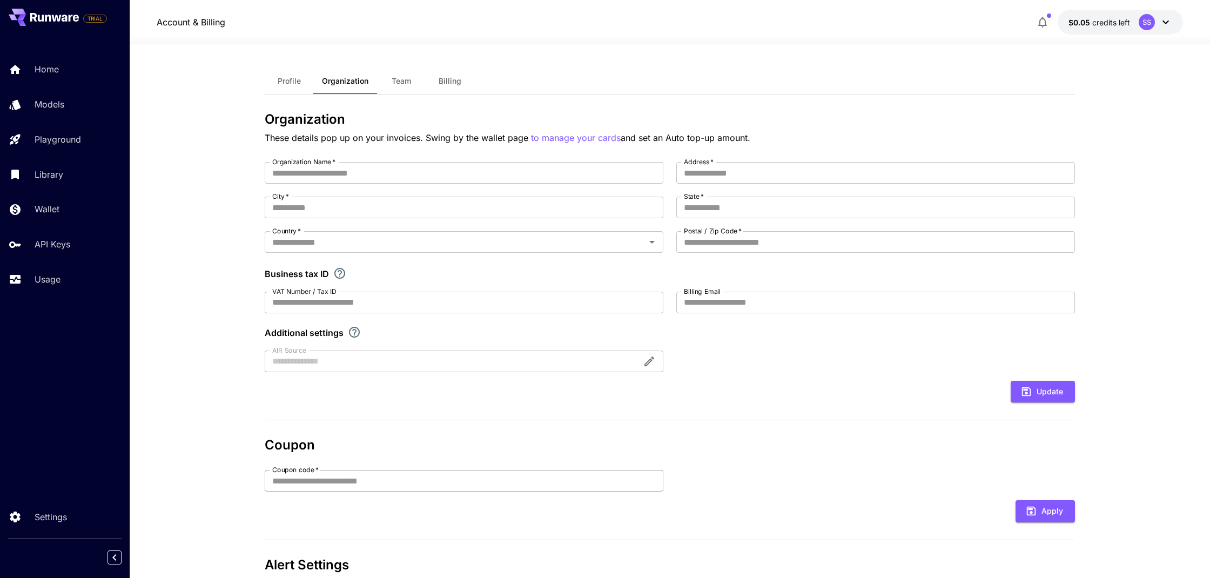
type input "**********"
drag, startPoint x: 301, startPoint y: 176, endPoint x: 249, endPoint y: 171, distance: 52.6
type input "******"
click at [1040, 386] on button "Update" at bounding box center [1043, 392] width 64 height 22
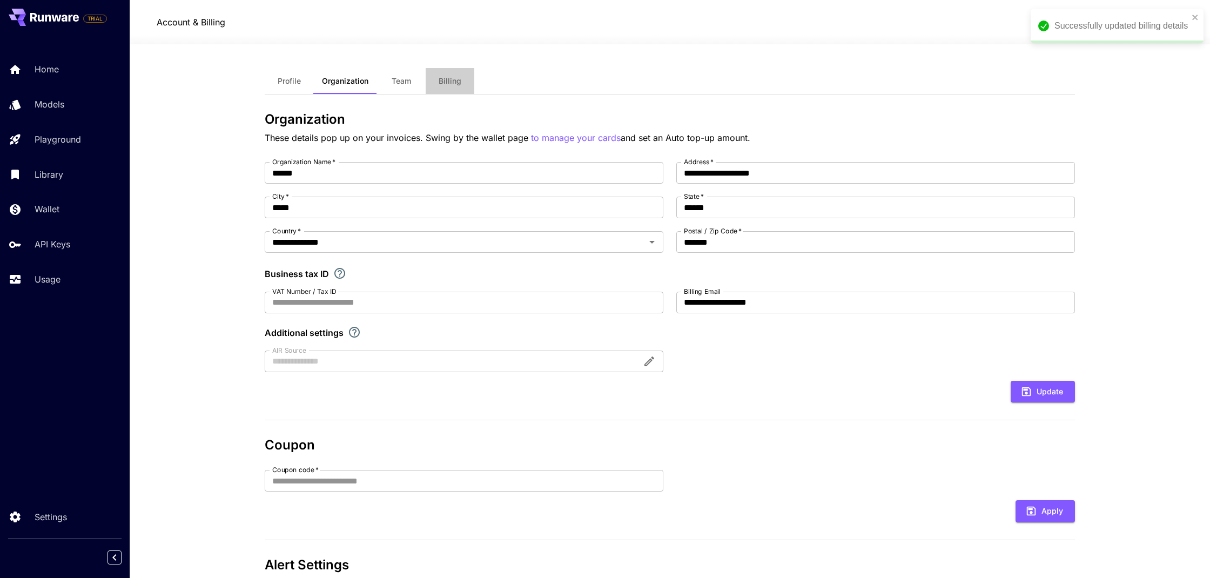
click at [451, 79] on span "Billing" at bounding box center [450, 81] width 23 height 10
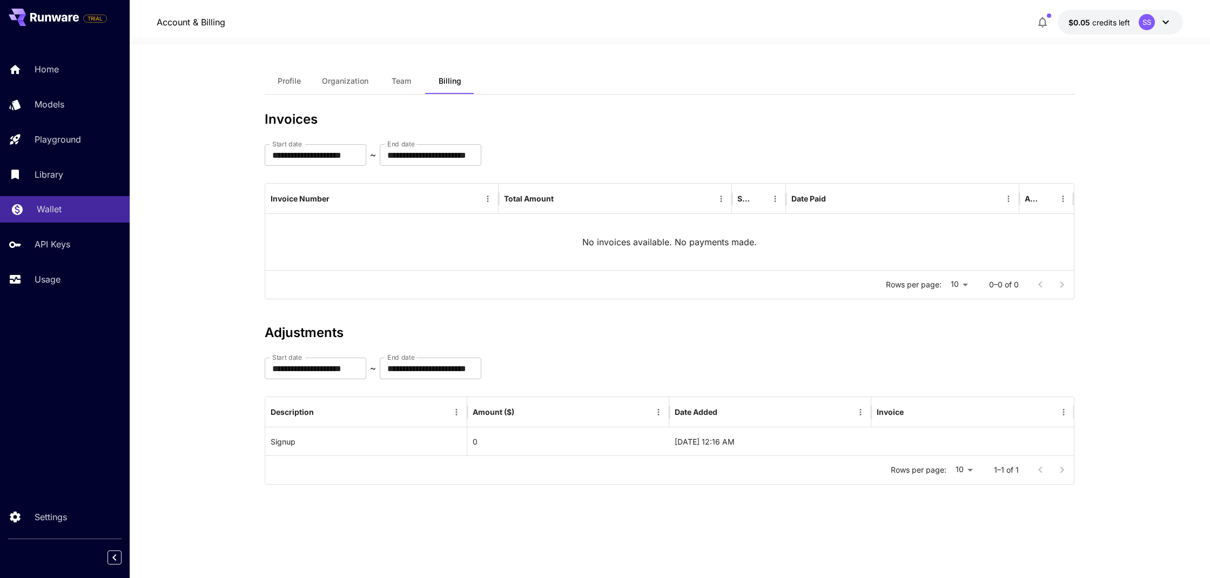
click at [62, 207] on div "Wallet" at bounding box center [79, 209] width 84 height 13
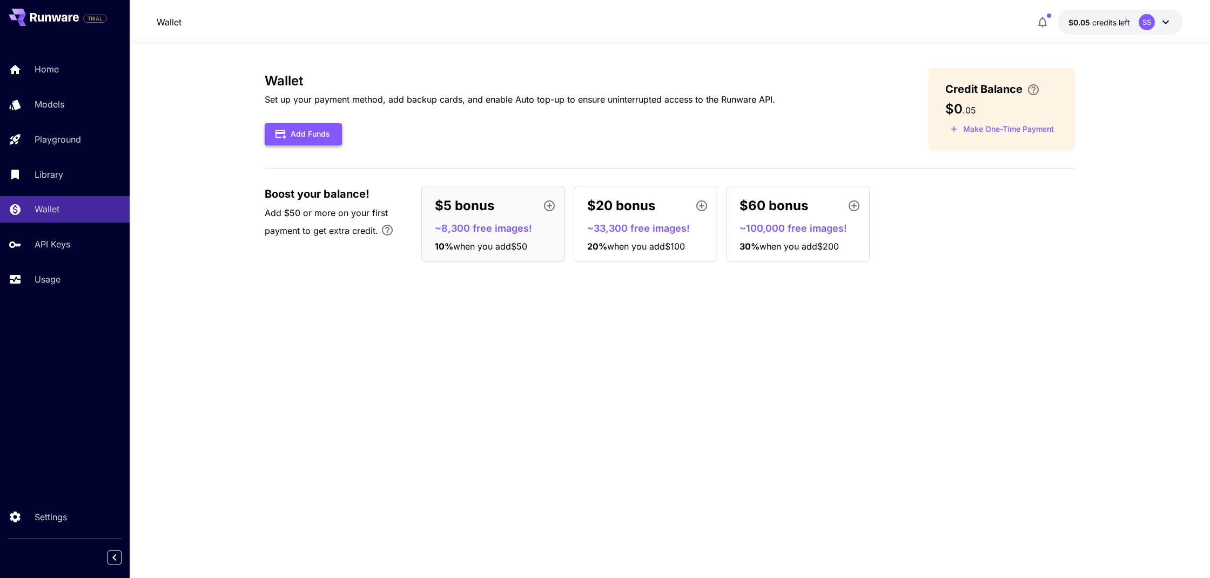
click at [320, 138] on button "Add Funds" at bounding box center [303, 134] width 77 height 22
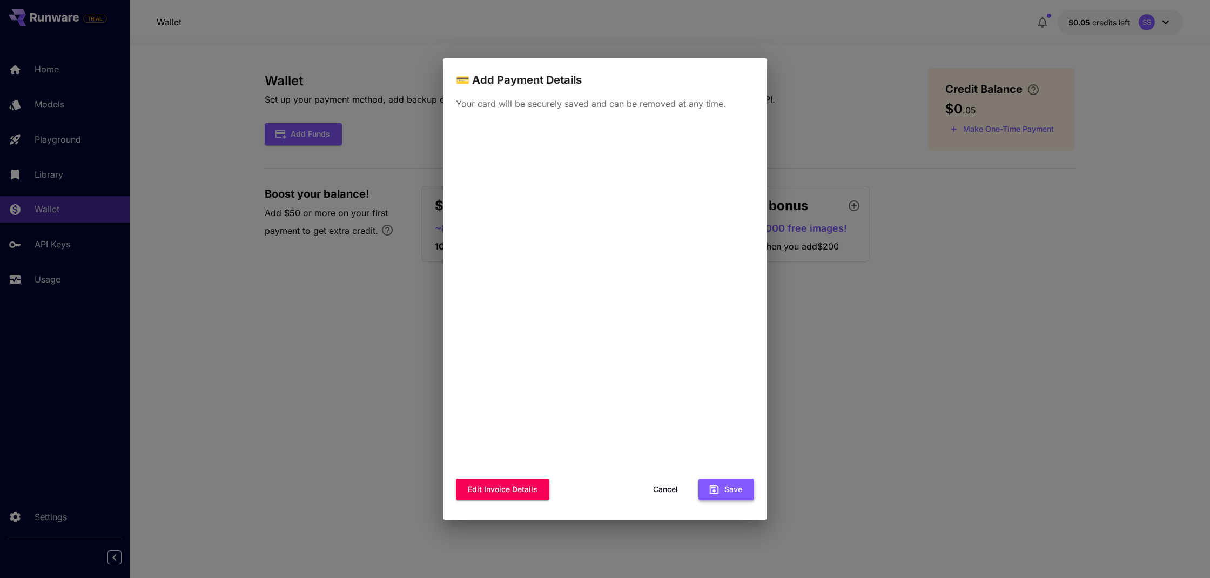
click at [742, 489] on button "Save" at bounding box center [726, 490] width 56 height 22
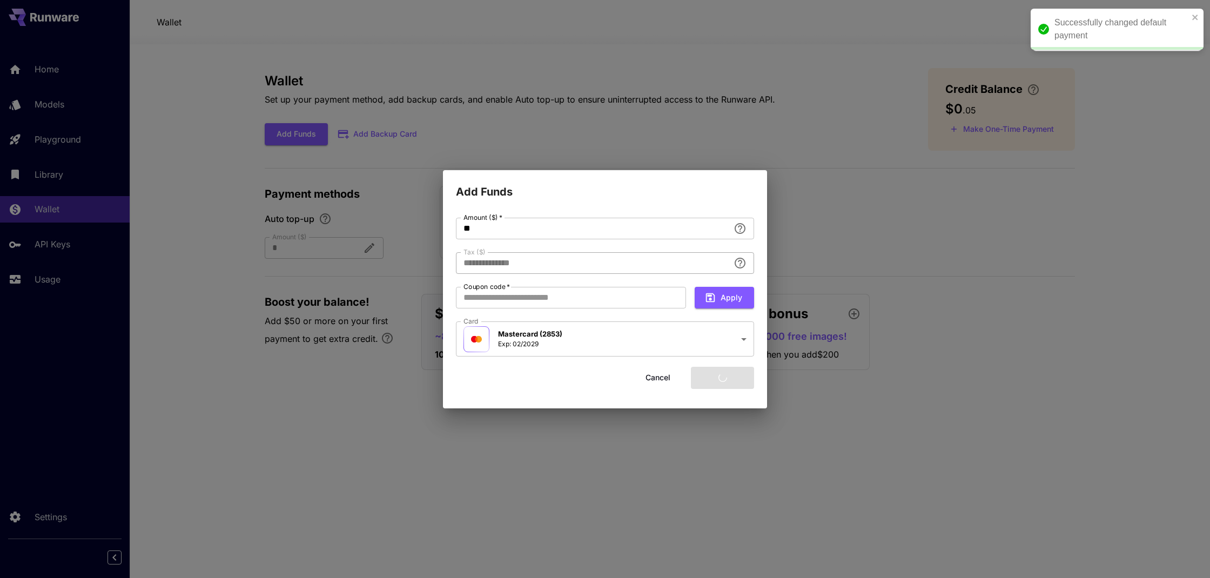
type input "****"
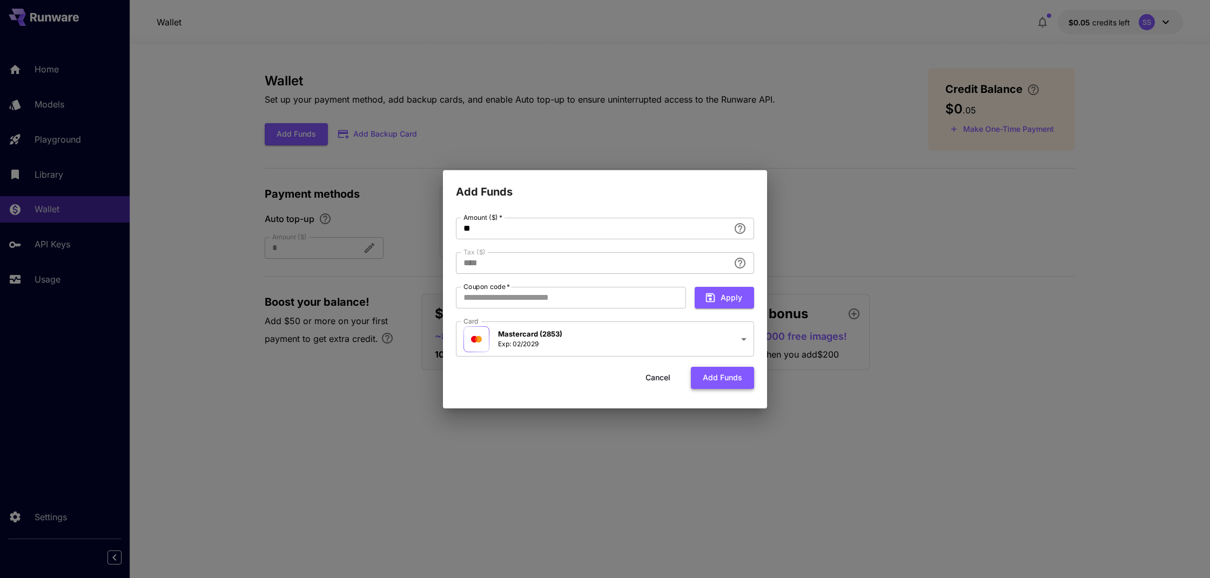
click at [717, 374] on button "Add funds" at bounding box center [722, 378] width 63 height 22
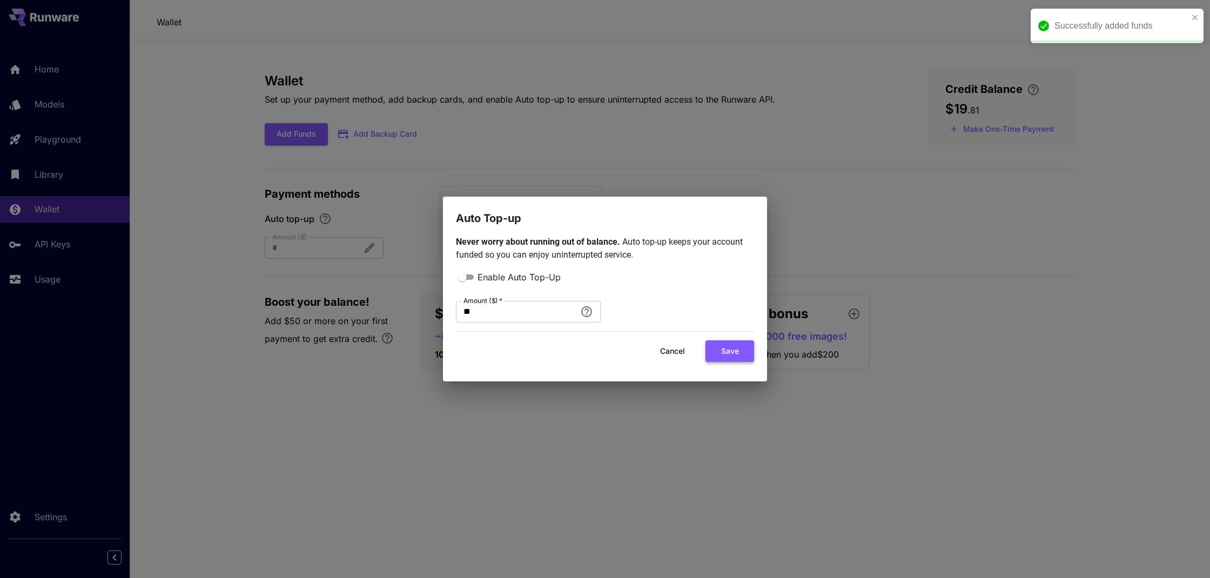
click at [728, 350] on button "Save" at bounding box center [730, 351] width 49 height 22
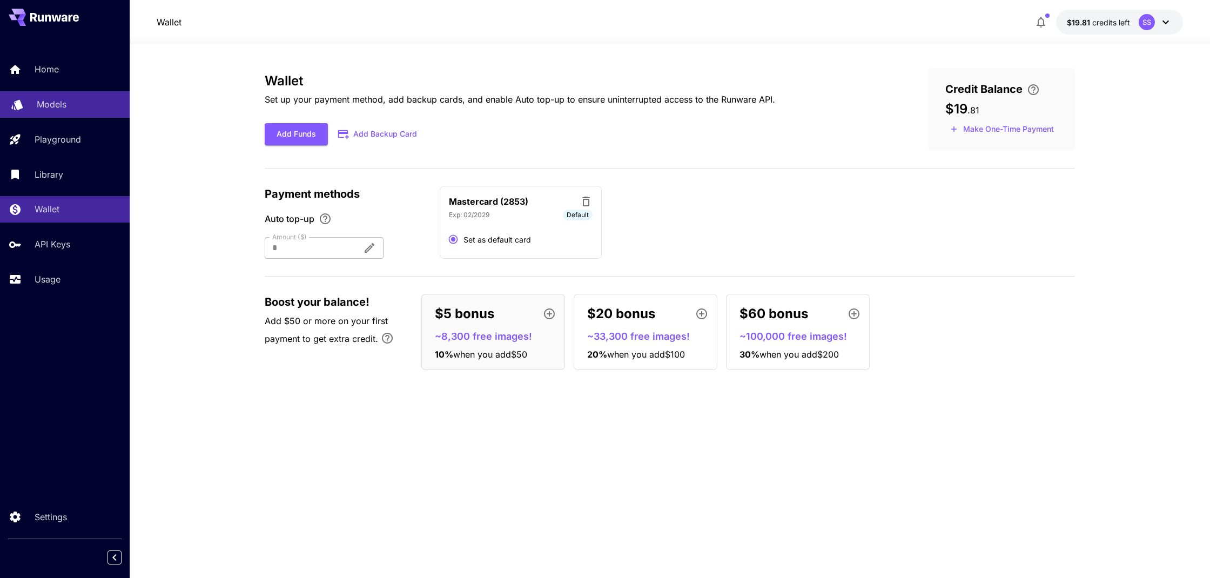
click at [54, 105] on p "Models" at bounding box center [52, 104] width 30 height 13
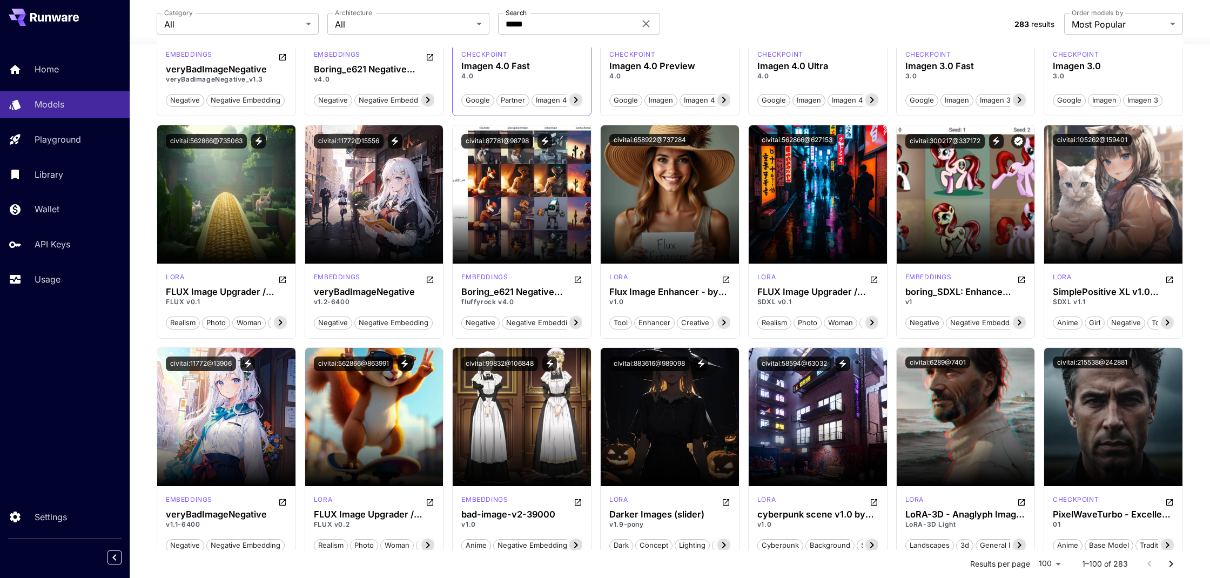
scroll to position [294, 0]
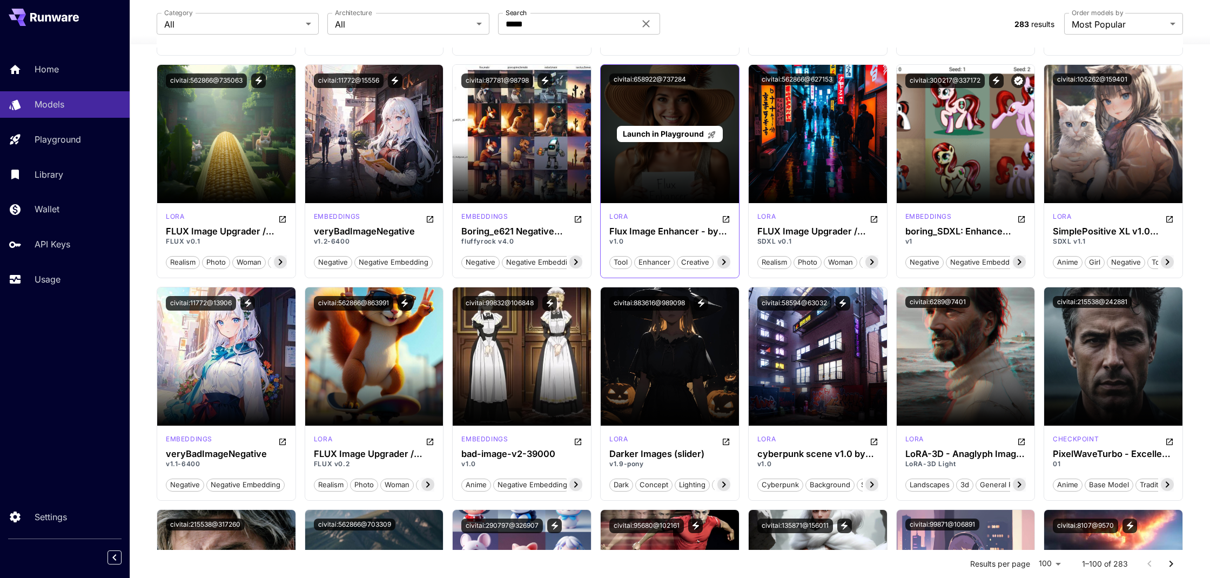
click at [655, 134] on span "Launch in Playground" at bounding box center [663, 133] width 81 height 9
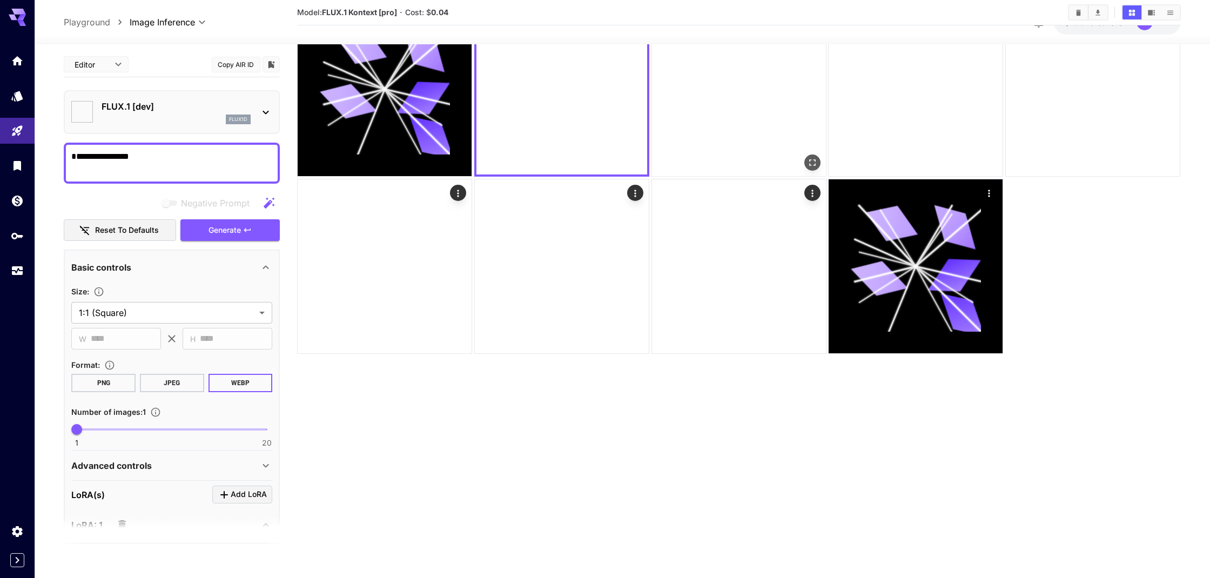
type input "**********"
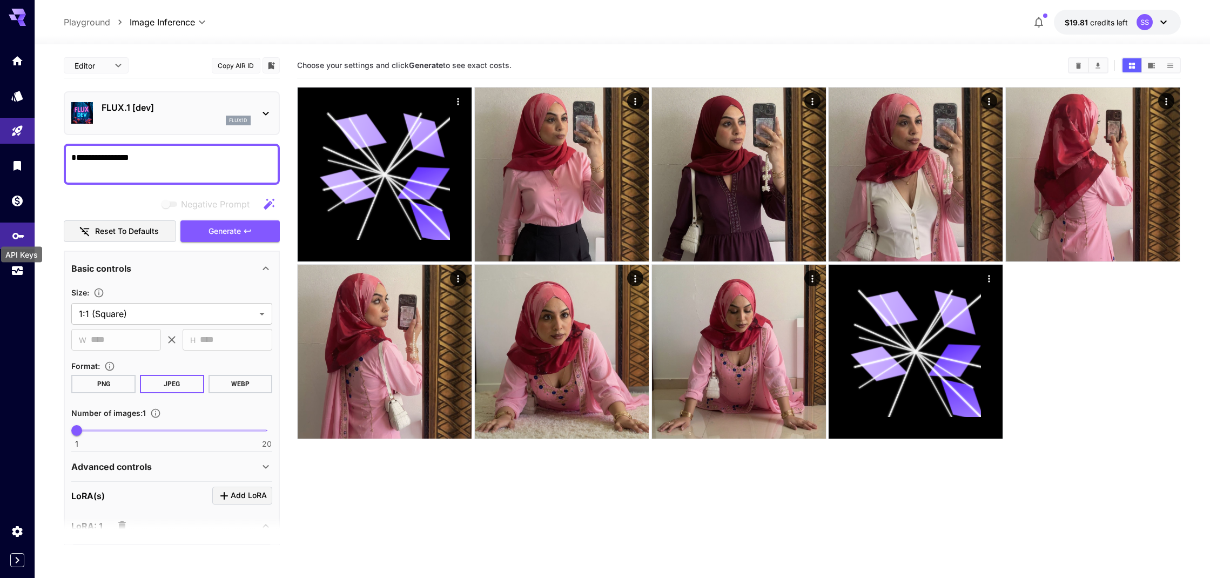
click at [13, 232] on icon "API Keys" at bounding box center [18, 233] width 12 height 6
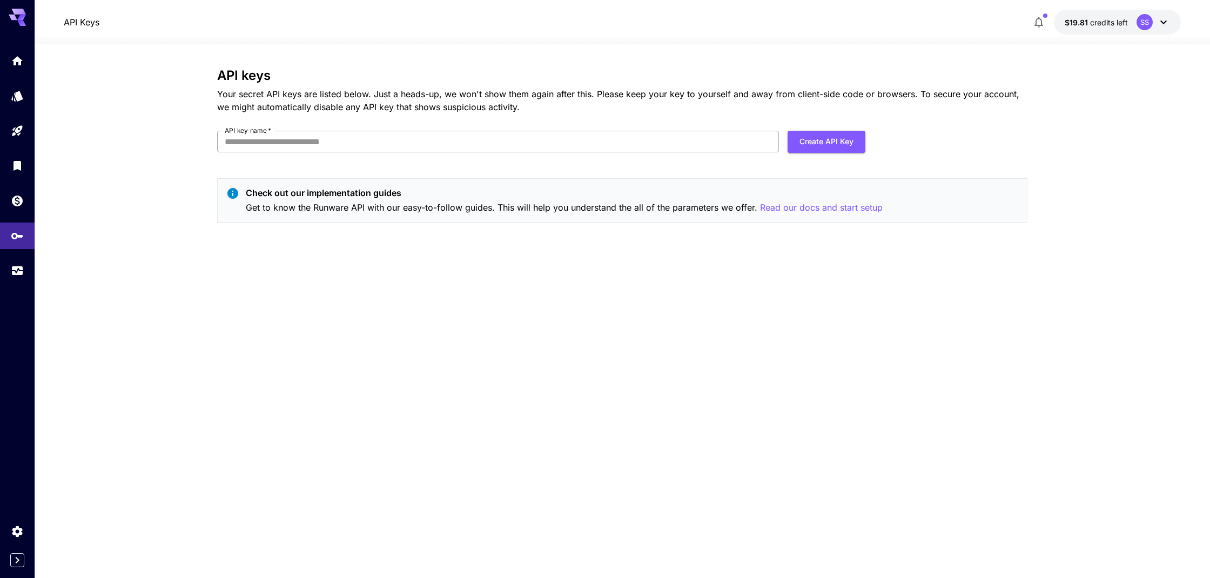
click at [342, 142] on input "API key name   *" at bounding box center [498, 142] width 562 height 22
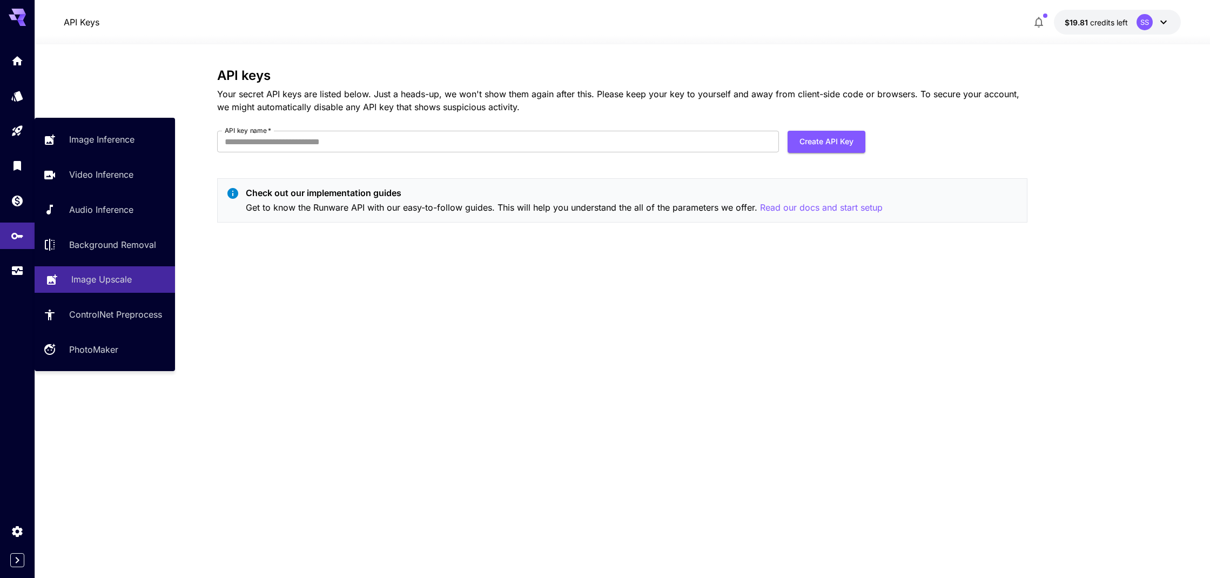
click at [85, 277] on p "Image Upscale" at bounding box center [101, 279] width 61 height 13
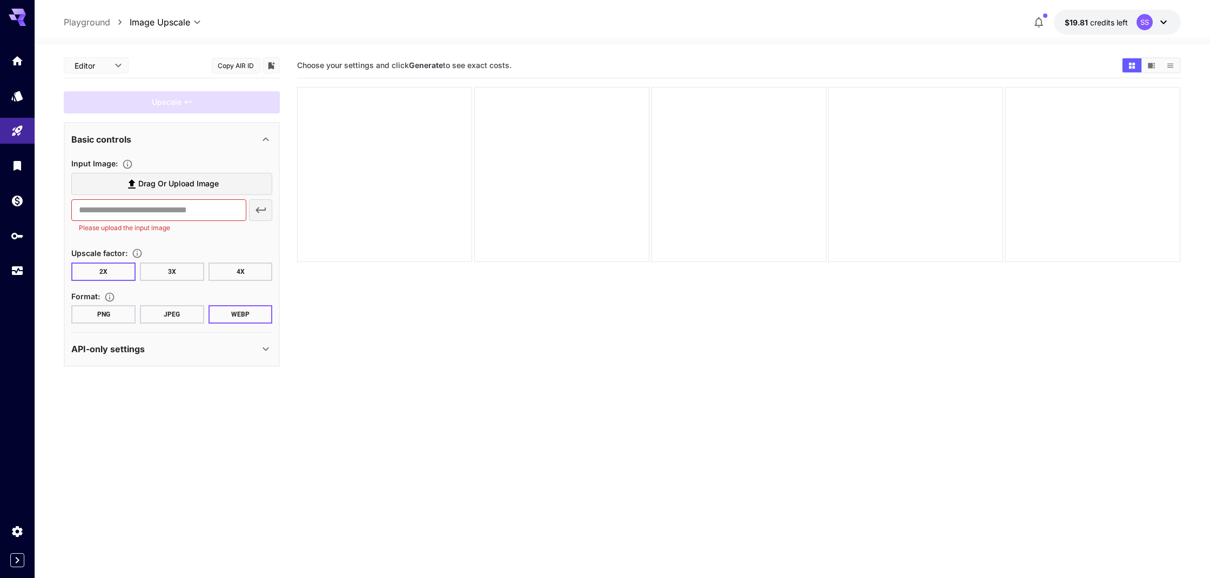
click at [185, 183] on span "Drag or upload image" at bounding box center [178, 184] width 80 height 14
click at [0, 0] on input "Drag or upload image" at bounding box center [0, 0] width 0 height 0
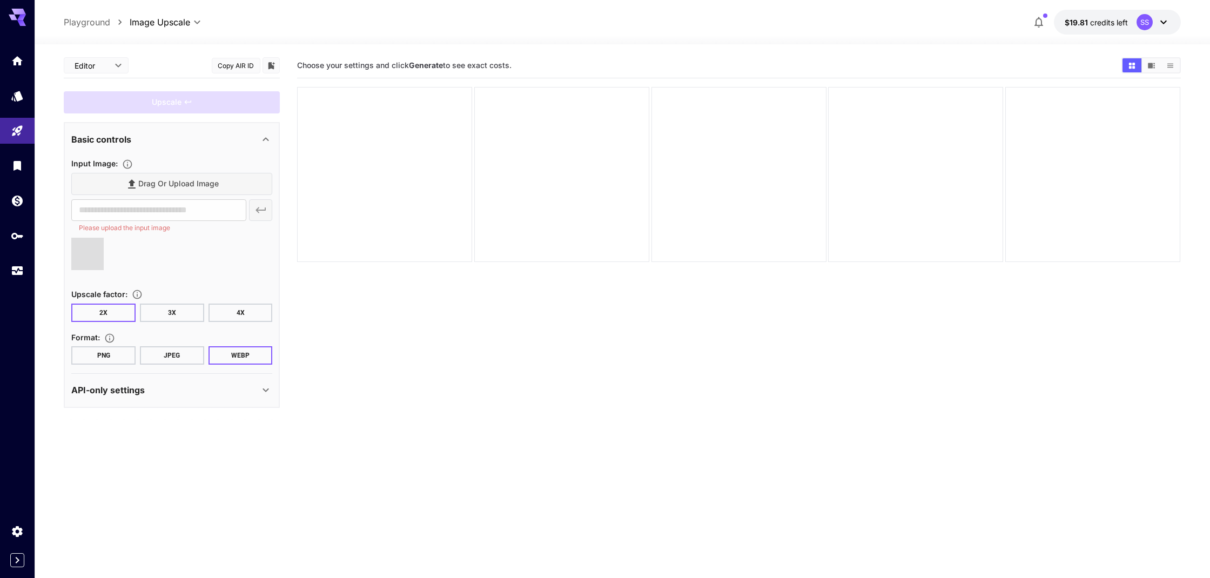
type input "**********"
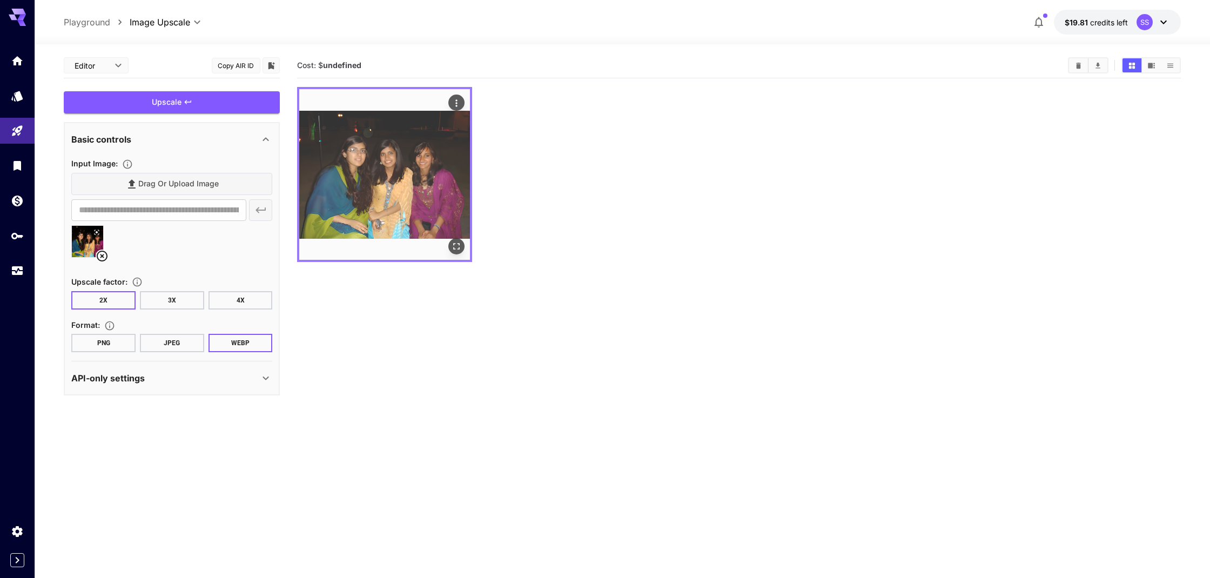
click at [375, 189] on img at bounding box center [384, 174] width 171 height 171
click at [459, 243] on icon "Open in fullscreen" at bounding box center [457, 246] width 11 height 11
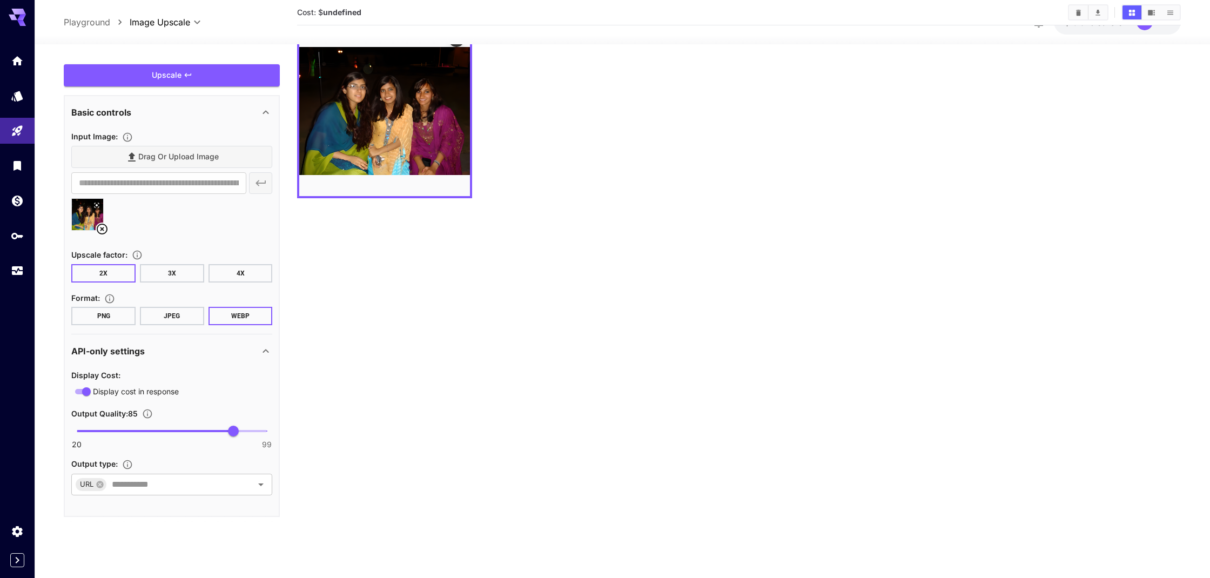
scroll to position [65, 0]
click at [261, 485] on icon "Open" at bounding box center [260, 484] width 5 height 3
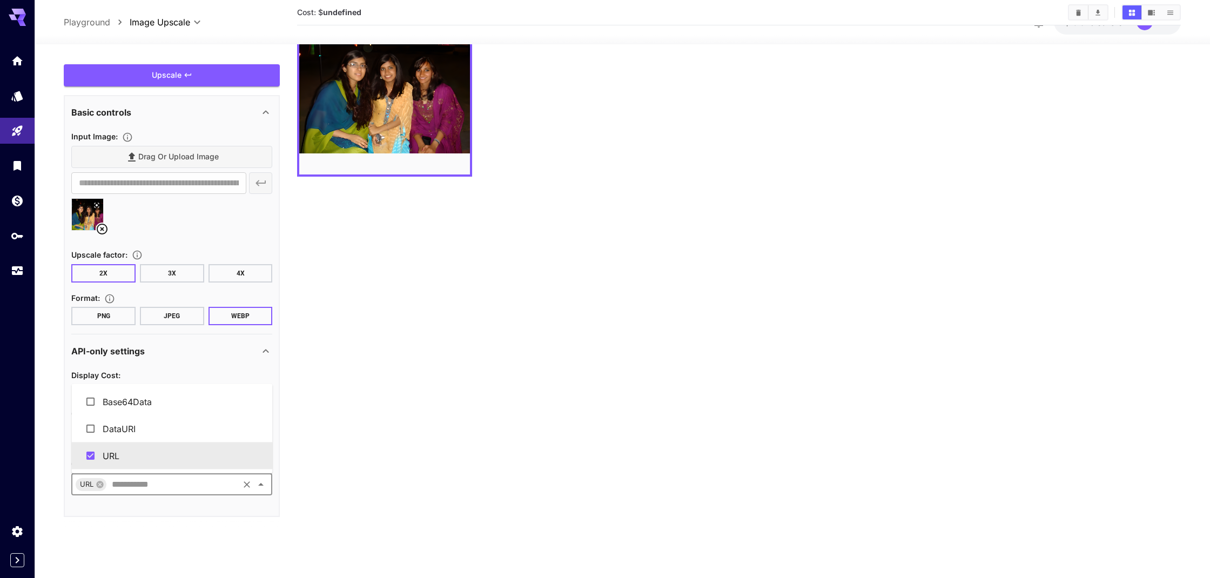
scroll to position [85, 0]
click at [339, 429] on section "Cost: $ undefined" at bounding box center [738, 257] width 883 height 578
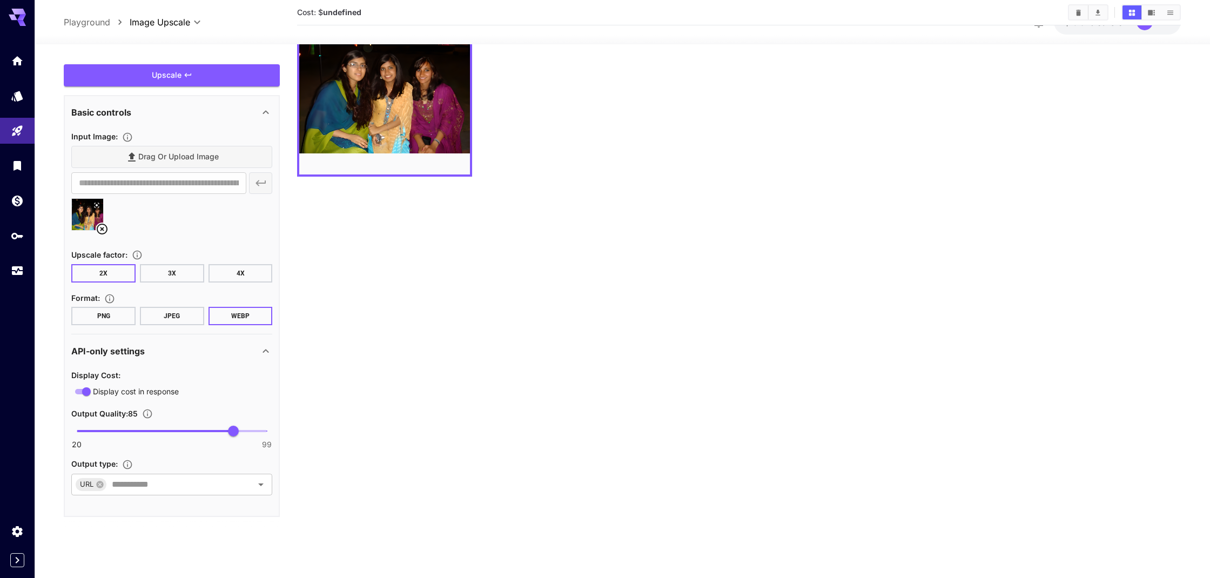
click at [263, 184] on div "**********" at bounding box center [171, 183] width 201 height 22
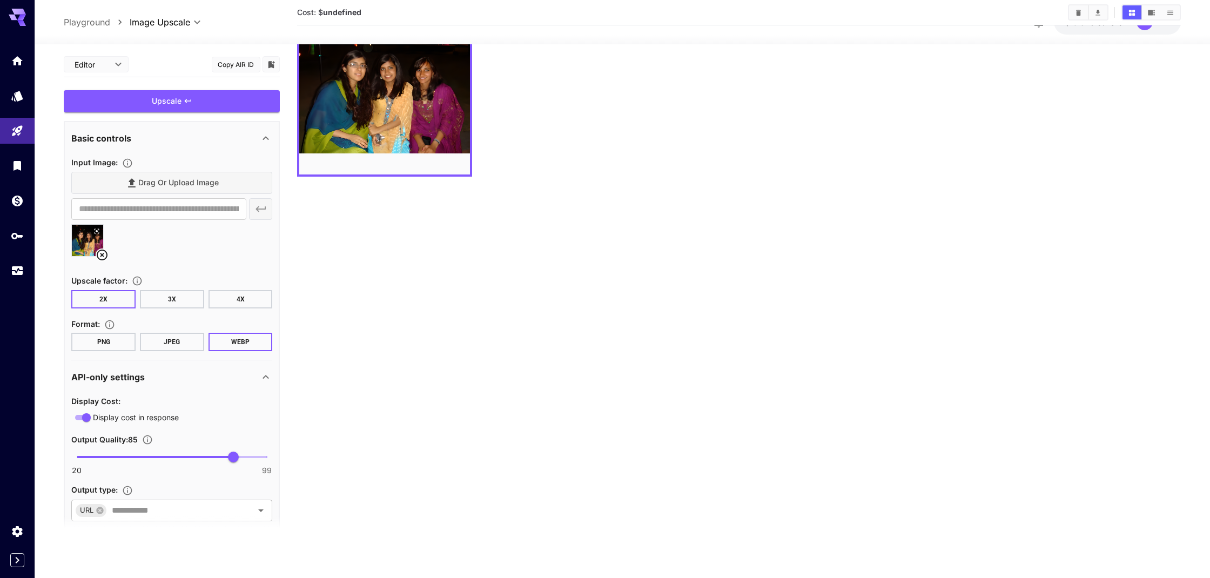
scroll to position [0, 0]
click at [15, 561] on icon "Expand sidebar" at bounding box center [17, 560] width 13 height 13
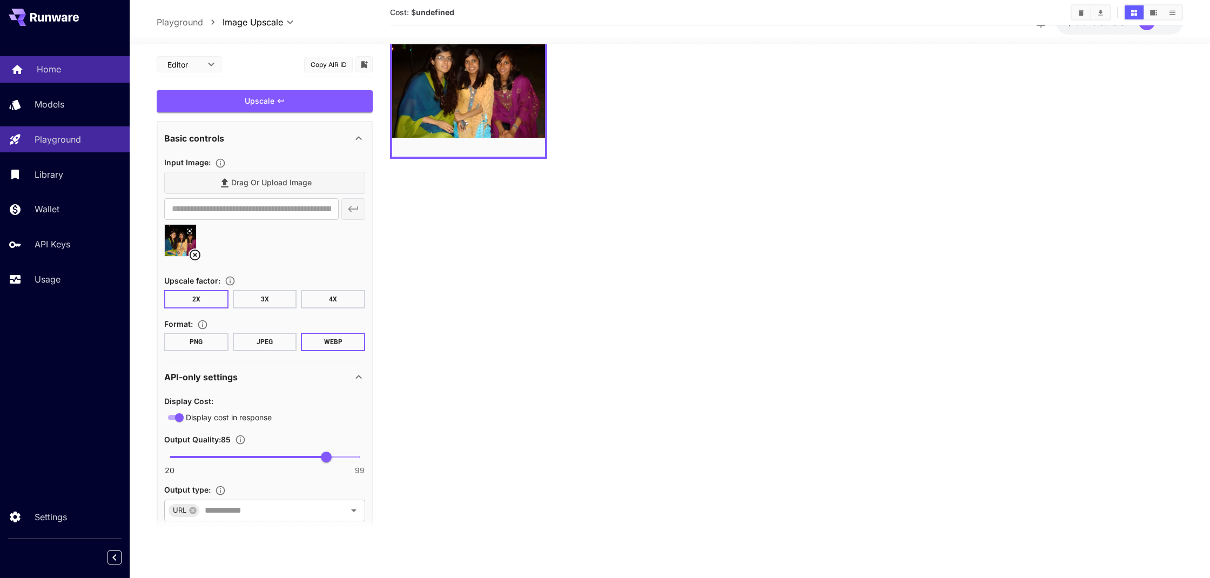
click at [56, 64] on p "Home" at bounding box center [49, 69] width 24 height 13
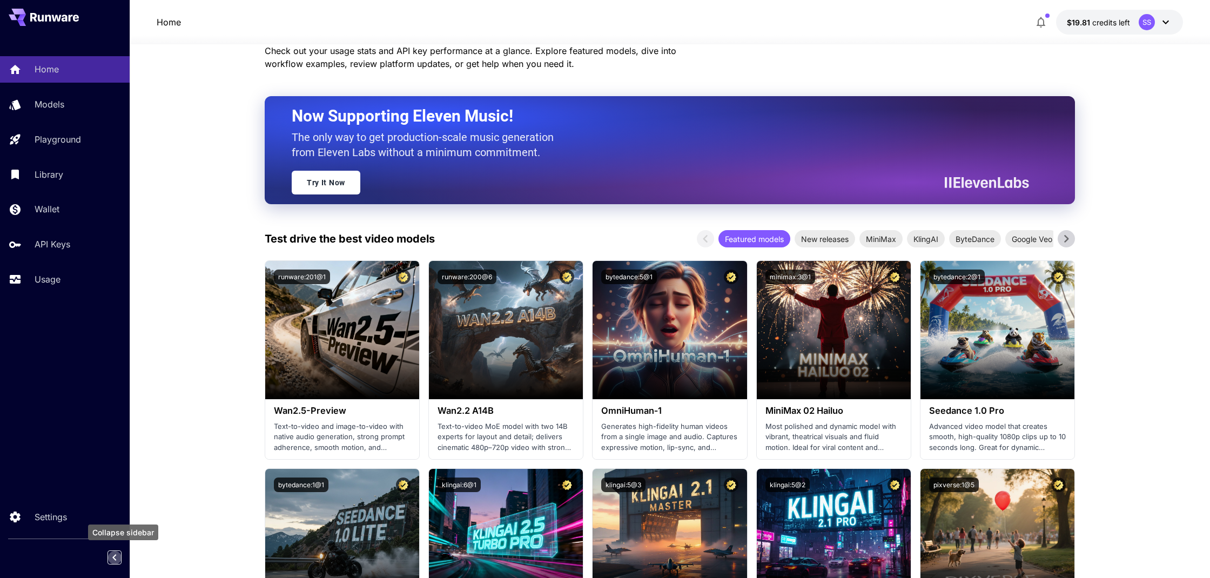
click at [111, 559] on icon "Collapse sidebar" at bounding box center [114, 557] width 13 height 13
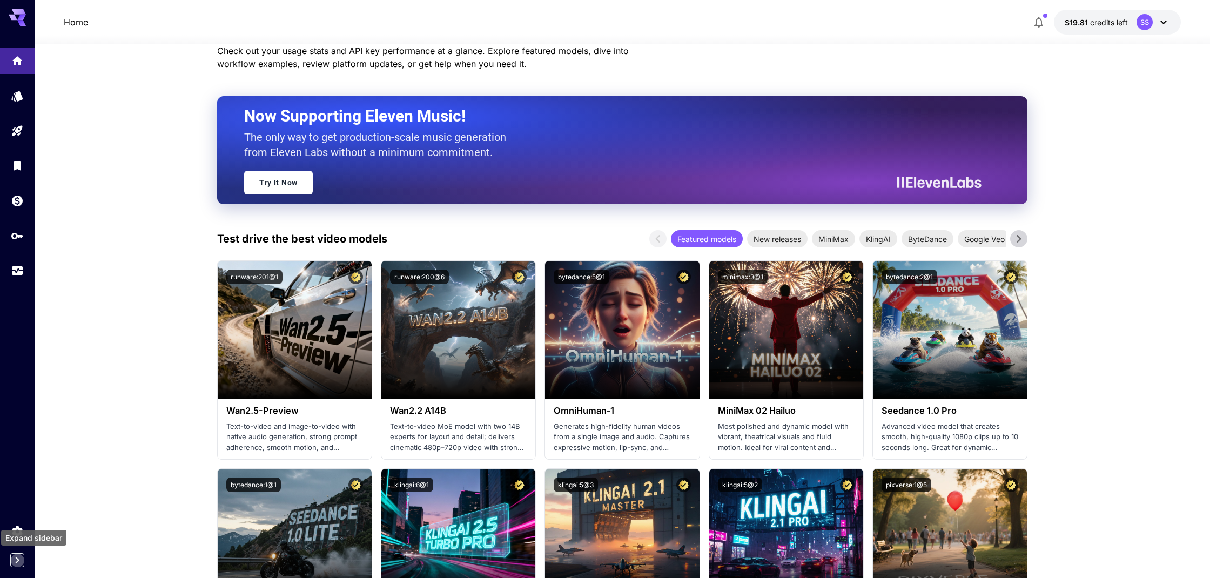
click at [14, 563] on icon "Expand sidebar" at bounding box center [17, 560] width 13 height 13
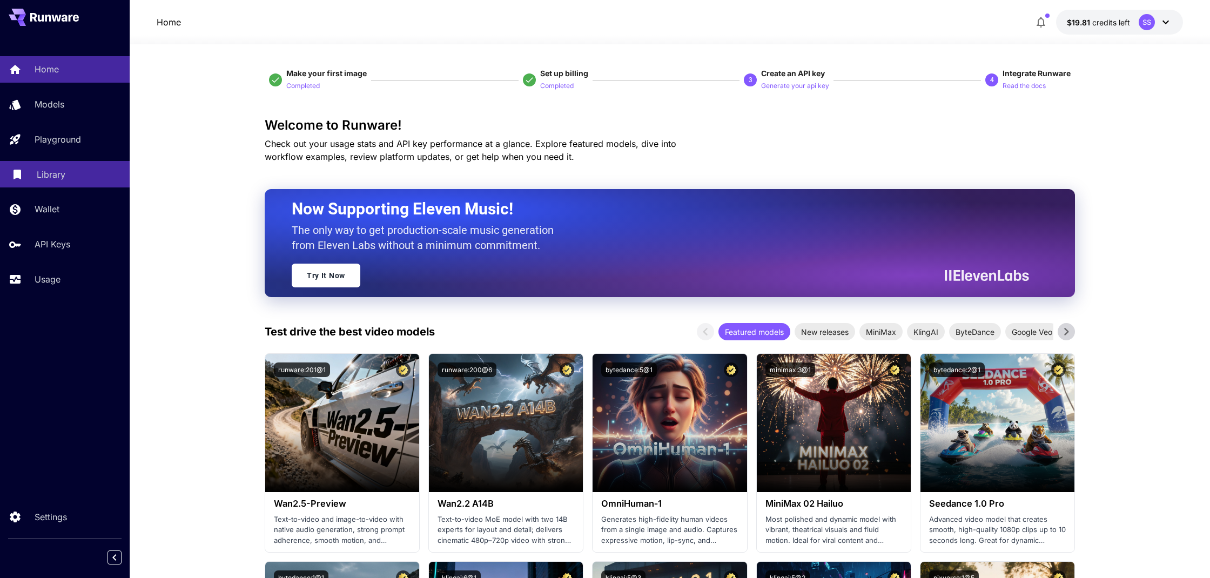
click at [55, 180] on p "Library" at bounding box center [51, 174] width 29 height 13
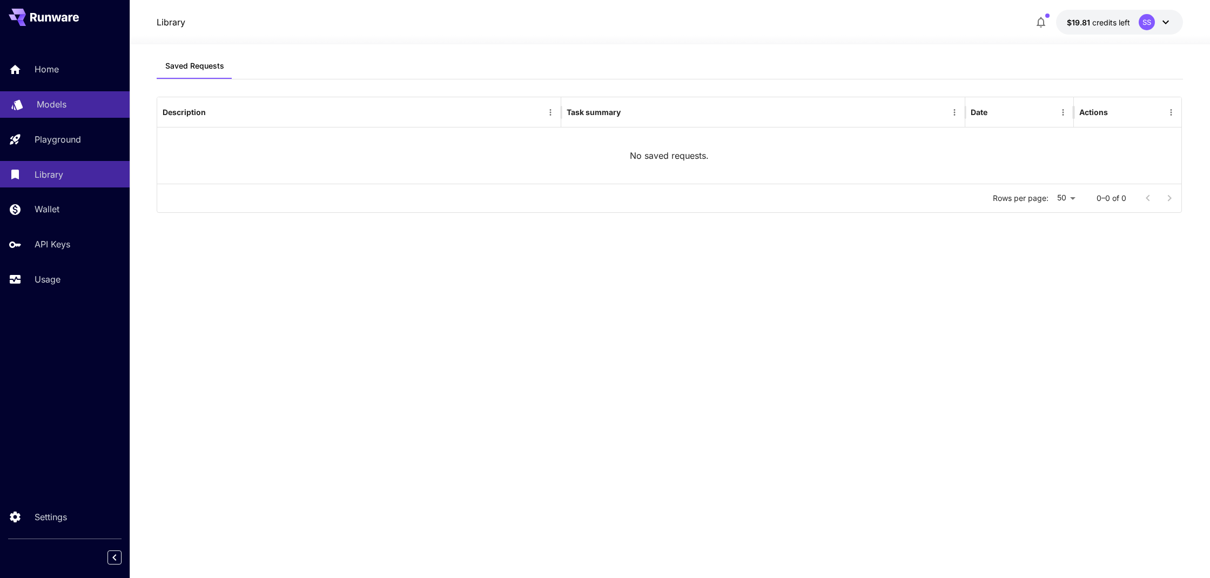
click at [41, 103] on p "Models" at bounding box center [52, 104] width 30 height 13
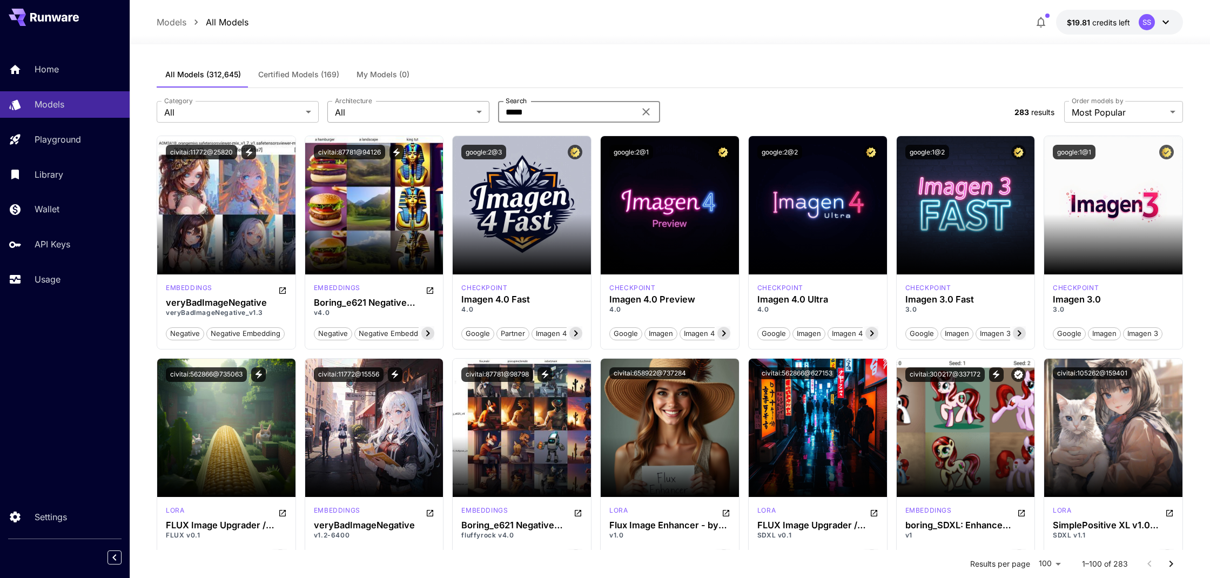
drag, startPoint x: 533, startPoint y: 112, endPoint x: 471, endPoint y: 117, distance: 62.8
click at [471, 116] on div "Category All *** Category Architecture All *** Architecture Search ***** Search" at bounding box center [581, 112] width 849 height 22
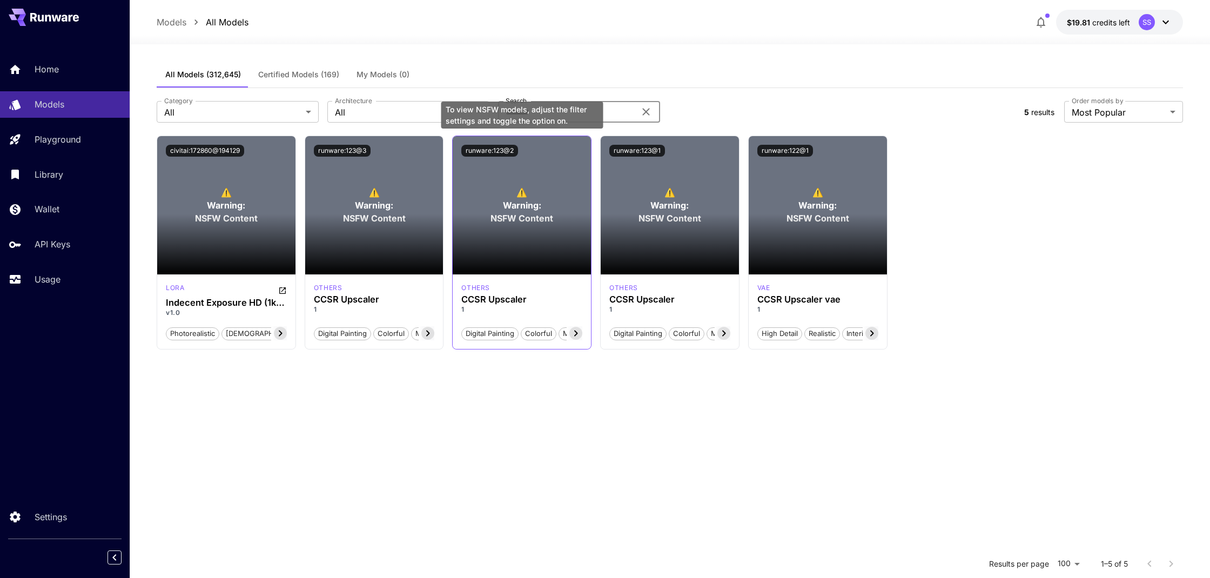
type input "*******"
click at [518, 212] on span "NSFW Content" at bounding box center [522, 218] width 63 height 13
drag, startPoint x: 520, startPoint y: 240, endPoint x: 519, endPoint y: 248, distance: 8.7
click at [519, 240] on section at bounding box center [522, 244] width 138 height 61
click at [516, 270] on section at bounding box center [522, 244] width 138 height 61
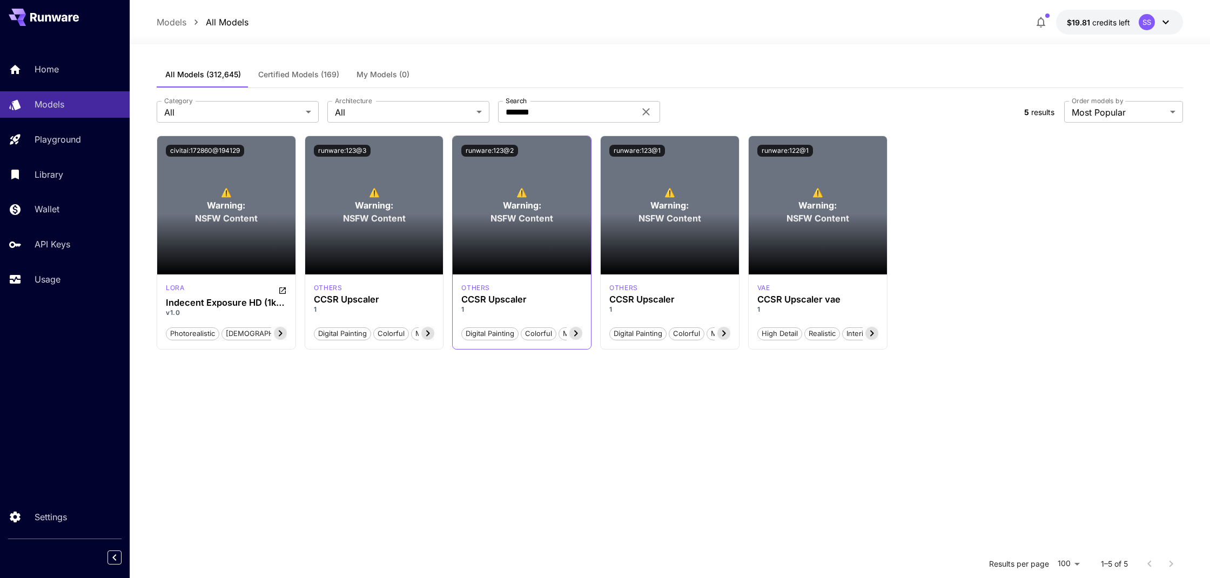
scroll to position [-2, 1]
click at [519, 301] on h3 "CCSR Upscaler" at bounding box center [521, 299] width 121 height 10
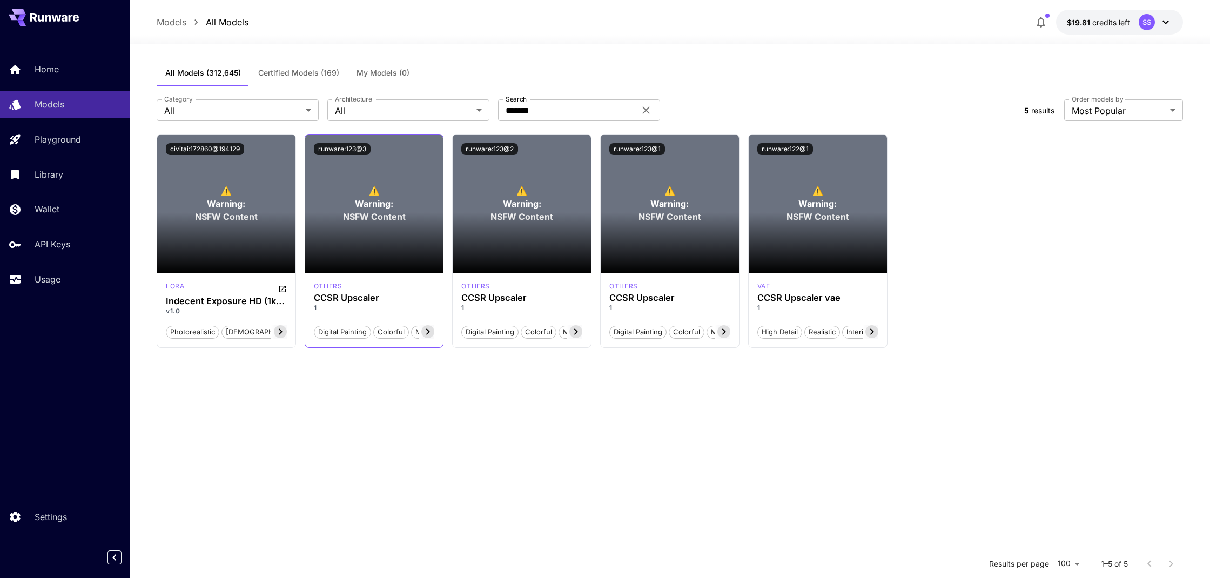
scroll to position [2, 0]
click at [283, 288] on div "Indecent Exposure HD (1k Native & 2k Upscaled)" at bounding box center [226, 278] width 162 height 35
click at [283, 288] on div "Indecent Exposure HD (1k Native & 2k Upscaled)" at bounding box center [226, 274] width 162 height 27
click at [246, 276] on div "Indecent Exposure HD (1k Native & 2k Upscaled)" at bounding box center [226, 274] width 162 height 27
click at [232, 298] on h3 "Indecent Exposure HD (1k Native & 2k Upscaled)" at bounding box center [226, 301] width 121 height 10
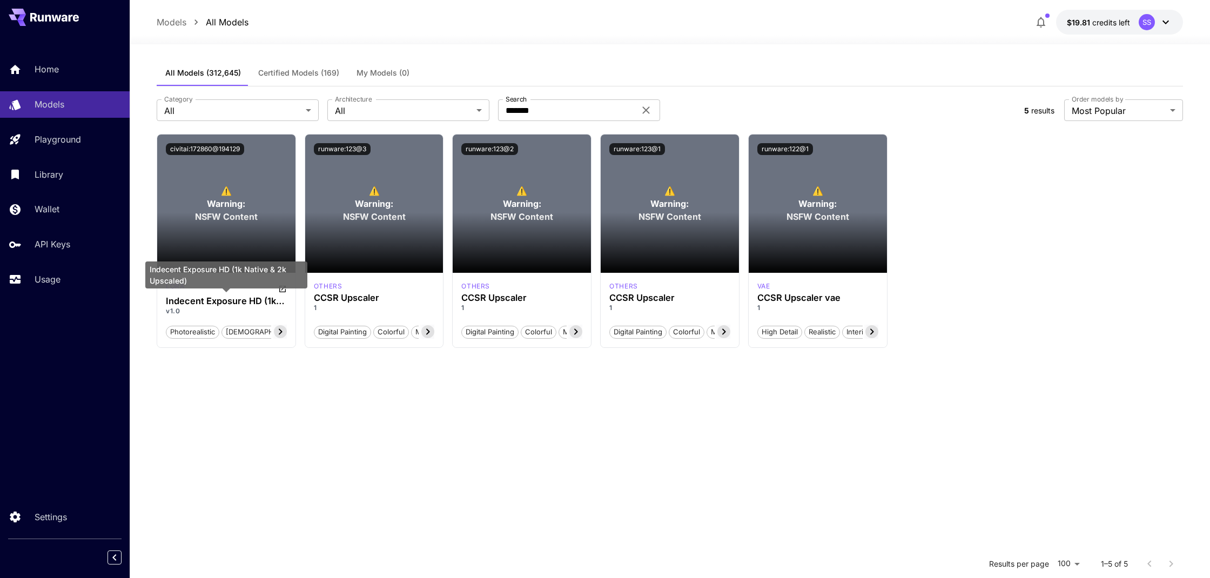
click at [283, 290] on div "Indecent Exposure HD (1k Native & 2k Upscaled)" at bounding box center [226, 278] width 162 height 35
click at [427, 327] on icon at bounding box center [427, 331] width 13 height 13
drag, startPoint x: 426, startPoint y: 255, endPoint x: 427, endPoint y: 249, distance: 6.0
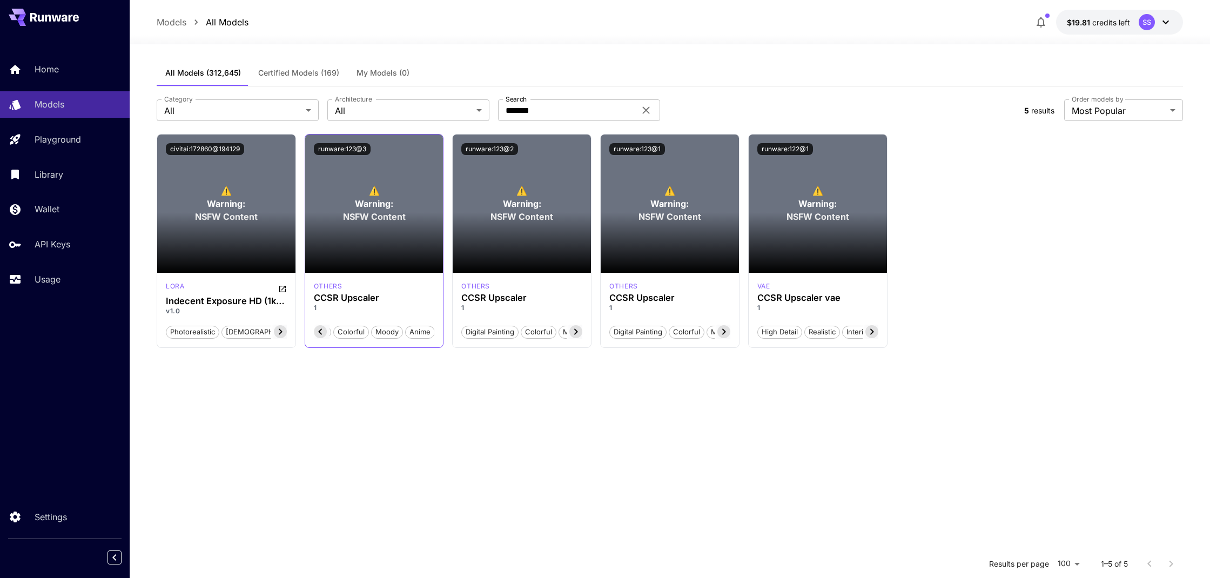
click at [426, 255] on section at bounding box center [374, 242] width 138 height 61
click at [428, 244] on section at bounding box center [374, 242] width 138 height 61
click at [216, 148] on button "civitai:172860@194129" at bounding box center [205, 149] width 78 height 12
click at [235, 22] on p "All Models" at bounding box center [227, 22] width 43 height 13
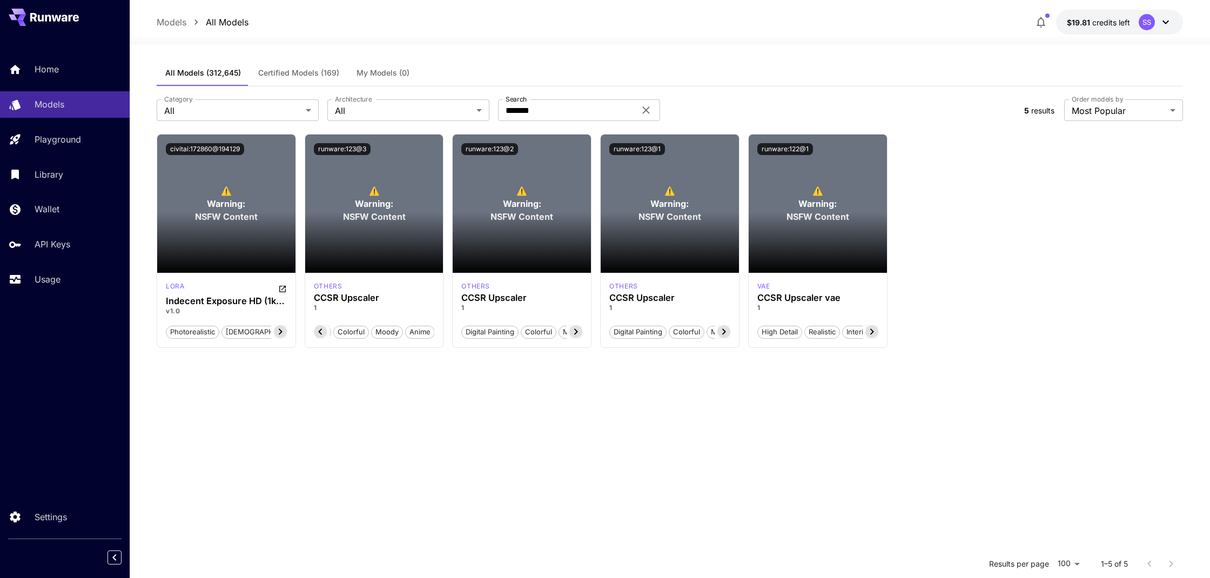
click at [302, 70] on span "Certified Models (169)" at bounding box center [298, 73] width 81 height 10
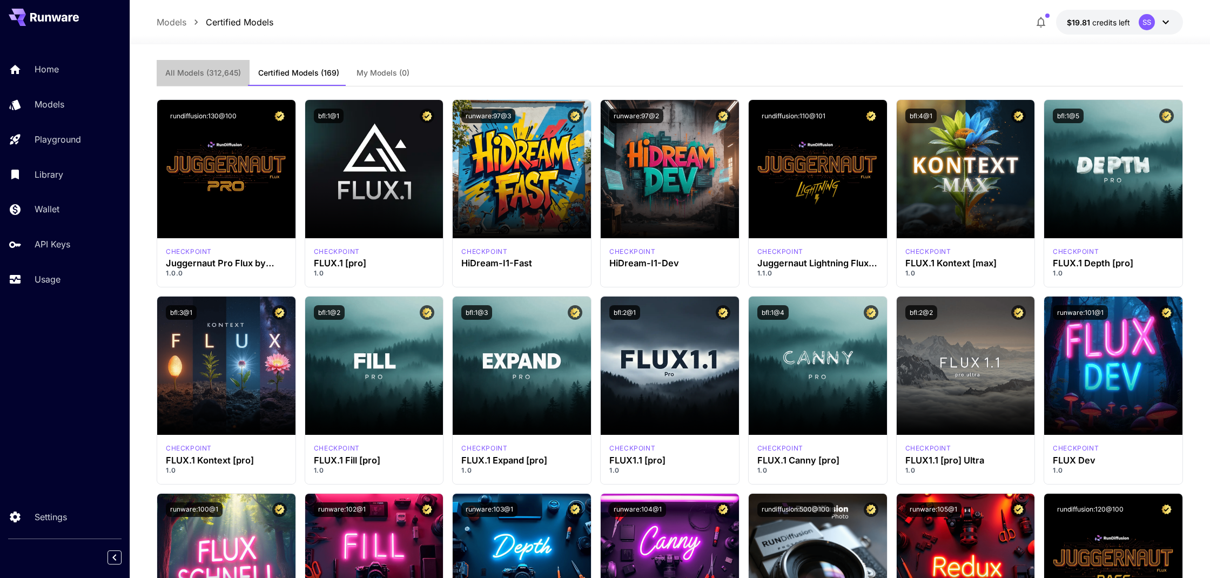
click at [208, 71] on span "All Models (312,645)" at bounding box center [203, 73] width 76 height 10
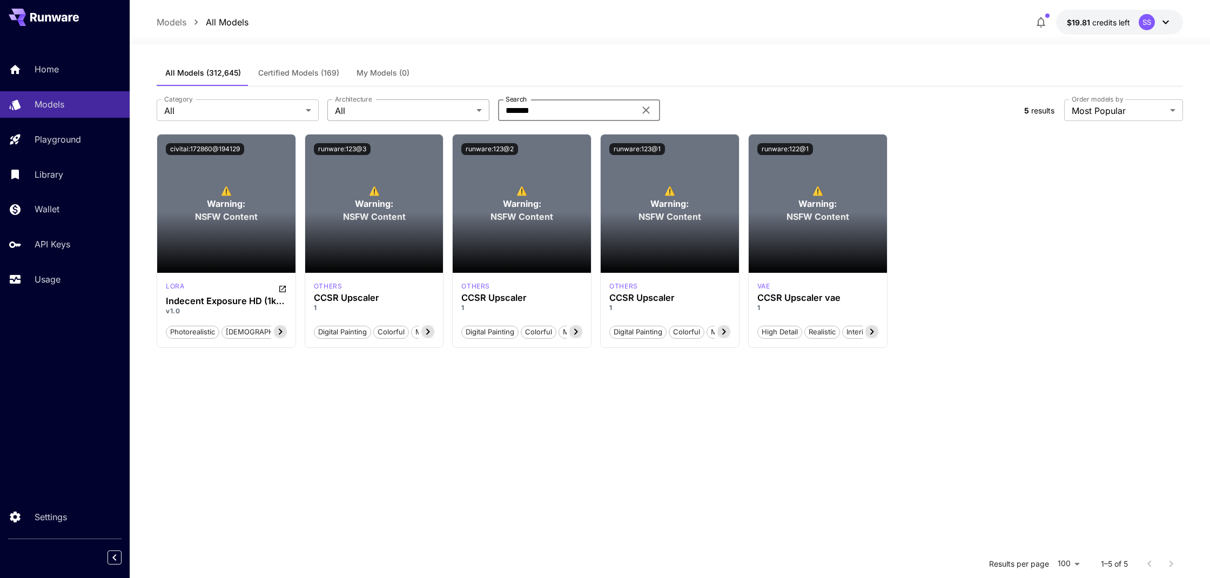
drag, startPoint x: 555, startPoint y: 111, endPoint x: 453, endPoint y: 111, distance: 102.6
click at [453, 111] on div "Category All *** Category Architecture All *** Architecture Search ******* Sear…" at bounding box center [586, 110] width 859 height 22
paste input "**********"
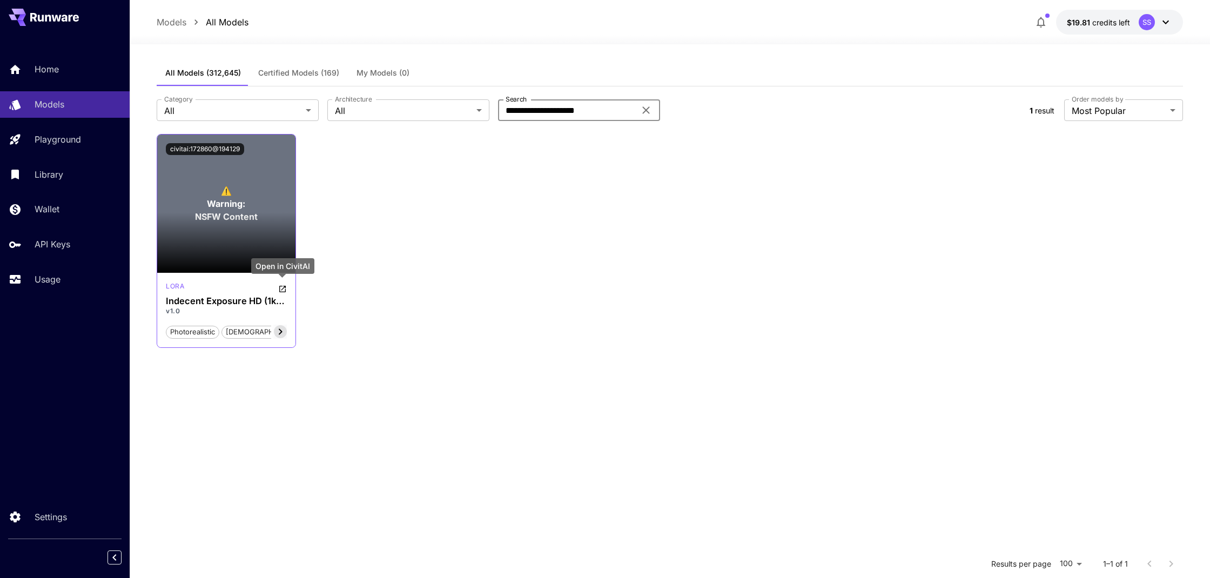
type input "**********"
click at [285, 288] on icon "Open in CivitAI" at bounding box center [282, 289] width 6 height 6
drag, startPoint x: 594, startPoint y: 112, endPoint x: 462, endPoint y: 116, distance: 131.9
click at [463, 115] on div "**********" at bounding box center [589, 112] width 864 height 22
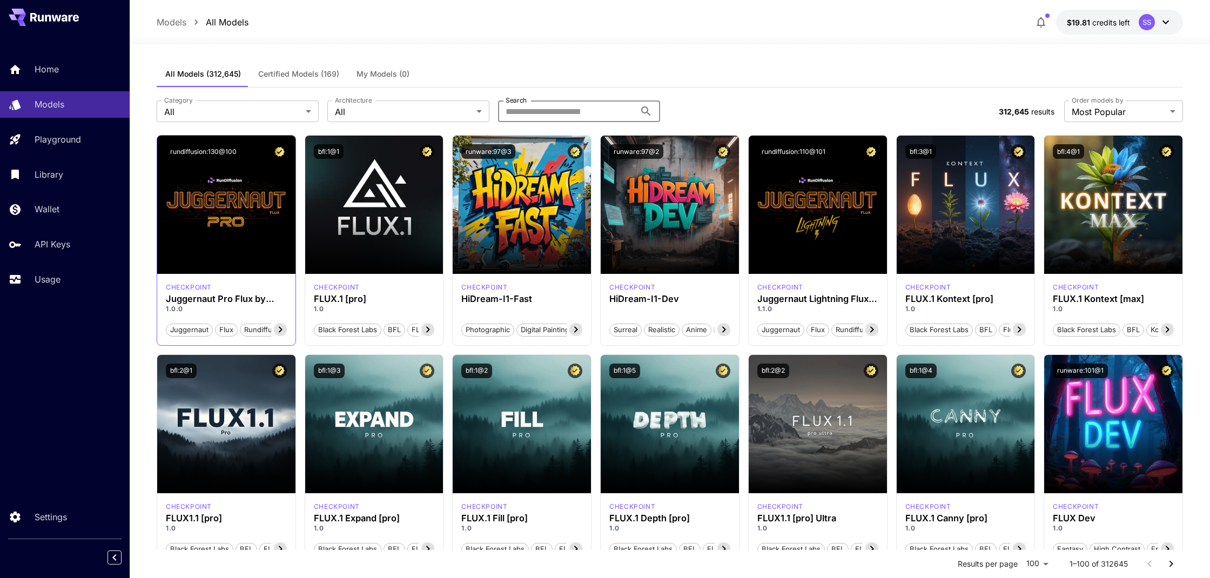
scroll to position [4, 0]
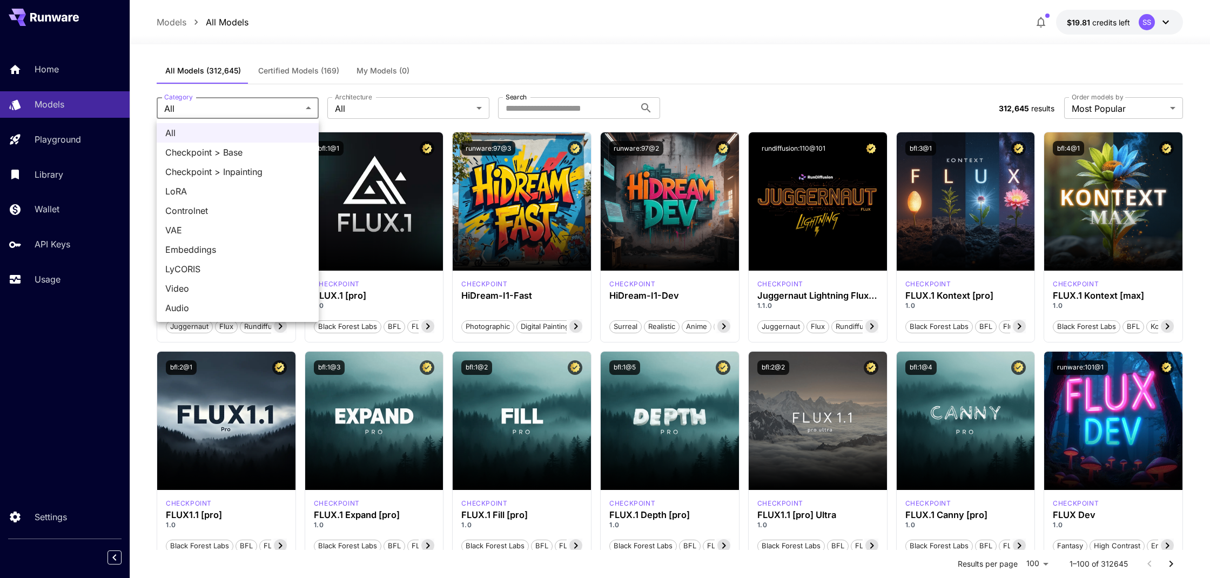
click at [375, 106] on div at bounding box center [605, 289] width 1210 height 578
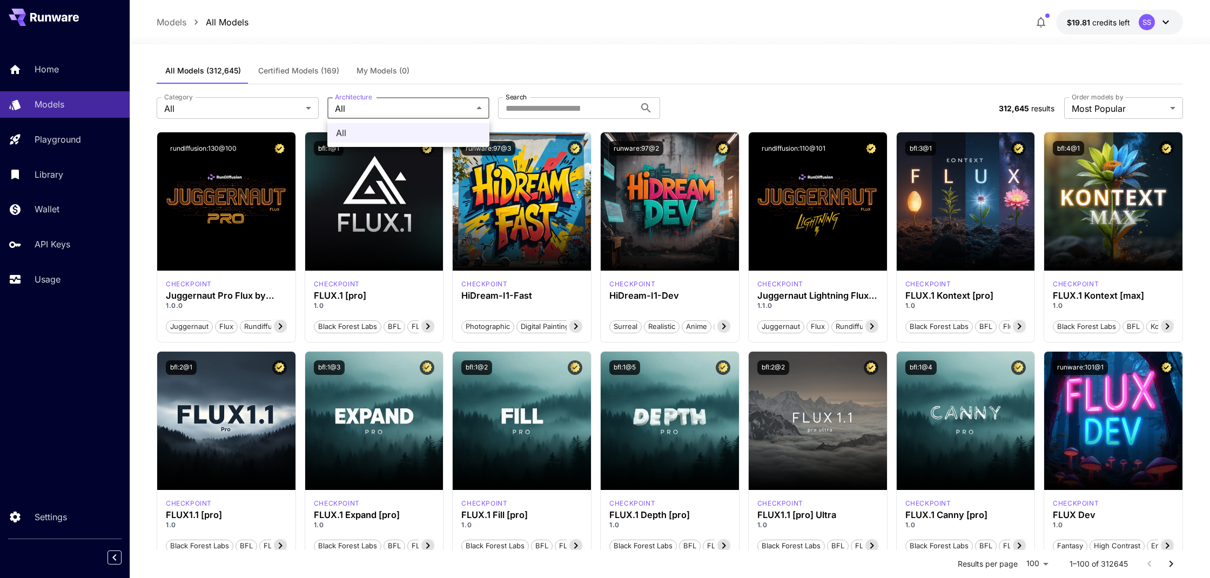
click at [375, 108] on div at bounding box center [605, 289] width 1210 height 578
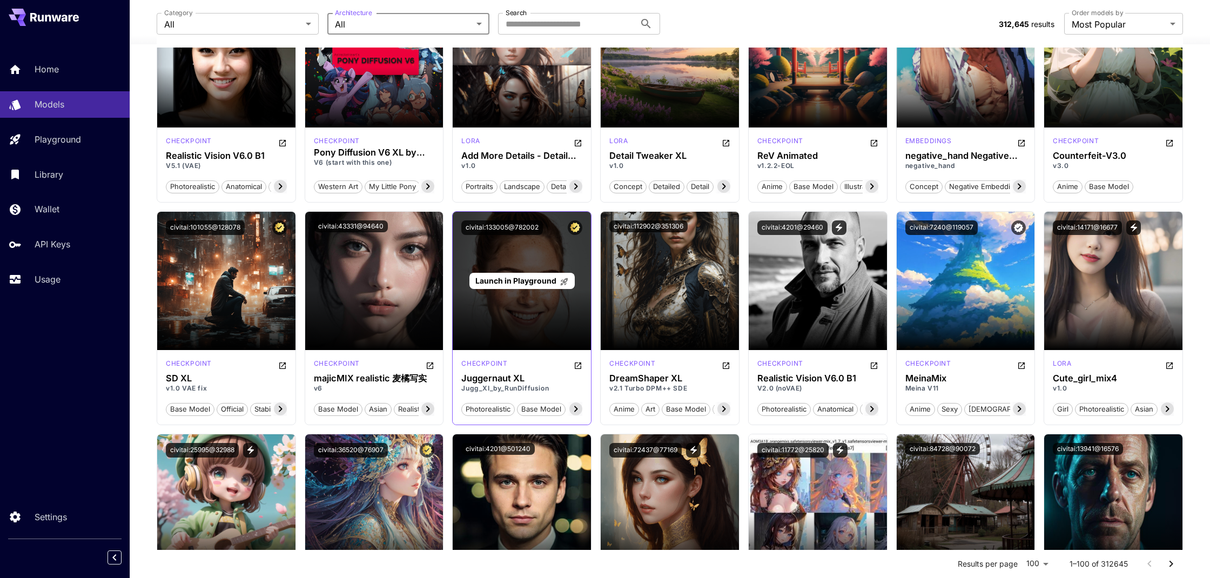
scroll to position [1030, 0]
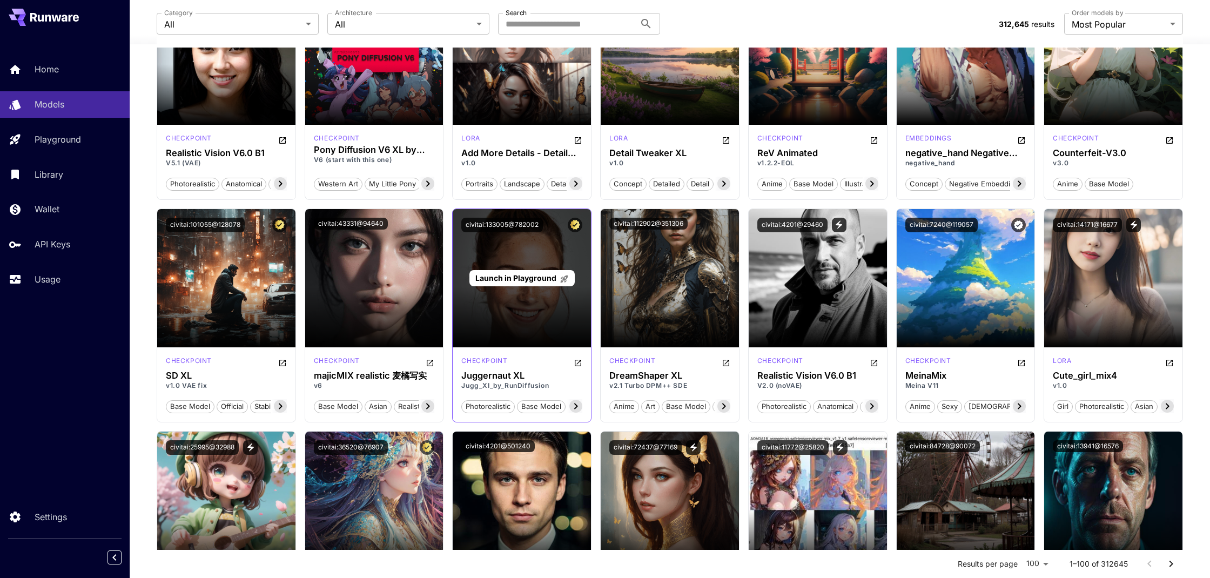
click at [515, 279] on span "Launch in Playground" at bounding box center [515, 277] width 81 height 9
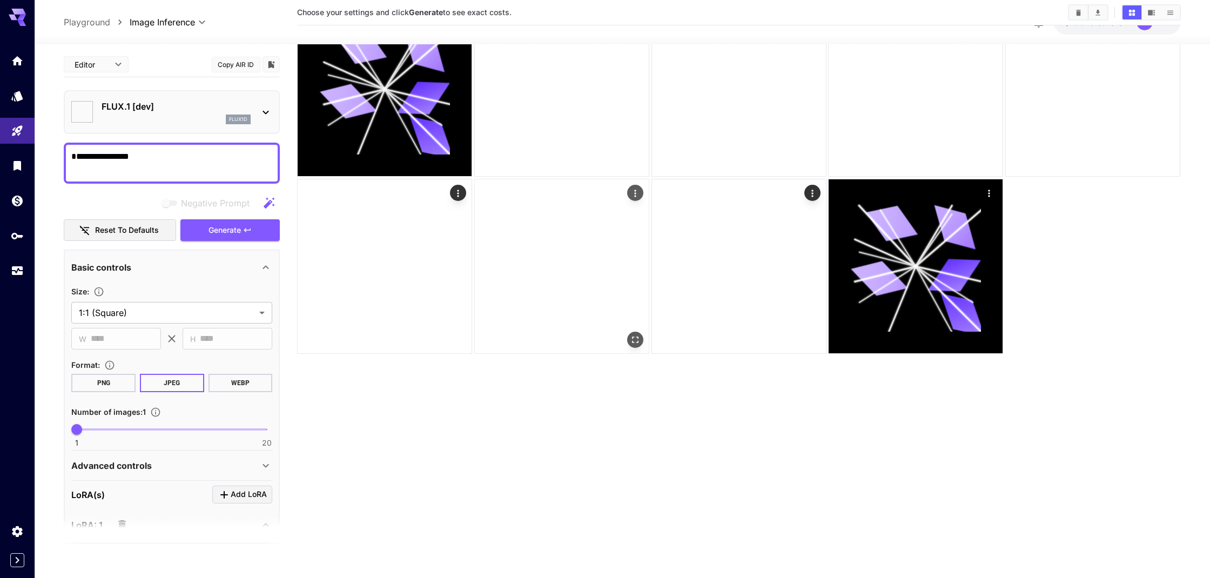
type input "**"
type input "***"
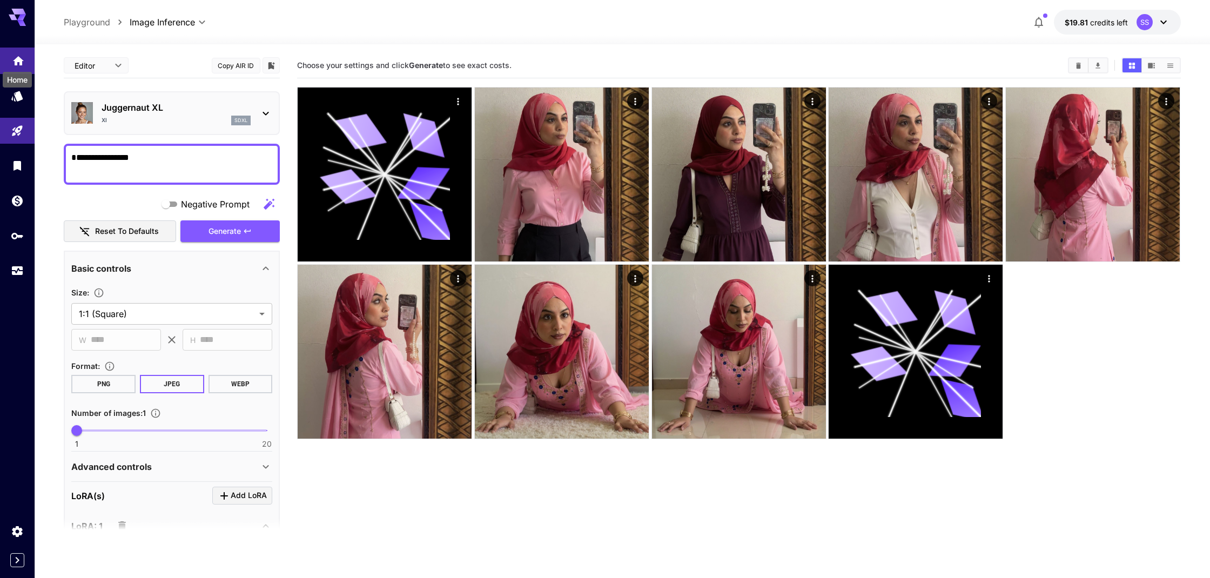
click at [23, 59] on icon "Home" at bounding box center [18, 58] width 13 height 13
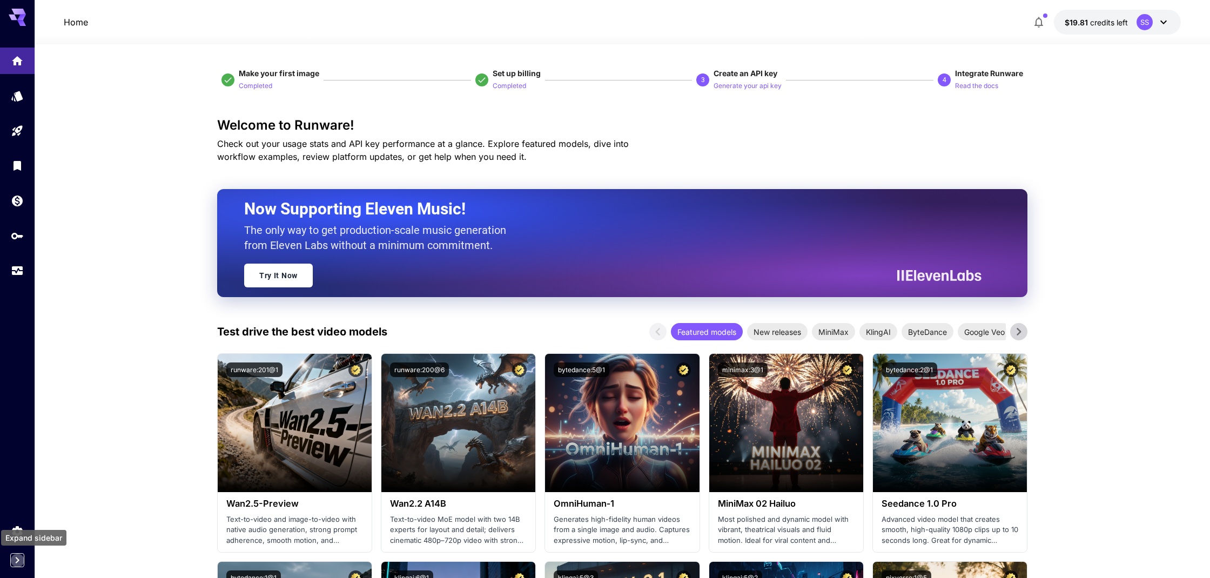
click at [14, 566] on icon "Expand sidebar" at bounding box center [17, 560] width 13 height 13
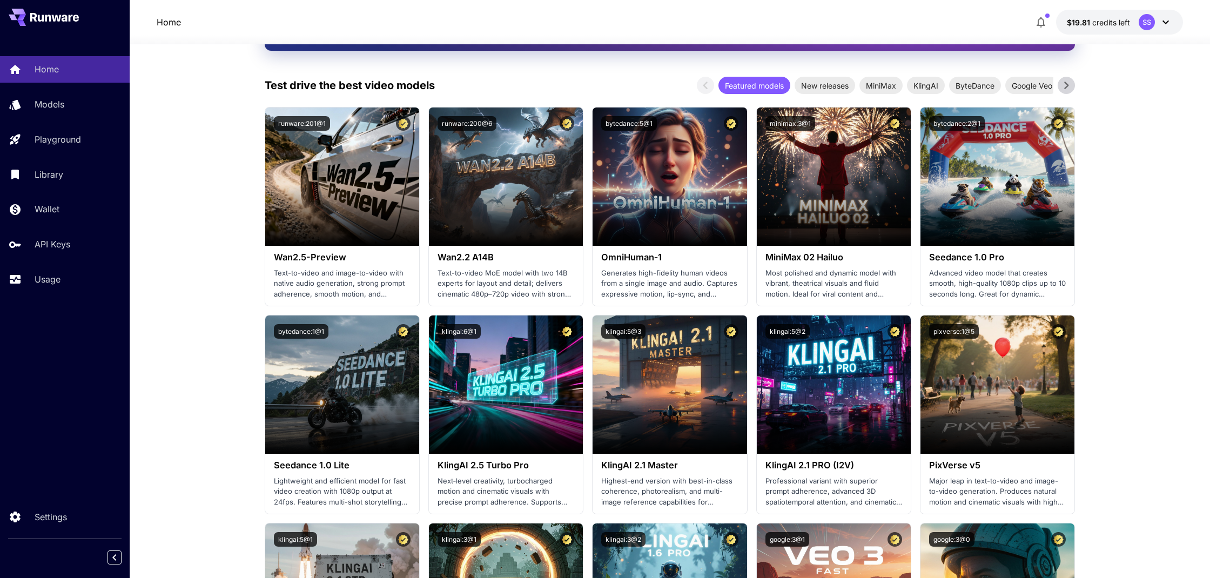
scroll to position [248, 0]
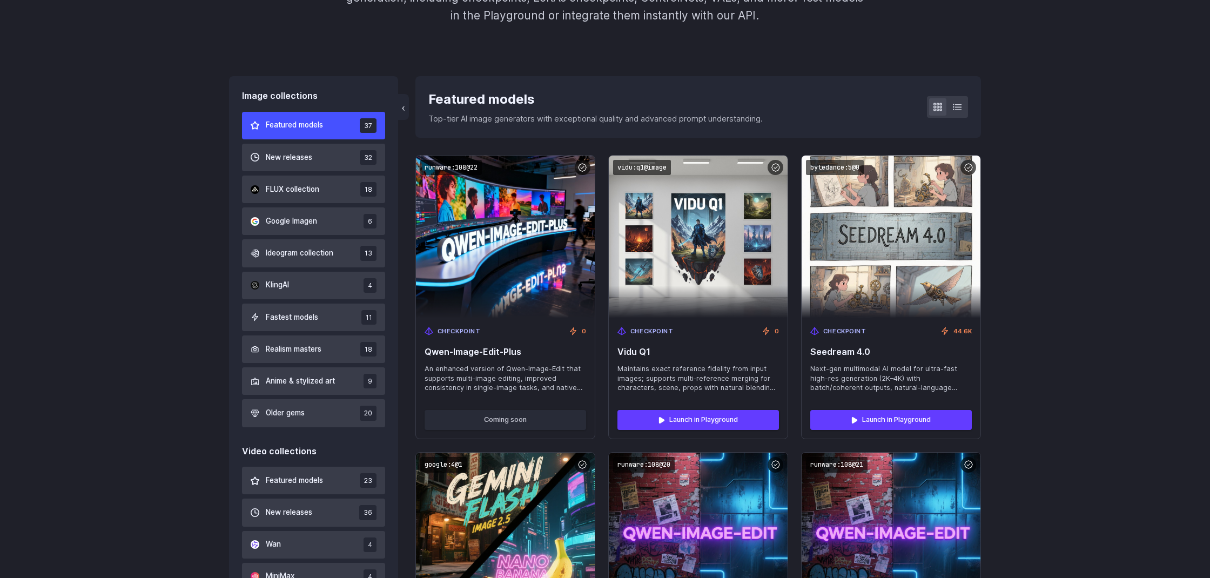
scroll to position [263, 0]
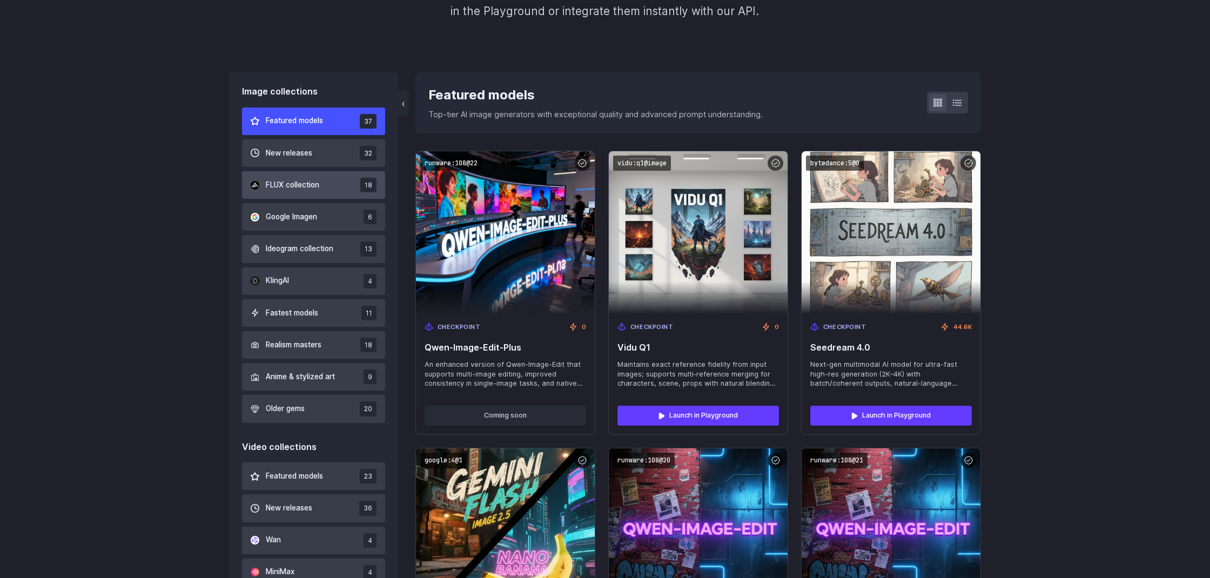
click at [298, 185] on span "FLUX collection" at bounding box center [292, 185] width 53 height 12
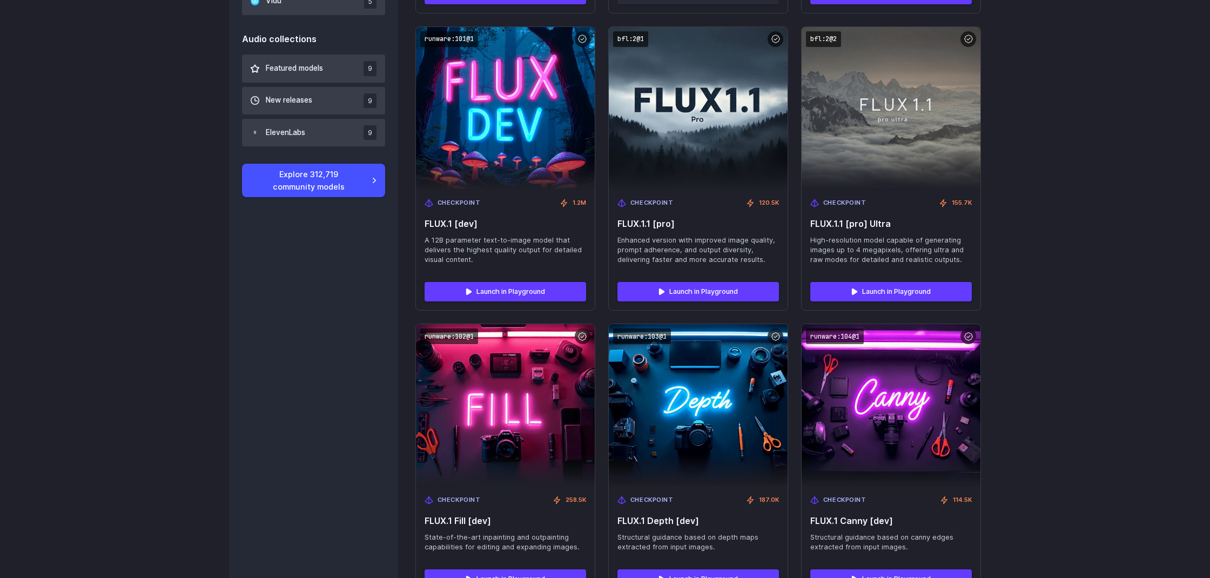
scroll to position [993, 0]
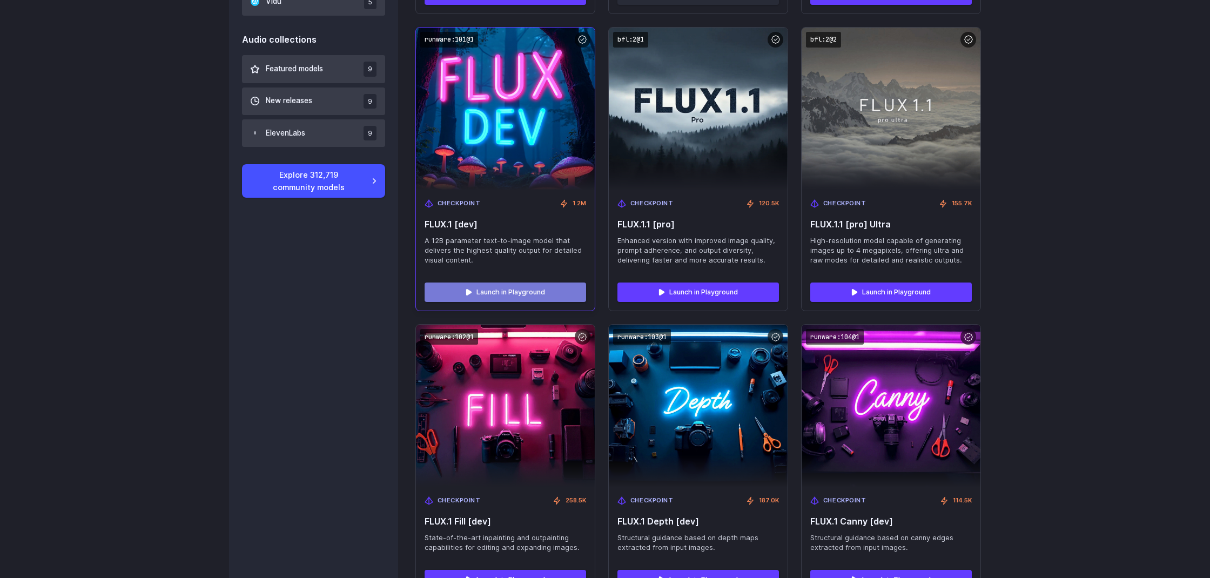
click at [480, 283] on link "Launch in Playground" at bounding box center [506, 292] width 162 height 19
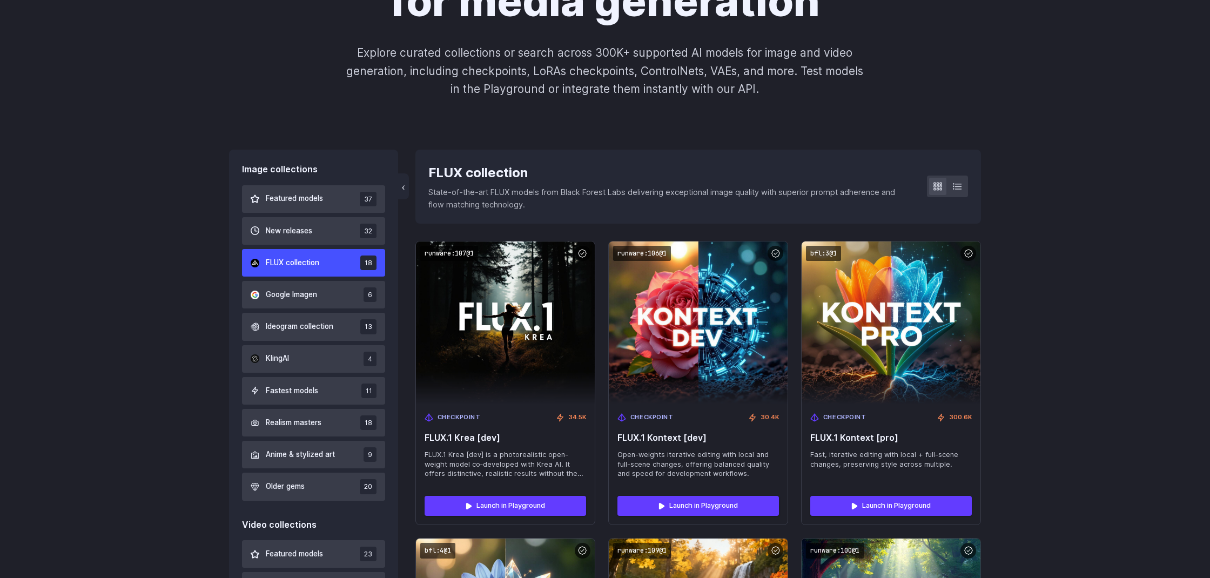
scroll to position [183, 0]
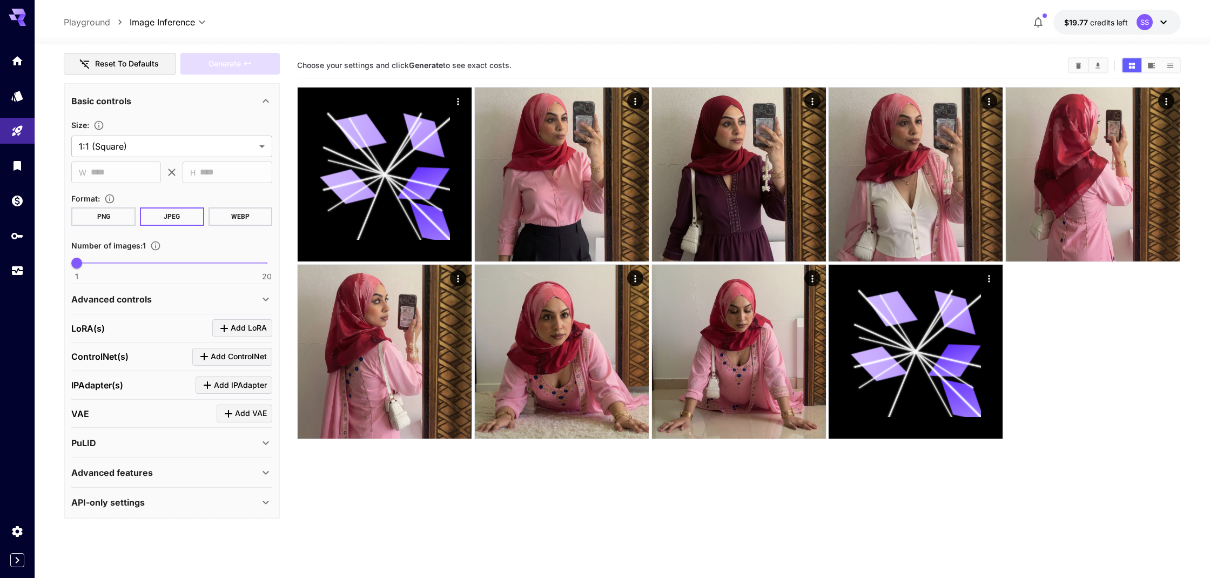
scroll to position [167, 0]
click at [160, 502] on div "API-only settings" at bounding box center [165, 502] width 188 height 13
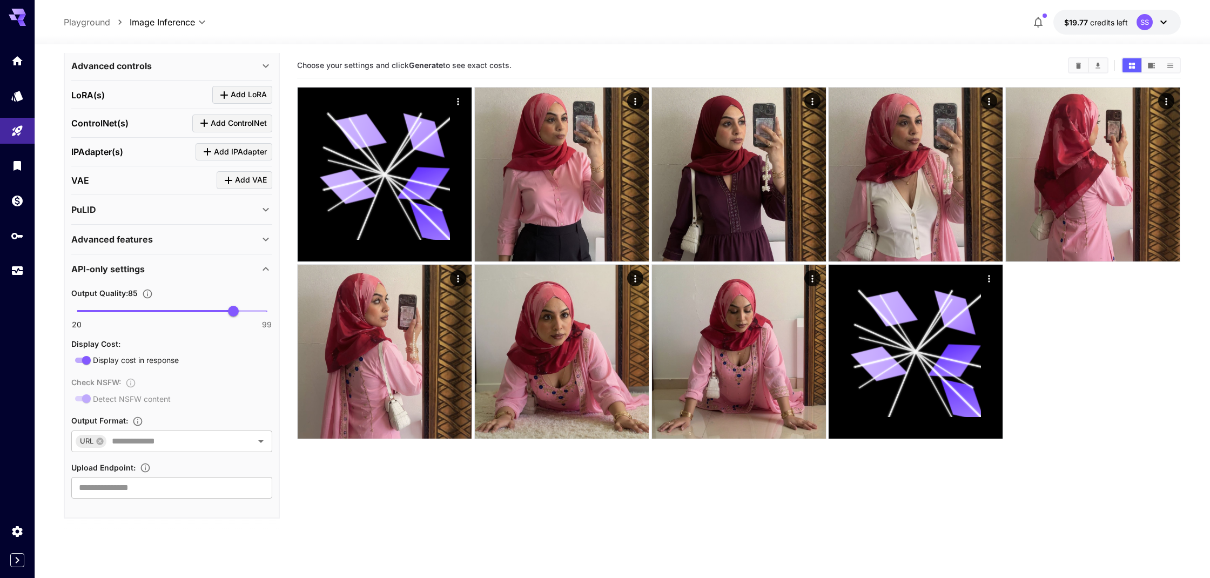
scroll to position [400, 0]
click at [146, 243] on p "Advanced features" at bounding box center [112, 239] width 82 height 13
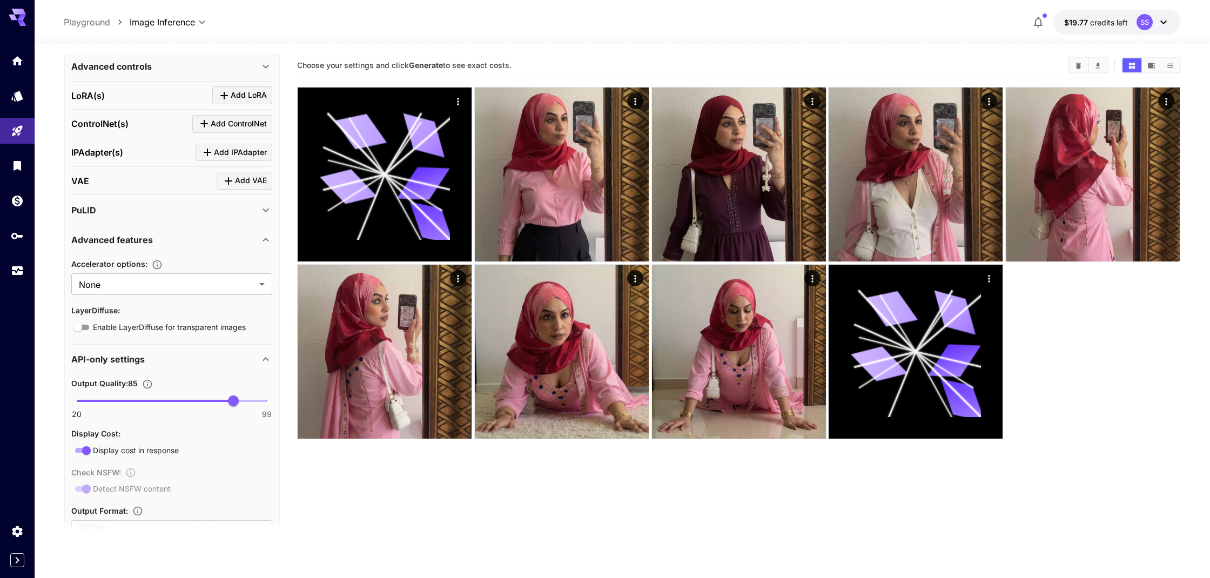
click at [140, 359] on p "API-only settings" at bounding box center [107, 359] width 73 height 13
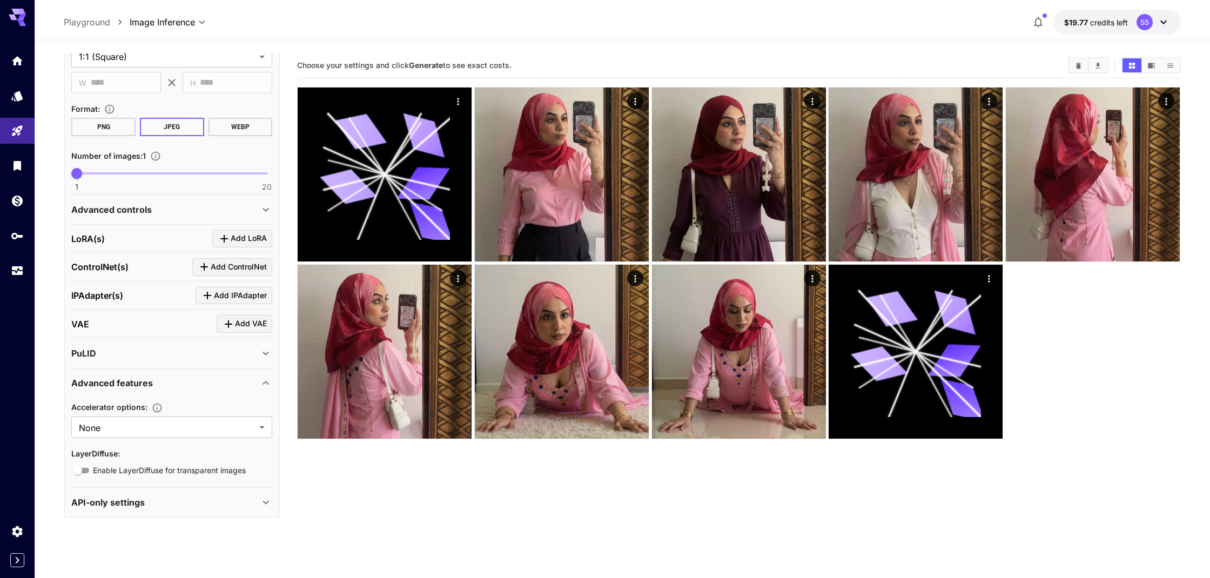
scroll to position [256, 0]
click at [130, 213] on p "Advanced controls" at bounding box center [111, 210] width 80 height 13
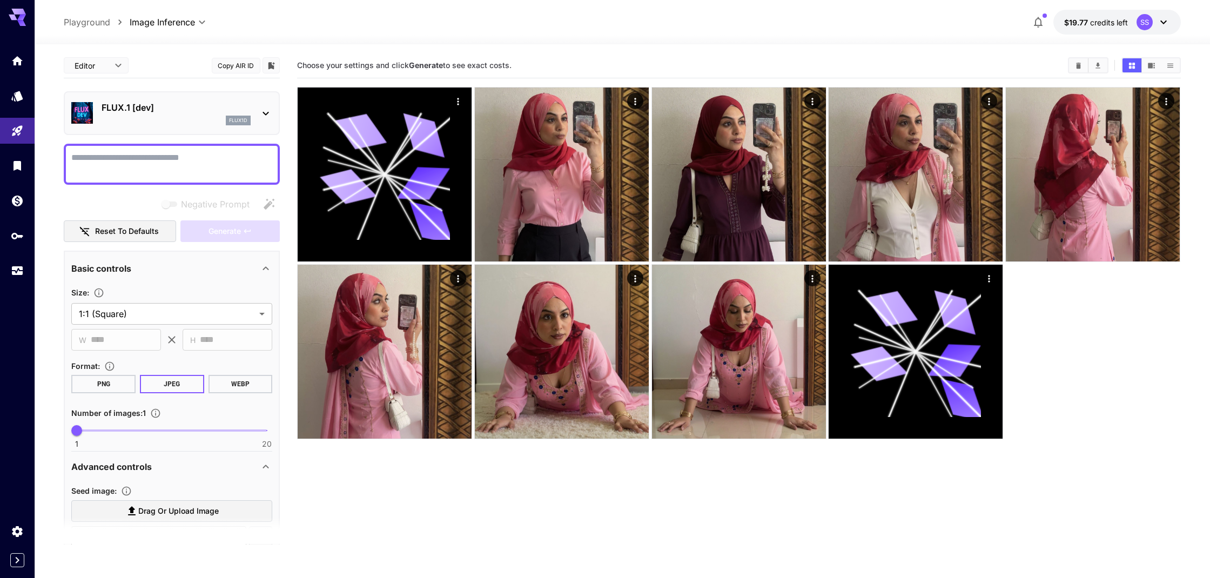
scroll to position [0, 0]
click at [18, 234] on icon "API Keys" at bounding box center [18, 234] width 12 height 6
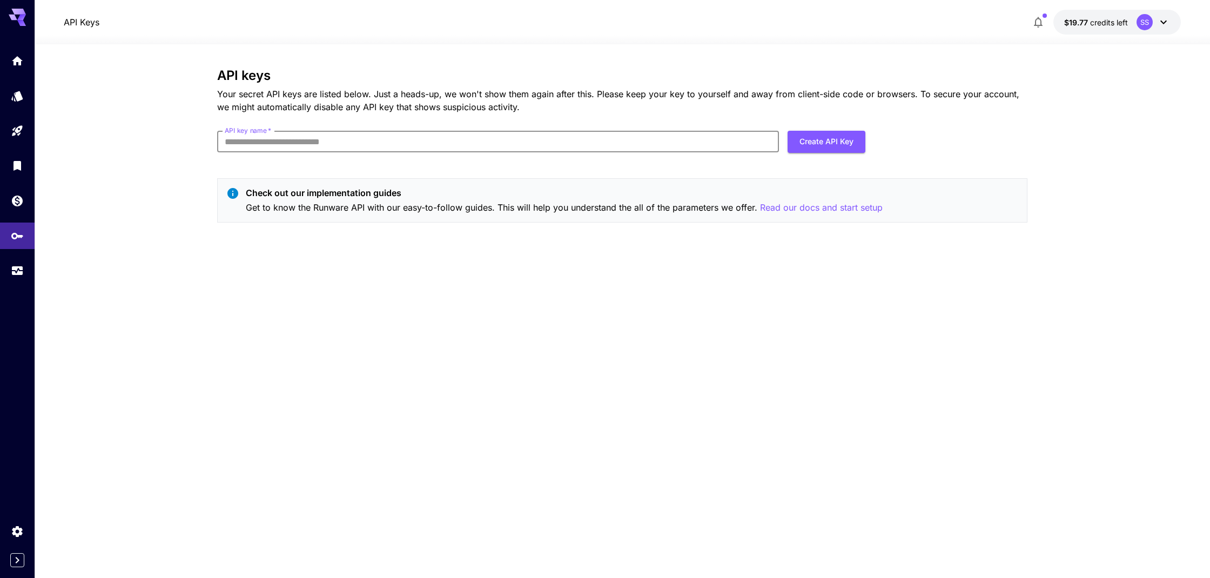
click at [324, 143] on input "API key name   *" at bounding box center [498, 142] width 562 height 22
click at [836, 141] on button "Create API Key" at bounding box center [827, 142] width 78 height 22
type input "****"
click at [817, 145] on button "Create API Key" at bounding box center [827, 142] width 78 height 22
click at [821, 142] on button "Create API Key" at bounding box center [827, 142] width 78 height 22
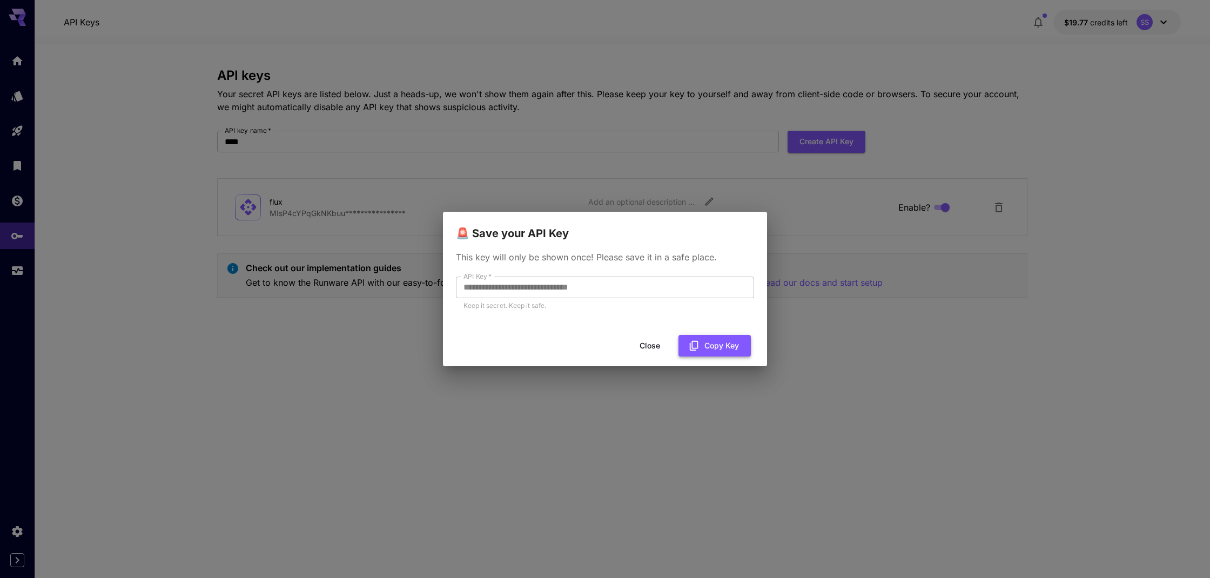
click at [713, 347] on button "Copy Key" at bounding box center [714, 346] width 72 height 22
